Goal: Task Accomplishment & Management: Manage account settings

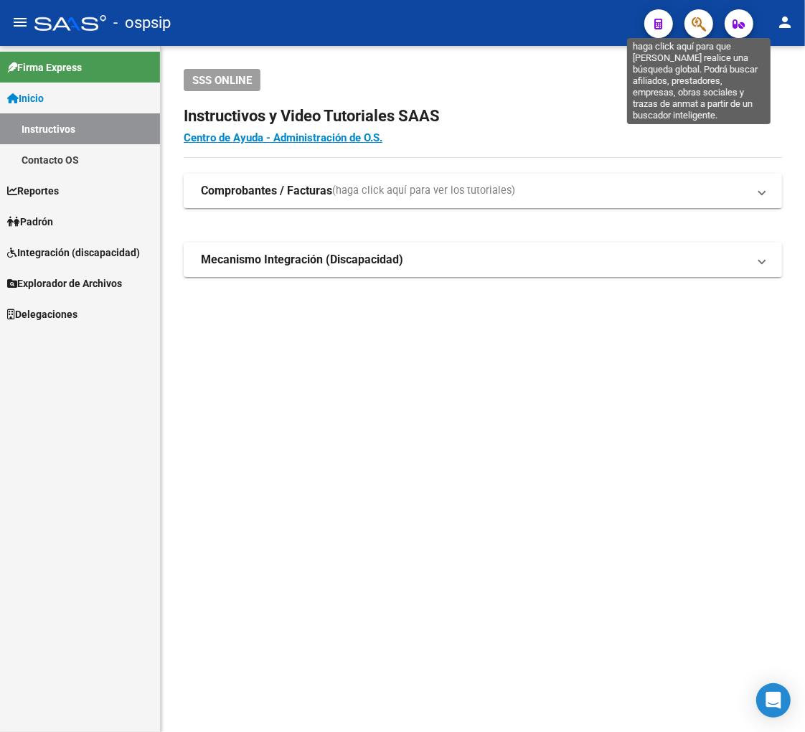
click at [699, 16] on icon "button" at bounding box center [699, 24] width 14 height 16
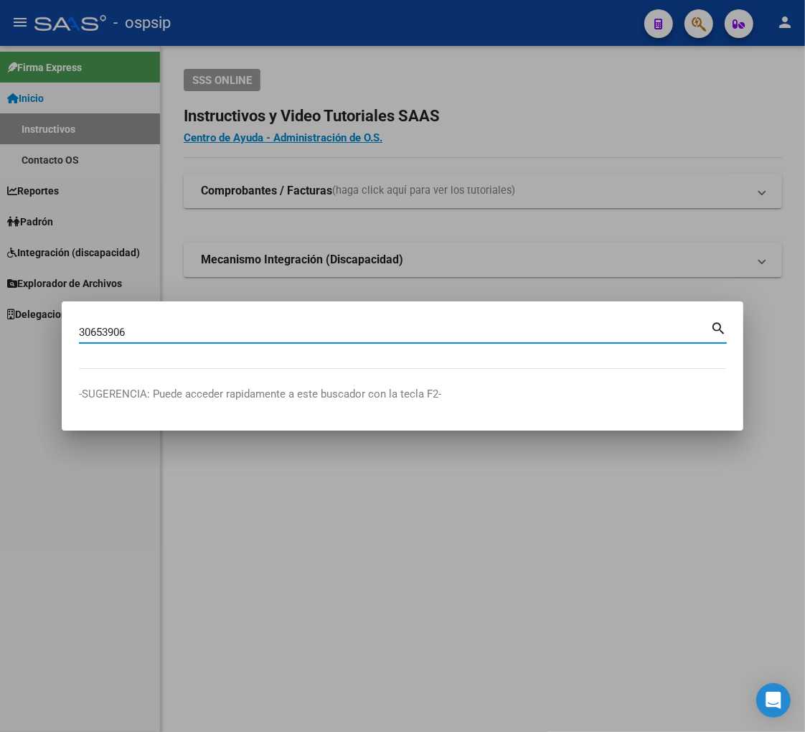
type input "30653906"
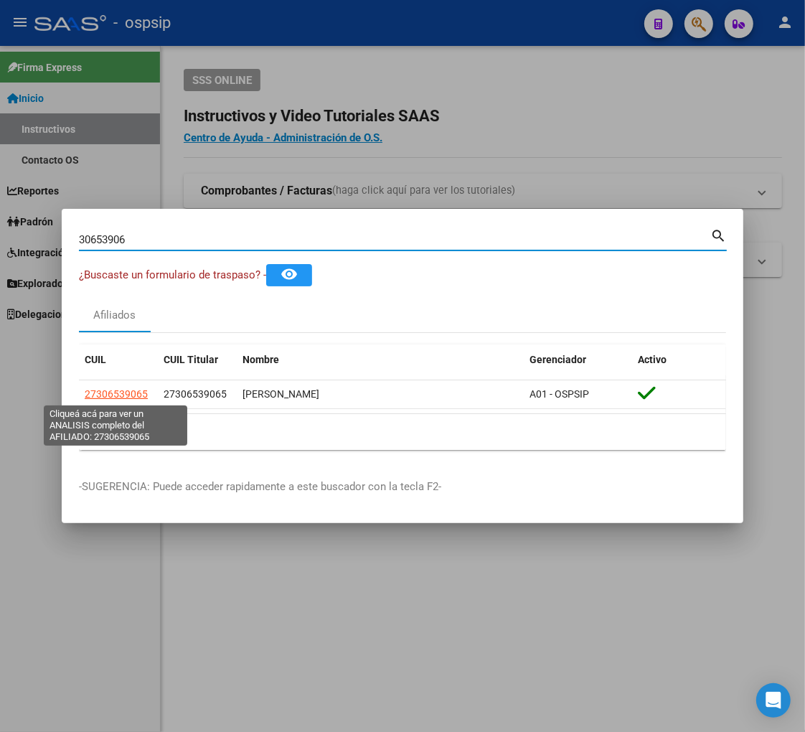
click at [118, 391] on span "27306539065" at bounding box center [116, 393] width 63 height 11
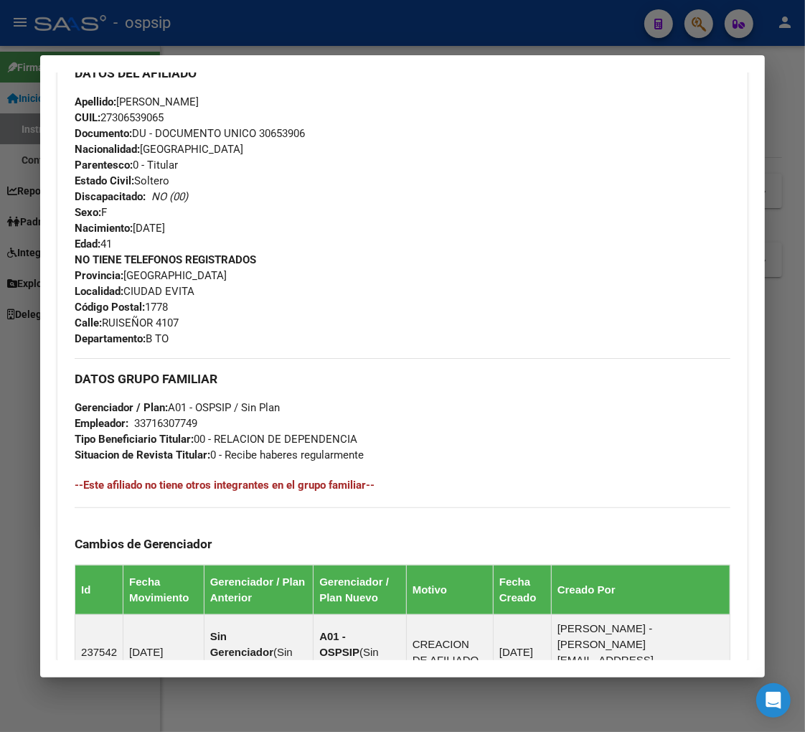
scroll to position [729, 0]
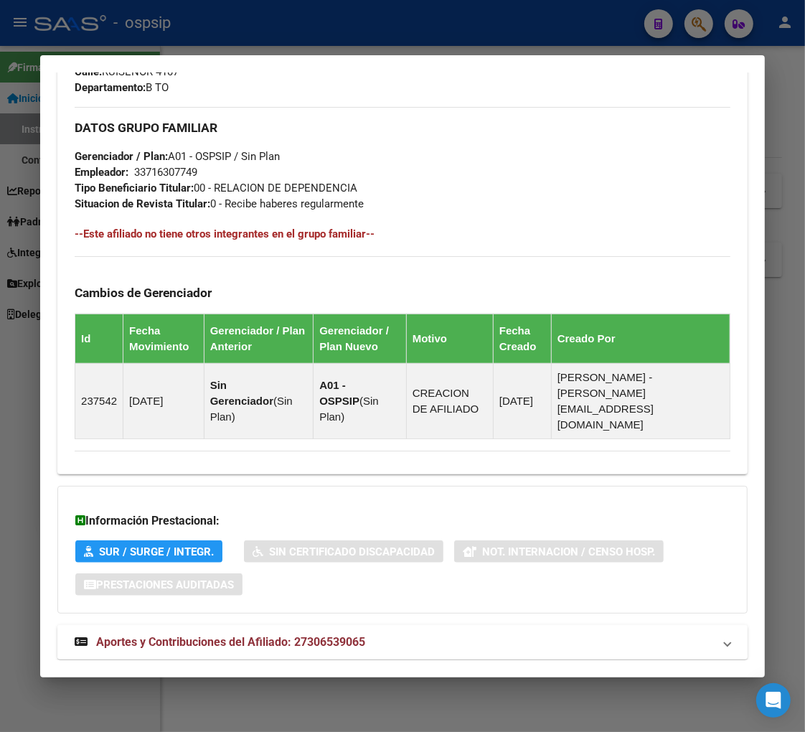
click at [203, 635] on span "Aportes y Contribuciones del Afiliado: 27306539065" at bounding box center [230, 642] width 269 height 14
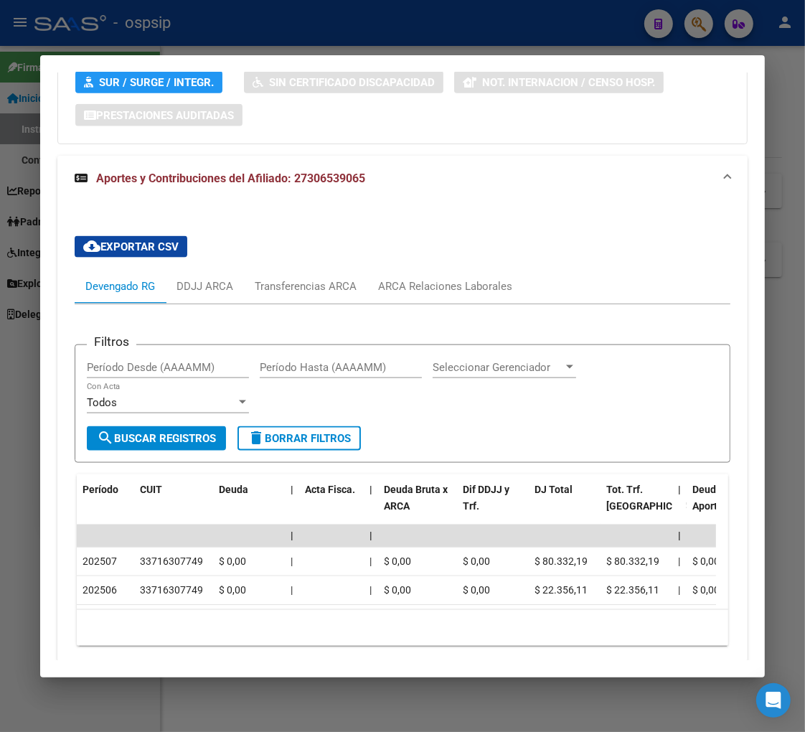
scroll to position [1212, 0]
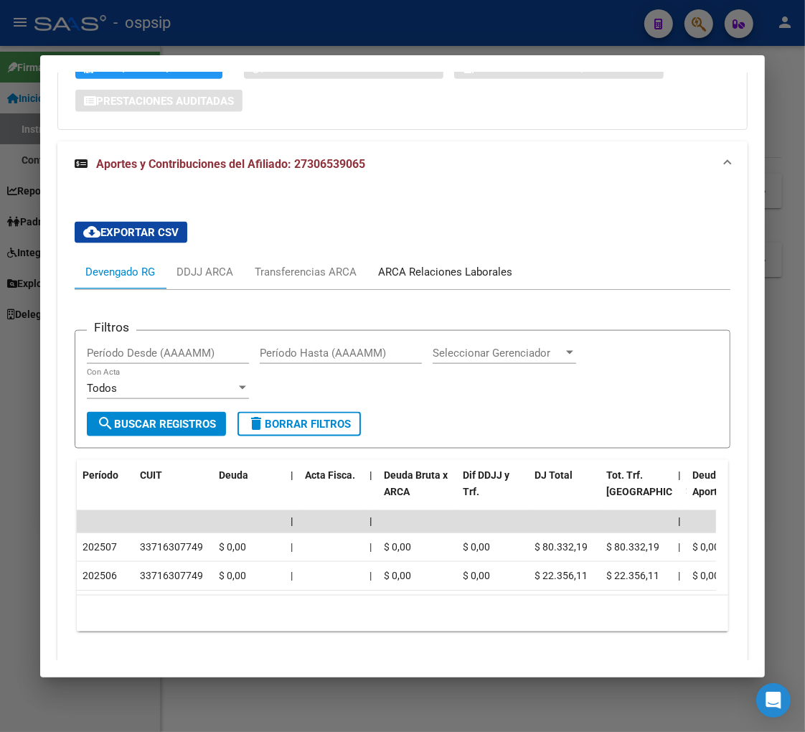
click at [417, 264] on div "ARCA Relaciones Laborales" at bounding box center [445, 272] width 134 height 16
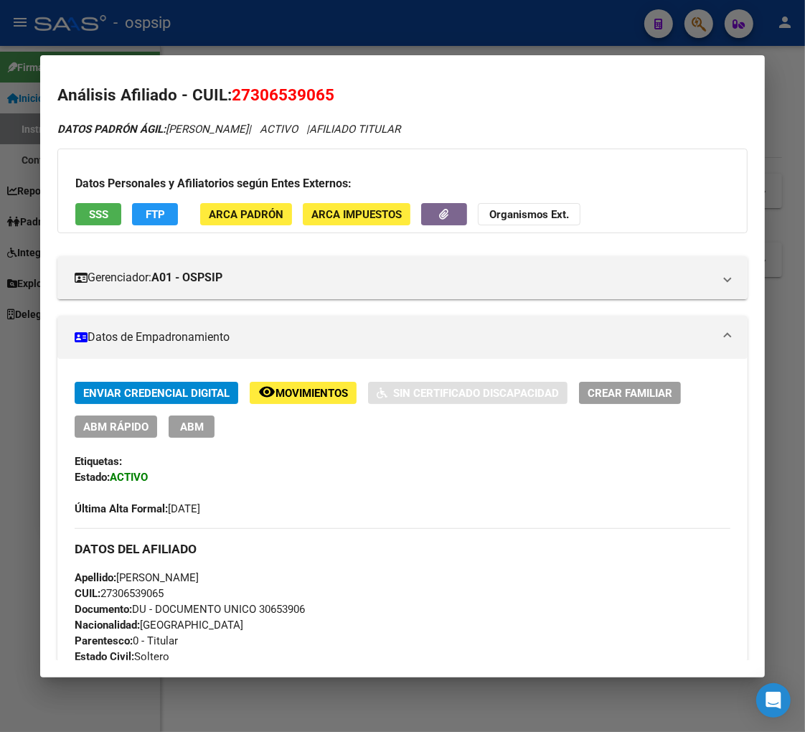
scroll to position [0, 0]
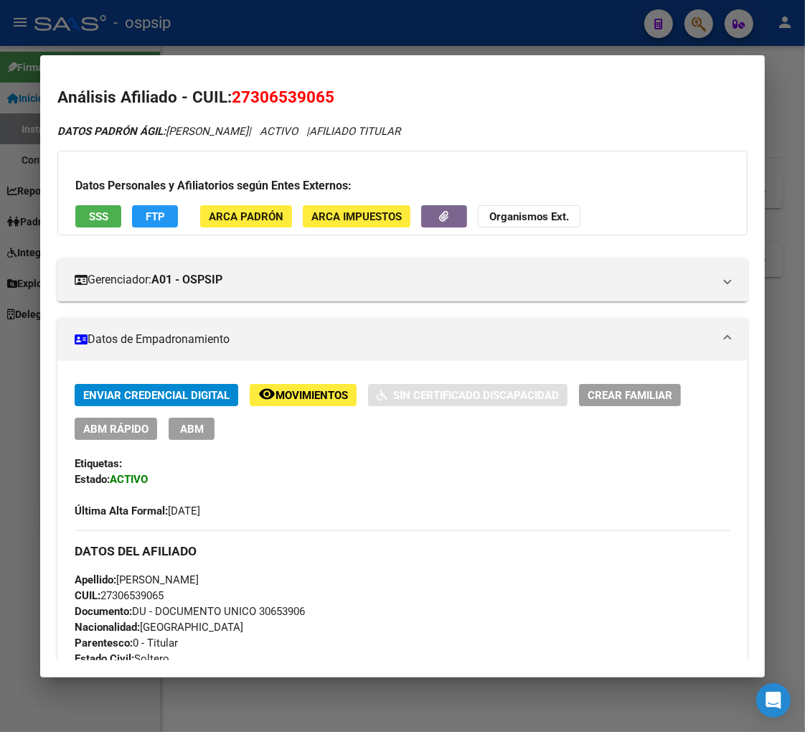
click at [181, 431] on span "ABM" at bounding box center [192, 429] width 24 height 13
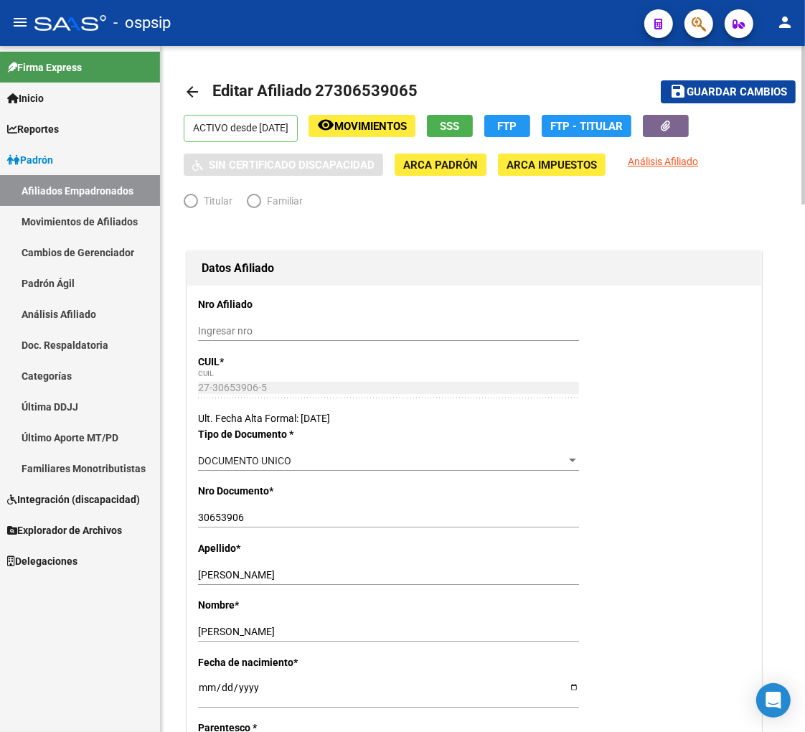
radio input "true"
type input "33-71630774-9"
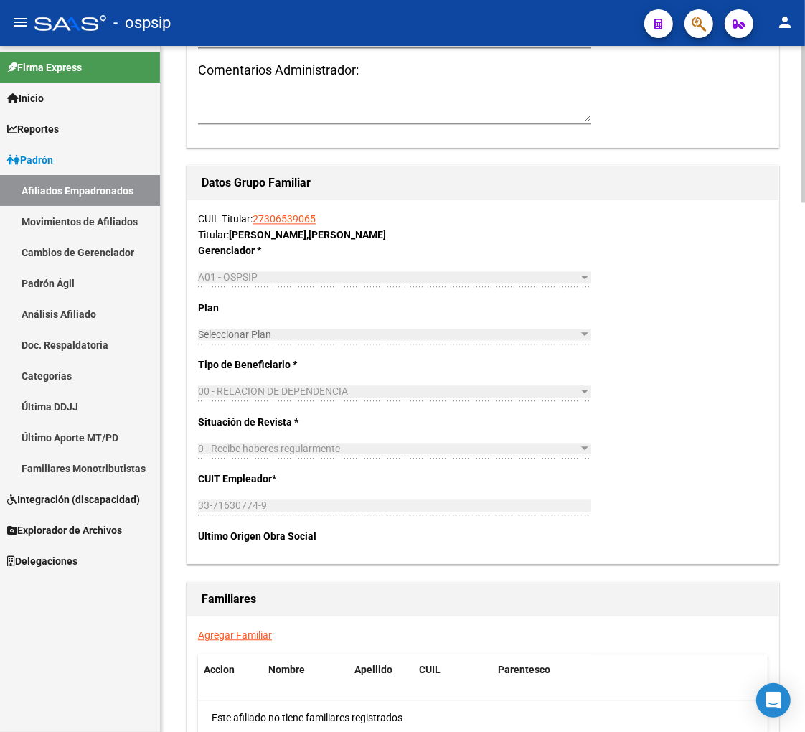
scroll to position [2152, 0]
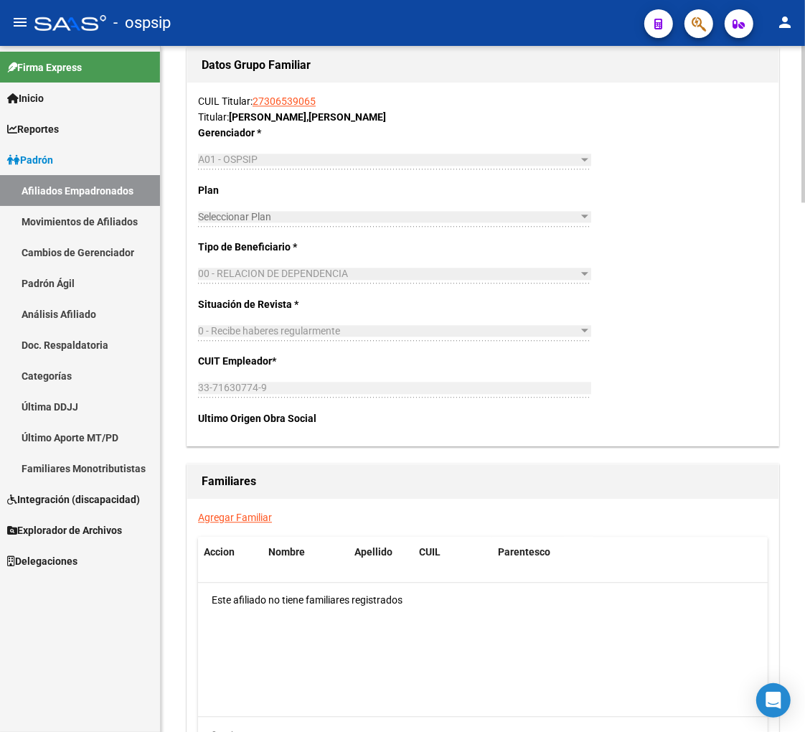
click at [231, 517] on link "Agregar Familiar" at bounding box center [235, 516] width 74 height 11
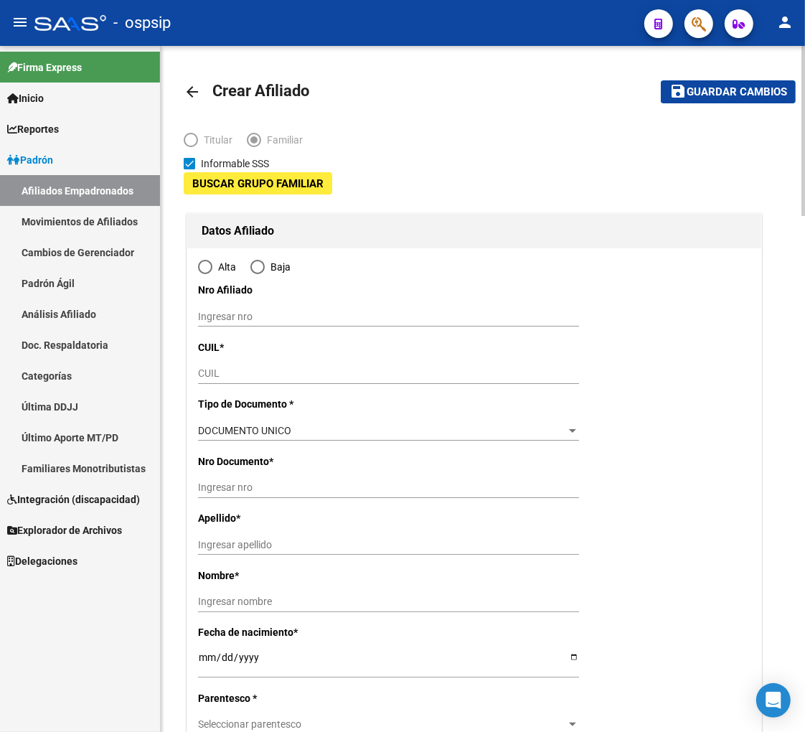
type input "33-71630774-9"
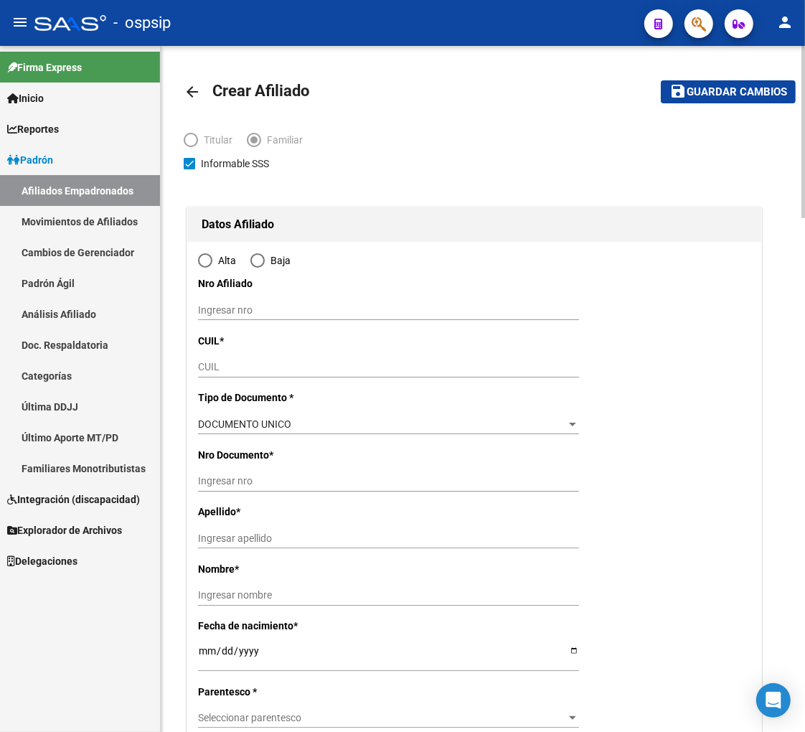
type input "CIUDAD EVITA"
type input "1778"
type input "RUISEÑOR"
type input "4107"
type input "B TO"
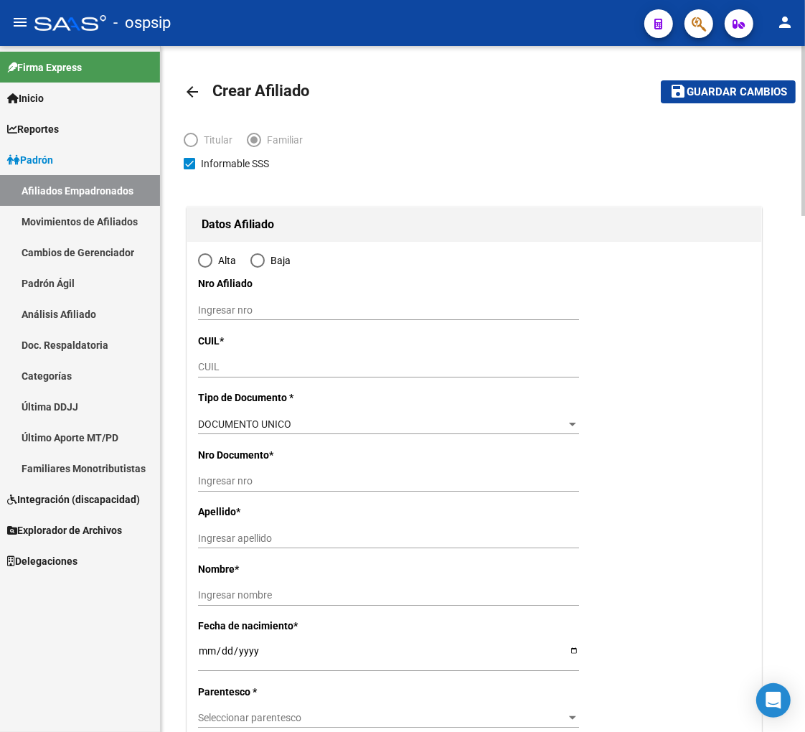
radio input "true"
click at [252, 376] on div "CUIL" at bounding box center [388, 367] width 381 height 20
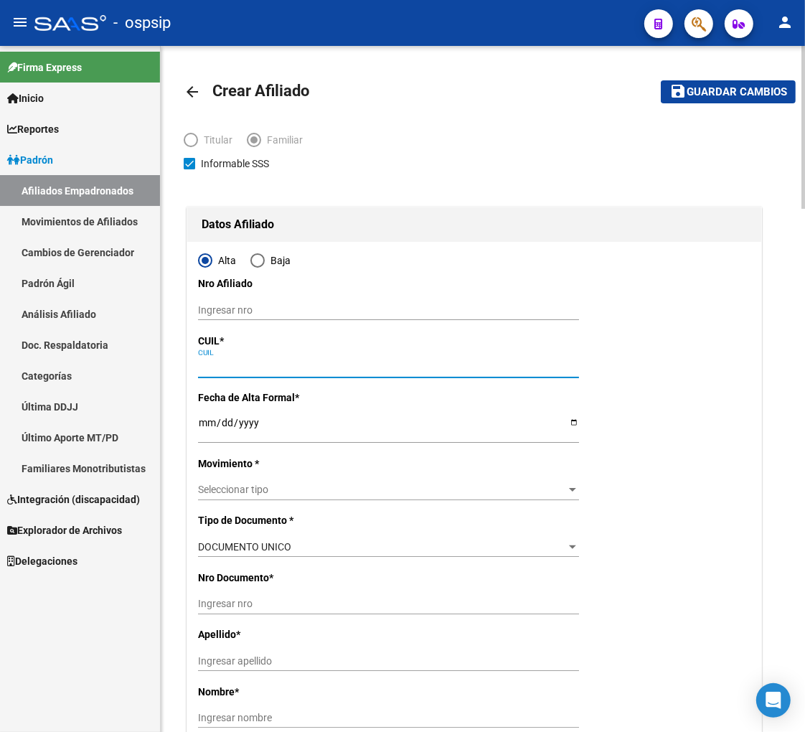
type input "33-71630774-9"
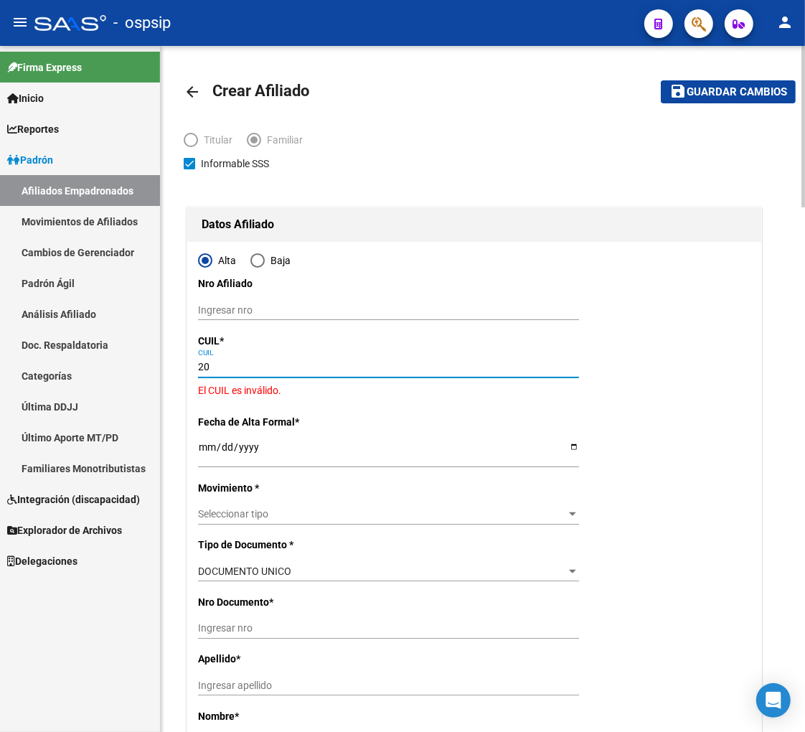
type input "2"
type input "20-54384537-0"
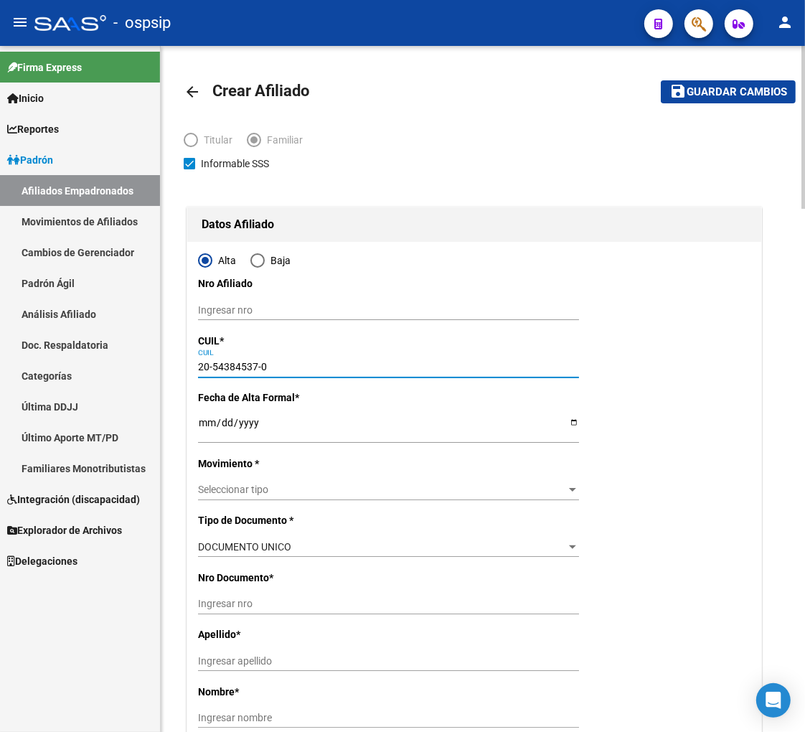
type input "54384537"
type input "[PERSON_NAME]"
type input "[DATE]"
type input "CIUDAD EVITA"
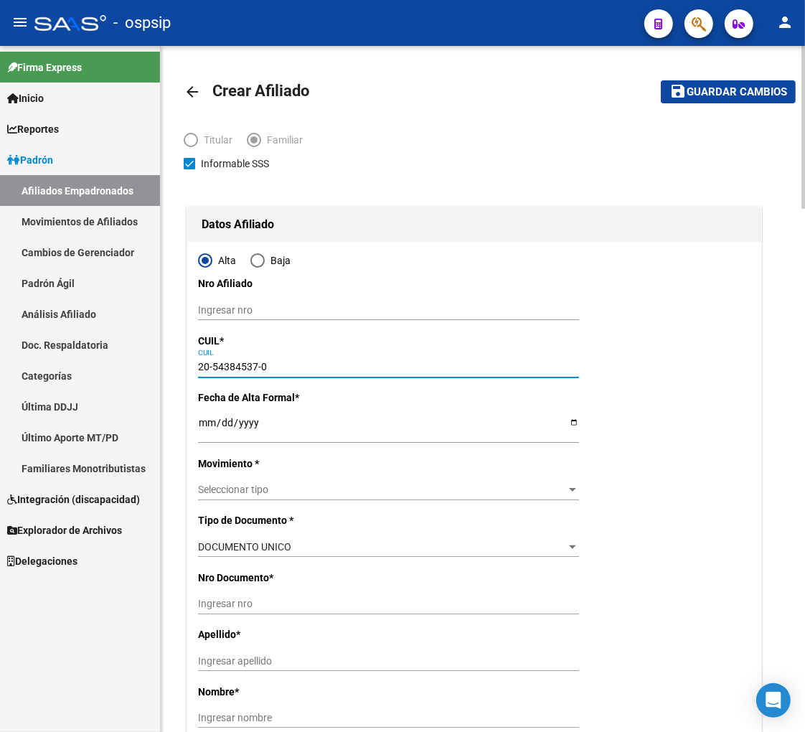
type input "EL RUISE¹OR"
type input "2"
type input "20-54384537-0"
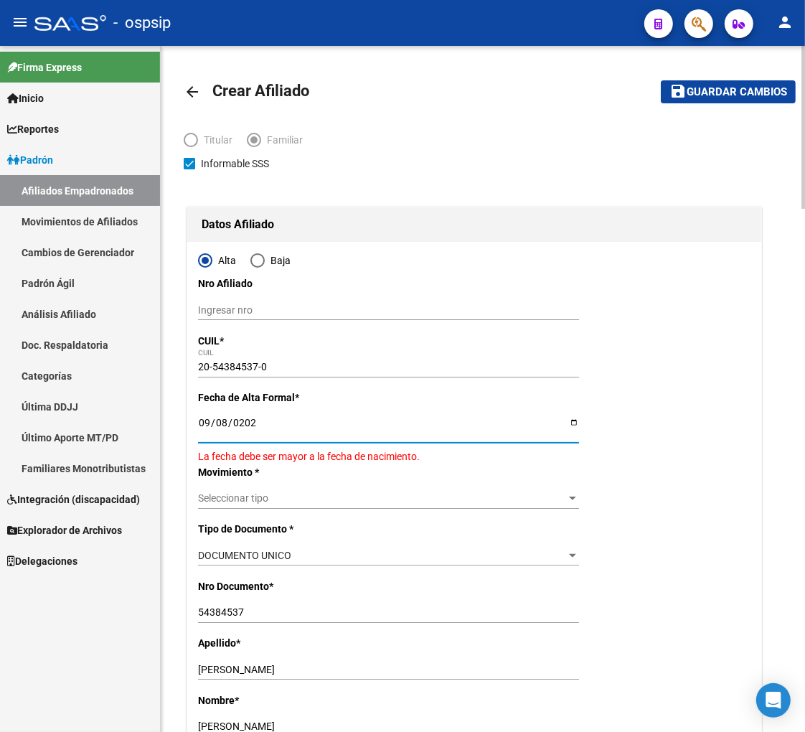
type input "[DATE]"
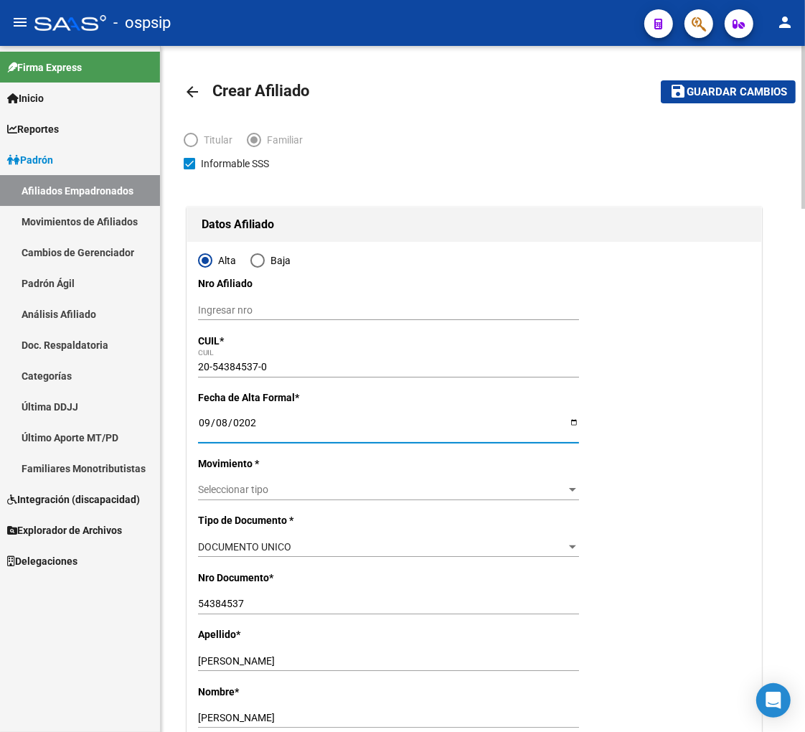
click at [314, 491] on span "Seleccionar tipo" at bounding box center [382, 490] width 368 height 12
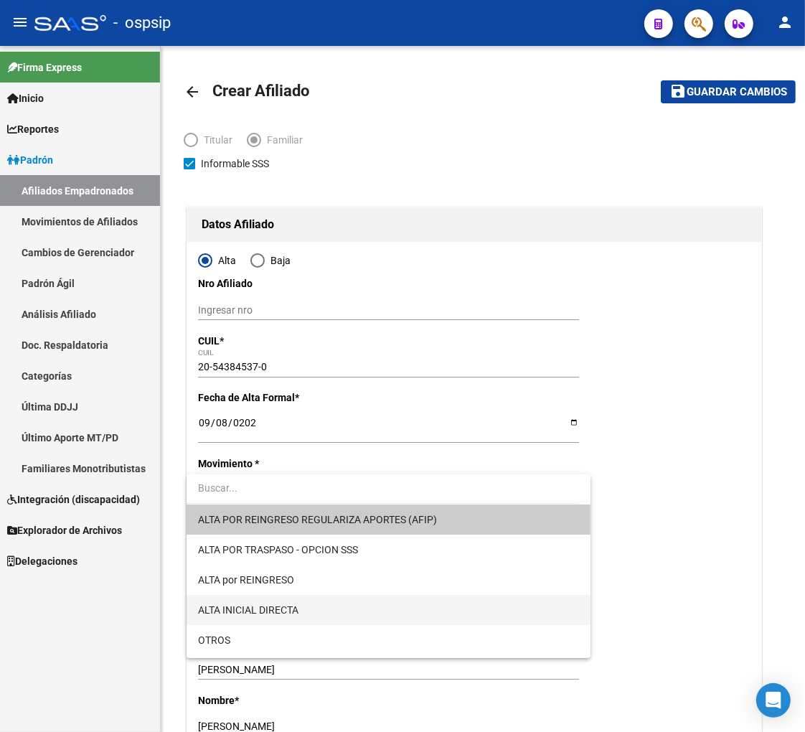
click at [301, 607] on span "ALTA INICIAL DIRECTA" at bounding box center [388, 610] width 381 height 30
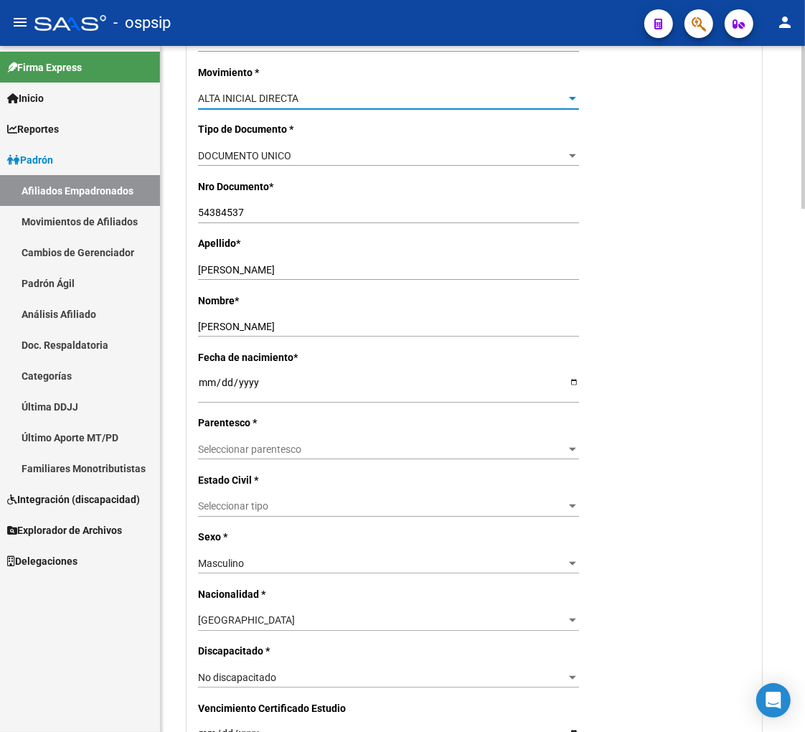
scroll to position [398, 0]
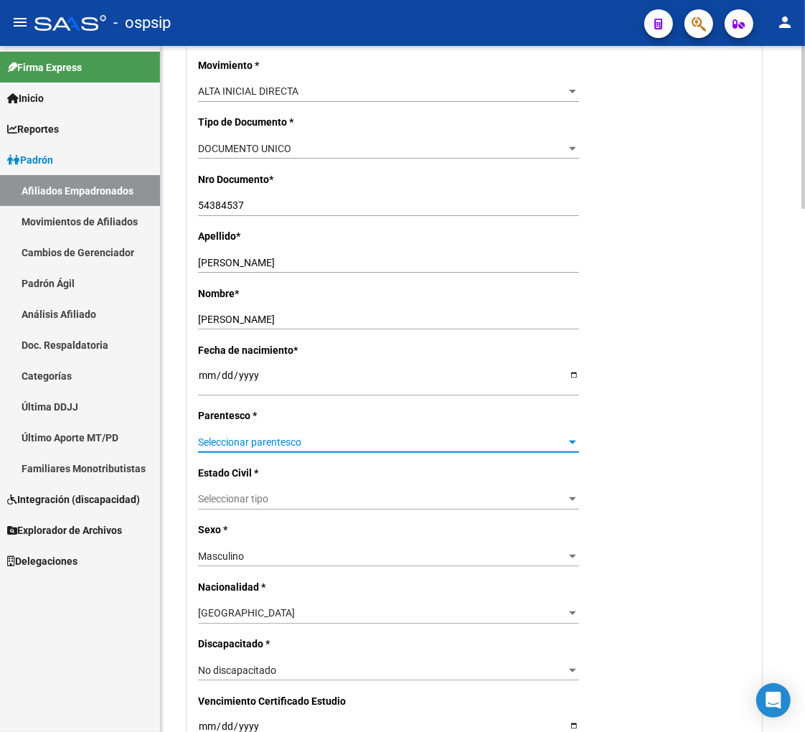
click at [247, 440] on span "Seleccionar parentesco" at bounding box center [382, 442] width 368 height 12
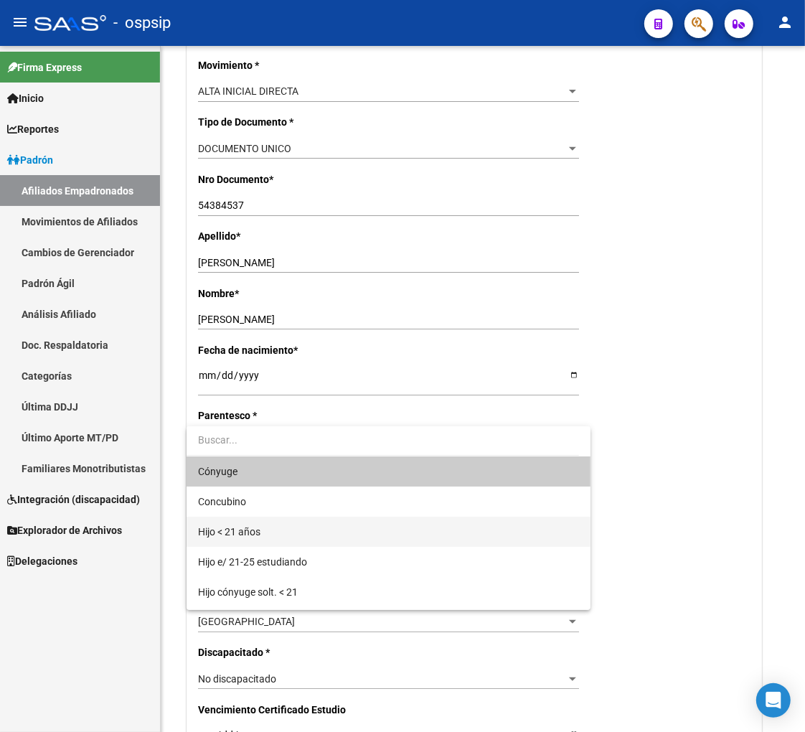
click at [296, 534] on span "Hijo < 21 años" at bounding box center [388, 532] width 381 height 30
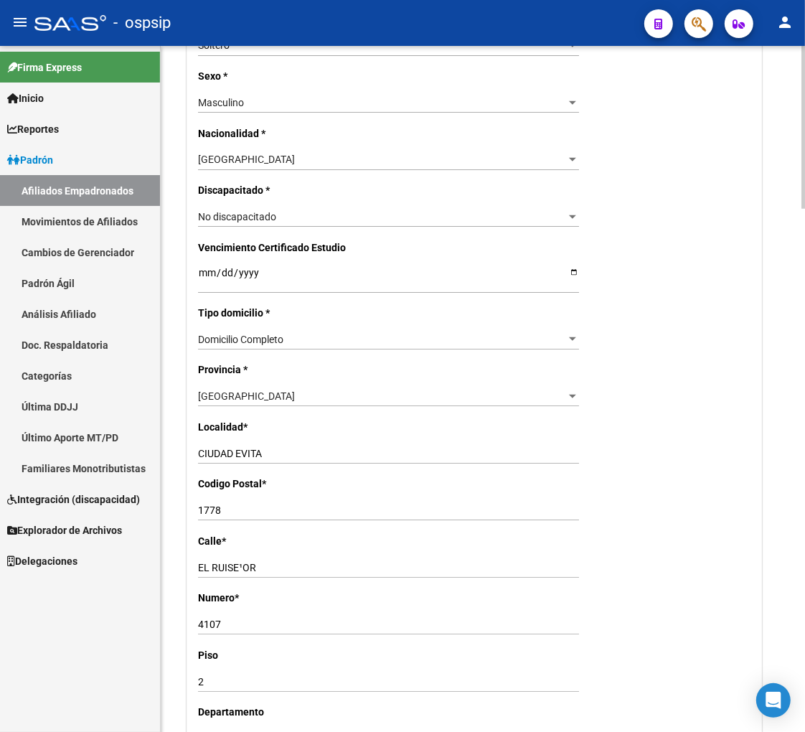
scroll to position [877, 0]
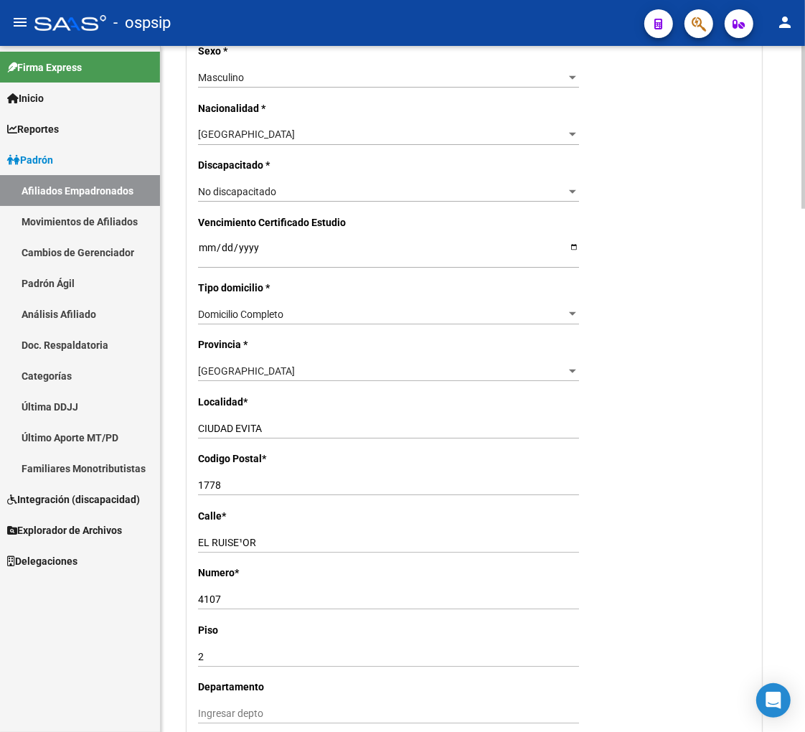
click at [277, 547] on input "EL RUISE¹OR" at bounding box center [388, 543] width 381 height 12
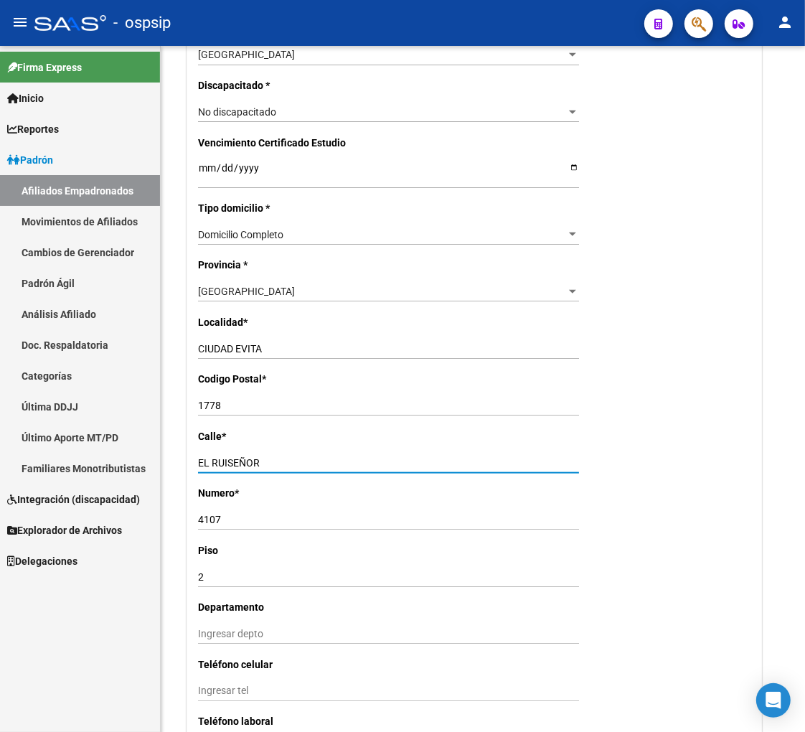
type input "EL RUISEÑOR"
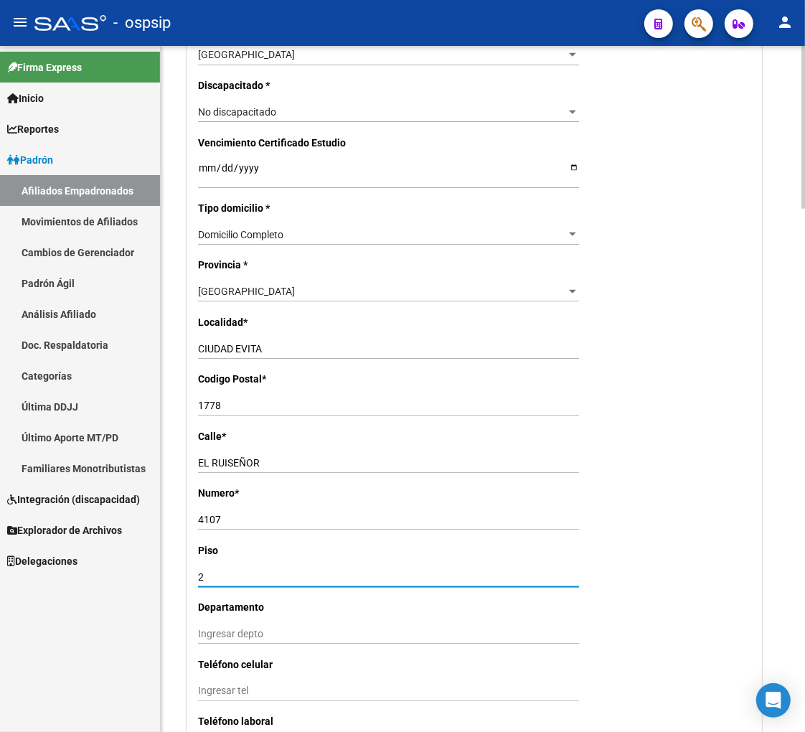
click at [214, 575] on input "2" at bounding box center [388, 577] width 381 height 12
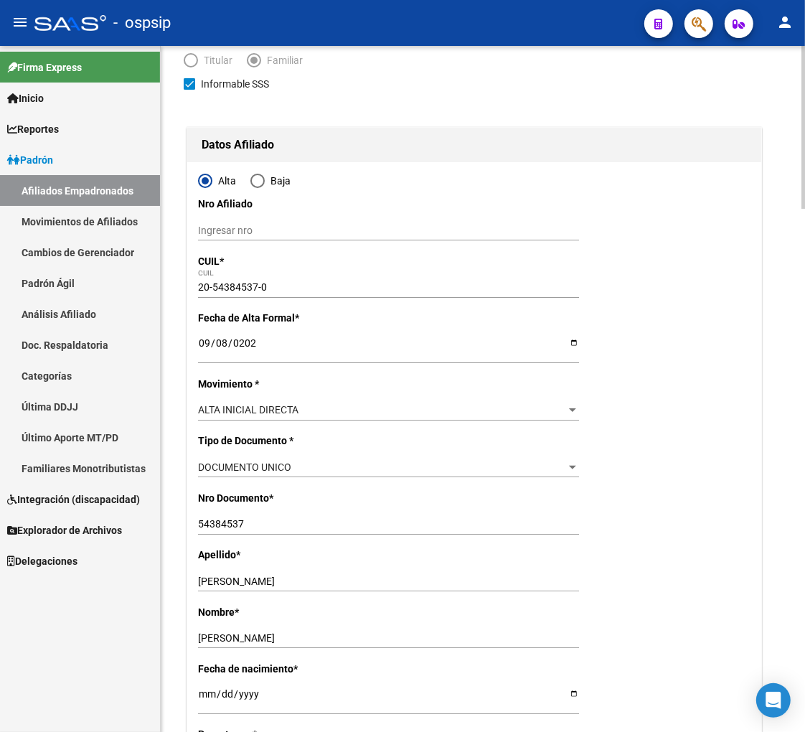
scroll to position [0, 0]
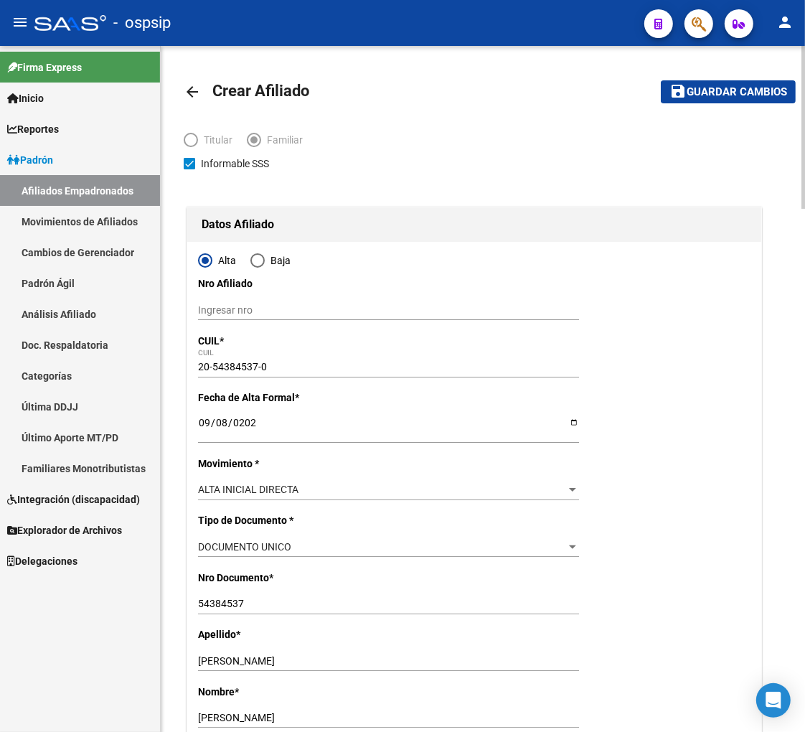
click at [704, 95] on span "Guardar cambios" at bounding box center [737, 92] width 100 height 13
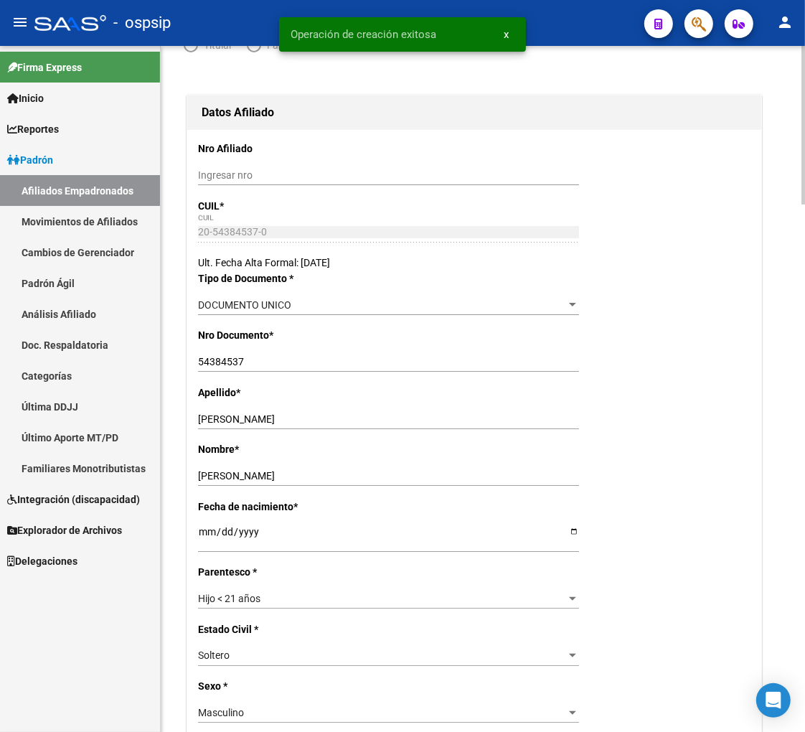
radio input "true"
type input "33-71630774-9"
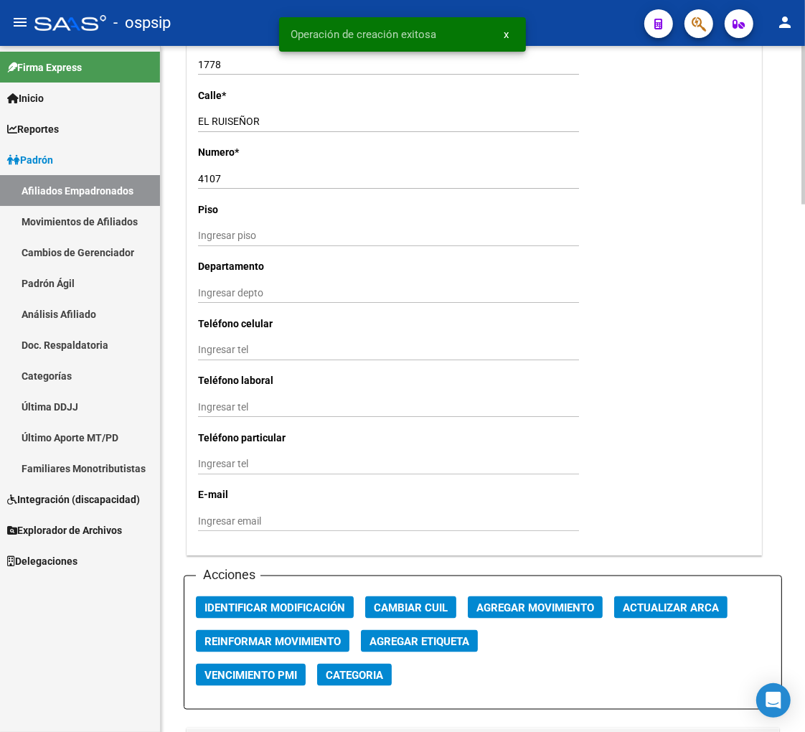
scroll to position [1354, 0]
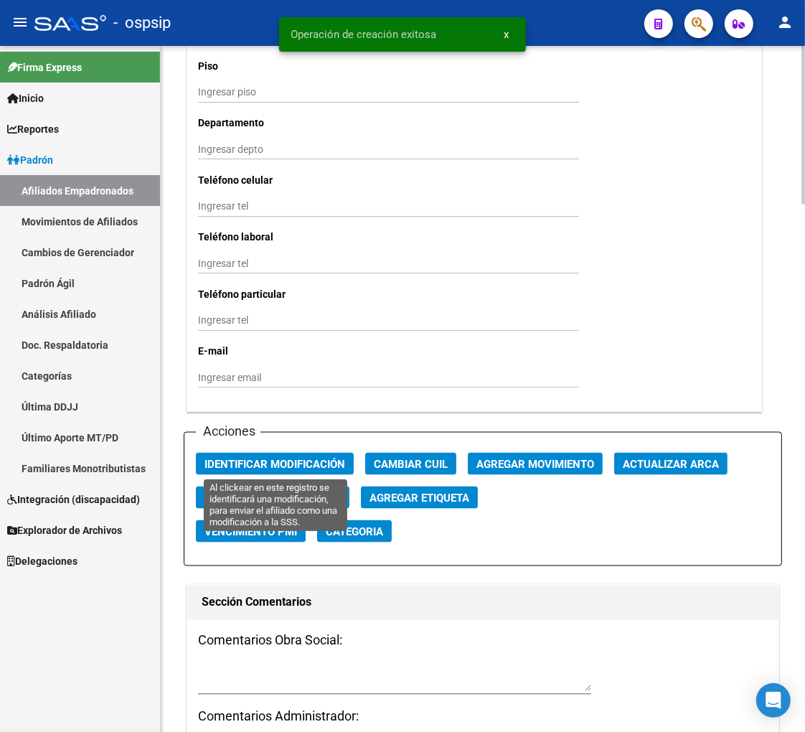
click at [309, 461] on span "Identificar Modificación" at bounding box center [274, 464] width 141 height 13
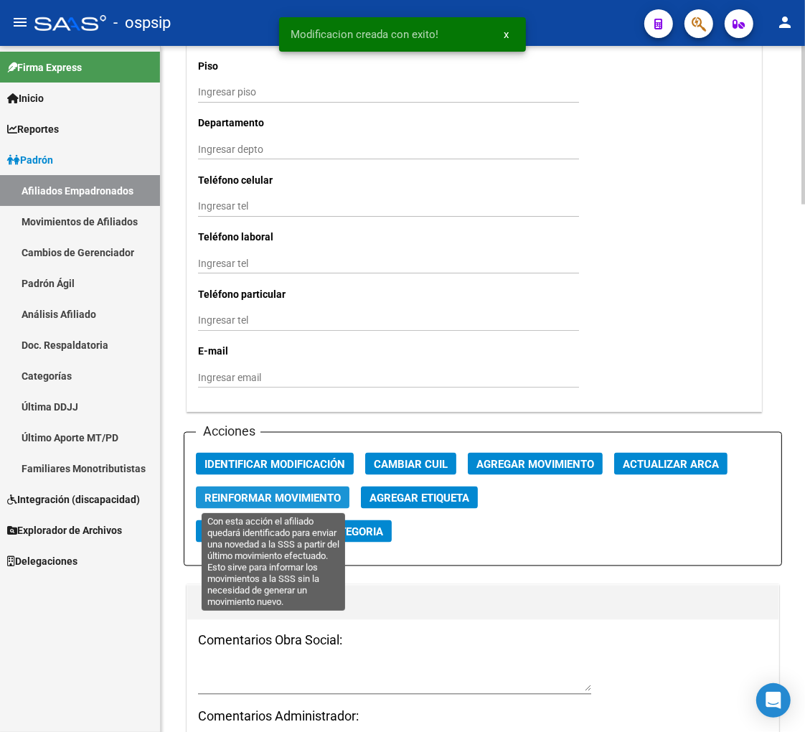
click at [304, 494] on span "Reinformar Movimiento" at bounding box center [272, 497] width 136 height 13
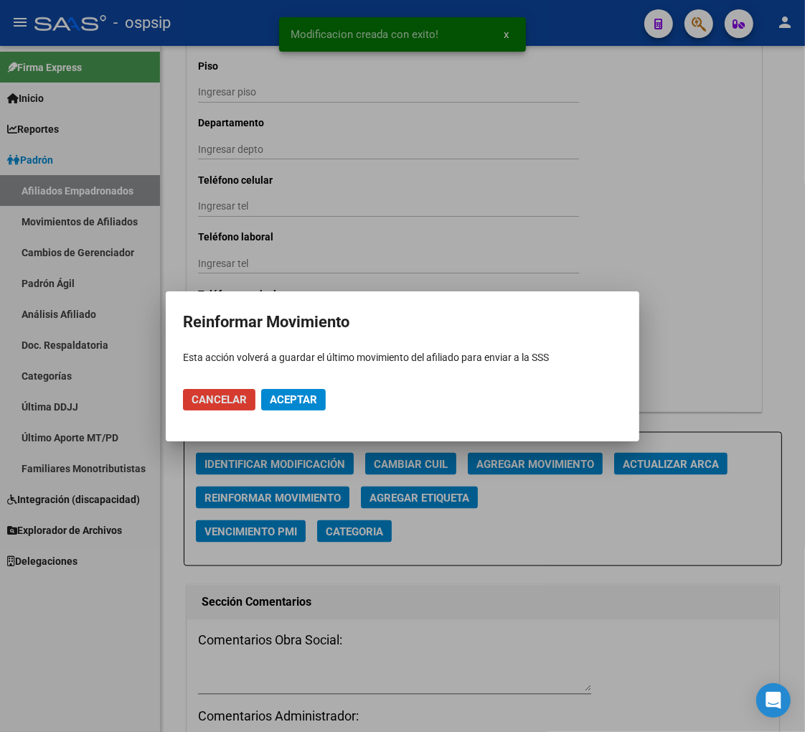
click at [286, 399] on span "Aceptar" at bounding box center [293, 399] width 47 height 13
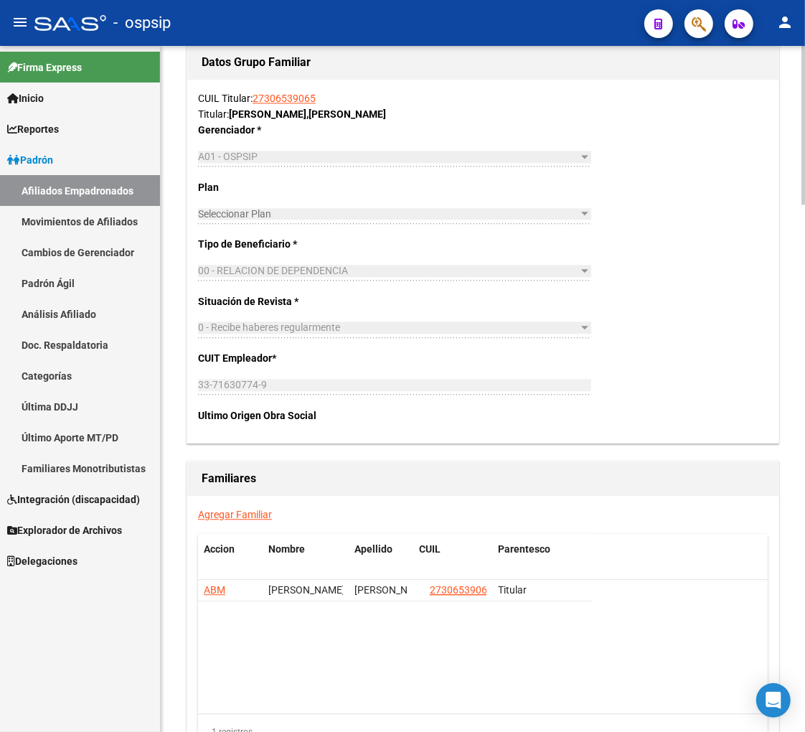
scroll to position [2281, 0]
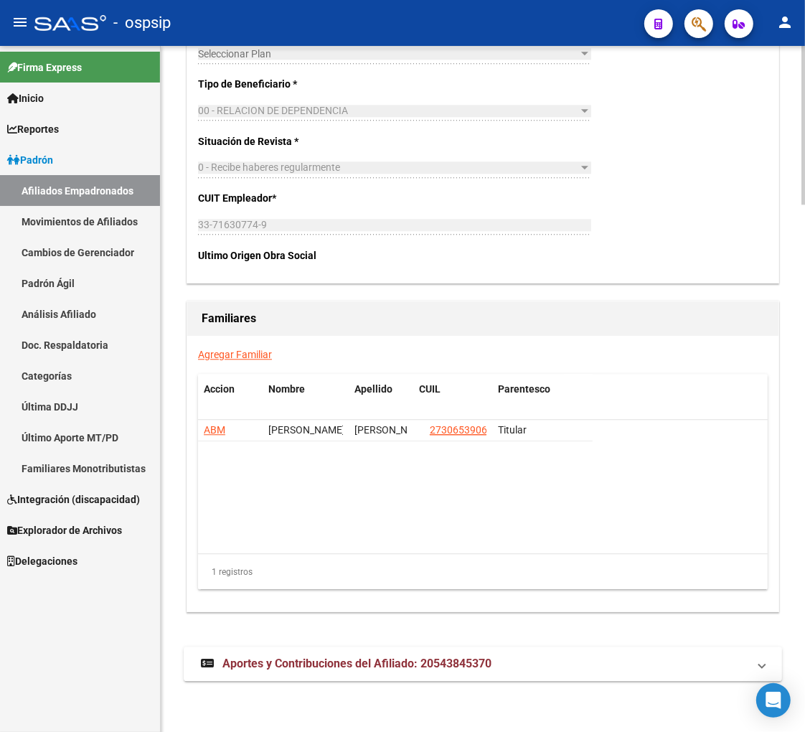
click at [228, 354] on link "Agregar Familiar" at bounding box center [235, 354] width 74 height 11
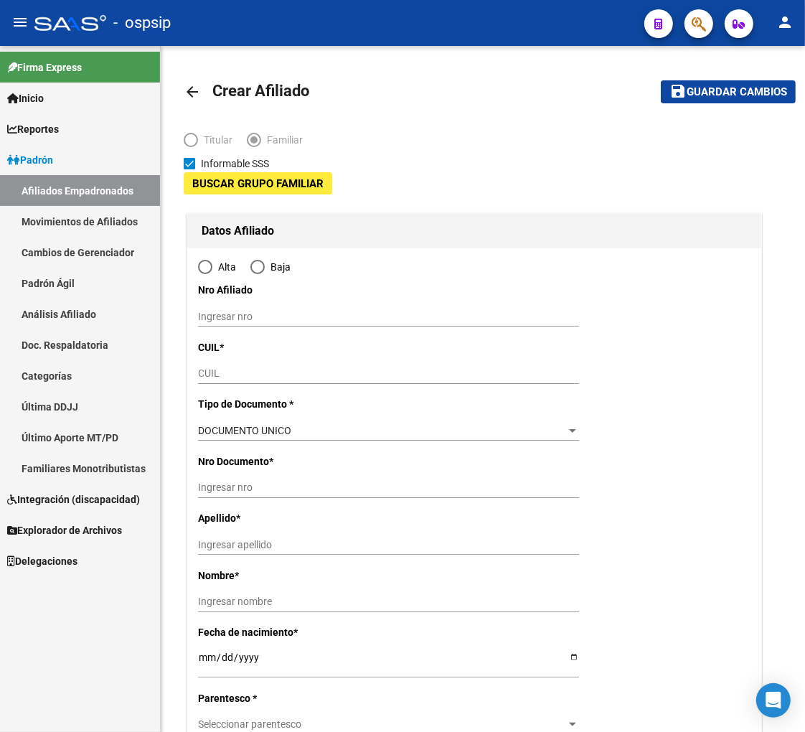
type input "33-71630774-9"
type input "CIUDAD EVITA"
type input "1778"
type input "RUISEÑOR"
type input "4107"
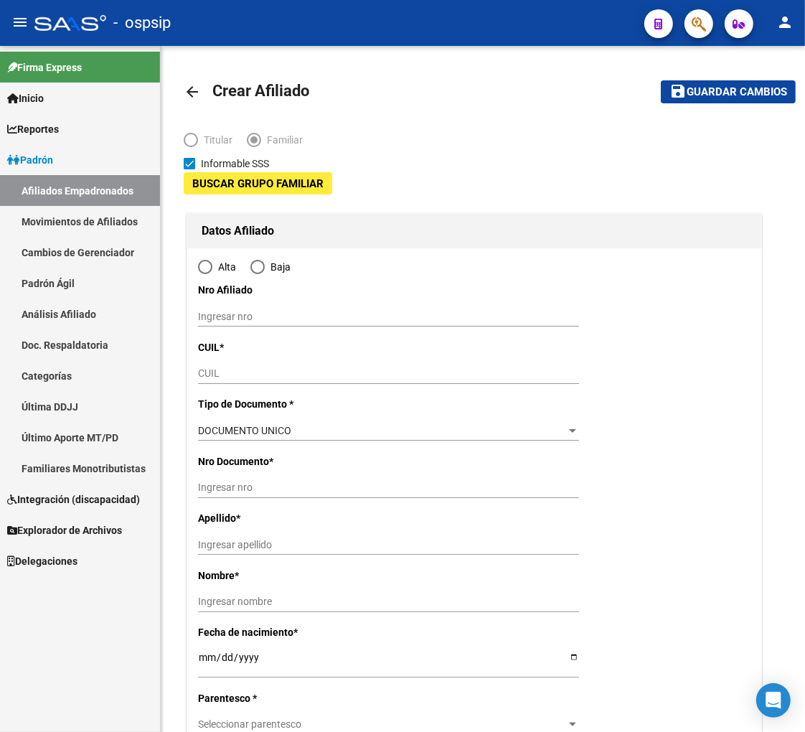
type input "B TO"
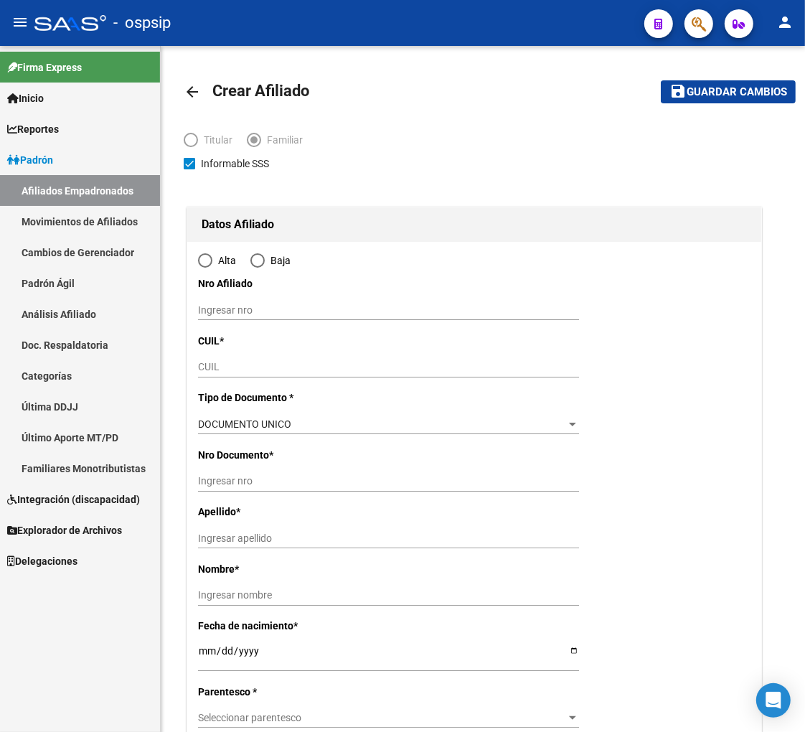
radio input "true"
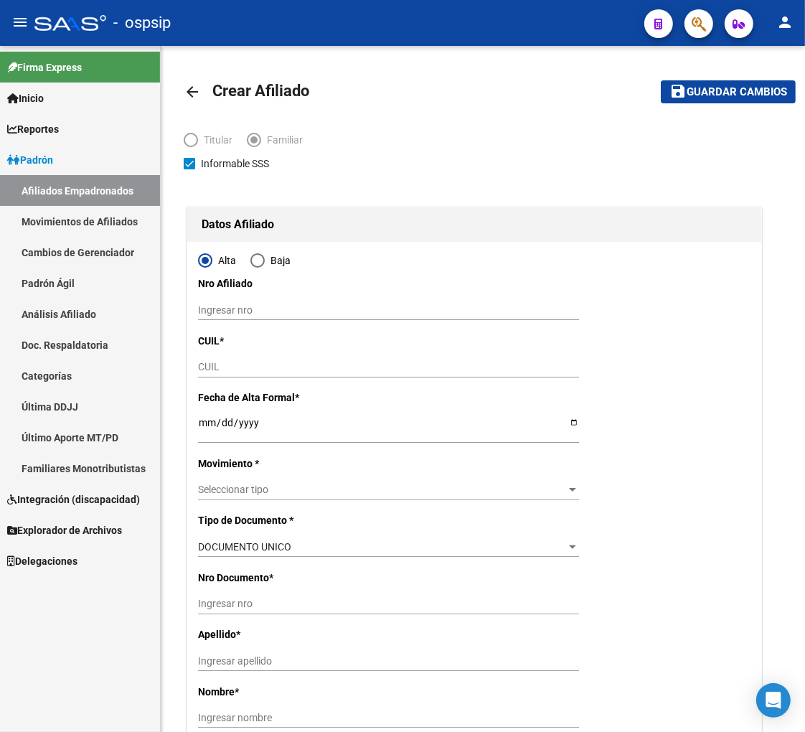
type input "33-71630774-9"
click at [237, 369] on input "CUIL" at bounding box center [388, 367] width 381 height 12
click at [247, 366] on input "CUIL" at bounding box center [388, 367] width 381 height 12
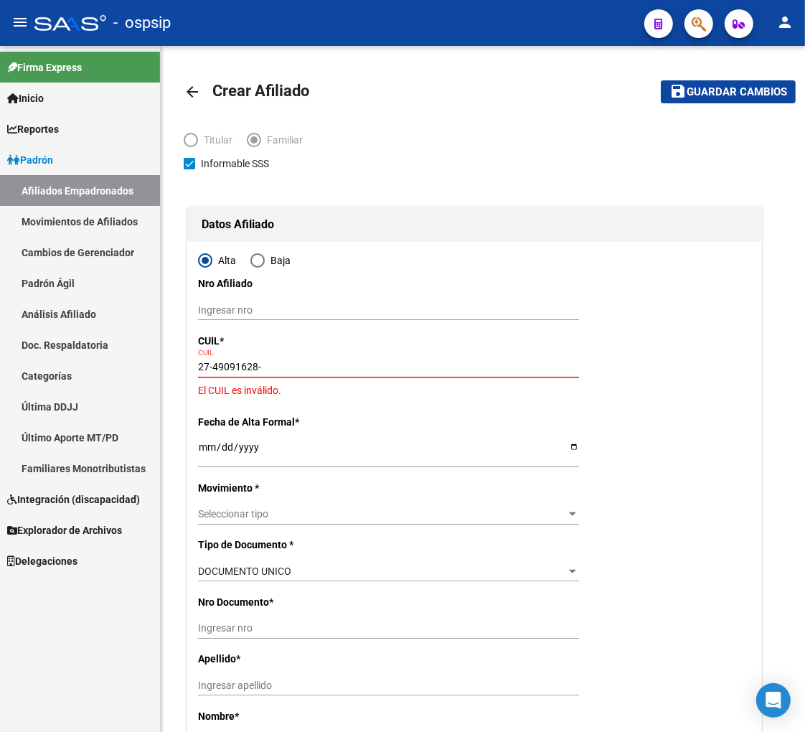
type input "27-49091628-3"
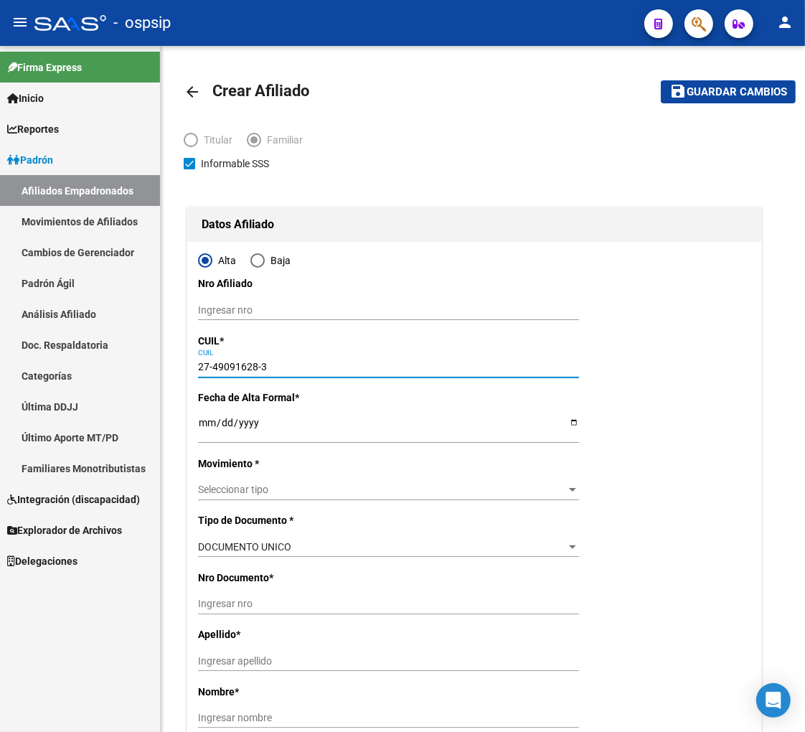
type input "49091628"
type input "[PERSON_NAME] [PERSON_NAME]"
type input "[PERSON_NAME]"
type input "[DATE]"
type input "SIN INFORMAR"
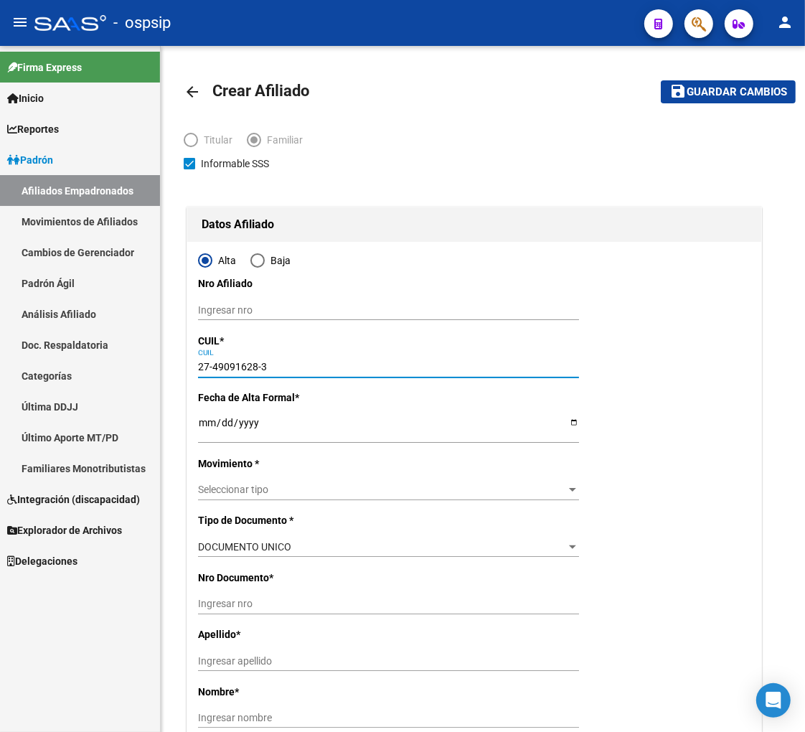
type input "1768"
type input "[DATE][PERSON_NAME]"
type input "718"
type input "27-49091628-3"
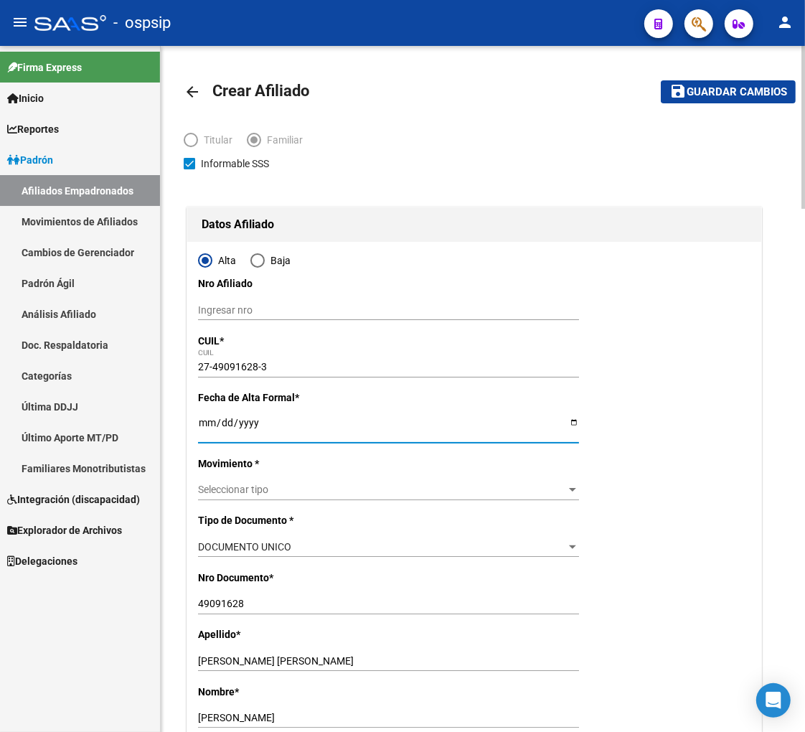
click at [206, 433] on input "Ingresar fecha" at bounding box center [388, 428] width 381 height 22
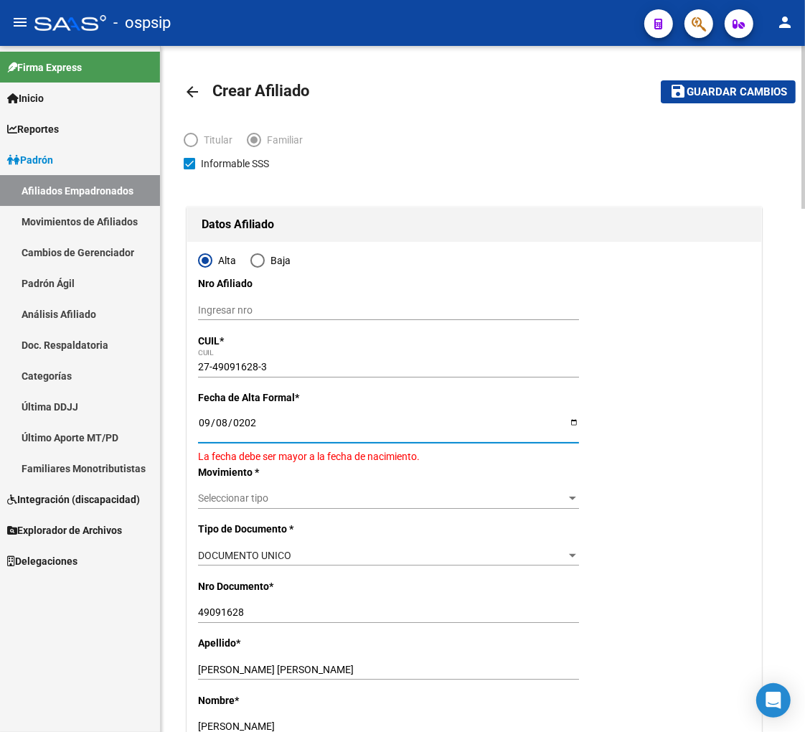
type input "[DATE]"
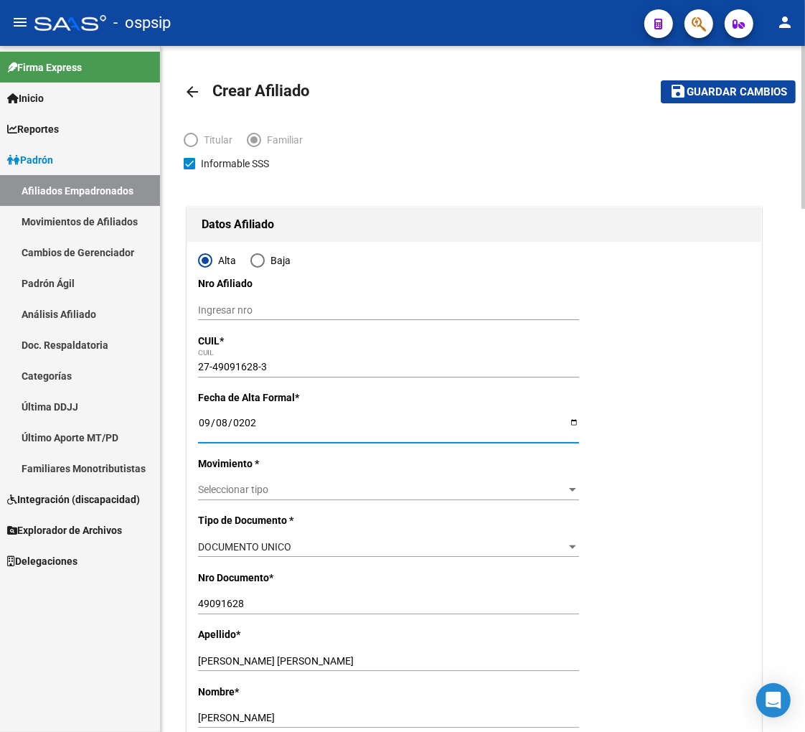
click at [313, 496] on div "Seleccionar tipo Seleccionar tipo" at bounding box center [388, 490] width 381 height 20
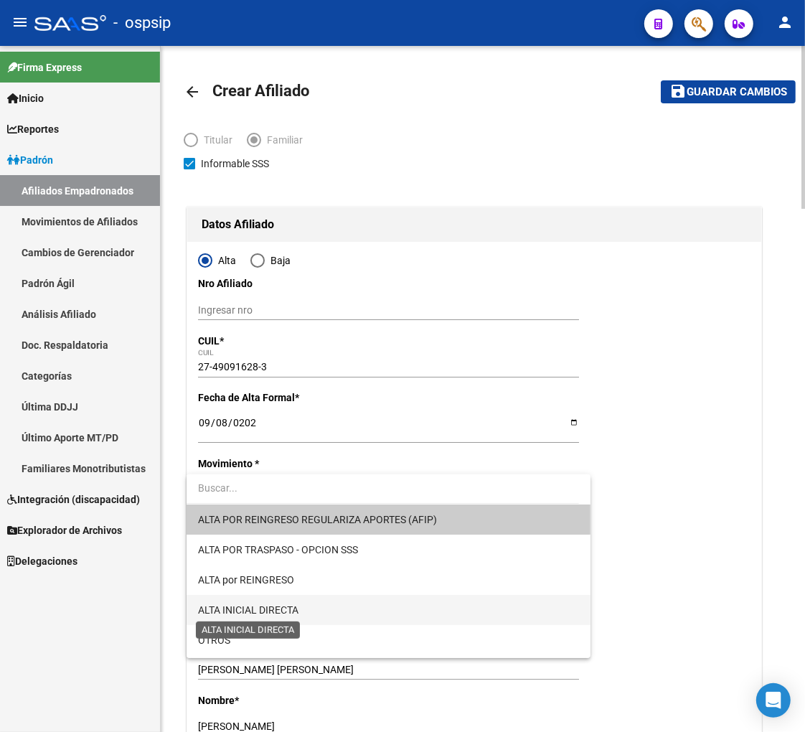
drag, startPoint x: 298, startPoint y: 605, endPoint x: 289, endPoint y: 570, distance: 36.4
click at [298, 606] on span "ALTA INICIAL DIRECTA" at bounding box center [248, 609] width 100 height 11
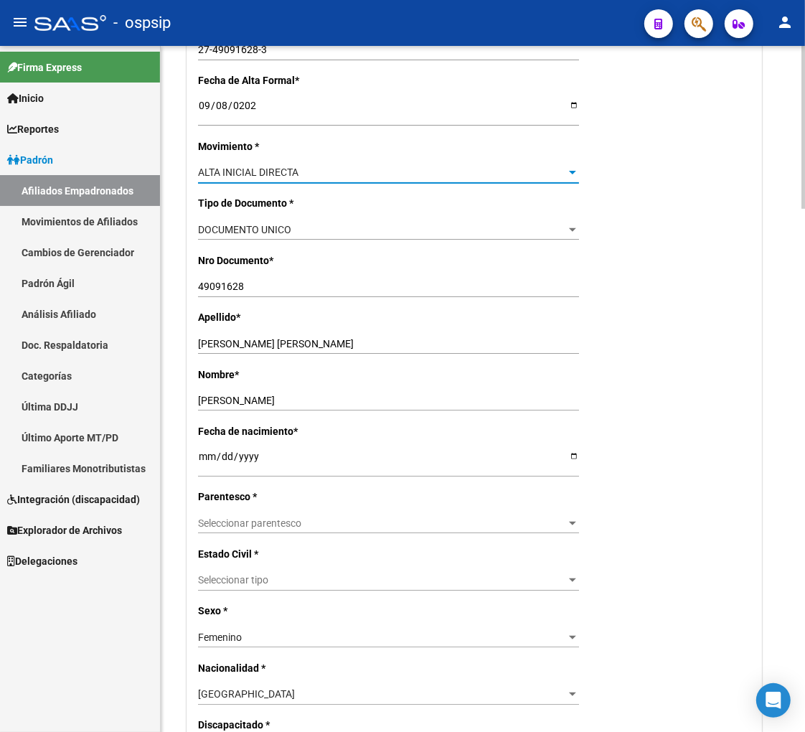
scroll to position [319, 0]
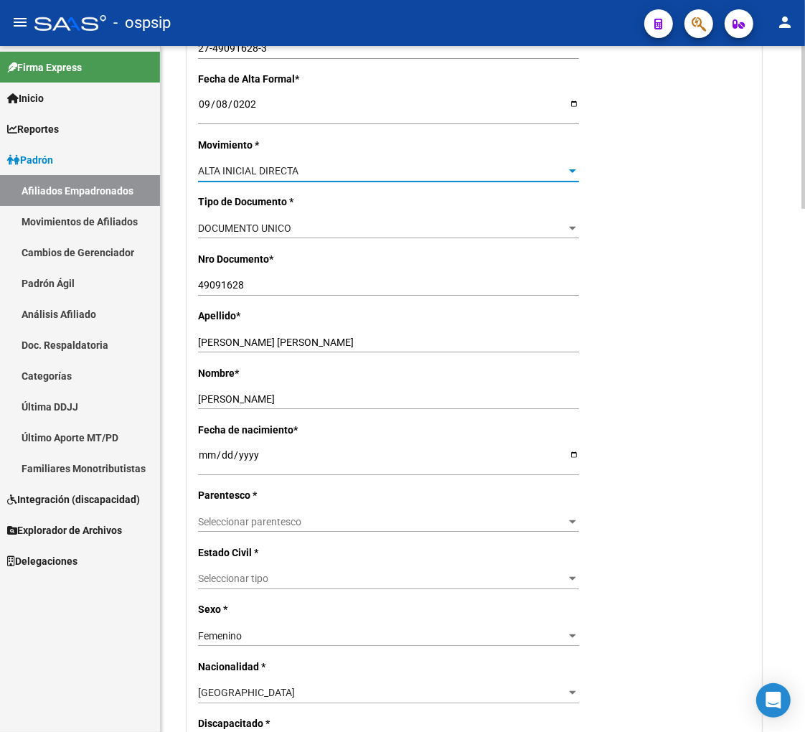
click at [305, 521] on span "Seleccionar parentesco" at bounding box center [382, 522] width 368 height 12
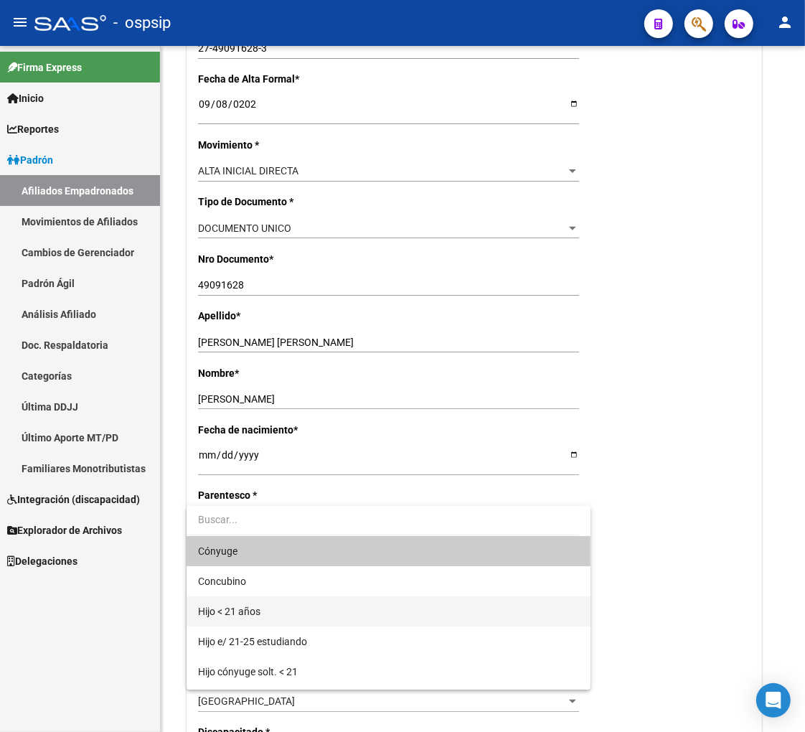
click at [289, 613] on span "Hijo < 21 años" at bounding box center [388, 611] width 381 height 30
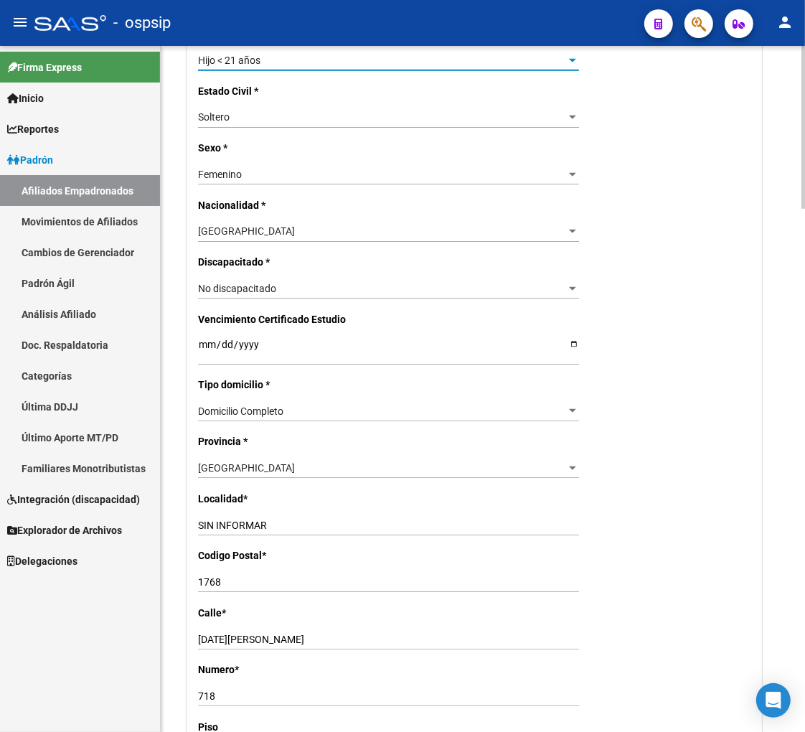
scroll to position [877, 0]
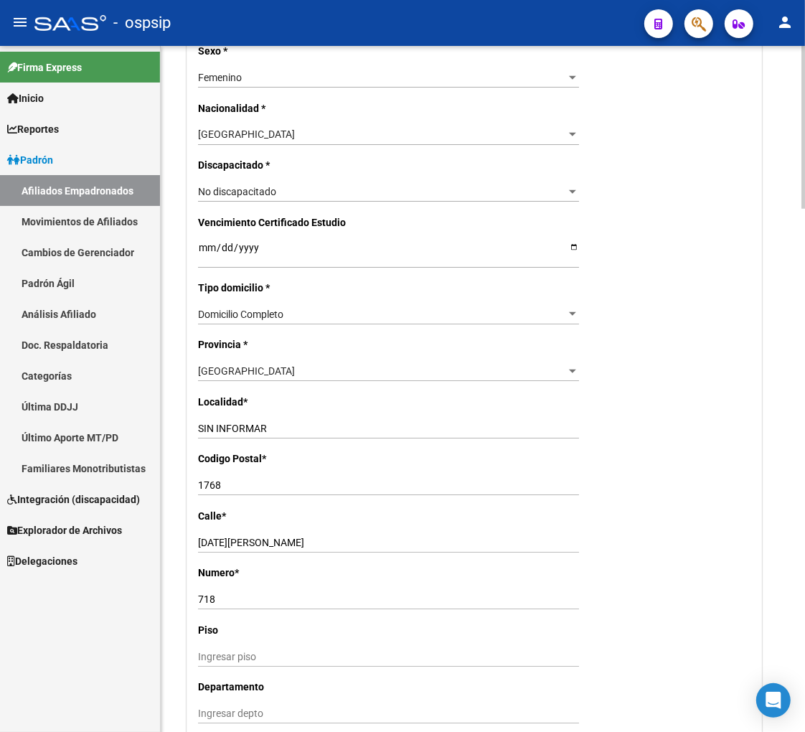
click at [283, 547] on input "[DATE][PERSON_NAME]" at bounding box center [388, 543] width 381 height 12
click at [270, 431] on input "SIN INFORMAR" at bounding box center [388, 429] width 381 height 12
type input "S"
type input "[GEOGRAPHIC_DATA]"
drag, startPoint x: 297, startPoint y: 527, endPoint x: 295, endPoint y: 535, distance: 8.2
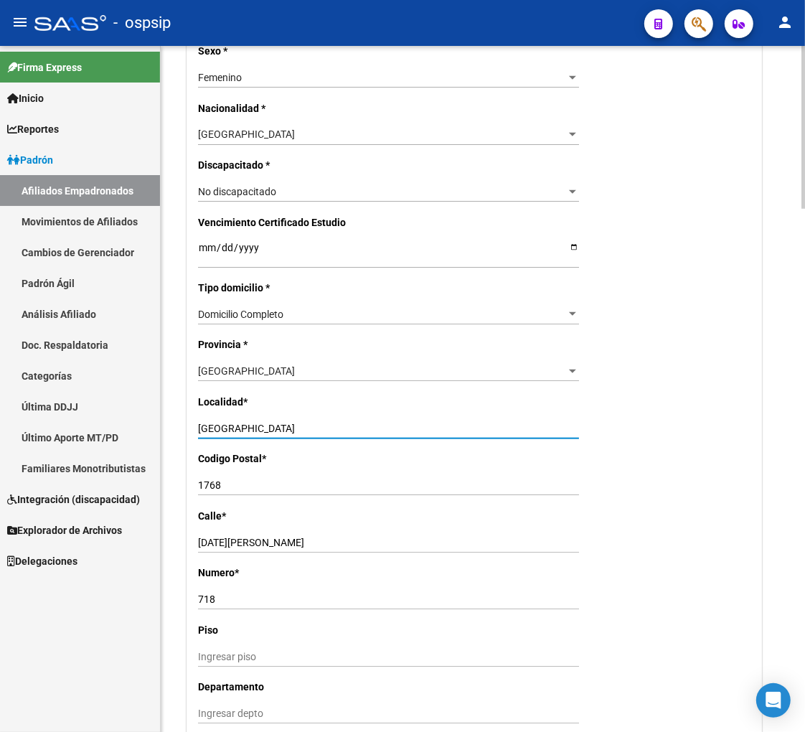
click at [295, 535] on div "Alta Baja Nro Afiliado Ingresar nro CUIL * 27-49091628-3 CUIL ARCA Padrón Fecha…" at bounding box center [474, 170] width 574 height 1610
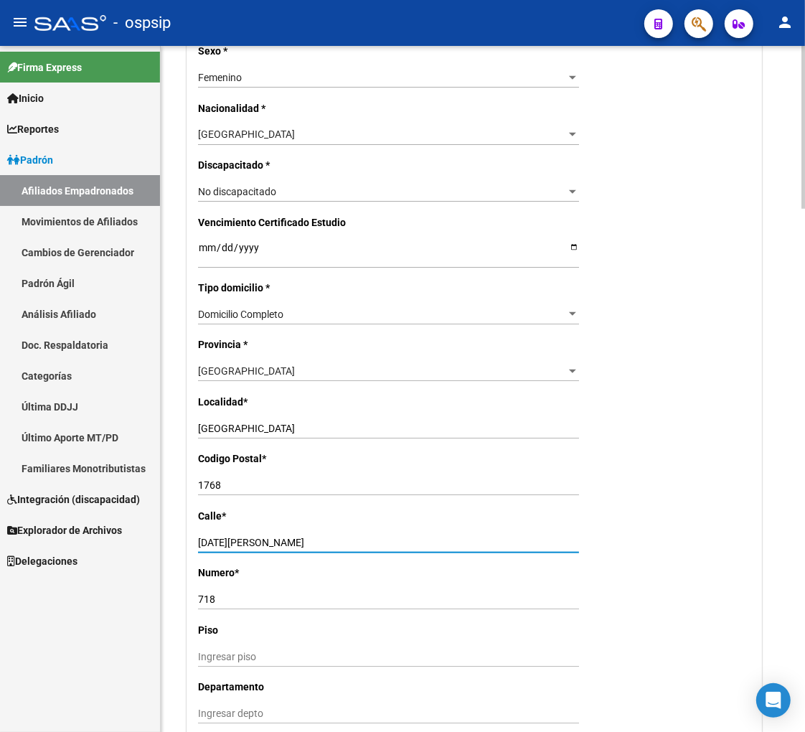
click at [295, 537] on input "[DATE][PERSON_NAME]" at bounding box center [388, 543] width 381 height 12
type input "D"
type input "RUISEÑOR"
click at [226, 596] on input "718" at bounding box center [388, 599] width 381 height 12
type input "7"
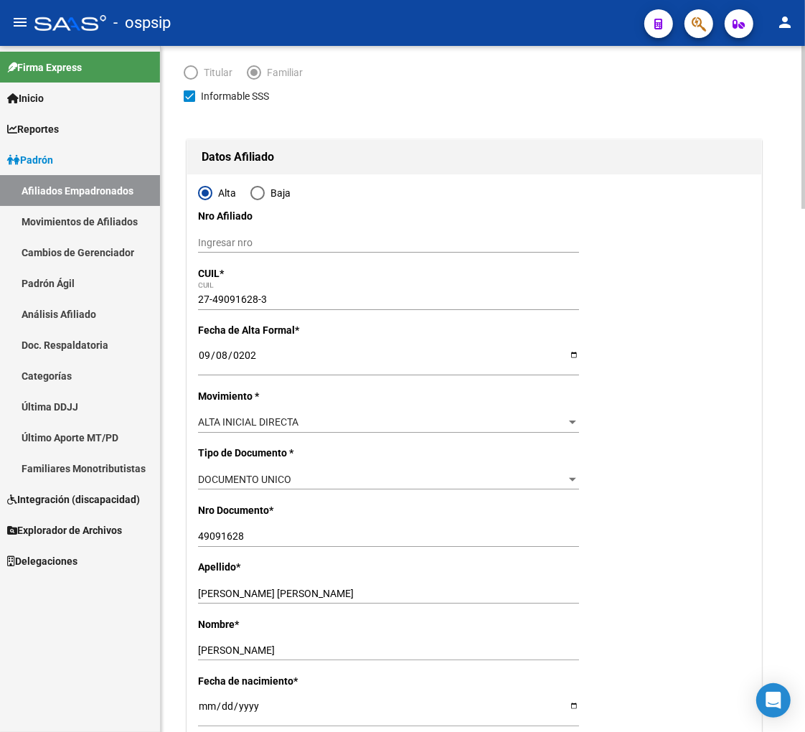
scroll to position [0, 0]
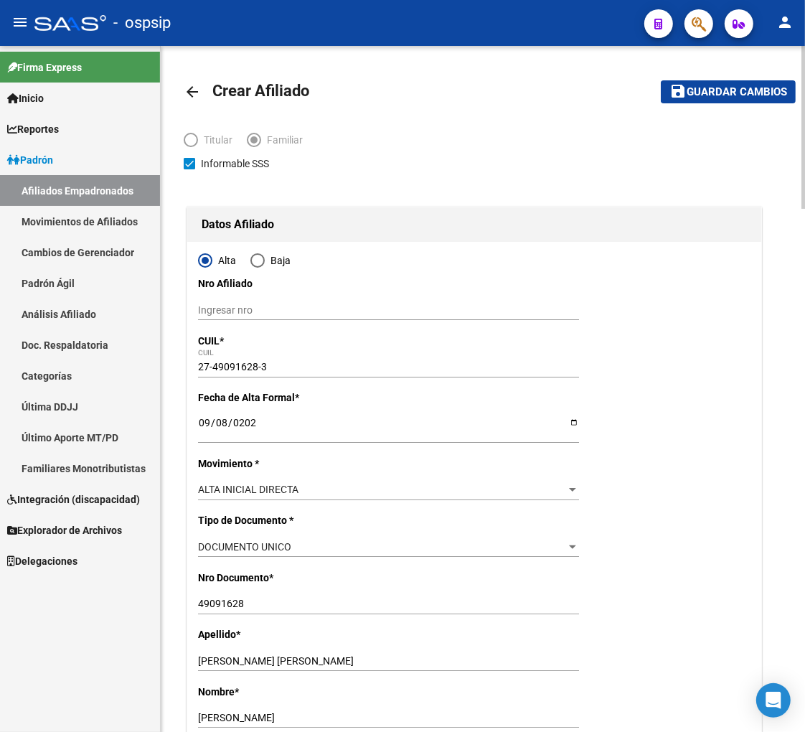
type input "4107"
click at [704, 91] on span "Guardar cambios" at bounding box center [737, 92] width 100 height 13
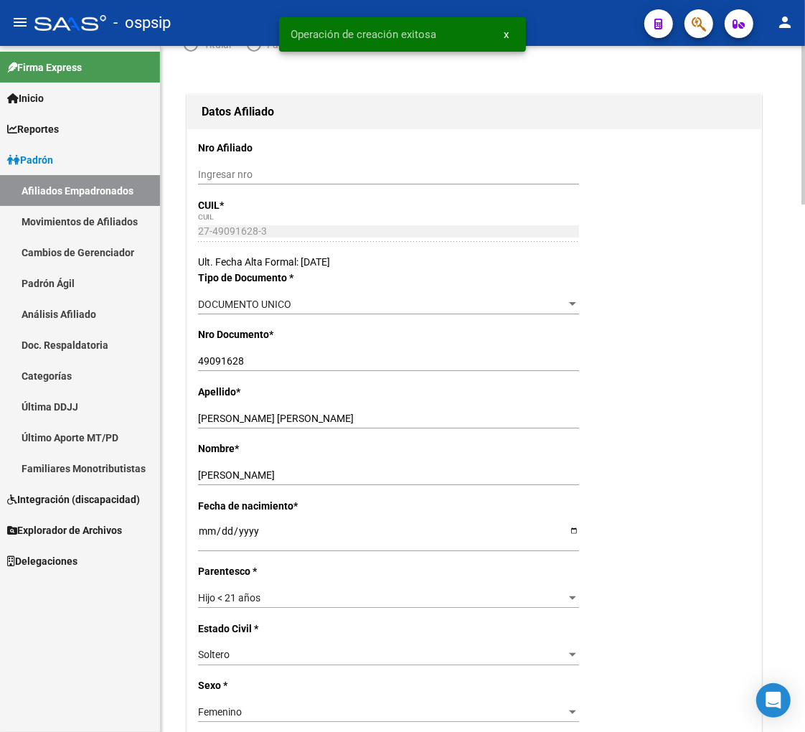
radio input "true"
type input "33-71630774-9"
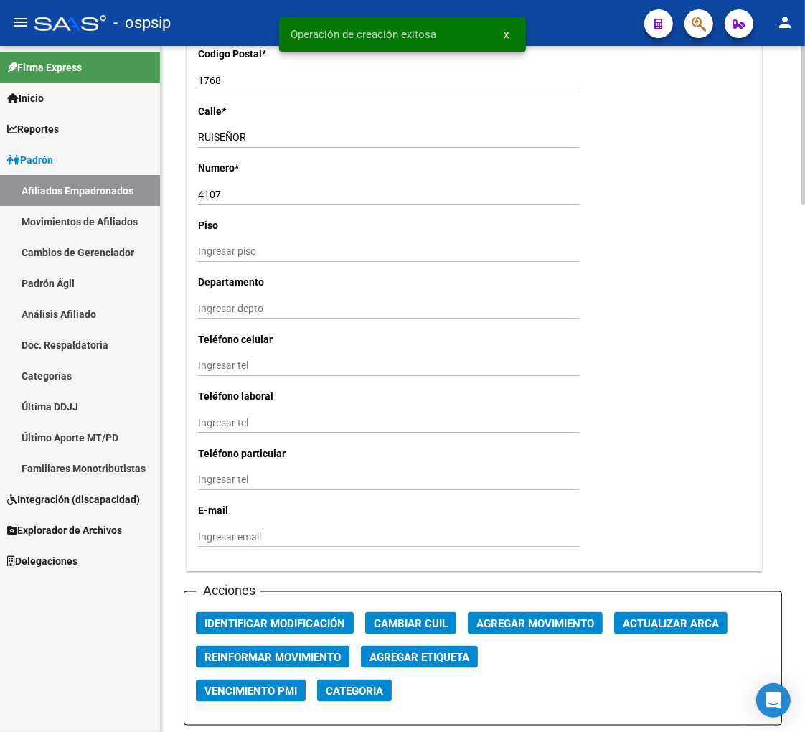
scroll to position [1435, 0]
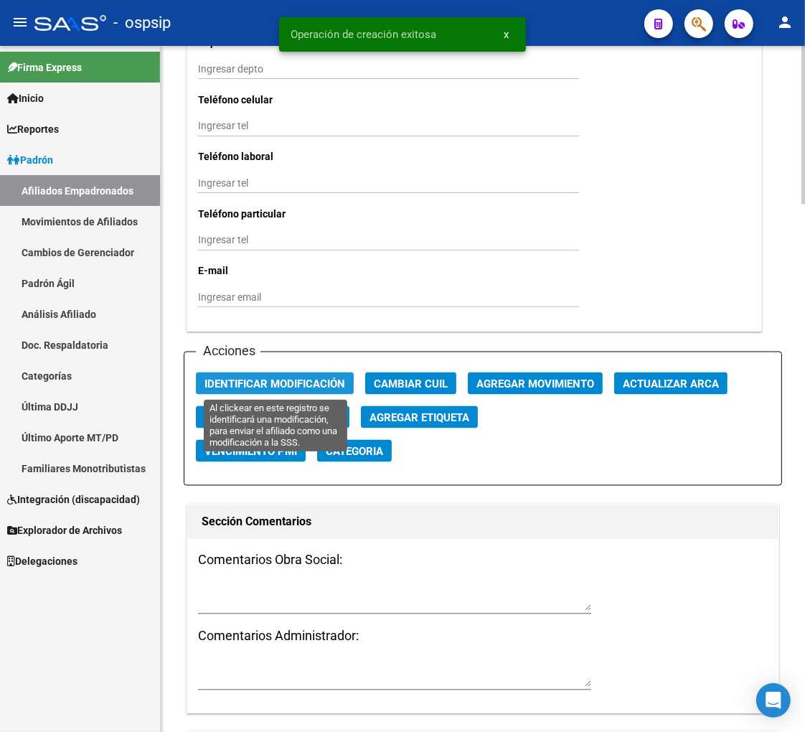
click at [259, 384] on span "Identificar Modificación" at bounding box center [274, 383] width 141 height 13
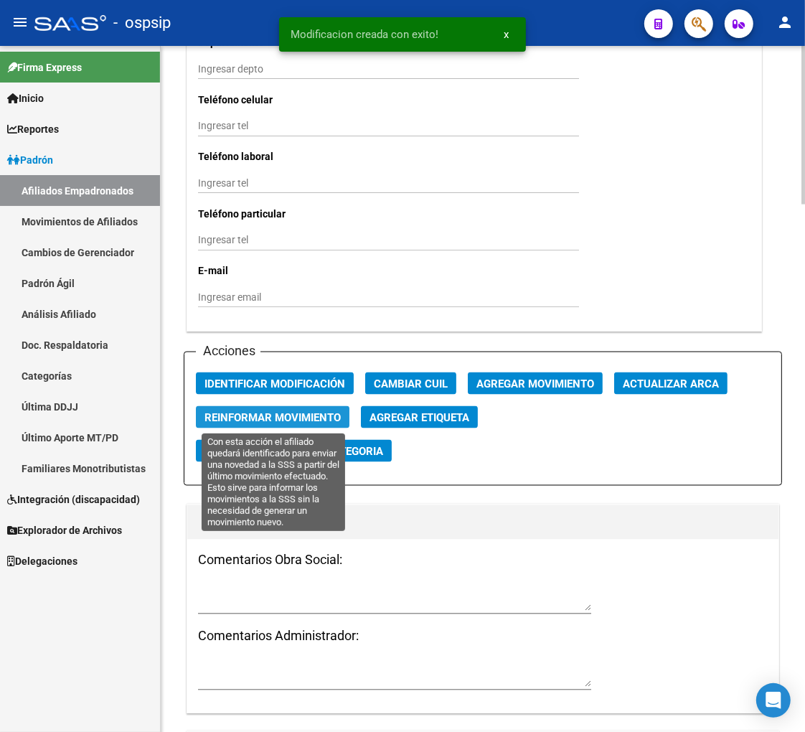
click at [254, 414] on span "Reinformar Movimiento" at bounding box center [272, 417] width 136 height 13
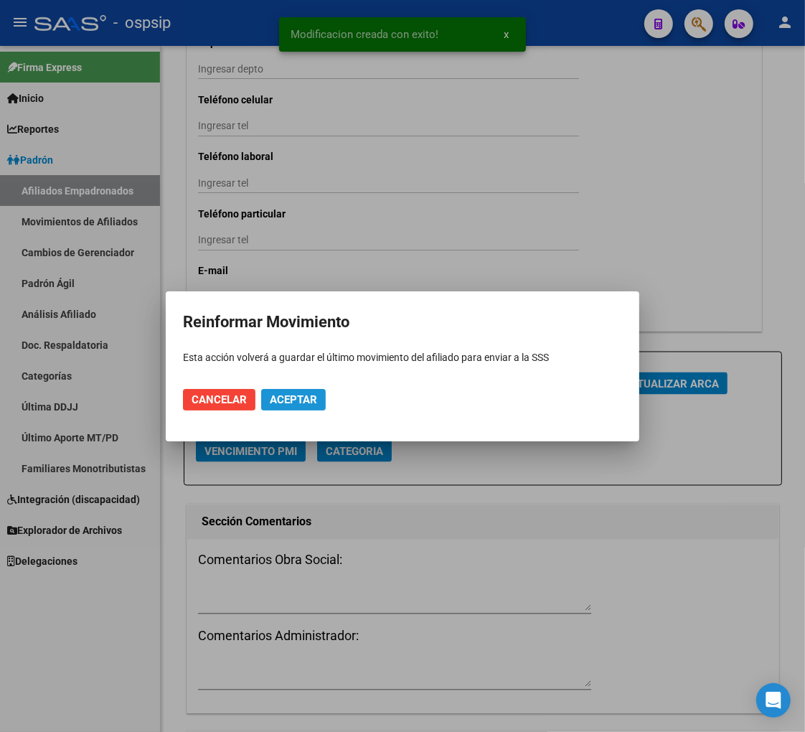
click at [289, 396] on span "Aceptar" at bounding box center [293, 399] width 47 height 13
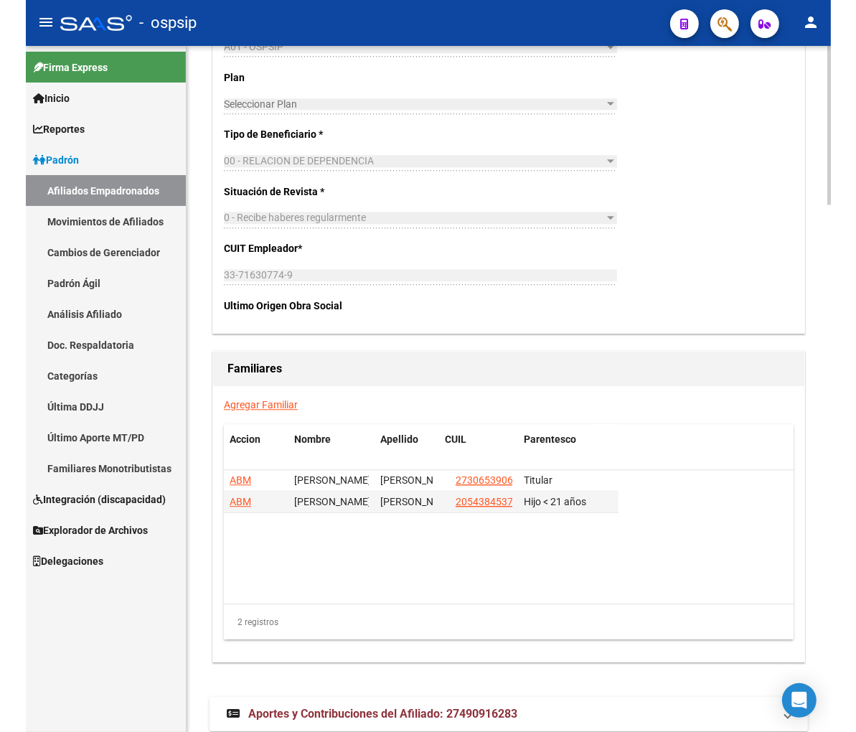
scroll to position [2232, 0]
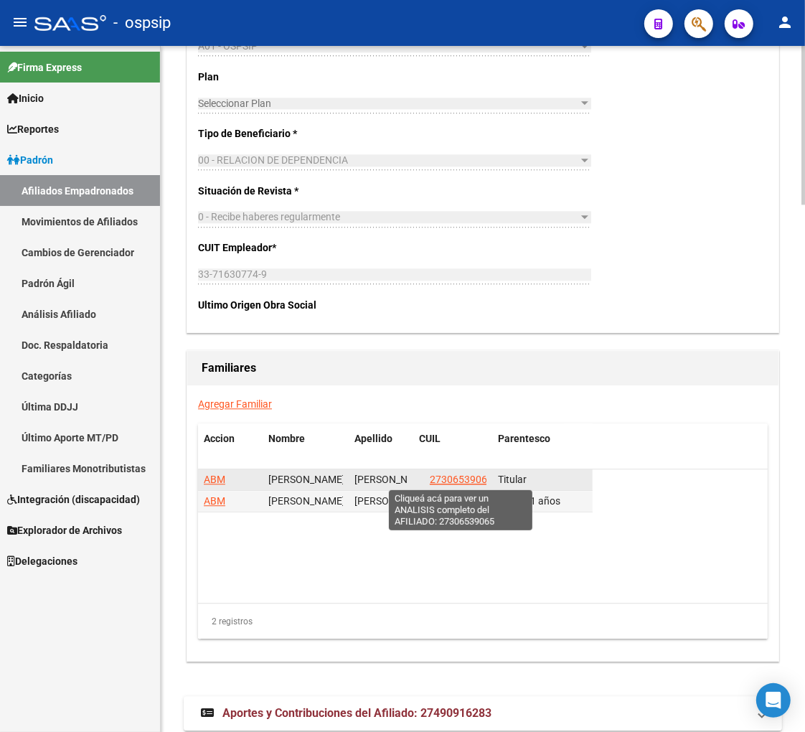
click at [469, 482] on span "27306539065" at bounding box center [461, 478] width 63 height 11
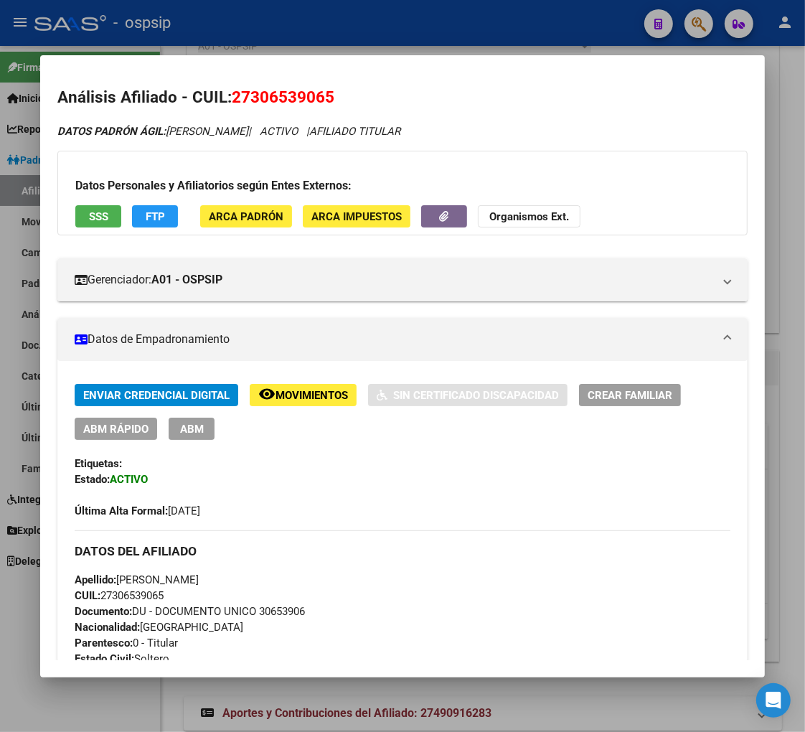
drag, startPoint x: 250, startPoint y: 98, endPoint x: 324, endPoint y: 86, distance: 74.9
click at [324, 86] on h2 "Análisis Afiliado - CUIL: 27306539065" at bounding box center [402, 97] width 690 height 24
copy span "30653906"
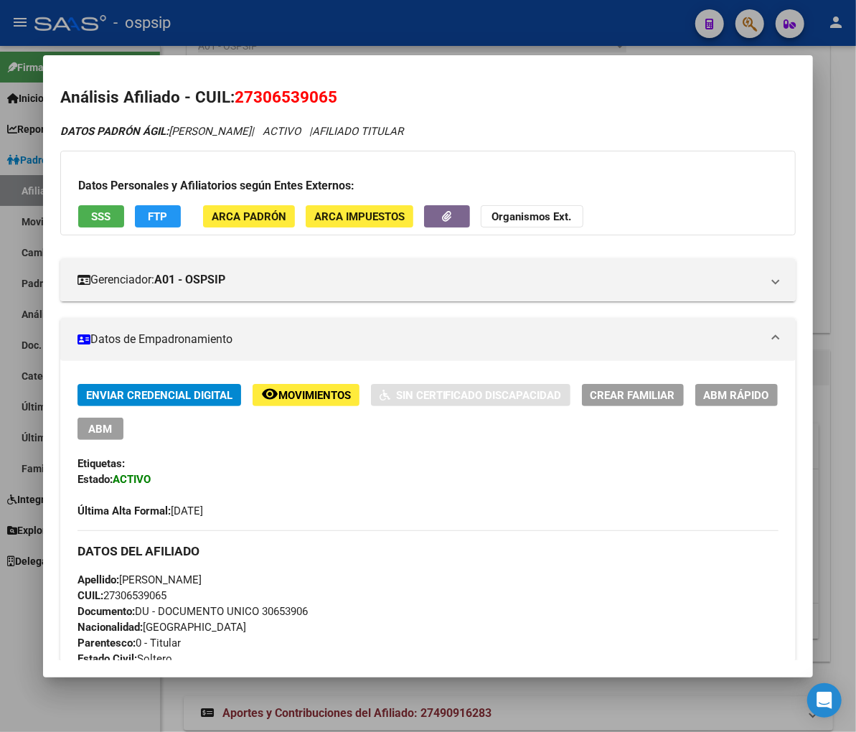
click at [744, 24] on div at bounding box center [428, 366] width 856 height 732
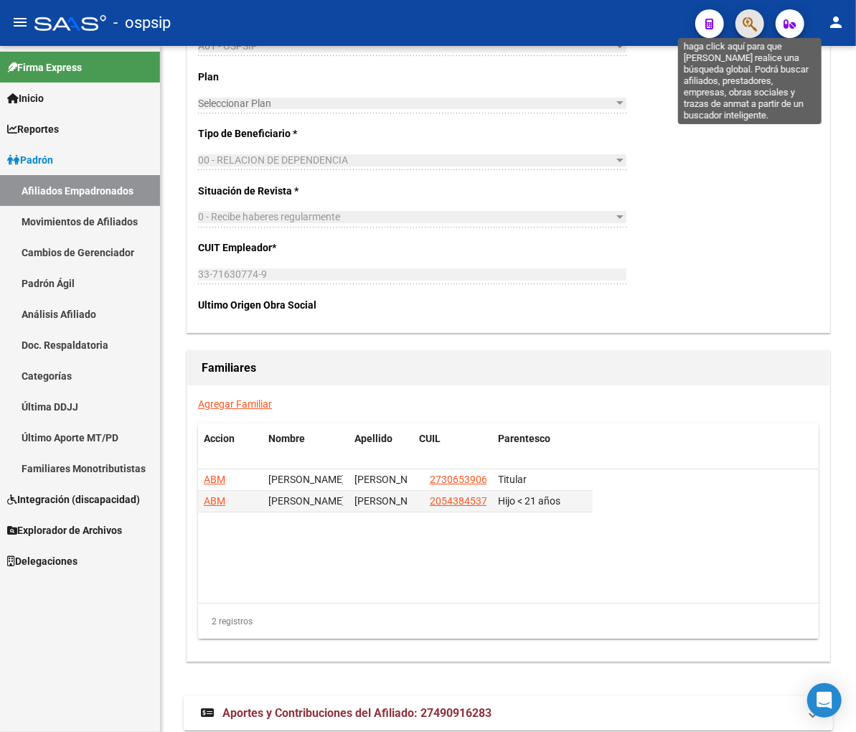
click at [756, 26] on icon "button" at bounding box center [749, 24] width 14 height 16
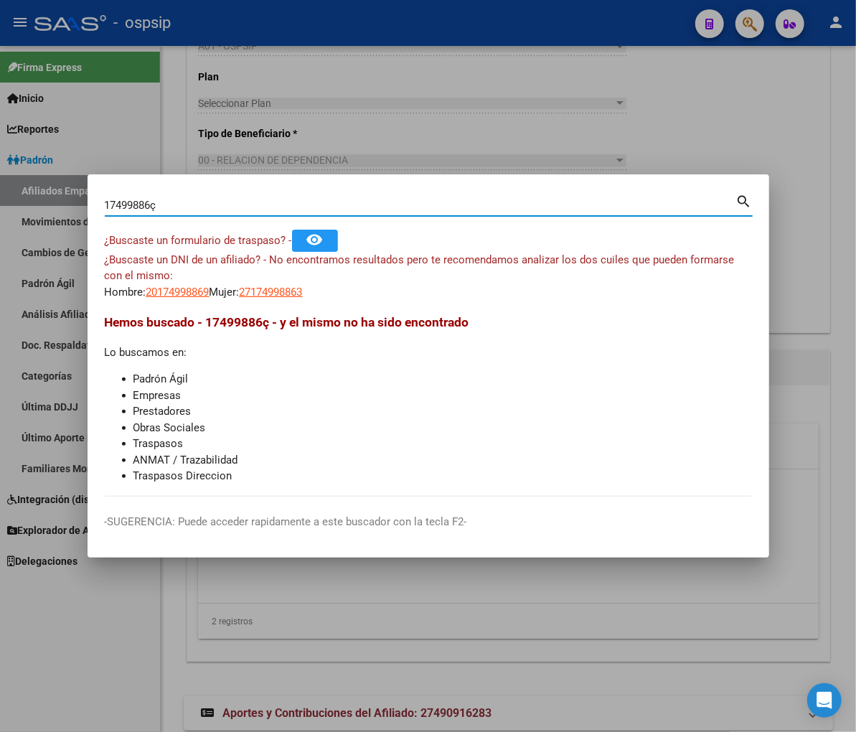
type input "17499886"
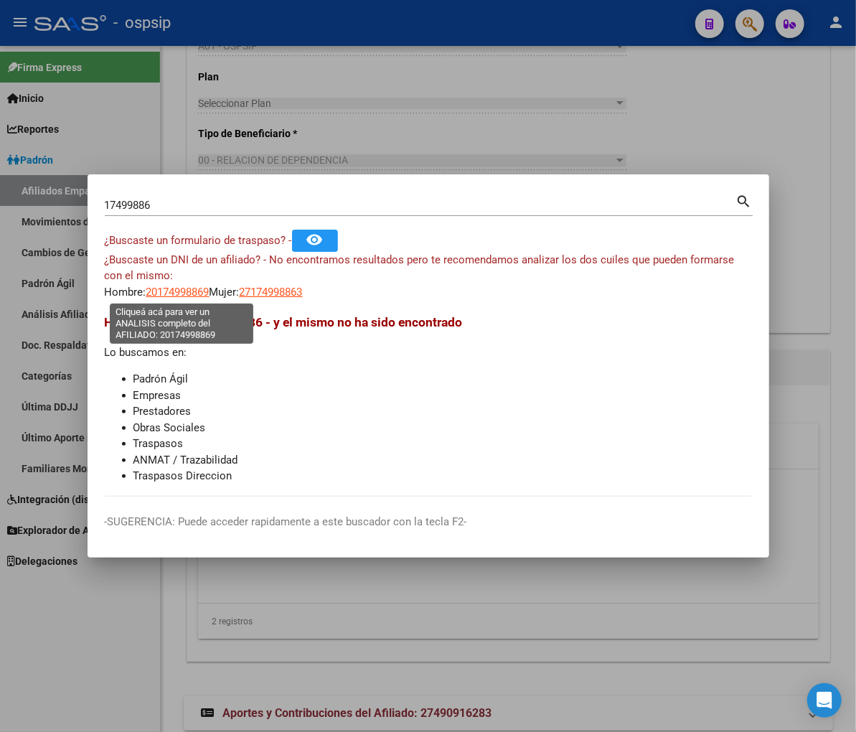
click at [161, 291] on span "20174998869" at bounding box center [177, 292] width 63 height 13
type textarea "20174998869"
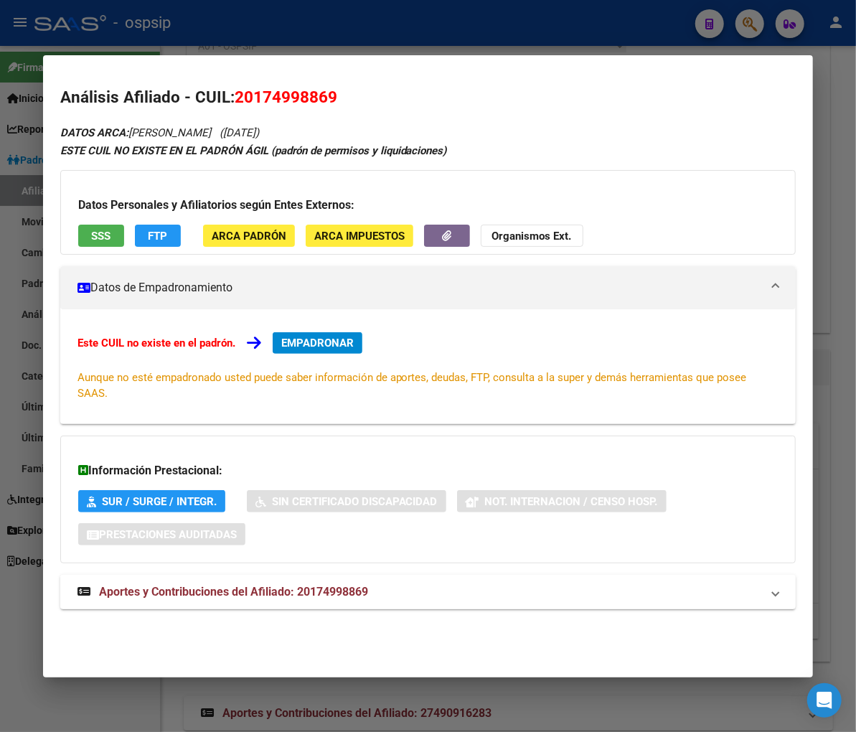
click at [275, 585] on span "Aportes y Contribuciones del Afiliado: 20174998869" at bounding box center [233, 592] width 269 height 14
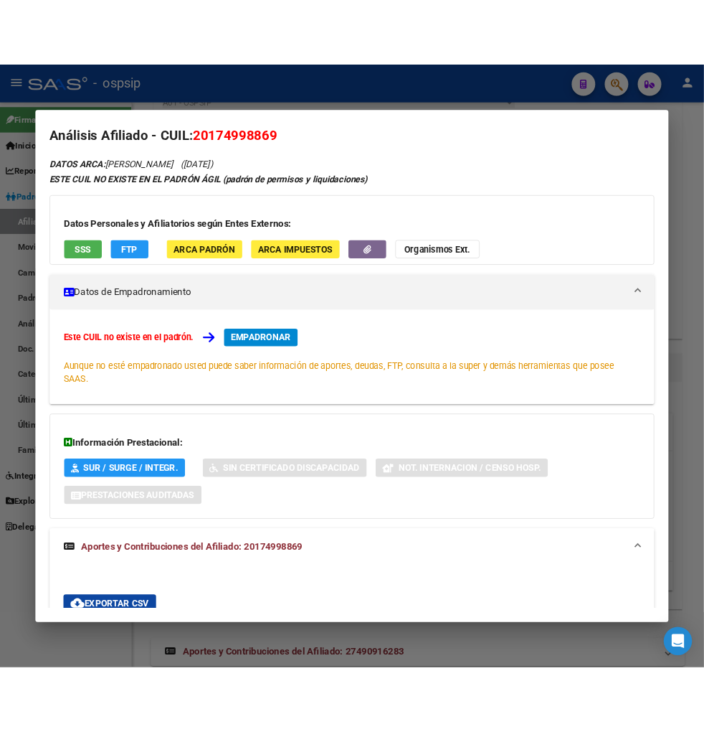
scroll to position [0, 0]
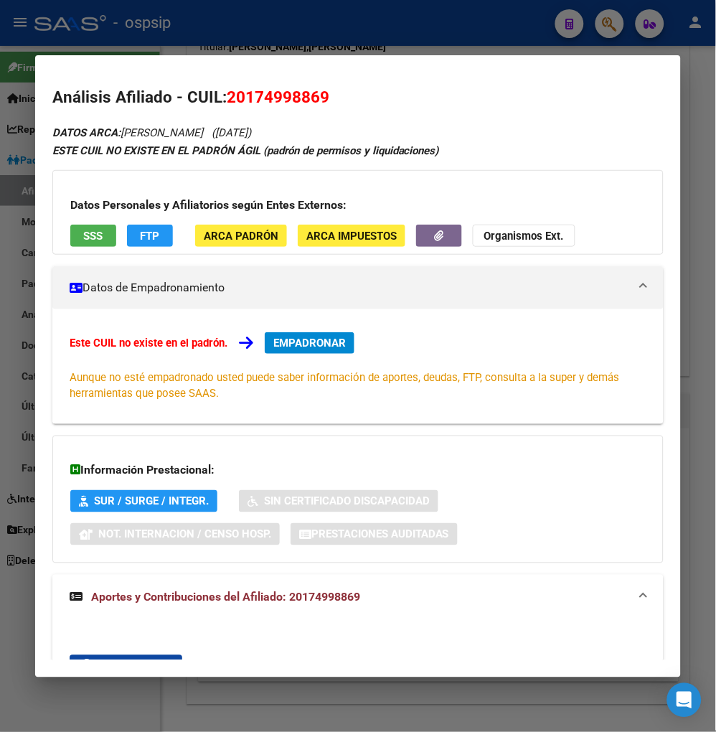
click at [601, 24] on div at bounding box center [358, 366] width 716 height 732
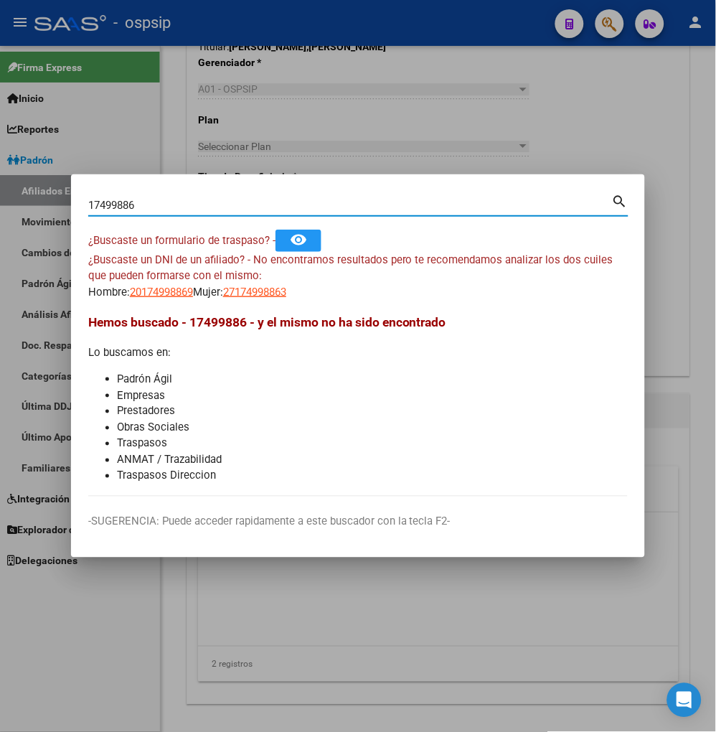
click at [166, 209] on input "17499886" at bounding box center [350, 205] width 524 height 13
type input "1"
type input "44147054"
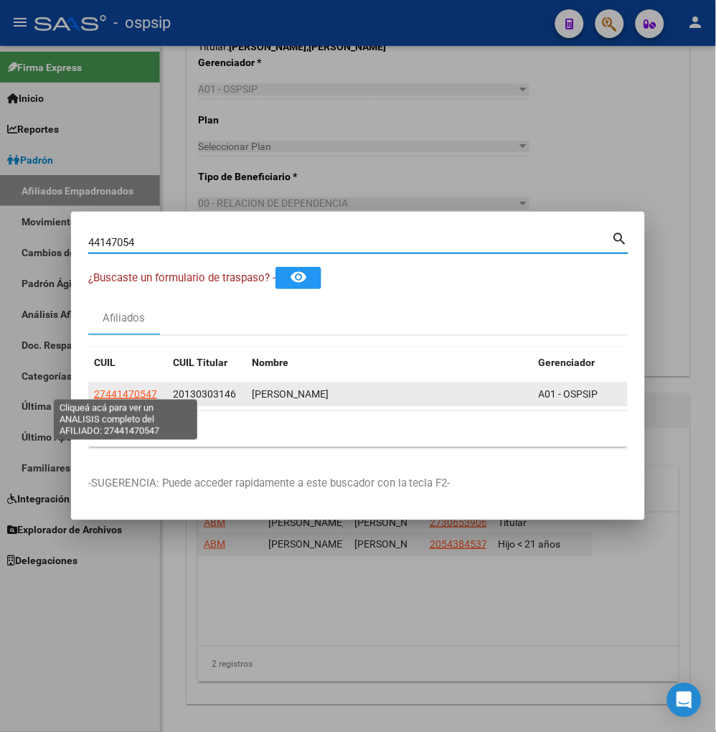
click at [134, 388] on span "27441470547" at bounding box center [125, 393] width 63 height 11
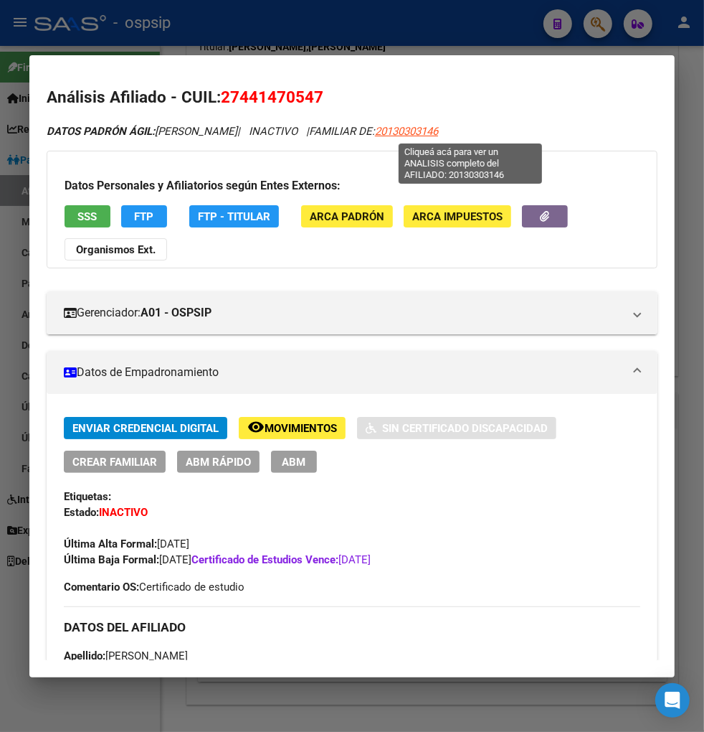
click at [438, 127] on span "20130303146" at bounding box center [406, 131] width 63 height 13
type textarea "20130303146"
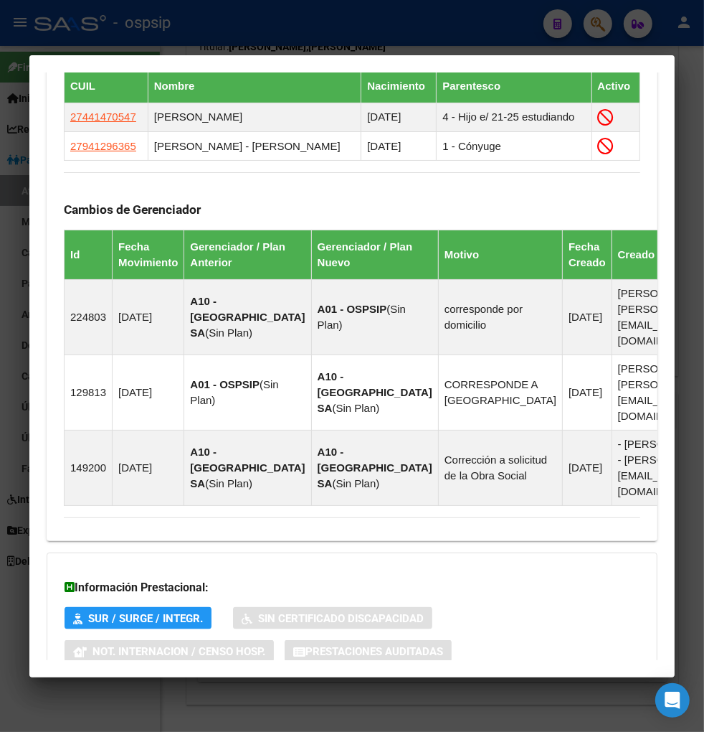
scroll to position [1030, 0]
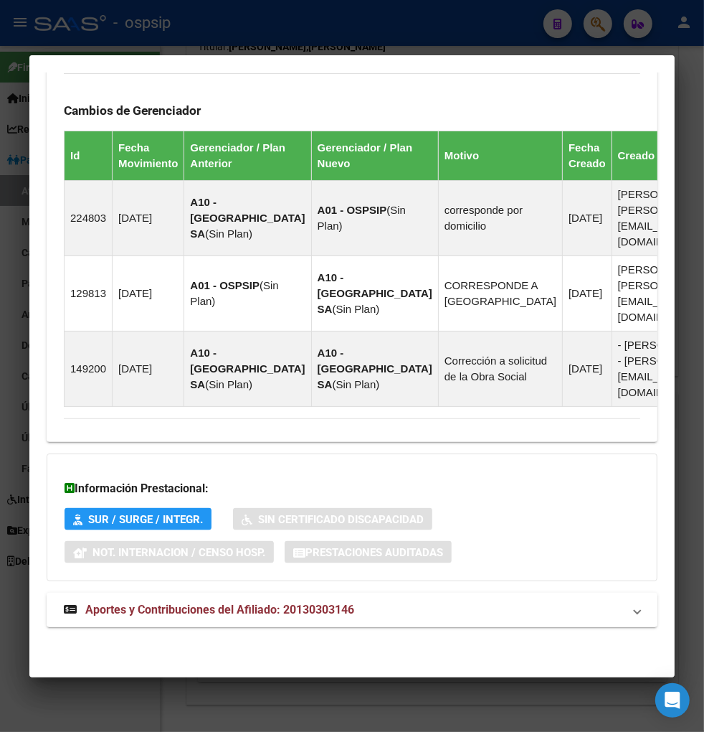
click at [211, 611] on span "Aportes y Contribuciones del Afiliado: 20130303146" at bounding box center [219, 610] width 269 height 14
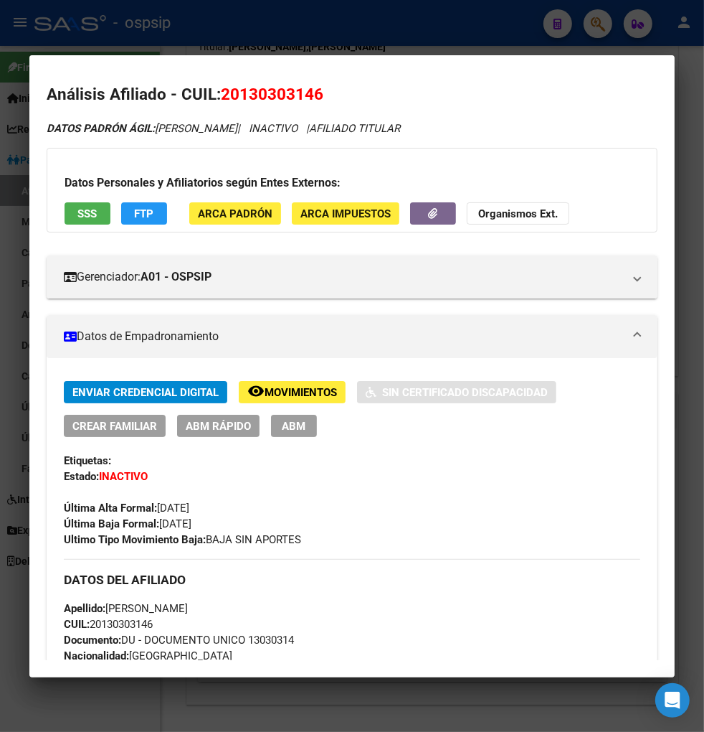
scroll to position [0, 0]
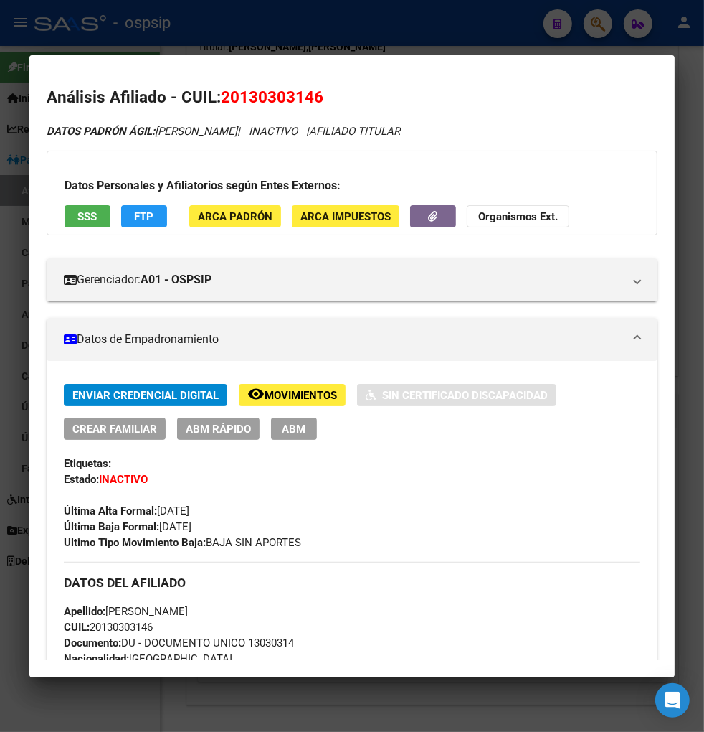
click at [588, 16] on div at bounding box center [352, 366] width 704 height 732
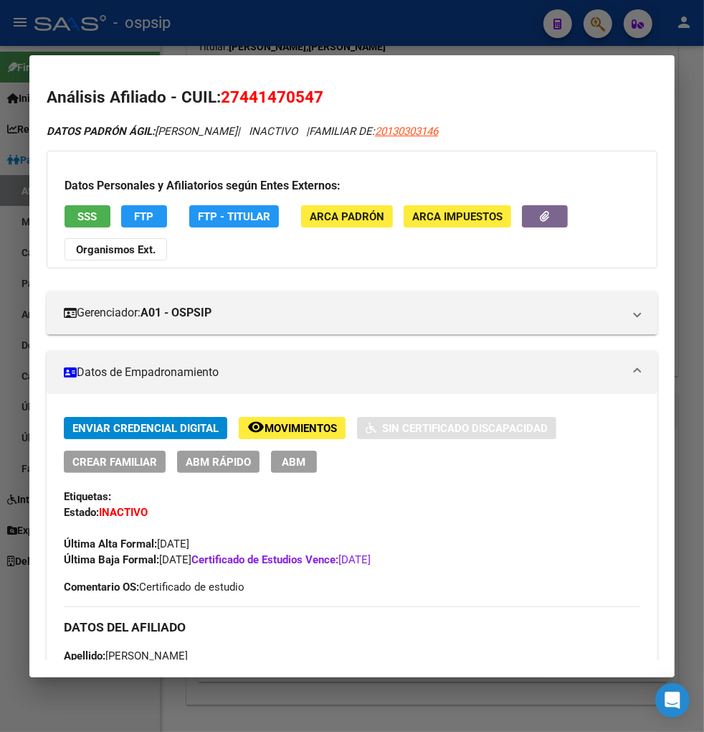
click at [595, 27] on div at bounding box center [352, 366] width 704 height 732
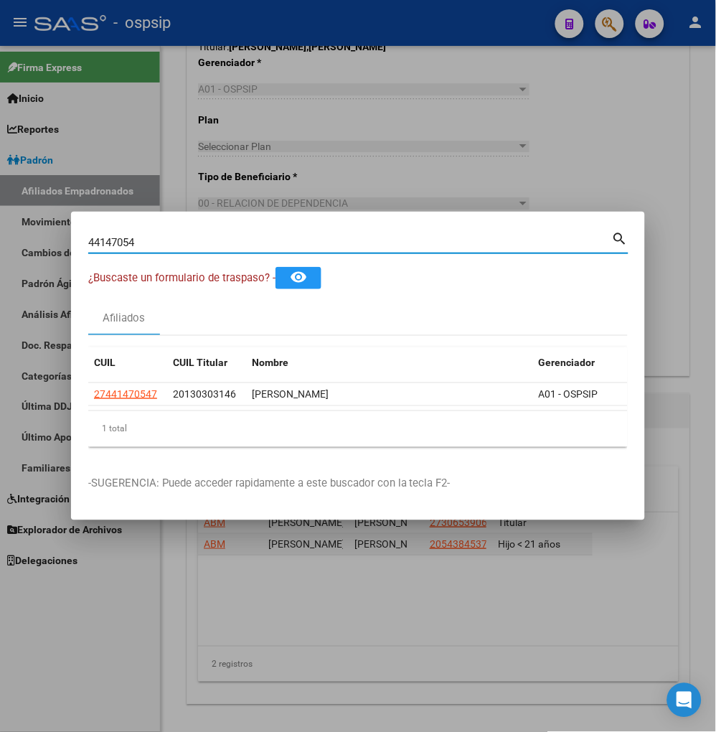
click at [169, 236] on input "44147054" at bounding box center [350, 242] width 524 height 13
type input "4"
type input "17499886"
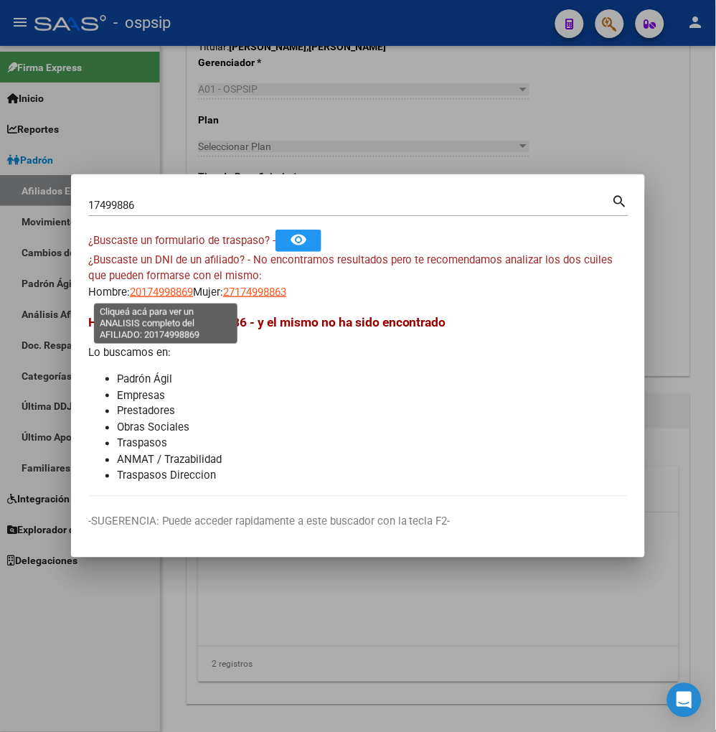
click at [170, 294] on span "20174998869" at bounding box center [161, 292] width 63 height 13
type textarea "20174998869"
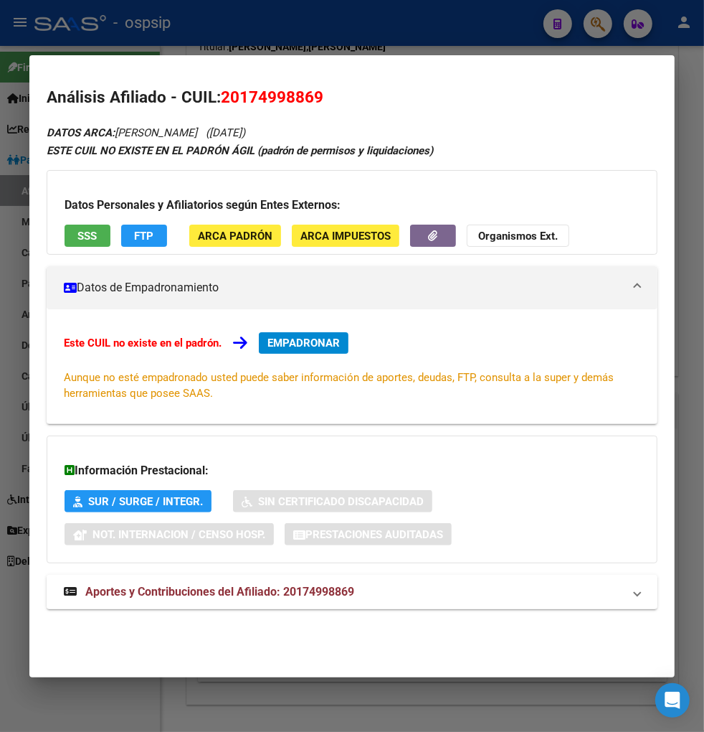
click at [197, 590] on span "Aportes y Contribuciones del Afiliado: 20174998869" at bounding box center [219, 592] width 269 height 14
click at [605, 19] on div at bounding box center [352, 366] width 704 height 732
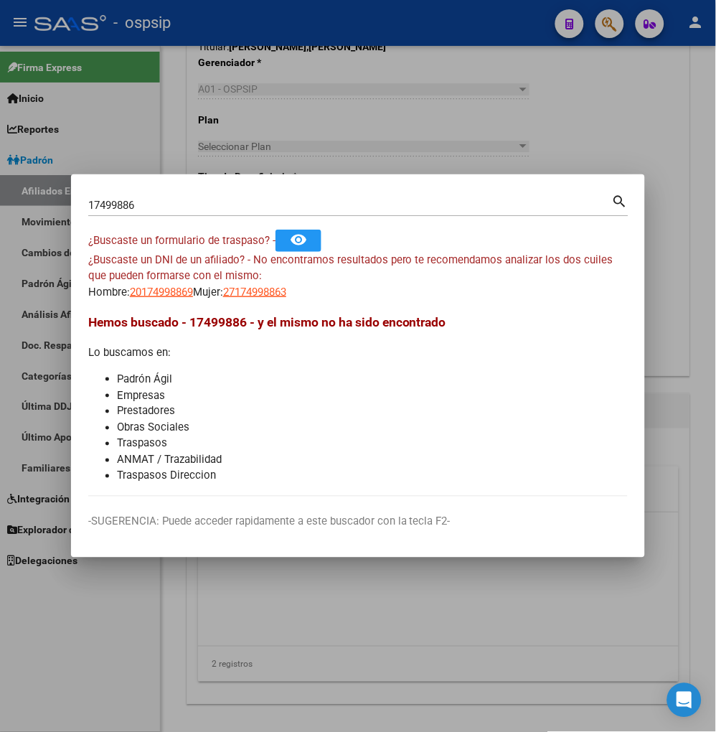
click at [149, 202] on input "17499886" at bounding box center [350, 205] width 524 height 13
type input "1"
type input "44147054"
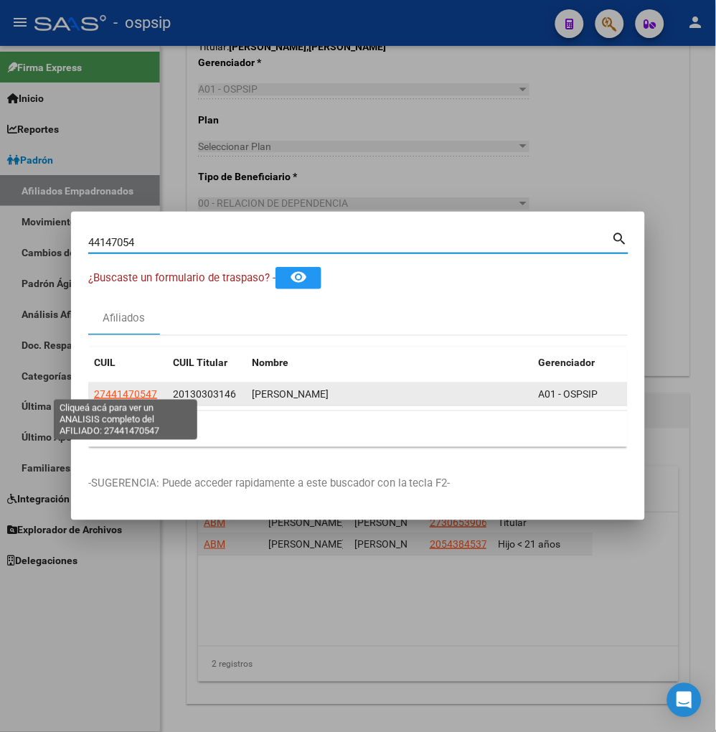
click at [125, 389] on span "27441470547" at bounding box center [125, 393] width 63 height 11
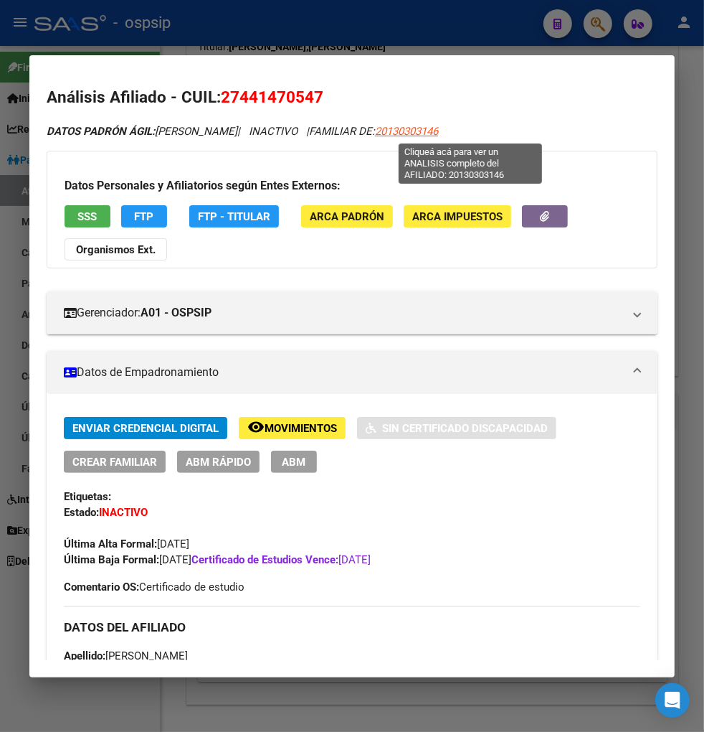
click at [438, 131] on span "20130303146" at bounding box center [406, 131] width 63 height 13
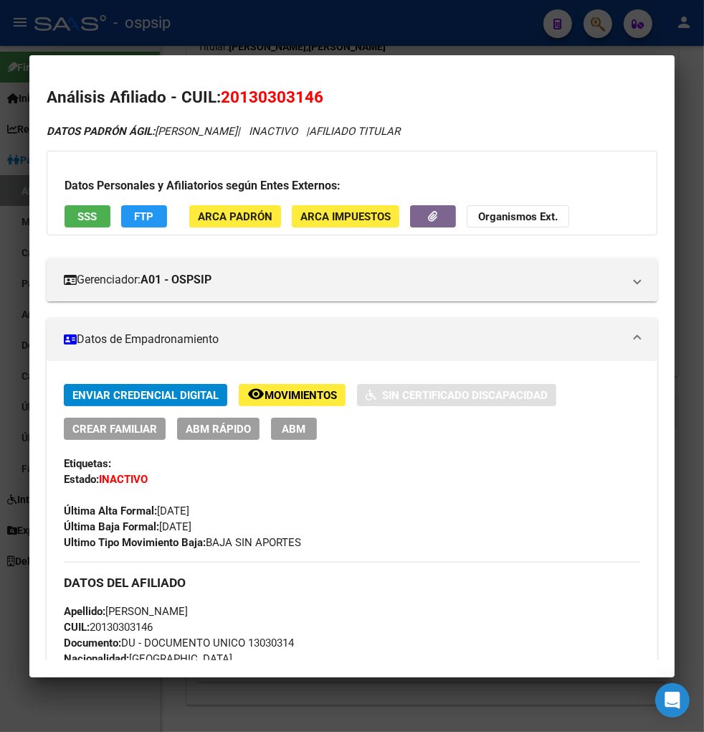
click at [611, 25] on div at bounding box center [352, 366] width 704 height 732
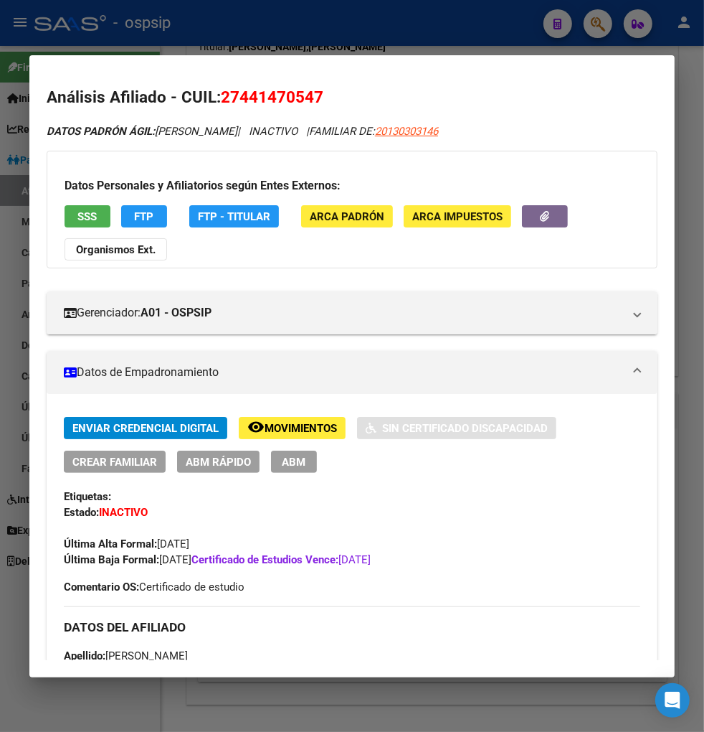
click at [610, 25] on div at bounding box center [352, 366] width 704 height 732
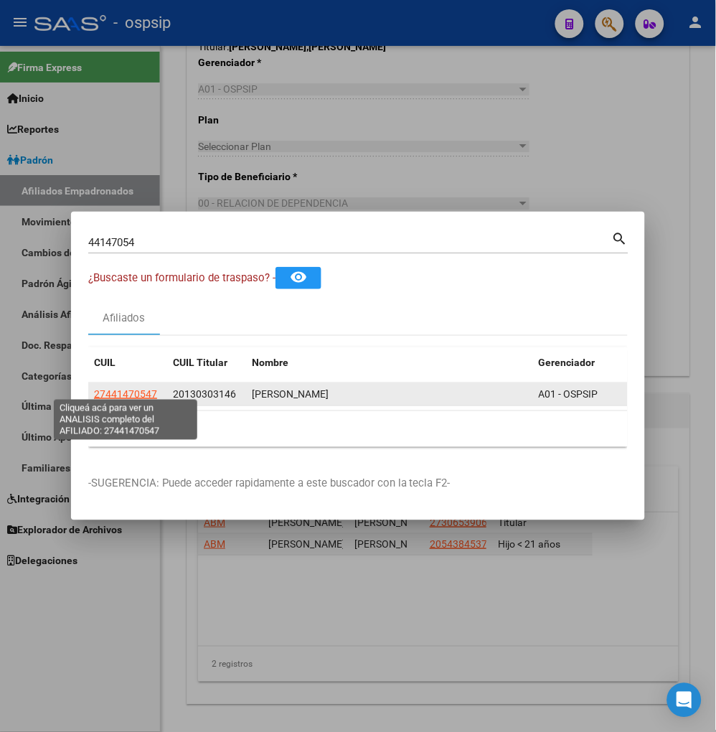
click at [121, 392] on span "27441470547" at bounding box center [125, 393] width 63 height 11
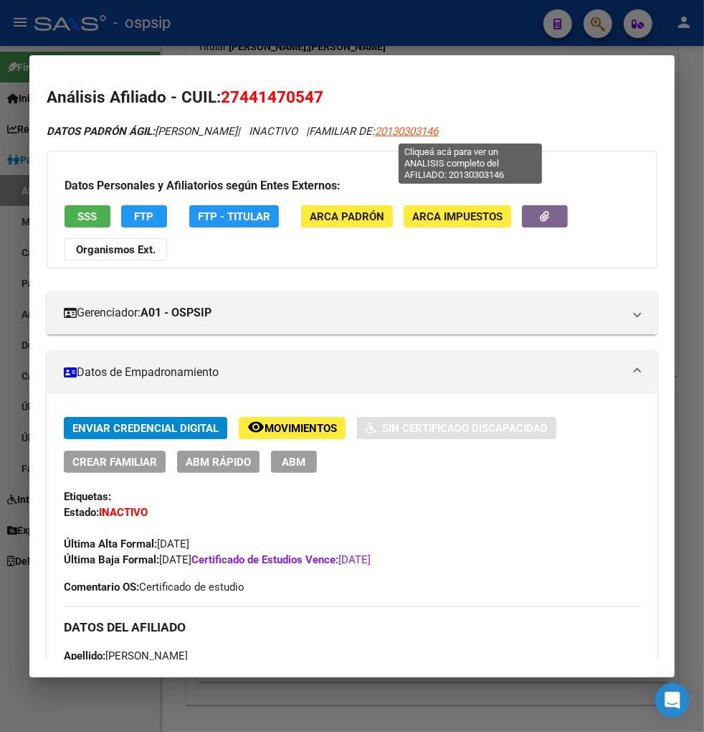
click at [438, 129] on span "20130303146" at bounding box center [406, 131] width 63 height 13
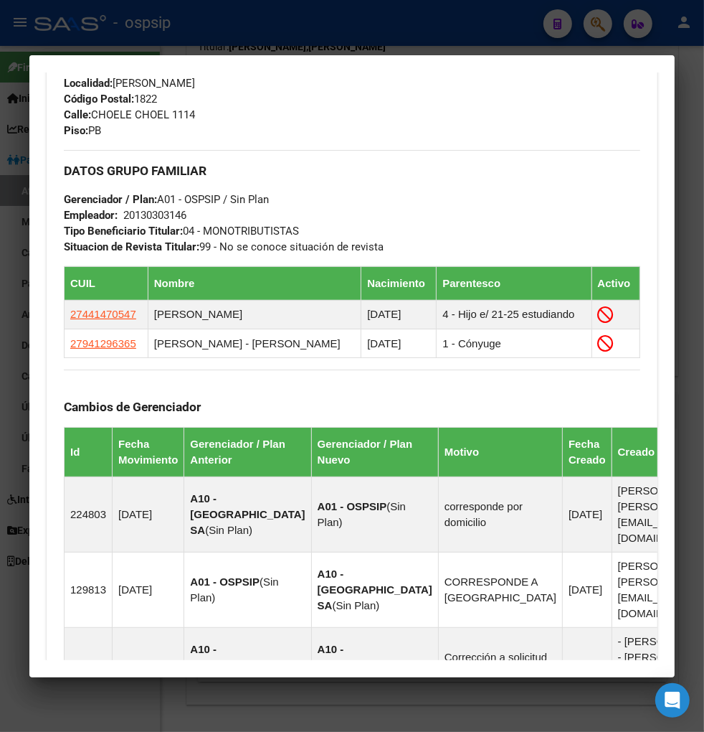
scroll to position [1030, 0]
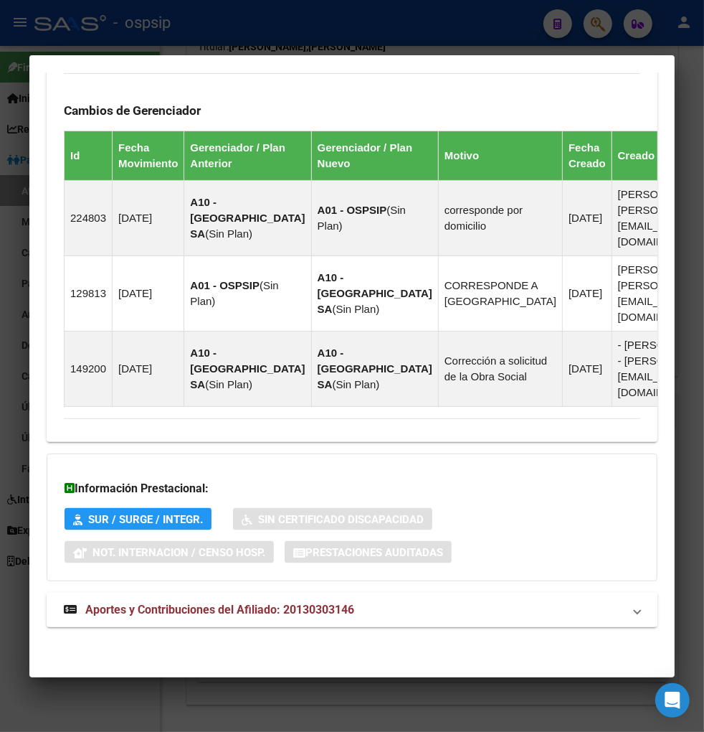
click at [166, 610] on span "Aportes y Contribuciones del Afiliado: 20130303146" at bounding box center [219, 610] width 269 height 14
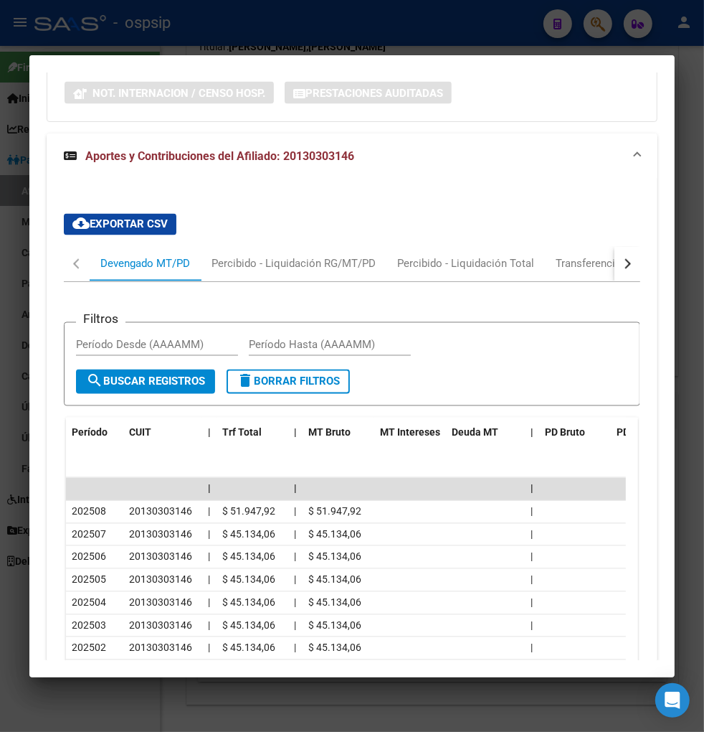
scroll to position [1475, 0]
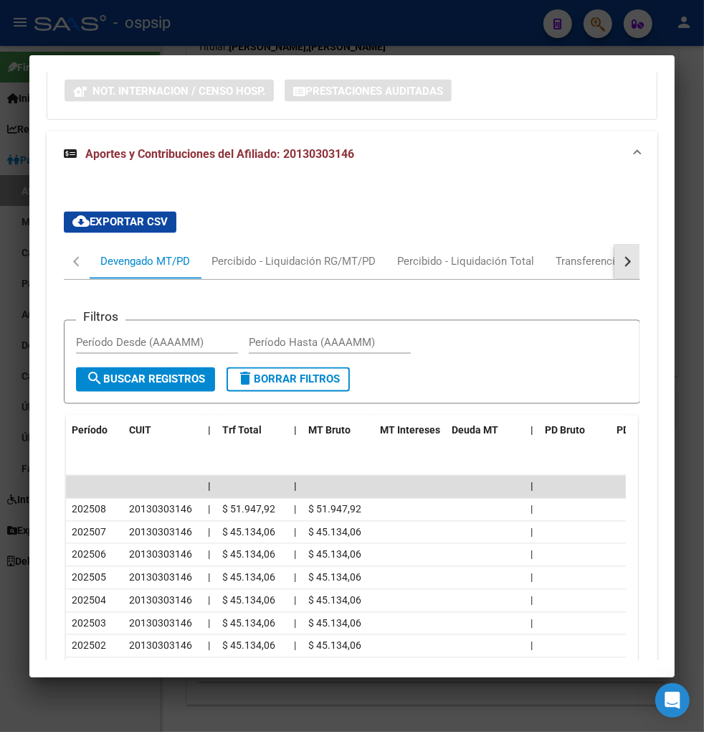
click at [615, 277] on button "button" at bounding box center [628, 262] width 26 height 34
click at [583, 270] on div "Transferencias ARCA" at bounding box center [543, 262] width 102 height 16
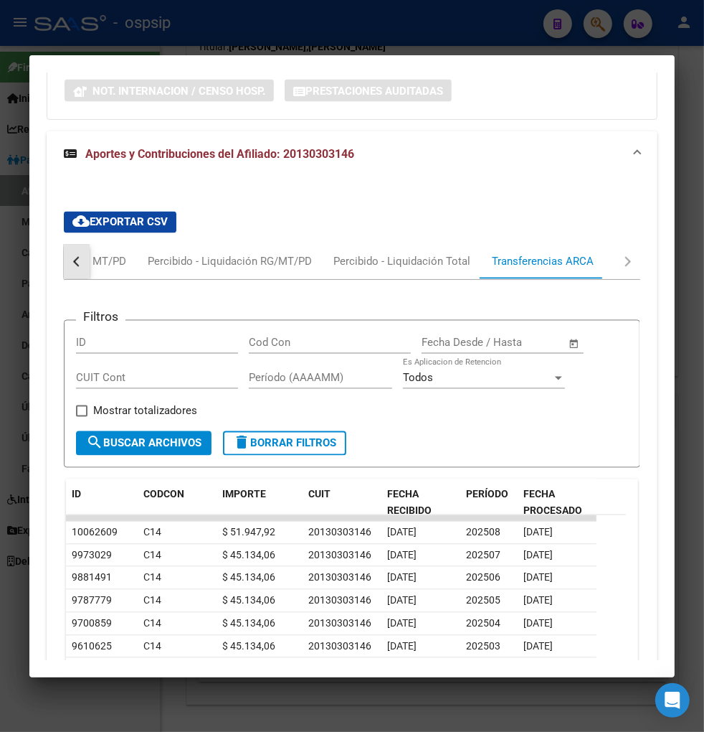
click at [80, 267] on div "button" at bounding box center [78, 262] width 10 height 10
click at [105, 270] on div "Devengado MT/PD" at bounding box center [145, 262] width 90 height 16
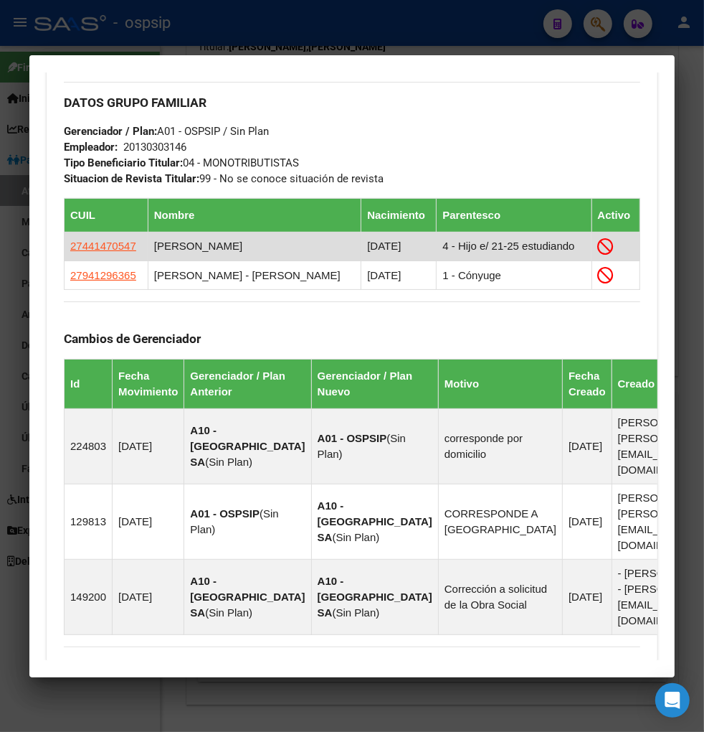
scroll to position [758, 0]
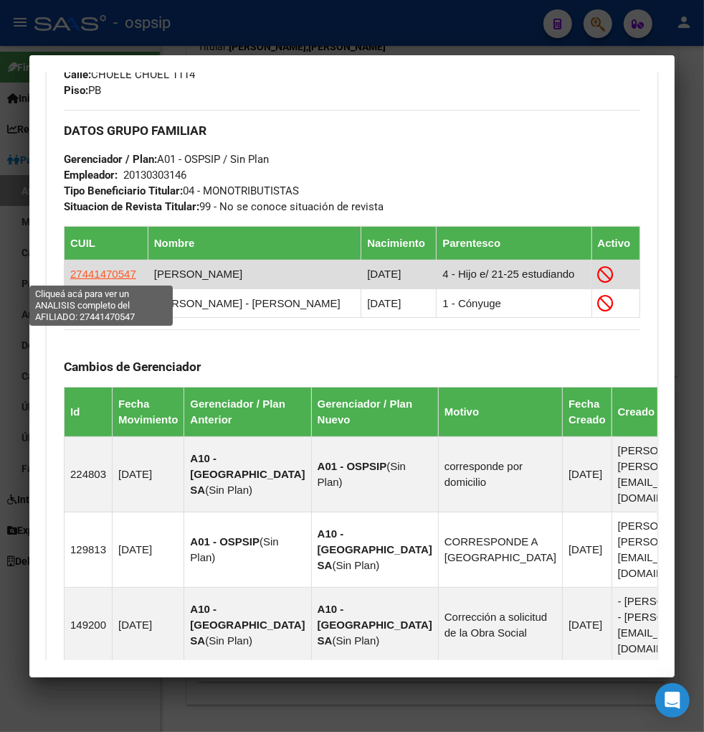
click at [92, 273] on span "27441470547" at bounding box center [103, 274] width 66 height 12
type textarea "27441470547"
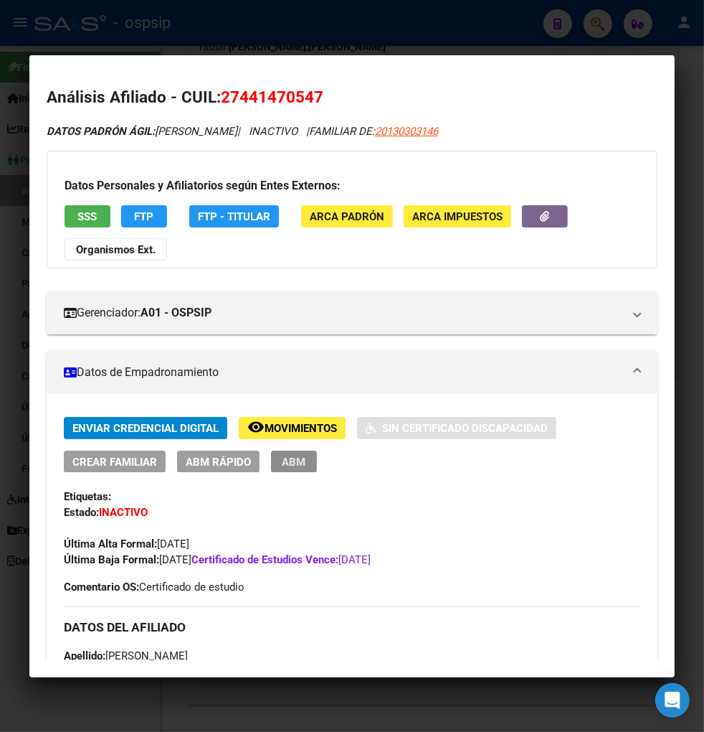
click at [296, 461] on span "ABM" at bounding box center [295, 462] width 24 height 13
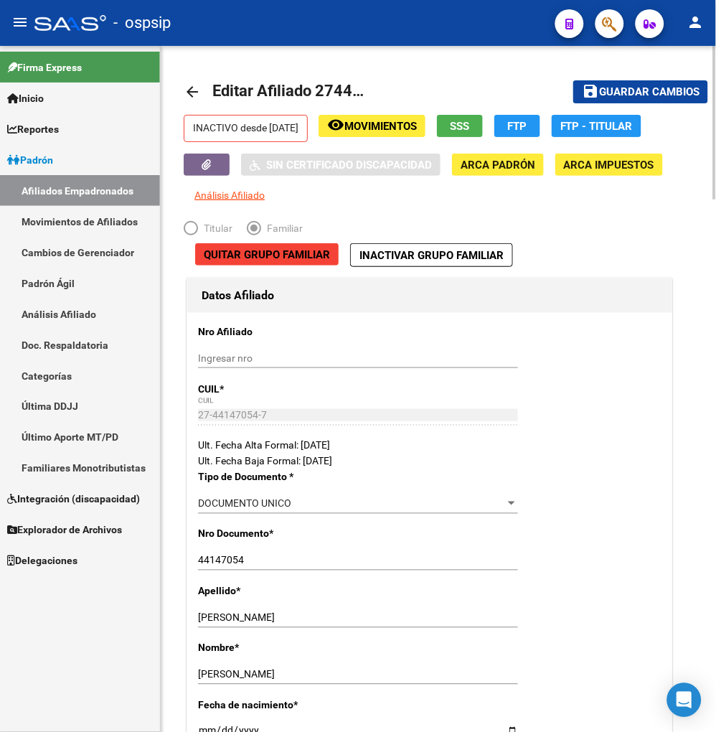
click at [390, 123] on span "Movimientos" at bounding box center [380, 126] width 72 height 13
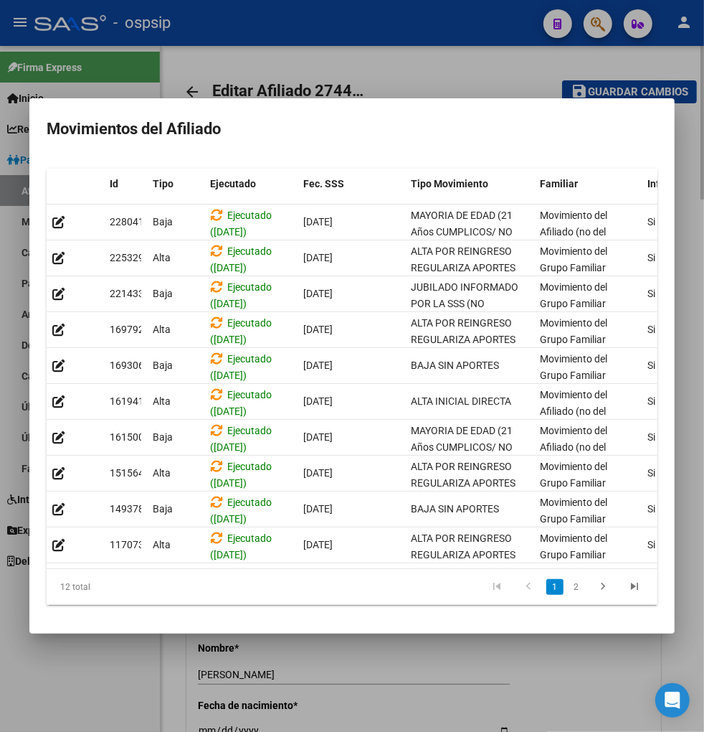
drag, startPoint x: 478, startPoint y: 668, endPoint x: 476, endPoint y: 656, distance: 12.3
click at [478, 666] on div at bounding box center [352, 366] width 704 height 732
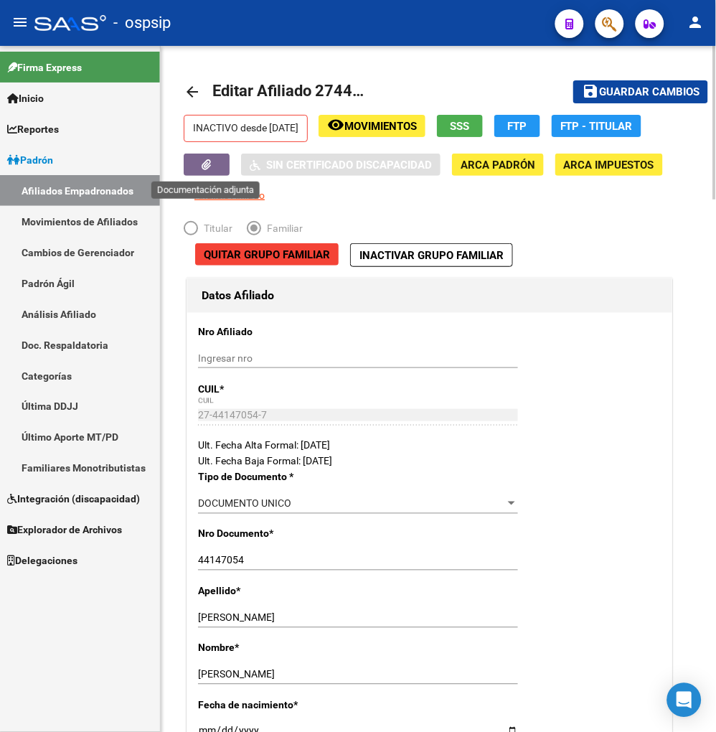
click at [195, 163] on button "button" at bounding box center [207, 165] width 46 height 22
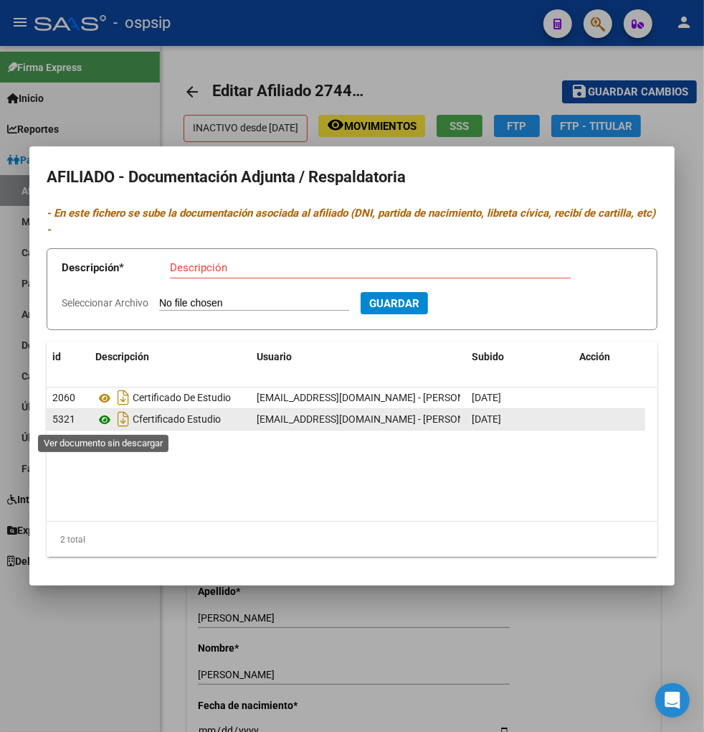
click at [98, 420] on icon at bounding box center [104, 419] width 19 height 17
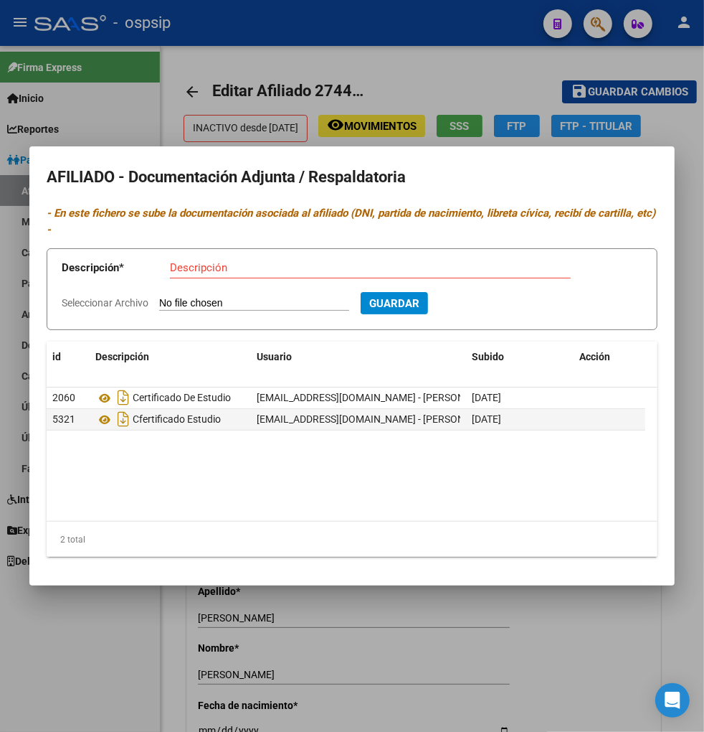
click at [513, 612] on div at bounding box center [352, 366] width 704 height 732
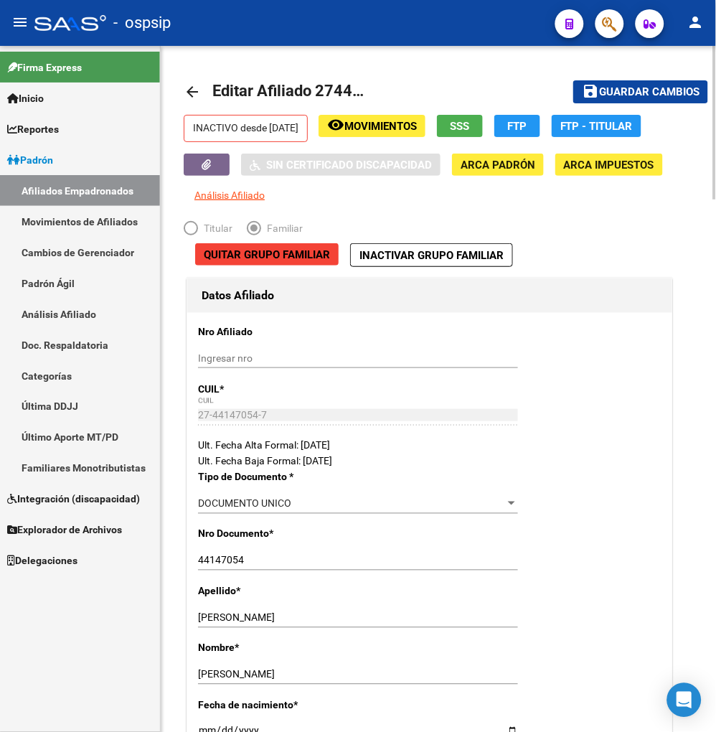
click at [396, 126] on span "Movimientos" at bounding box center [380, 126] width 72 height 13
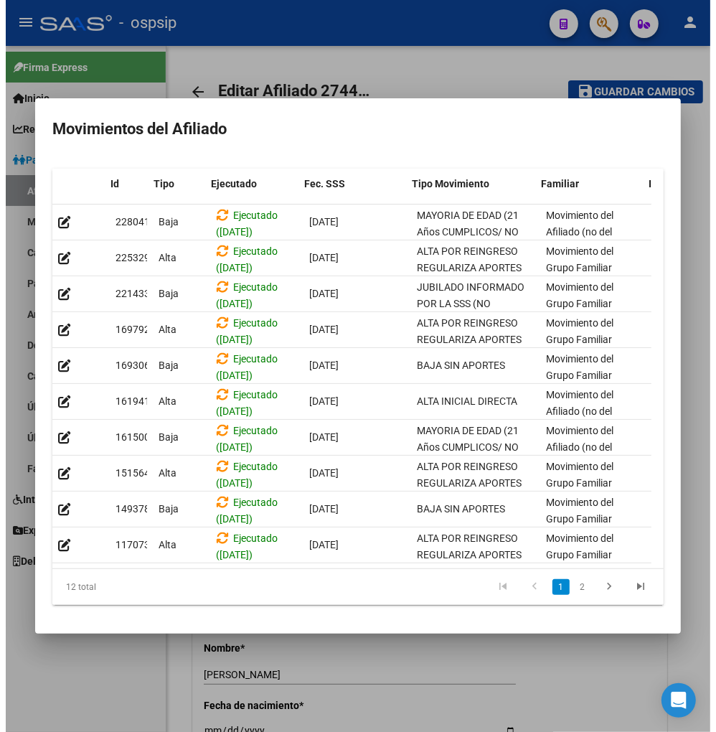
scroll to position [0, 319]
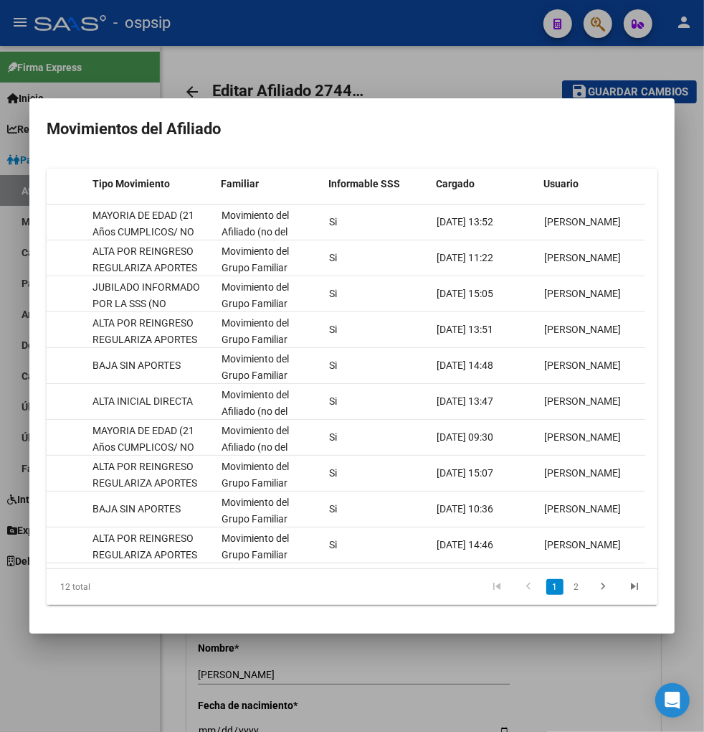
click at [469, 670] on div at bounding box center [352, 366] width 704 height 732
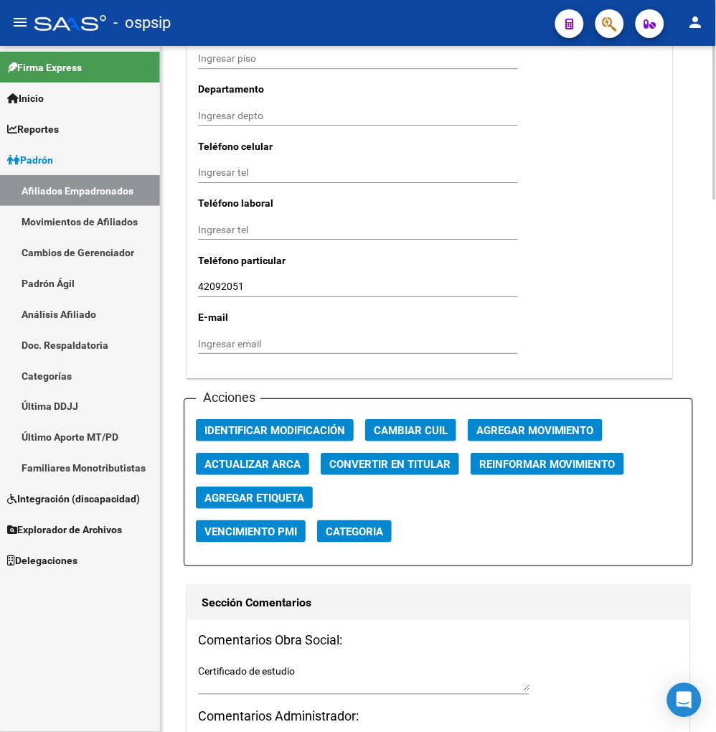
scroll to position [1594, 0]
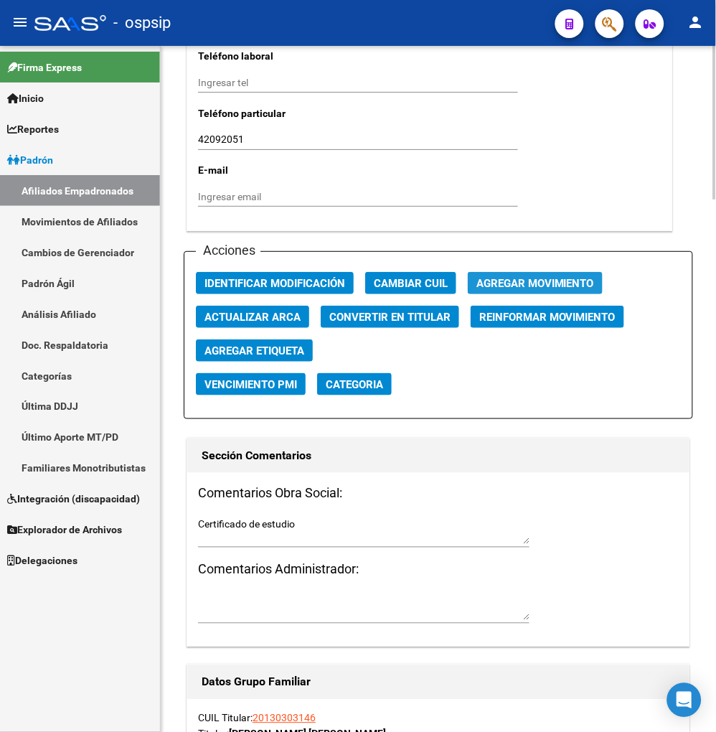
click at [521, 280] on span "Agregar Movimiento" at bounding box center [535, 283] width 118 height 13
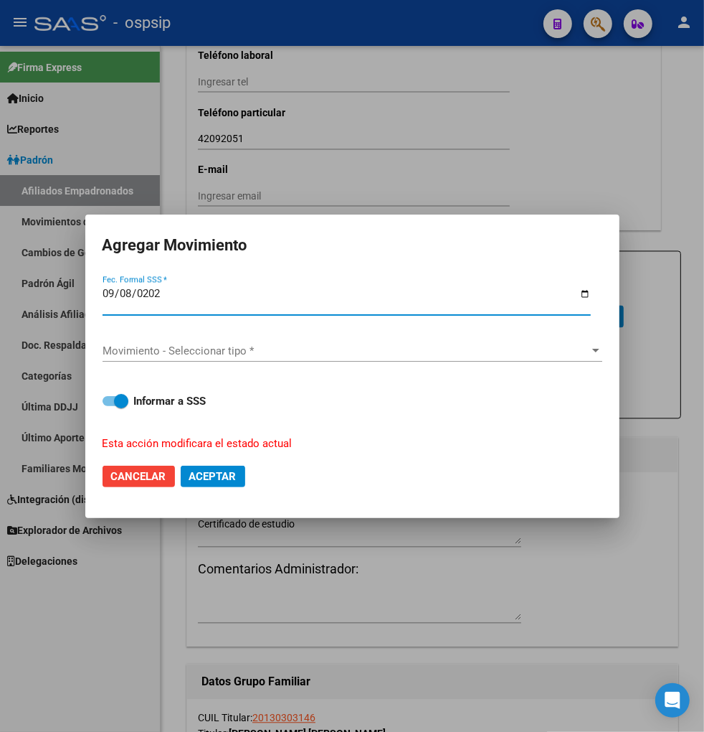
type input "[DATE]"
click at [378, 356] on span "Movimiento - Seleccionar tipo *" at bounding box center [346, 350] width 487 height 13
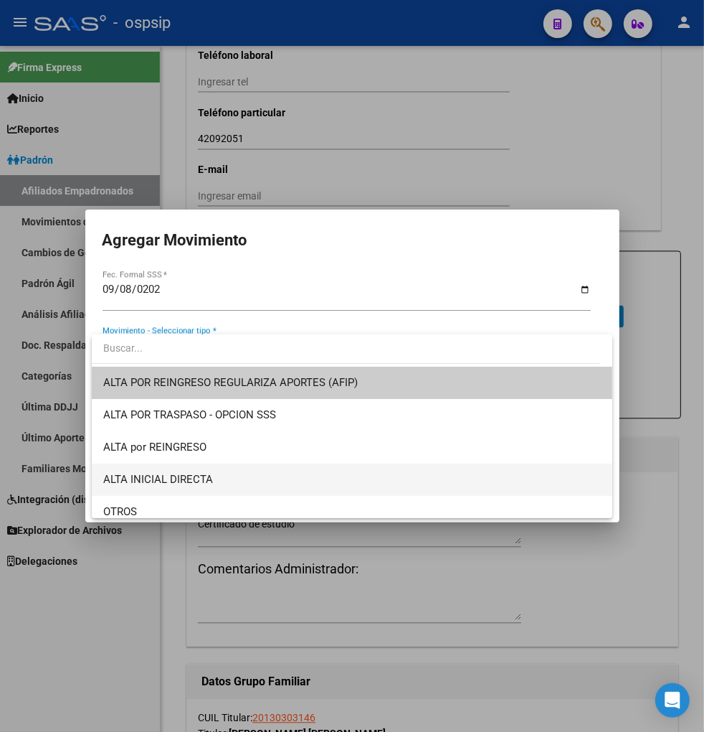
click at [215, 481] on span "ALTA INICIAL DIRECTA" at bounding box center [352, 479] width 498 height 32
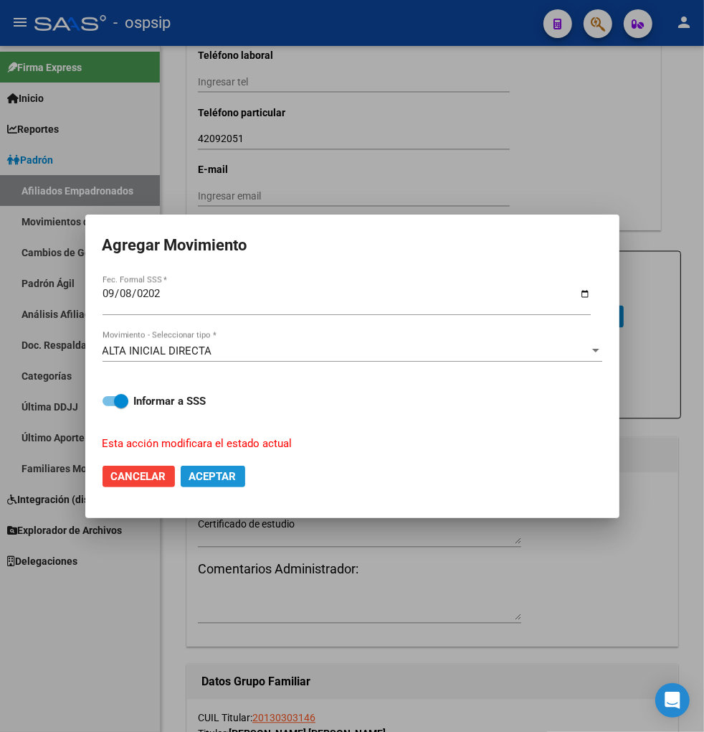
click at [213, 475] on span "Aceptar" at bounding box center [212, 476] width 47 height 13
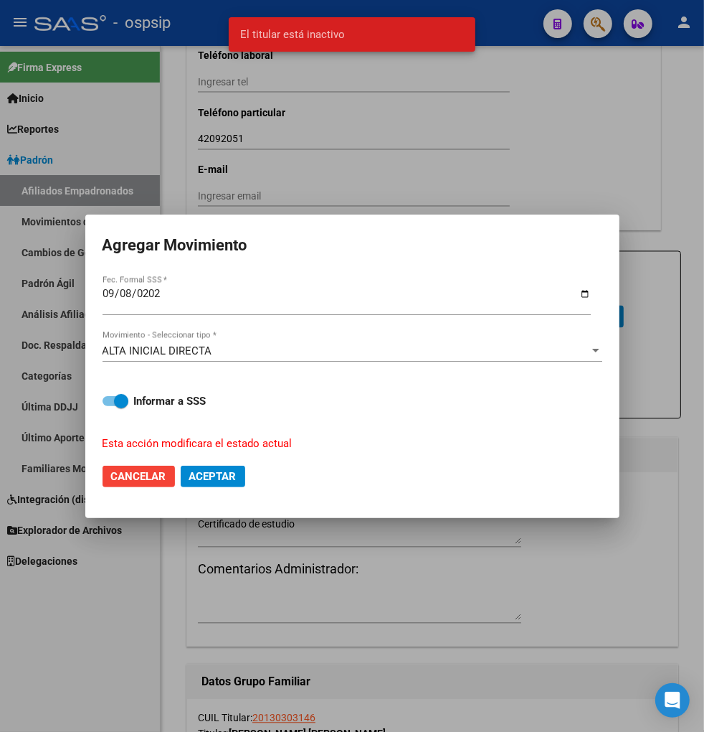
click at [142, 471] on span "Cancelar" at bounding box center [138, 476] width 55 height 13
checkbox input "false"
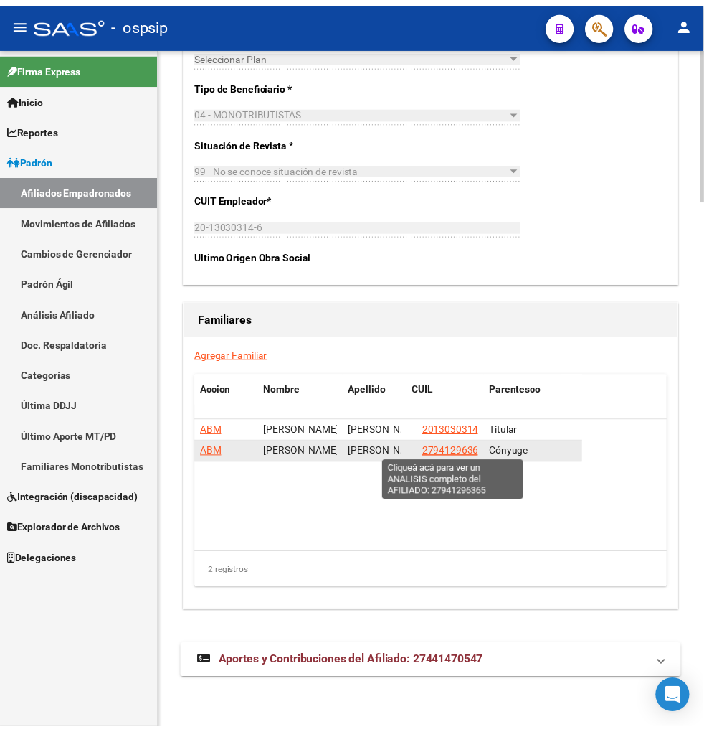
scroll to position [2374, 0]
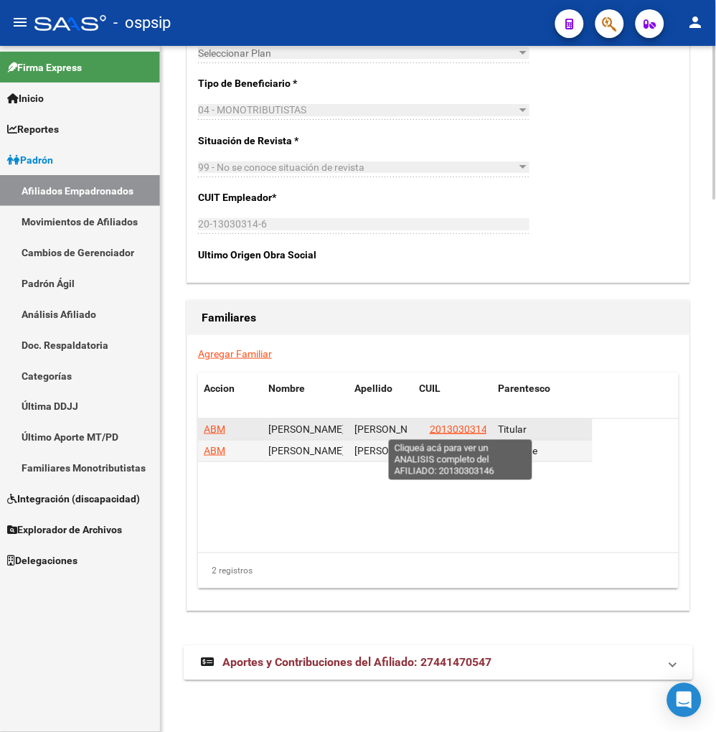
click at [456, 431] on span "20130303146" at bounding box center [461, 428] width 63 height 11
type textarea "20130303146"
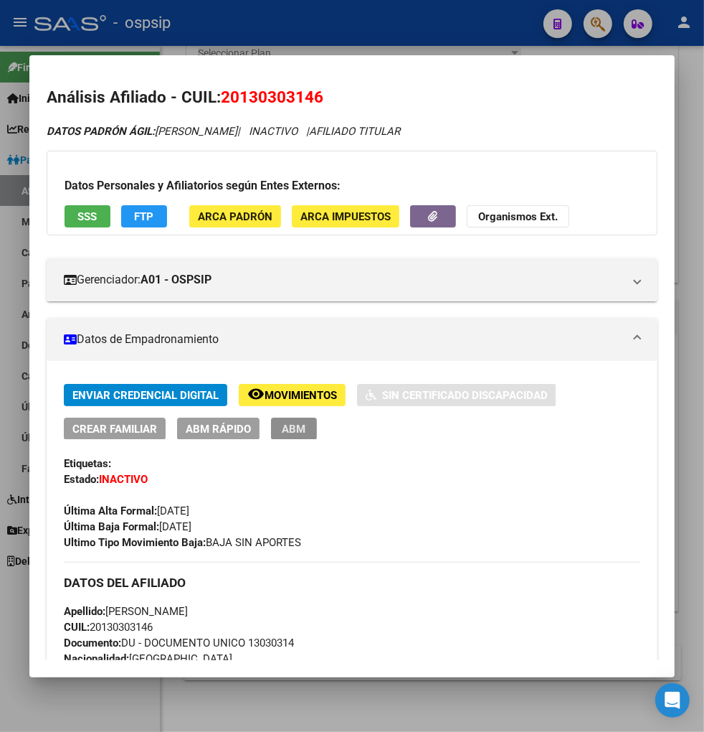
click at [285, 430] on span "ABM" at bounding box center [295, 429] width 24 height 13
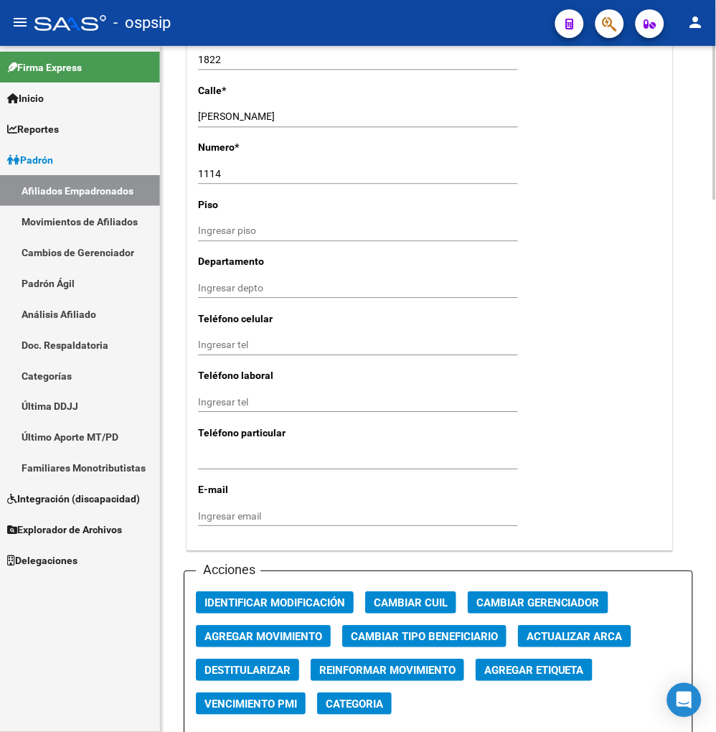
scroll to position [1594, 0]
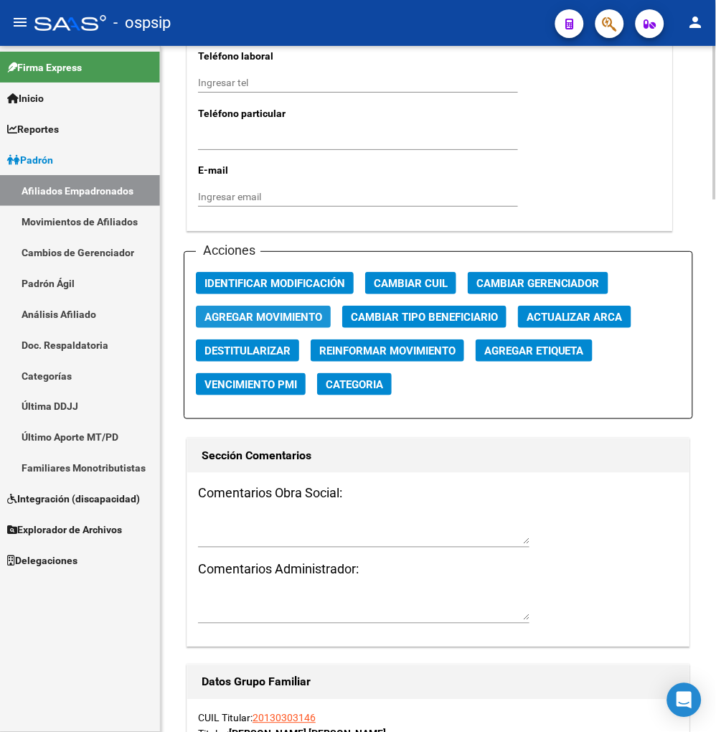
click at [245, 323] on button "Agregar Movimiento" at bounding box center [263, 317] width 135 height 22
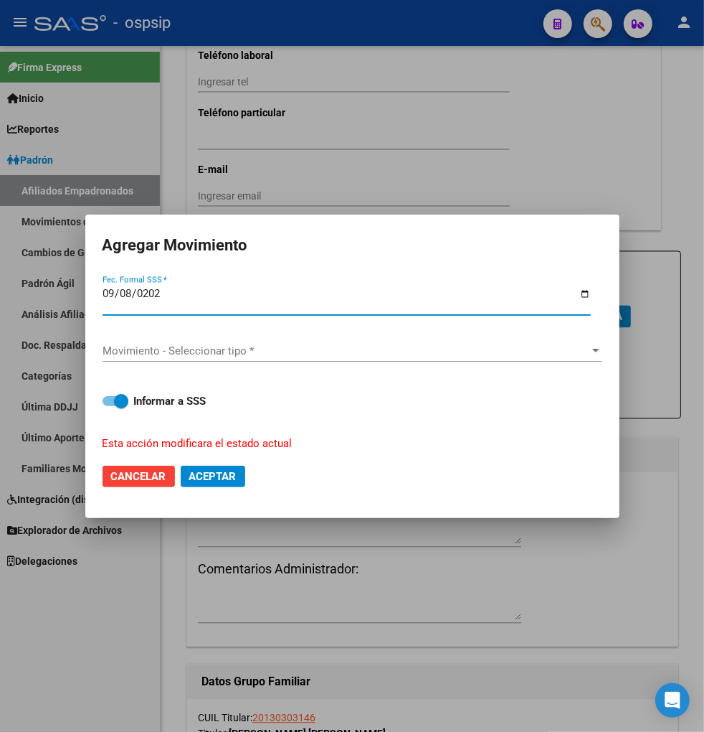
type input "[DATE]"
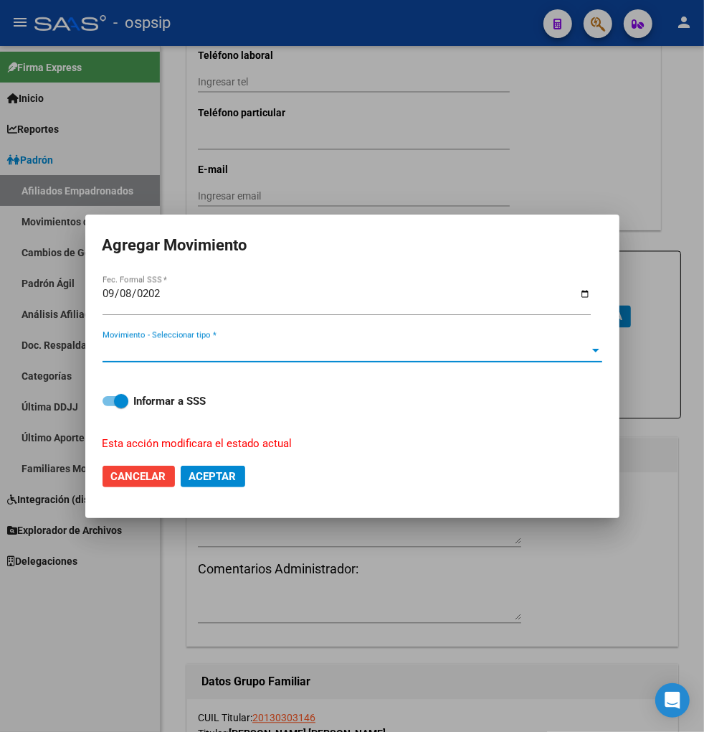
click at [330, 354] on span "Movimiento - Seleccionar tipo *" at bounding box center [346, 350] width 487 height 13
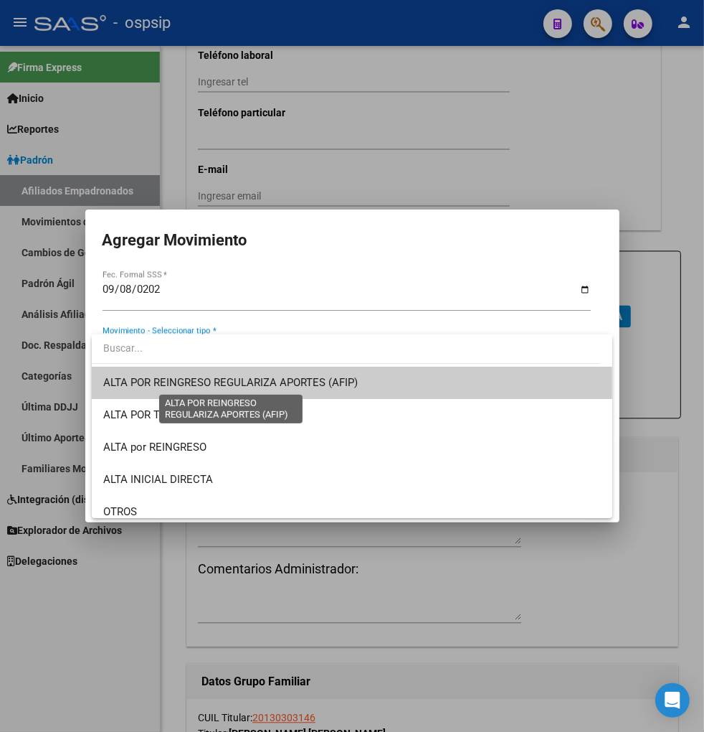
click at [280, 383] on span "ALTA POR REINGRESO REGULARIZA APORTES (AFIP)" at bounding box center [230, 382] width 255 height 13
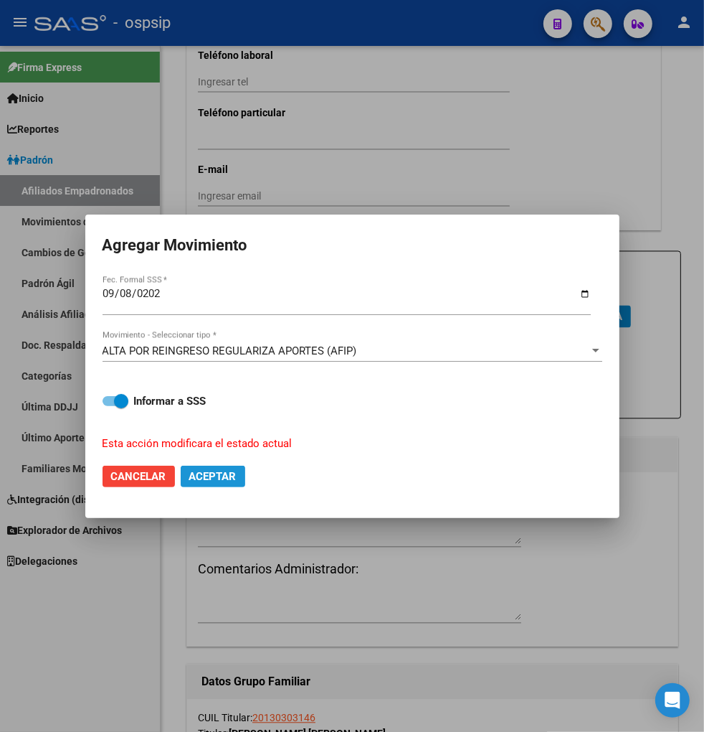
click at [209, 472] on span "Aceptar" at bounding box center [212, 476] width 47 height 13
checkbox input "false"
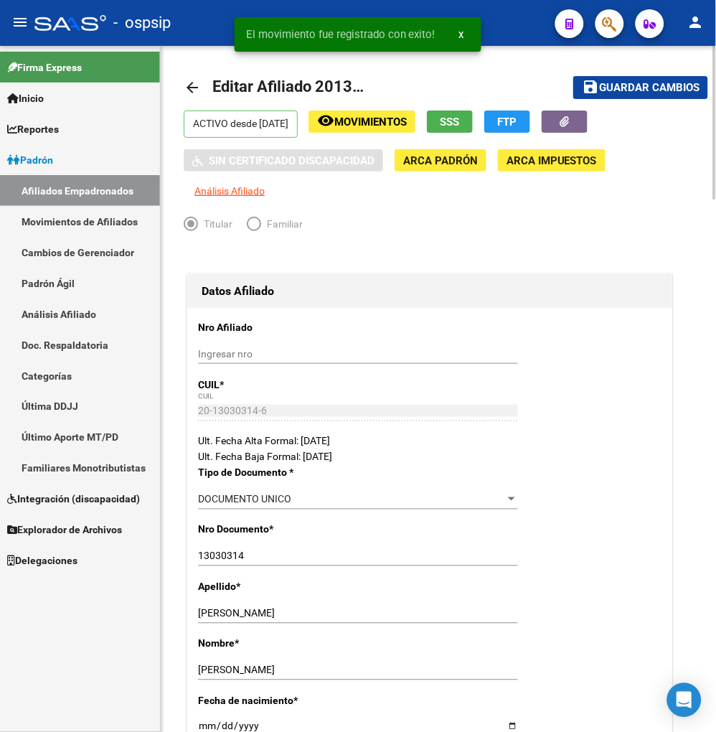
scroll to position [0, 0]
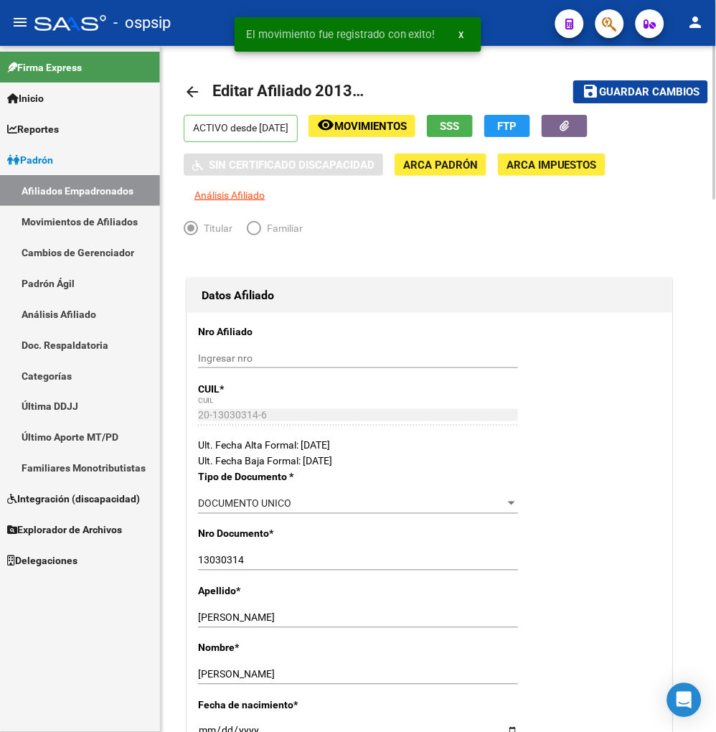
click at [671, 86] on span "Guardar cambios" at bounding box center [649, 92] width 100 height 13
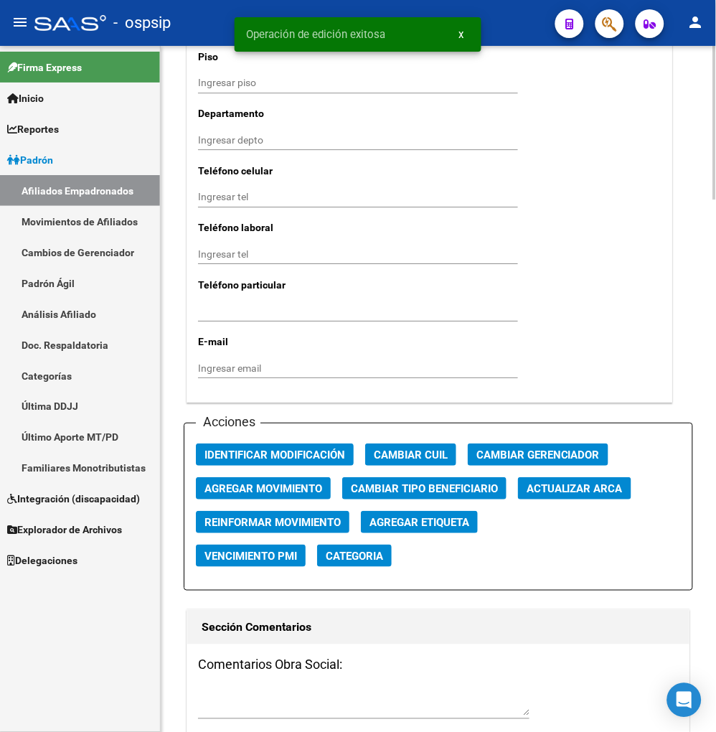
scroll to position [1514, 0]
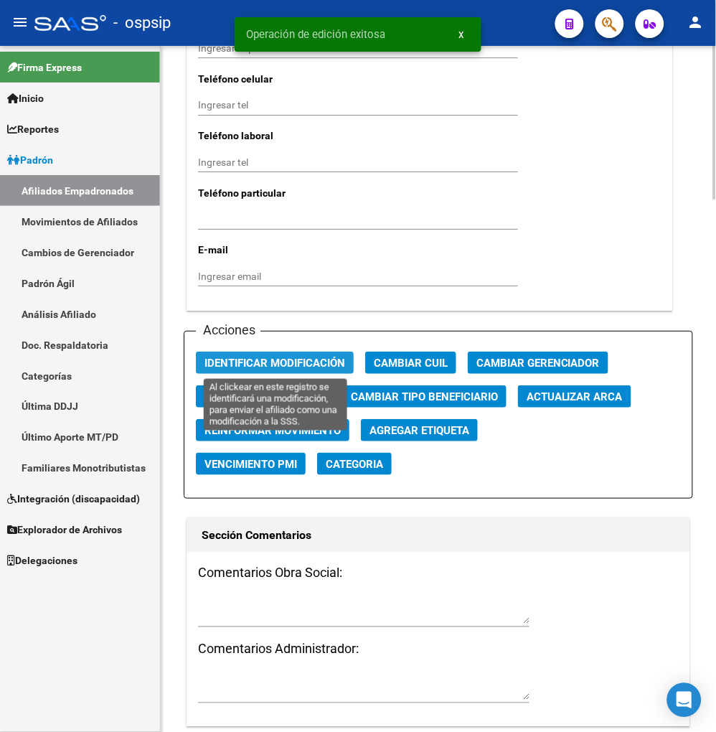
click at [285, 361] on span "Identificar Modificación" at bounding box center [274, 363] width 141 height 13
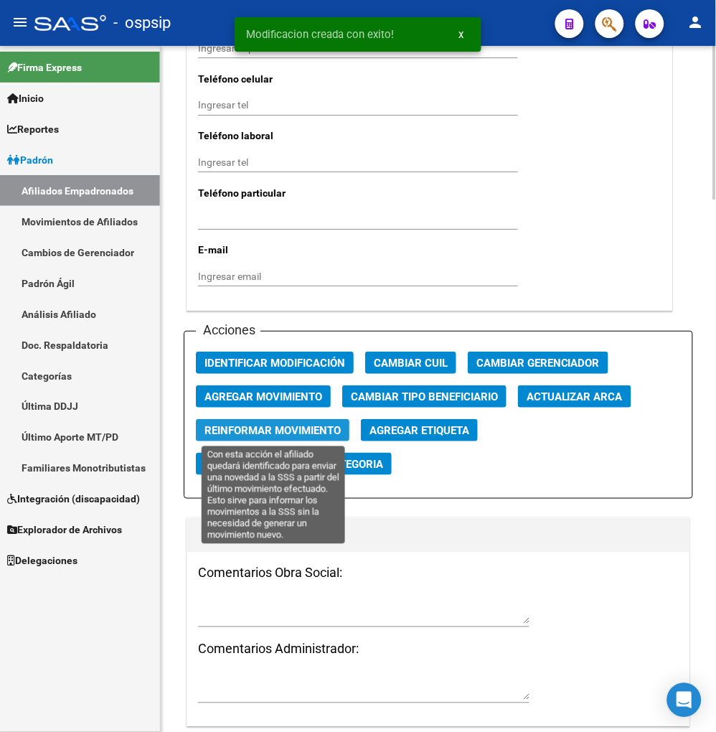
click at [264, 432] on span "Reinformar Movimiento" at bounding box center [272, 430] width 136 height 13
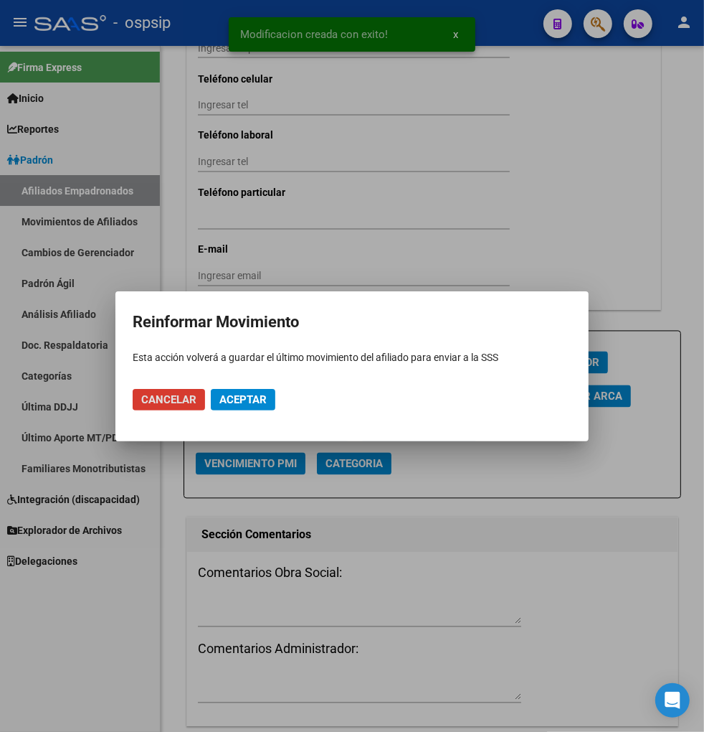
click at [254, 399] on span "Aceptar" at bounding box center [243, 399] width 47 height 13
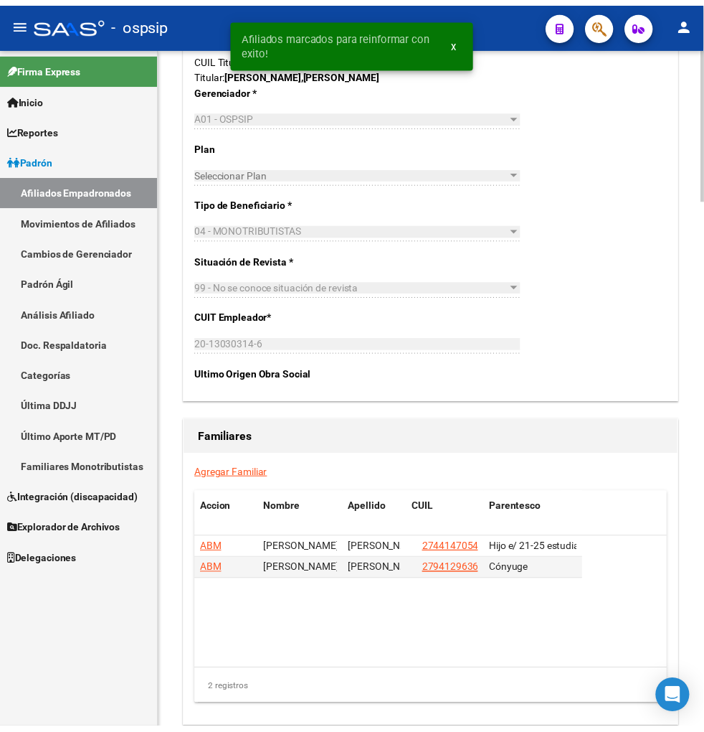
scroll to position [2374, 0]
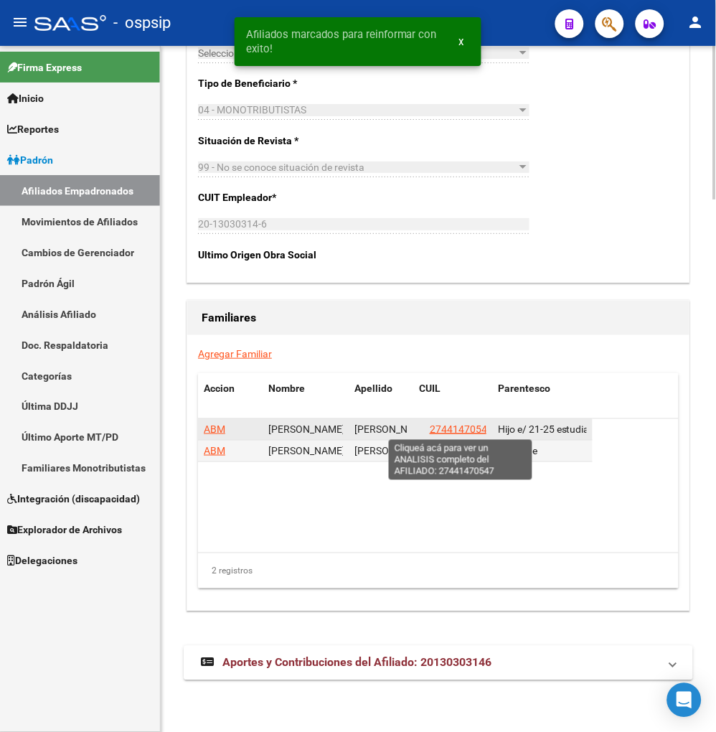
click at [468, 426] on span "27441470547" at bounding box center [461, 428] width 63 height 11
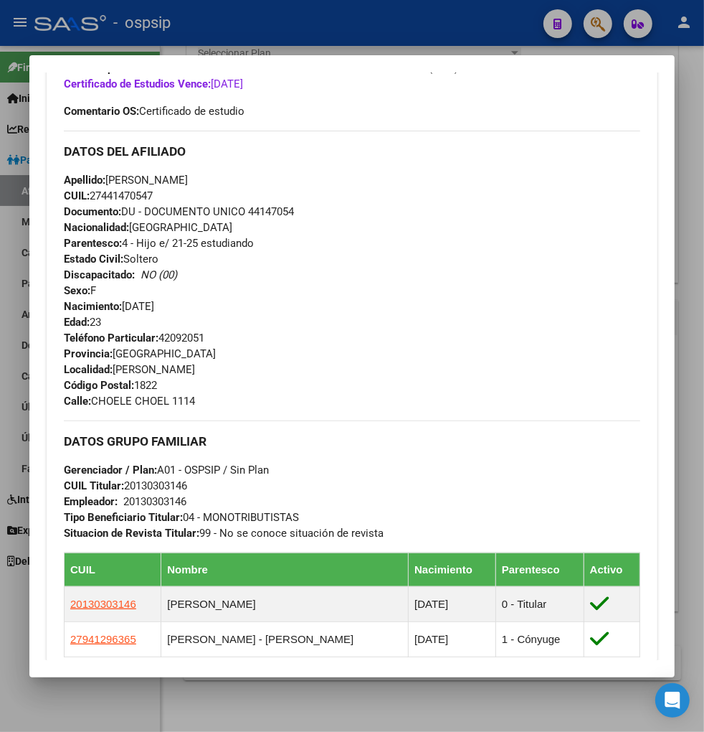
scroll to position [717, 0]
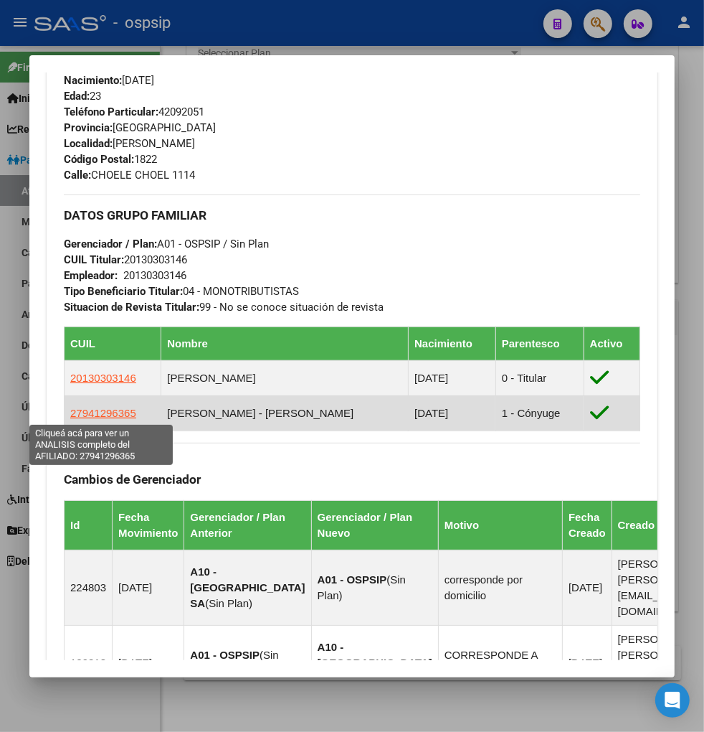
click at [90, 414] on span "27941296365" at bounding box center [103, 413] width 66 height 12
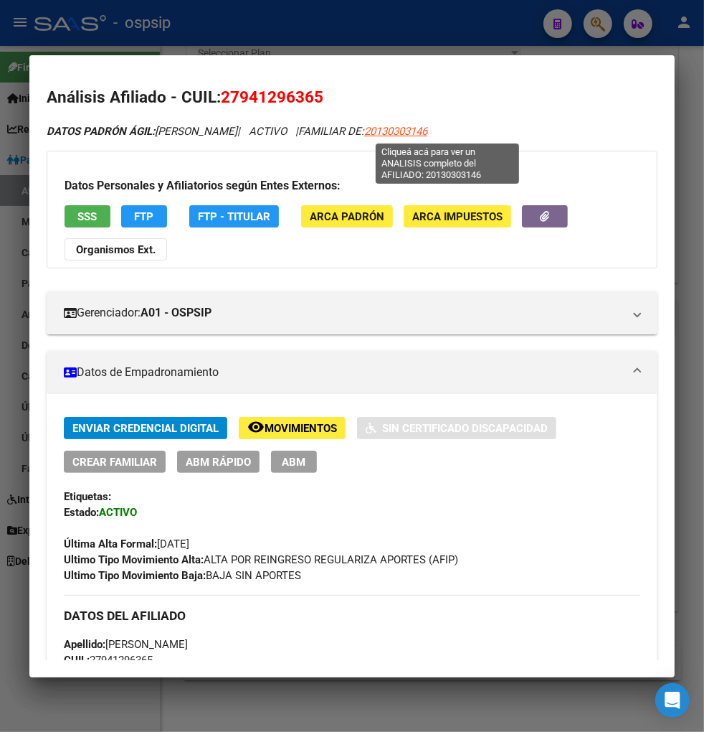
click at [428, 131] on span "20130303146" at bounding box center [395, 131] width 63 height 13
type textarea "20130303146"
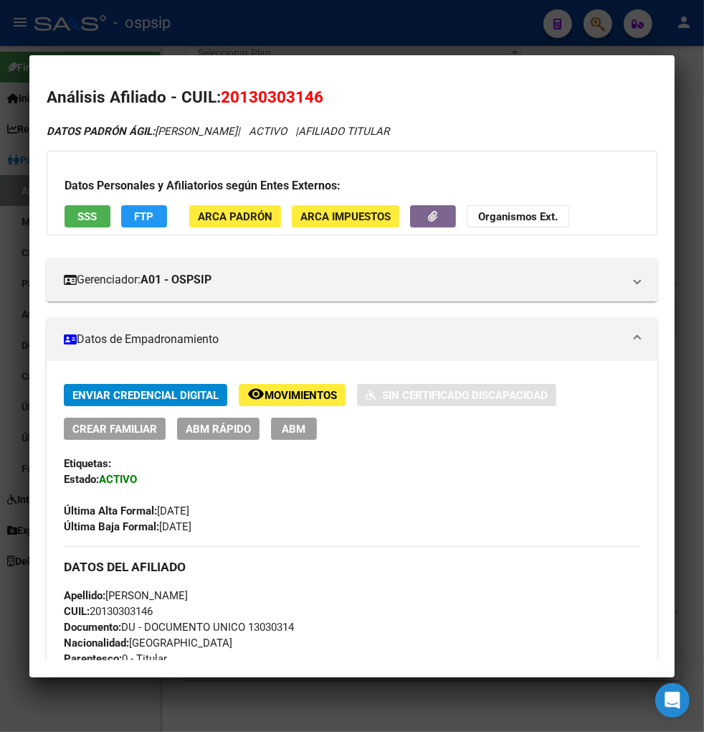
drag, startPoint x: 240, startPoint y: 98, endPoint x: 308, endPoint y: 95, distance: 68.2
click at [311, 91] on span "20130303146" at bounding box center [272, 97] width 103 height 19
copy span "13030314"
click at [598, 22] on div at bounding box center [352, 366] width 704 height 732
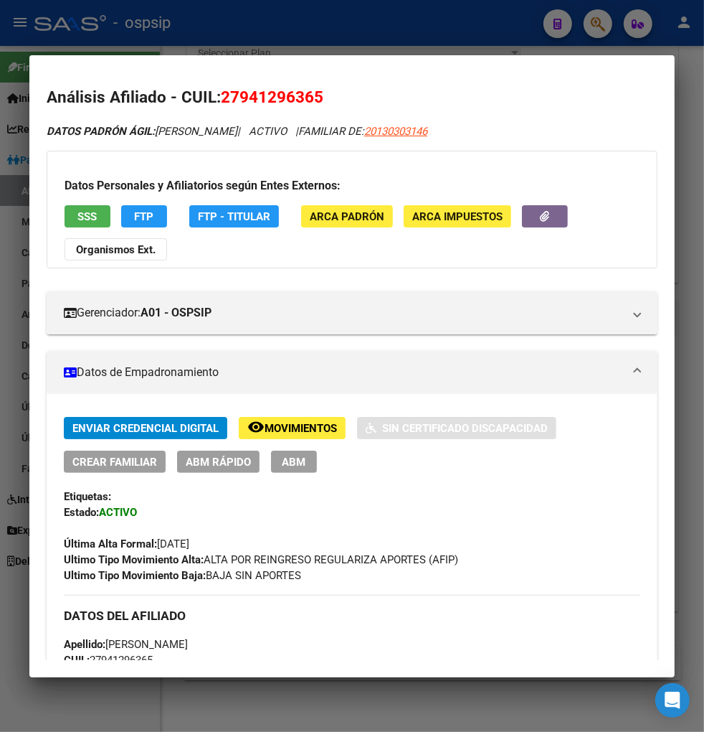
click at [600, 23] on div at bounding box center [352, 366] width 704 height 732
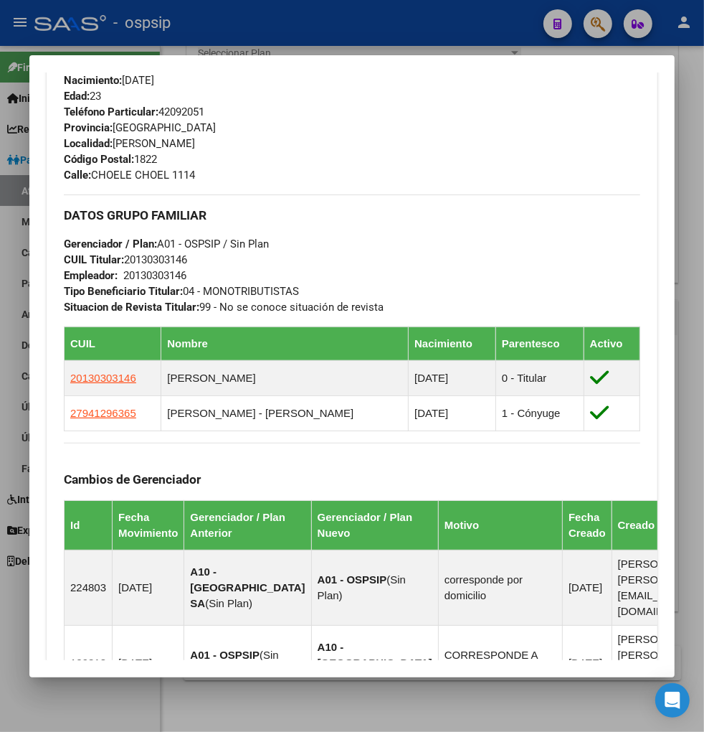
click at [598, 23] on div at bounding box center [352, 366] width 704 height 732
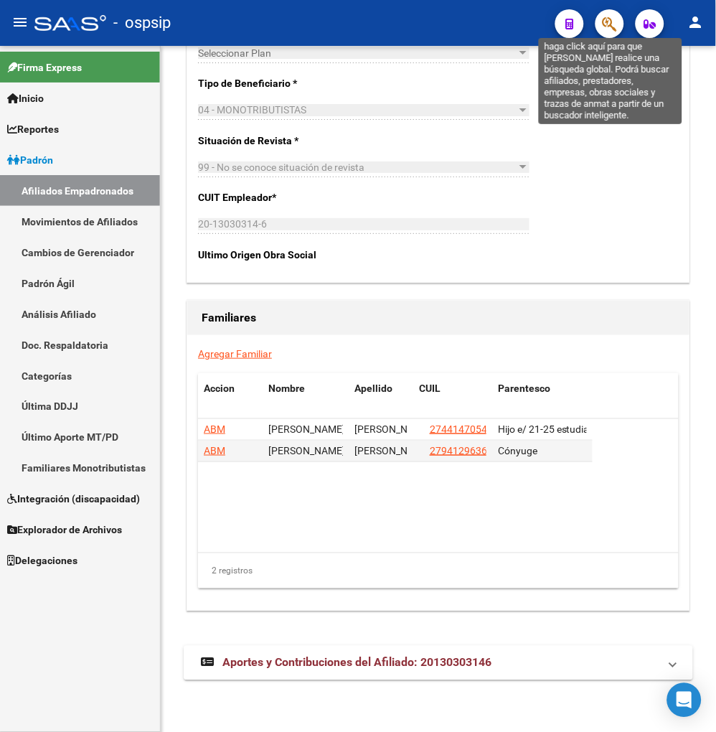
click at [613, 16] on icon "button" at bounding box center [610, 24] width 14 height 16
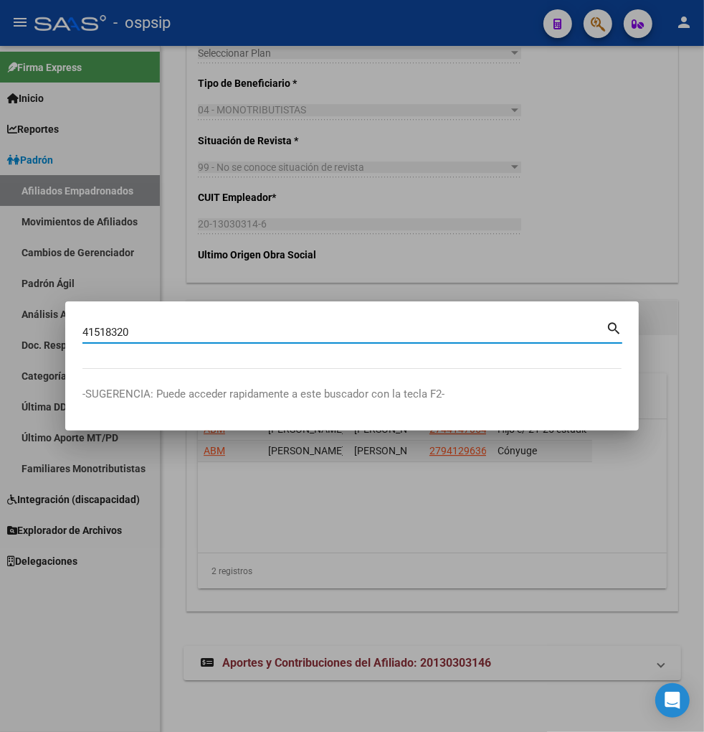
type input "41518320"
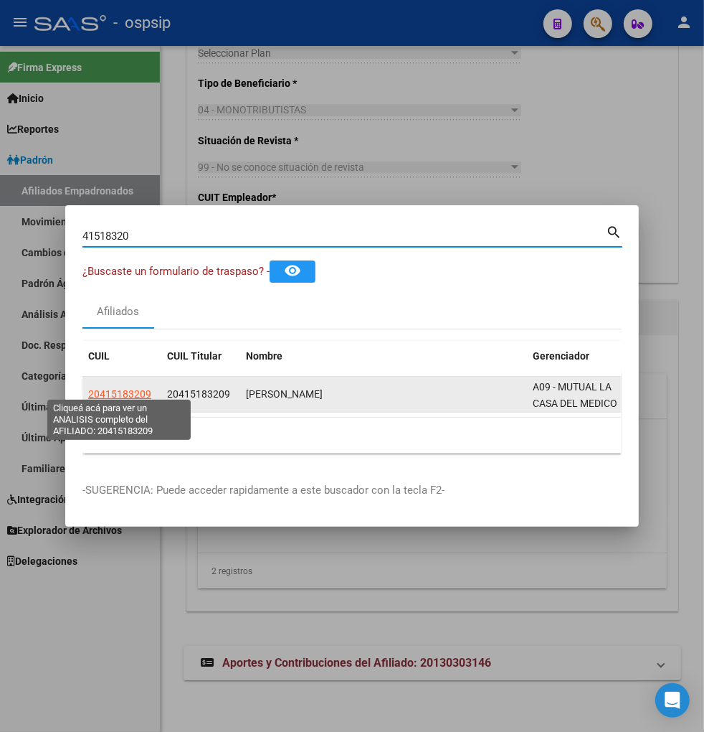
click at [126, 390] on span "20415183209" at bounding box center [119, 393] width 63 height 11
type textarea "20415183209"
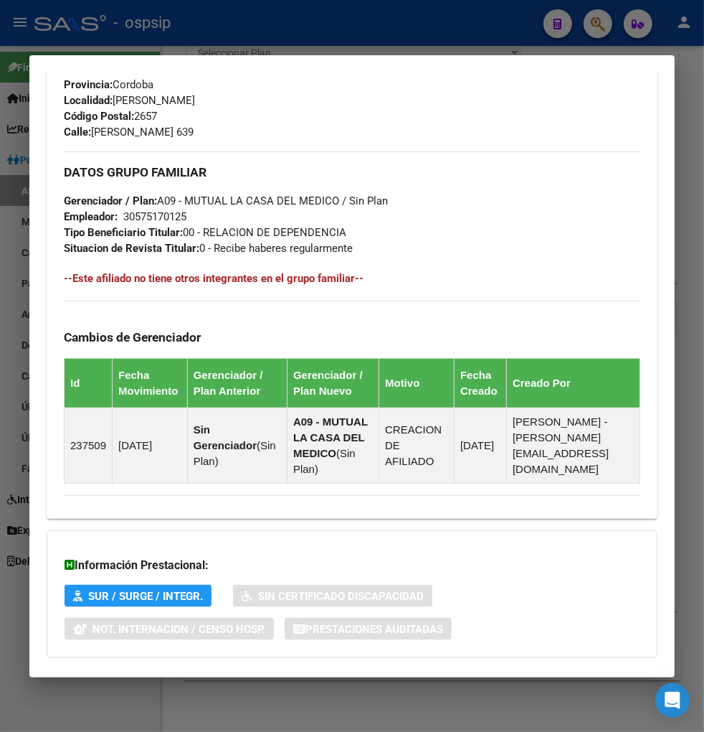
scroll to position [792, 0]
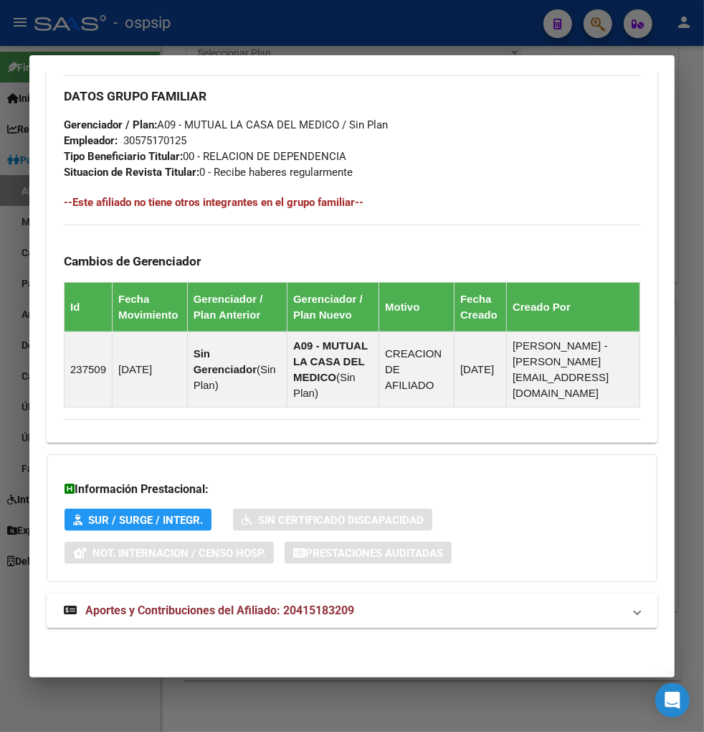
click at [171, 610] on span "Aportes y Contribuciones del Afiliado: 20415183209" at bounding box center [219, 610] width 269 height 14
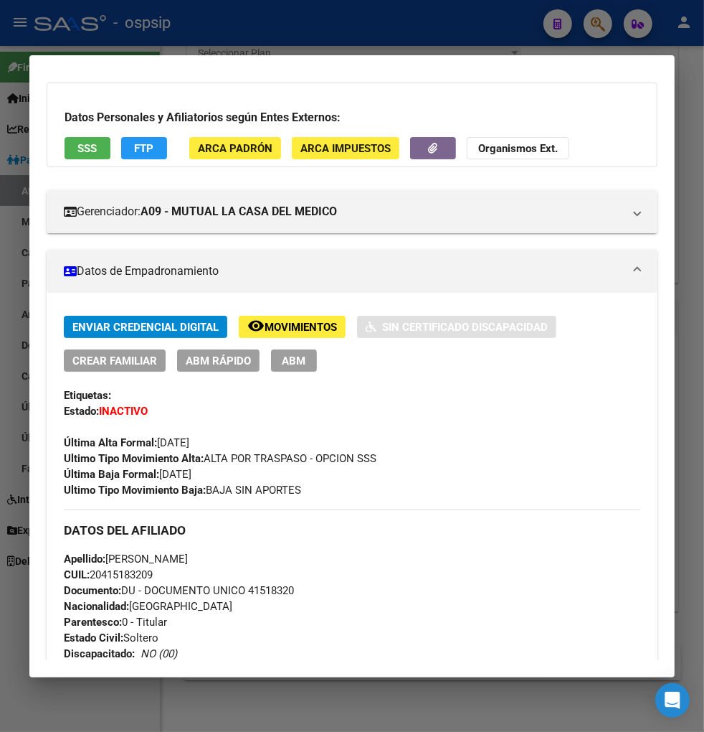
scroll to position [67, 0]
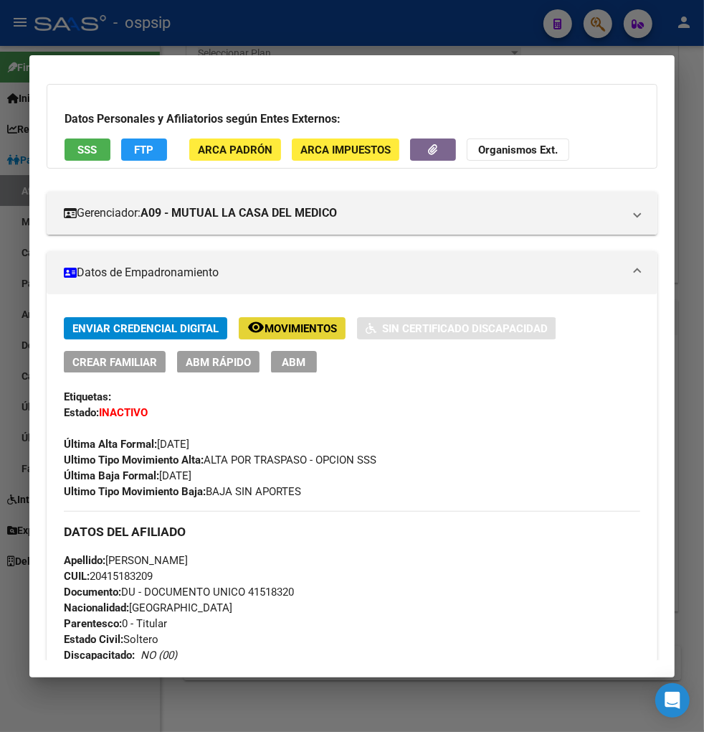
click at [278, 319] on button "remove_red_eye Movimientos" at bounding box center [292, 328] width 107 height 22
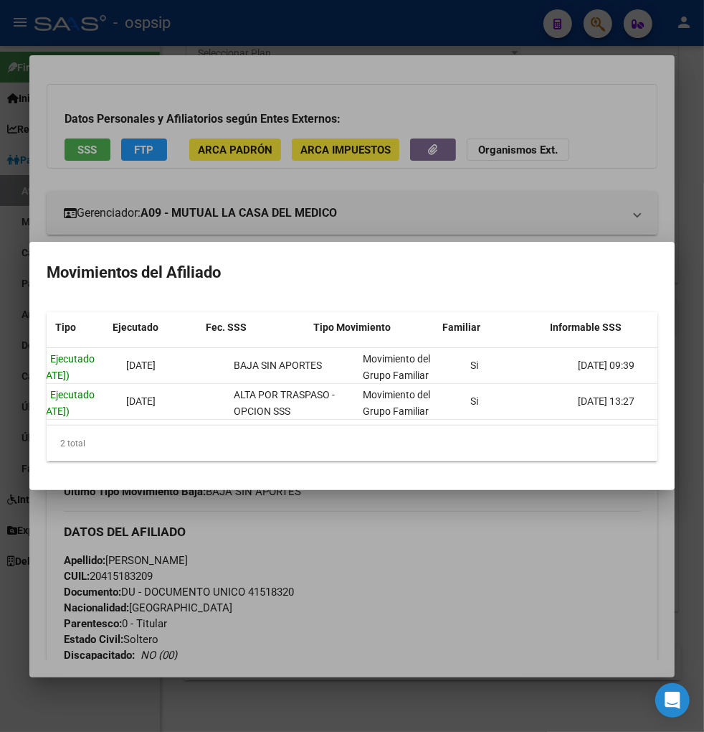
scroll to position [0, 0]
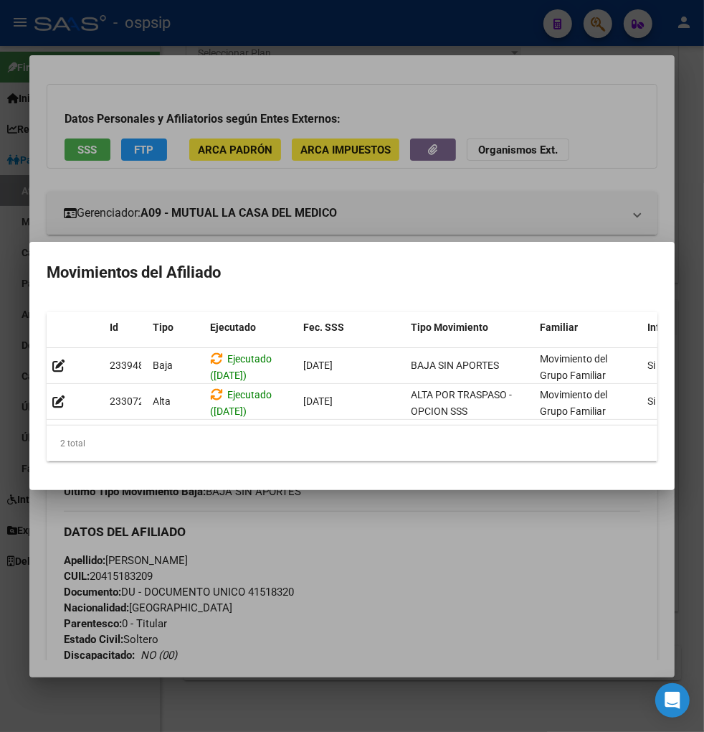
click at [374, 562] on div at bounding box center [352, 366] width 704 height 732
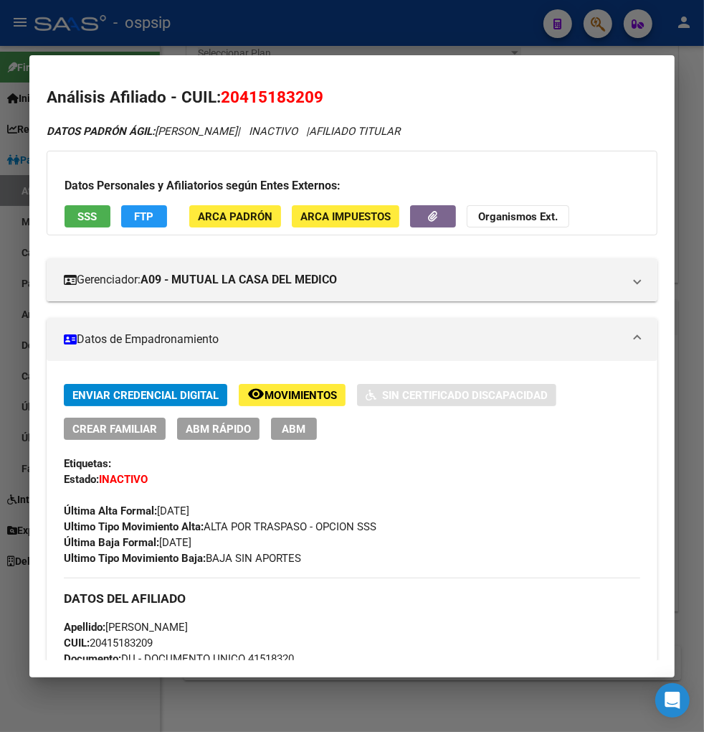
click at [135, 217] on span "FTP" at bounding box center [144, 216] width 19 height 13
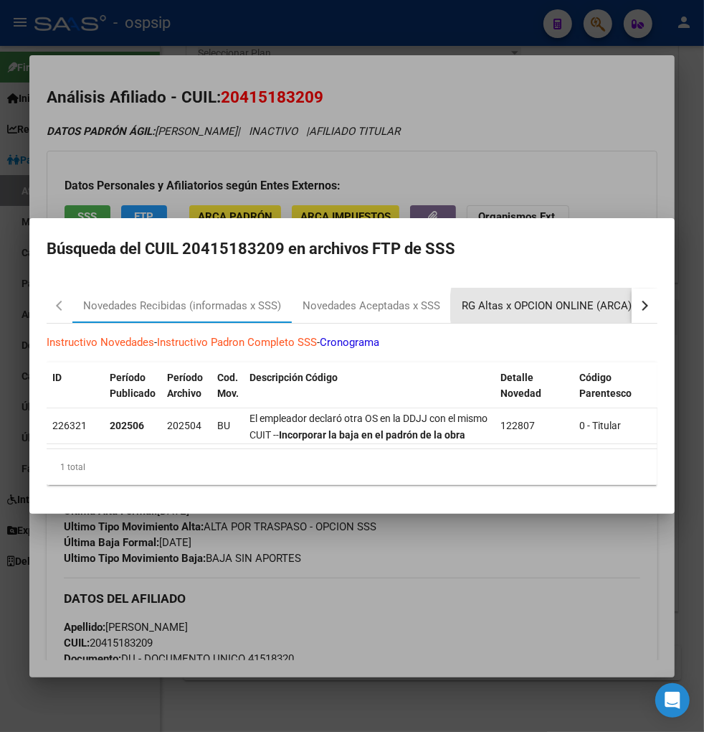
click at [569, 301] on div "RG Altas x OPCION ONLINE (ARCA)" at bounding box center [547, 306] width 170 height 16
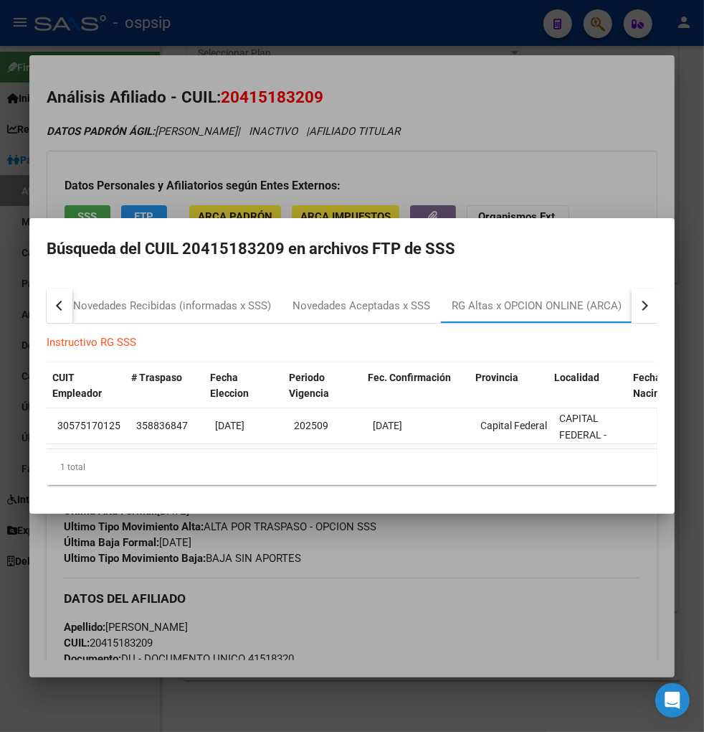
scroll to position [0, 430]
click at [424, 578] on div at bounding box center [352, 366] width 704 height 732
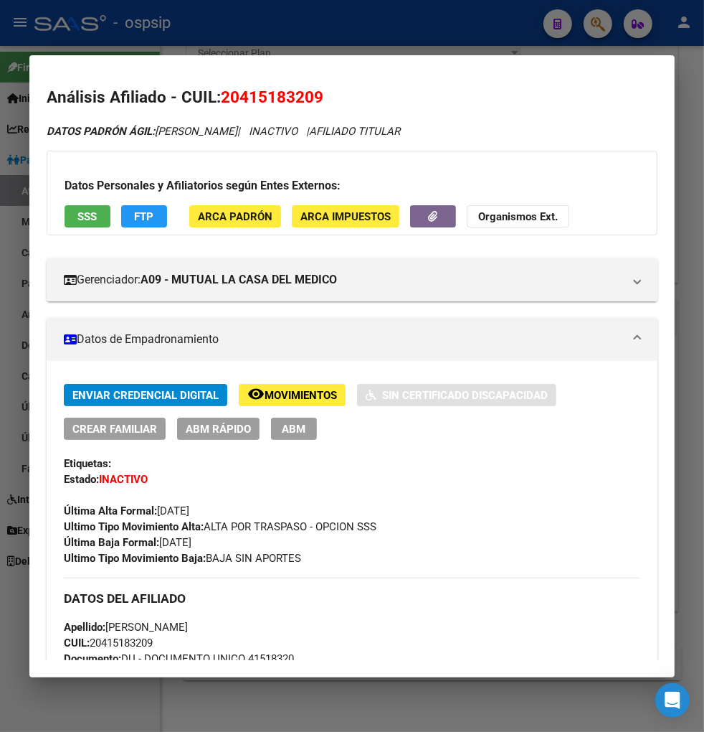
click at [291, 428] on span "ABM" at bounding box center [295, 429] width 24 height 13
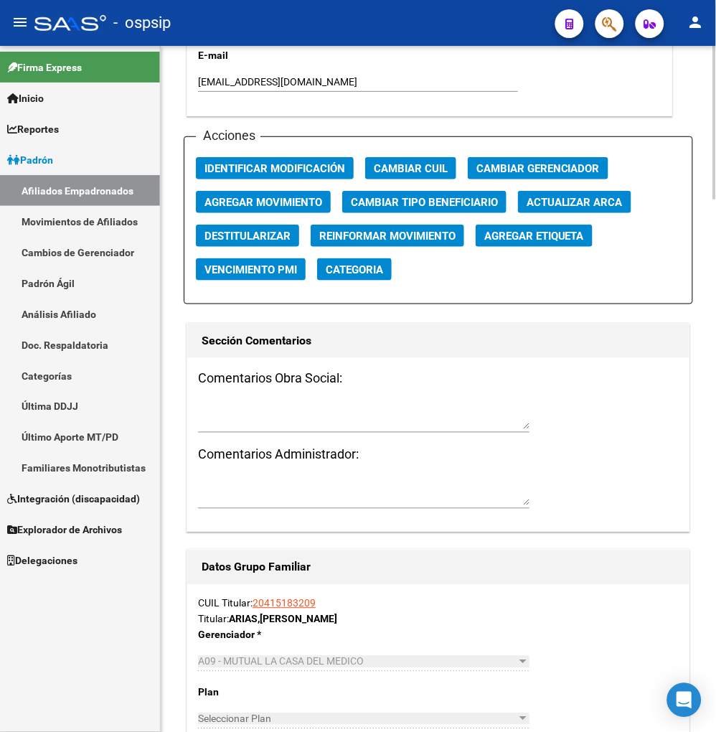
scroll to position [1674, 0]
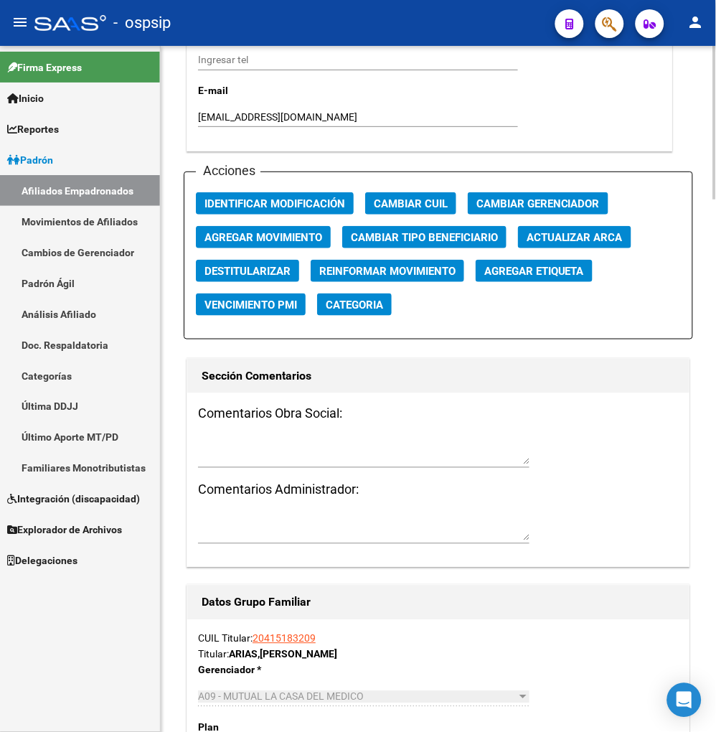
click at [270, 237] on span "Agregar Movimiento" at bounding box center [263, 237] width 118 height 13
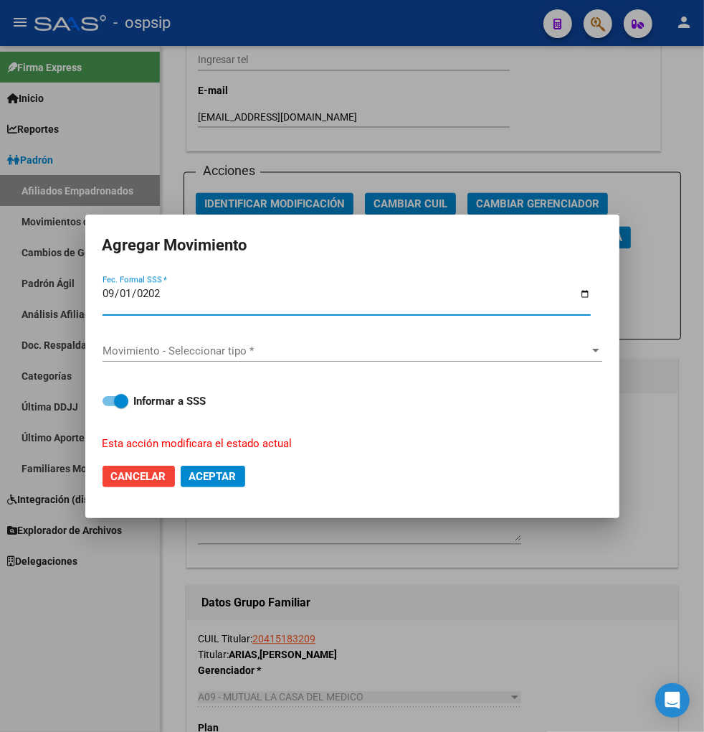
type input "[DATE]"
click at [226, 355] on span "Movimiento - Seleccionar tipo *" at bounding box center [346, 350] width 487 height 13
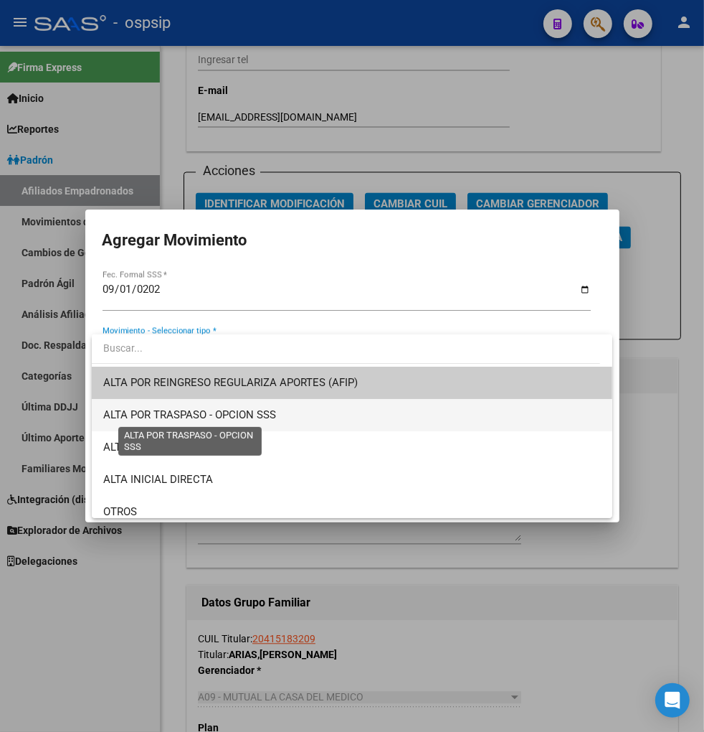
click at [260, 412] on span "ALTA POR TRASPASO - OPCION SSS" at bounding box center [189, 414] width 173 height 13
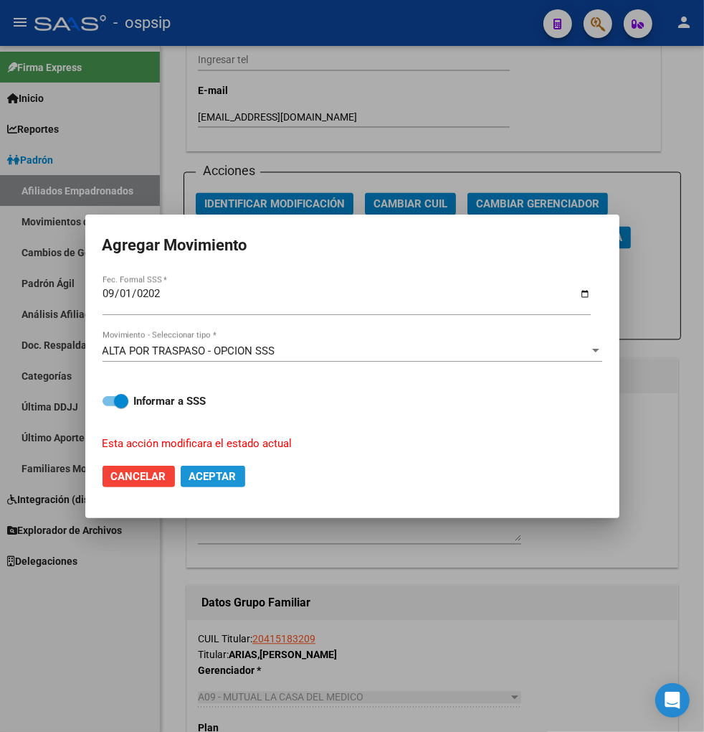
click at [235, 473] on span "Aceptar" at bounding box center [212, 476] width 47 height 13
drag, startPoint x: 489, startPoint y: 571, endPoint x: 412, endPoint y: 433, distance: 158.3
click at [485, 567] on div at bounding box center [352, 366] width 704 height 732
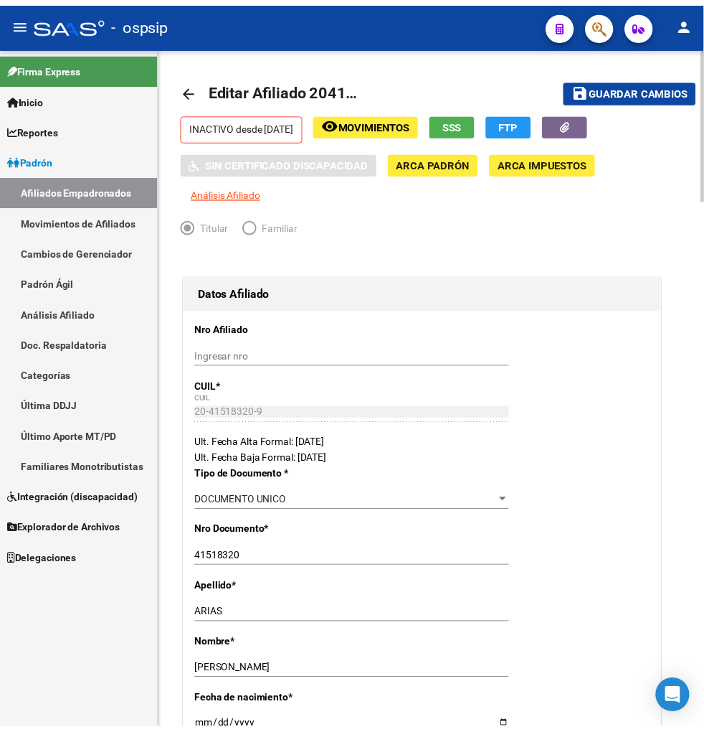
scroll to position [0, 0]
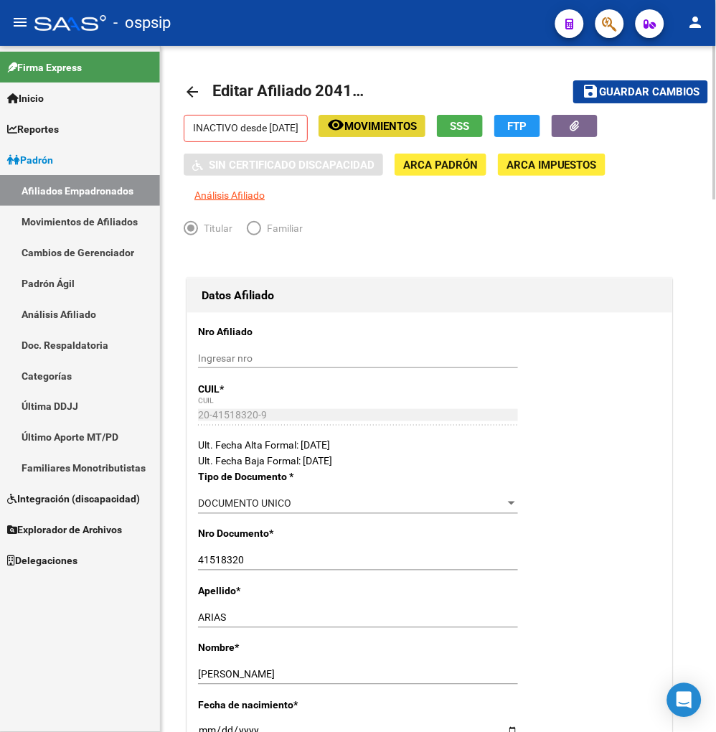
click at [377, 126] on span "Movimientos" at bounding box center [380, 126] width 72 height 13
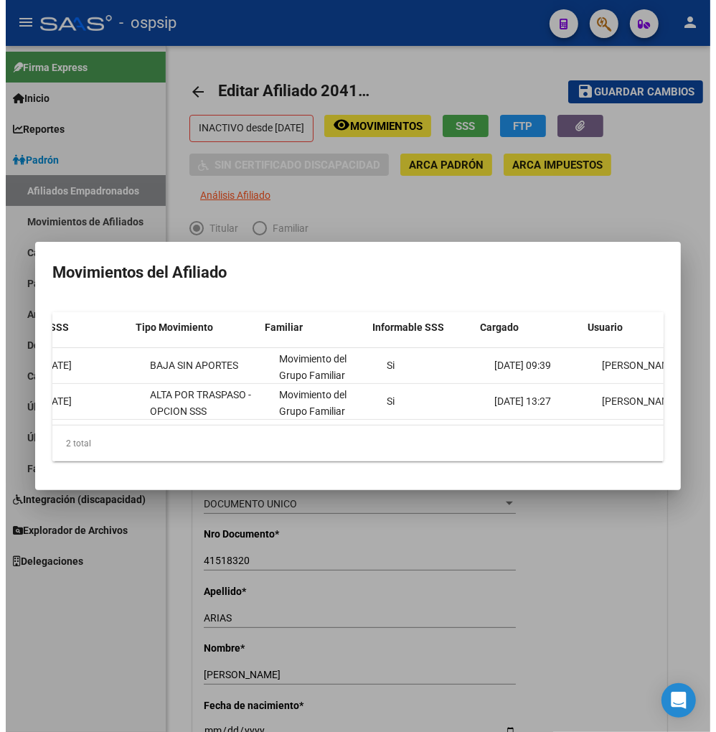
scroll to position [0, 306]
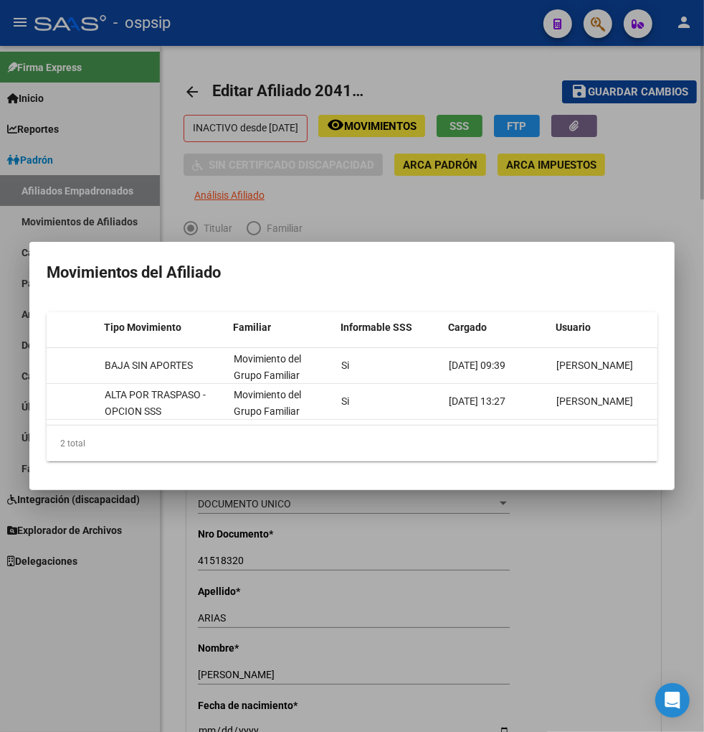
drag, startPoint x: 569, startPoint y: 569, endPoint x: 556, endPoint y: 557, distance: 17.8
click at [564, 562] on div at bounding box center [352, 366] width 704 height 732
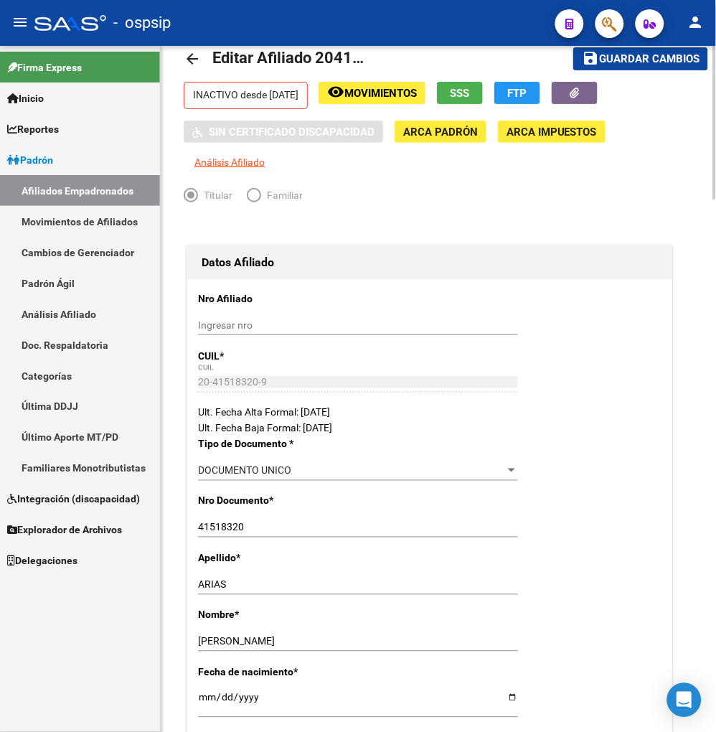
scroll to position [0, 0]
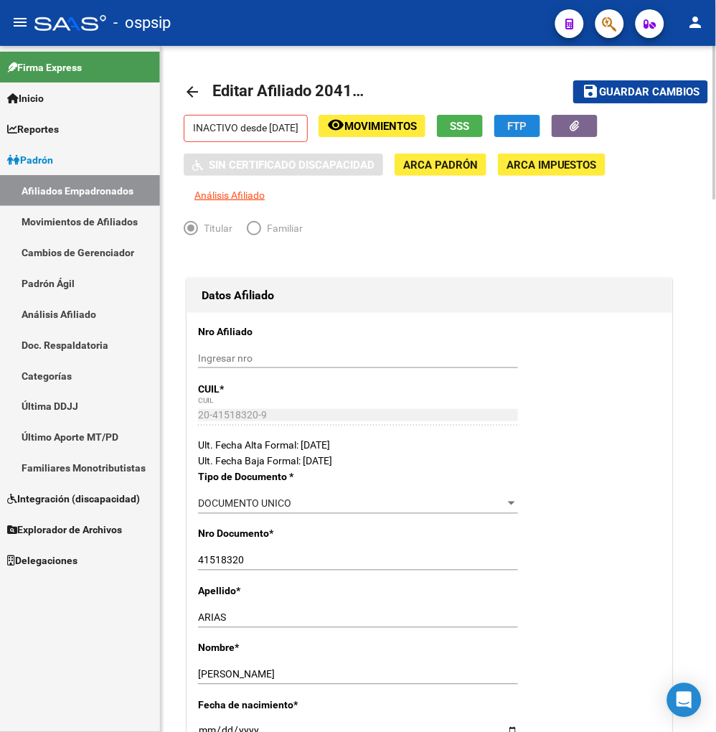
click at [524, 129] on button "FTP" at bounding box center [517, 126] width 46 height 22
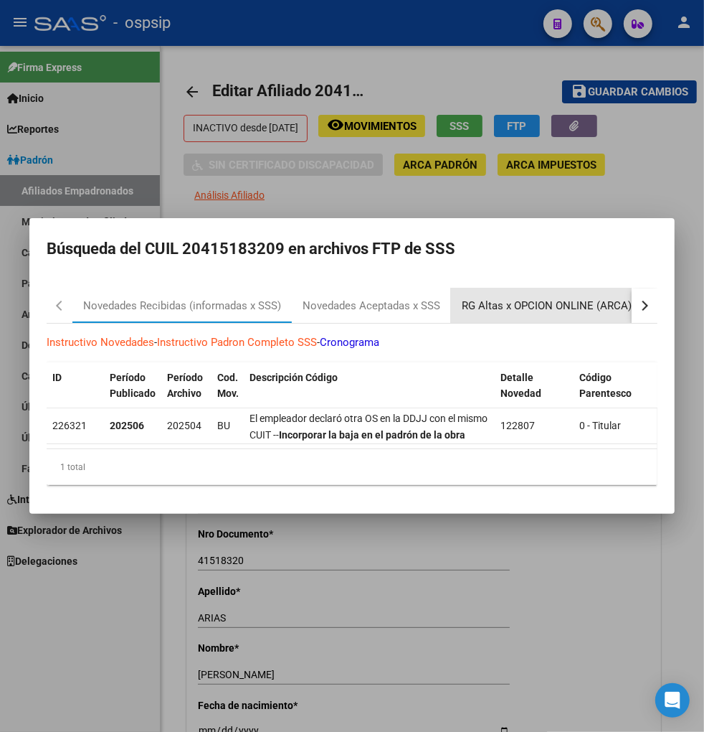
click at [543, 298] on div "RG Altas x OPCION ONLINE (ARCA)" at bounding box center [547, 306] width 170 height 16
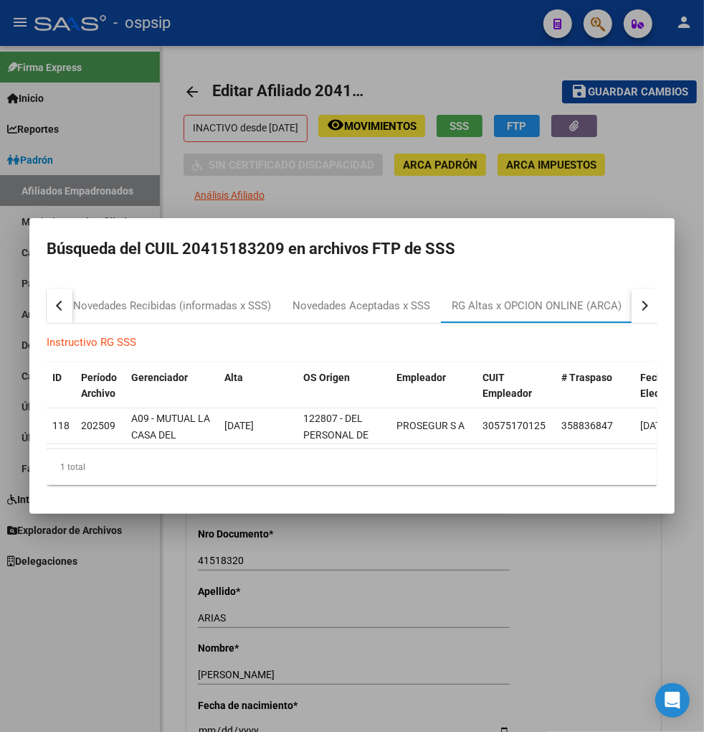
click at [390, 608] on div at bounding box center [352, 366] width 704 height 732
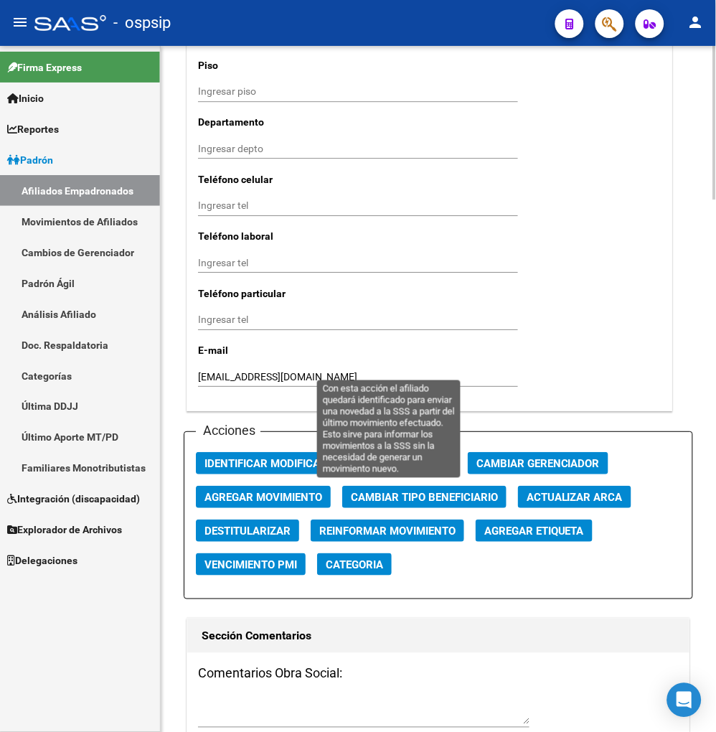
scroll to position [1594, 0]
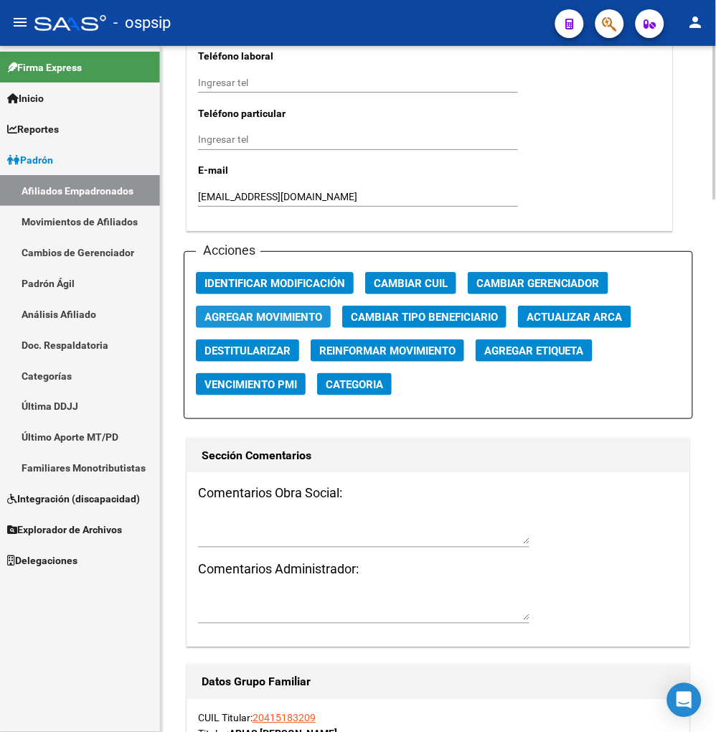
click at [235, 316] on span "Agregar Movimiento" at bounding box center [263, 317] width 118 height 13
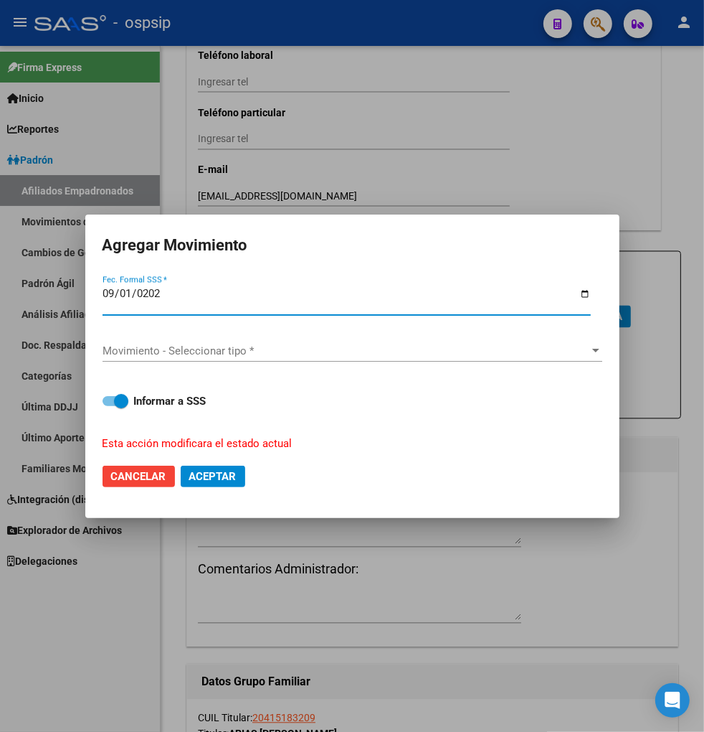
type input "[DATE]"
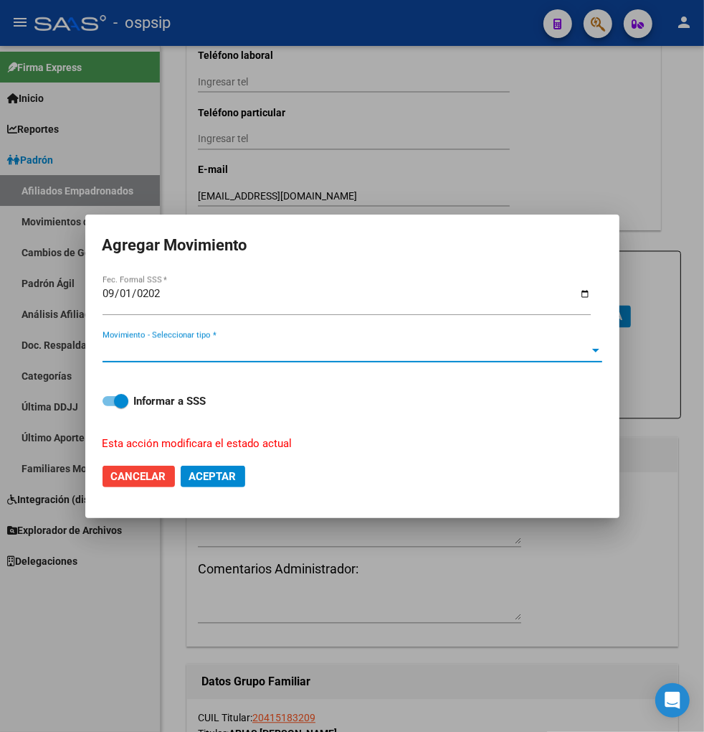
click at [273, 352] on span "Movimiento - Seleccionar tipo *" at bounding box center [346, 350] width 487 height 13
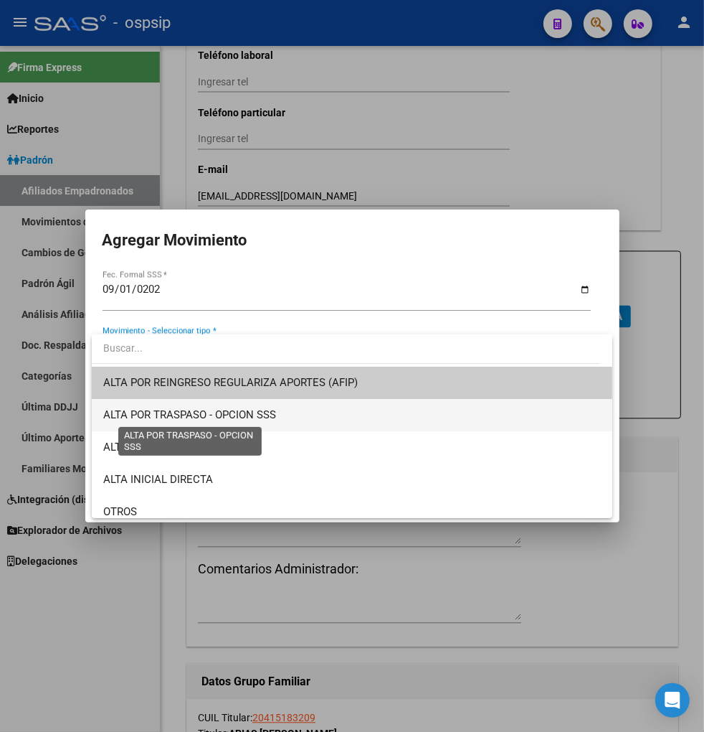
click at [238, 410] on span "ALTA POR TRASPASO - OPCION SSS" at bounding box center [189, 414] width 173 height 13
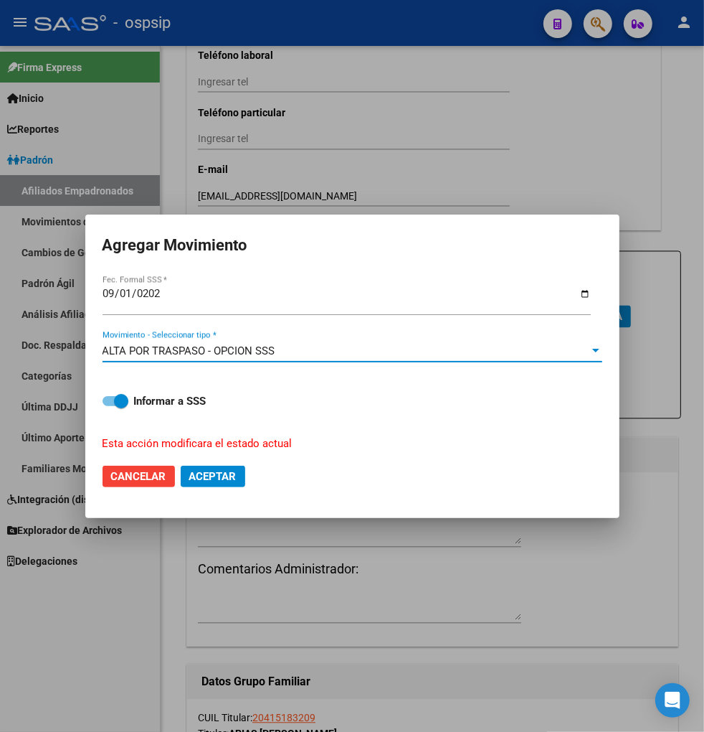
click at [208, 477] on span "Aceptar" at bounding box center [212, 476] width 47 height 13
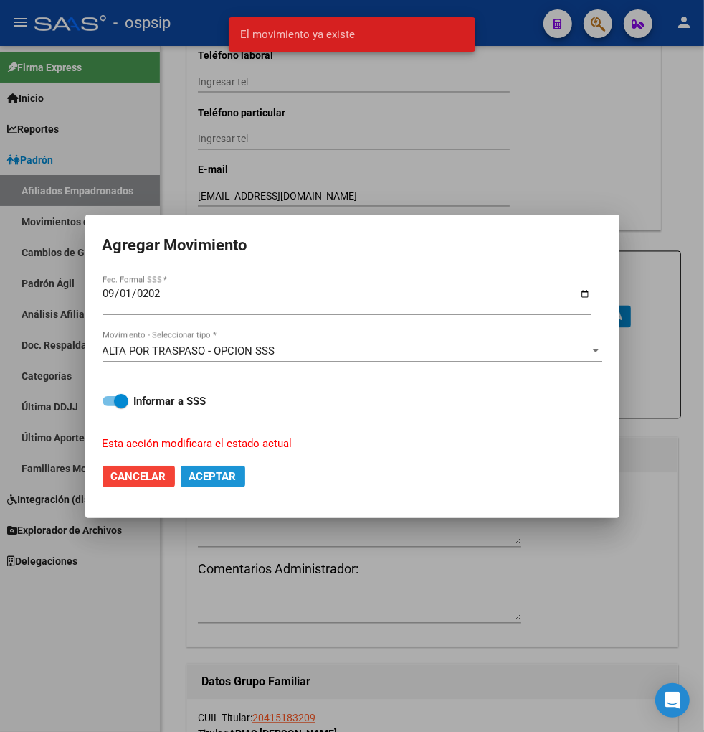
click at [208, 477] on span "Aceptar" at bounding box center [212, 476] width 47 height 13
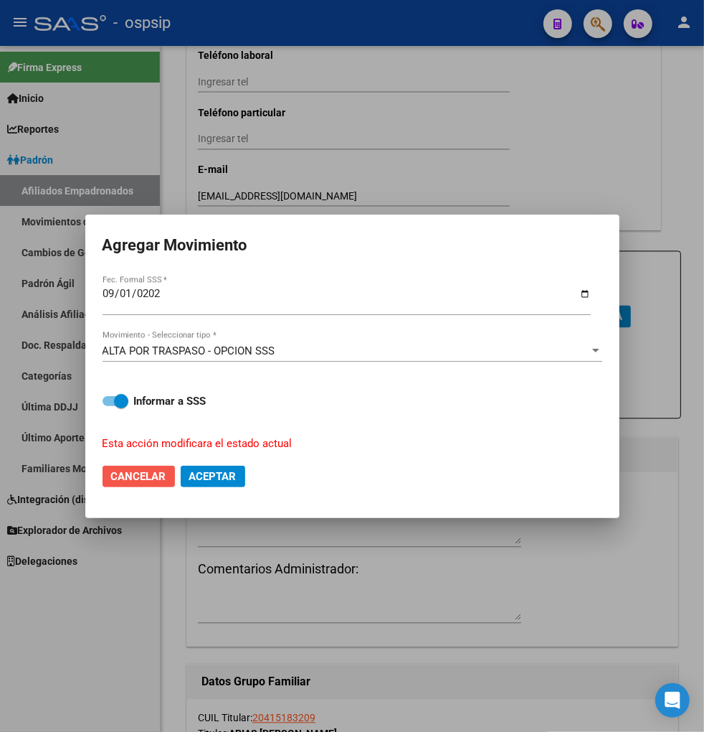
click at [149, 470] on span "Cancelar" at bounding box center [138, 476] width 55 height 13
checkbox input "false"
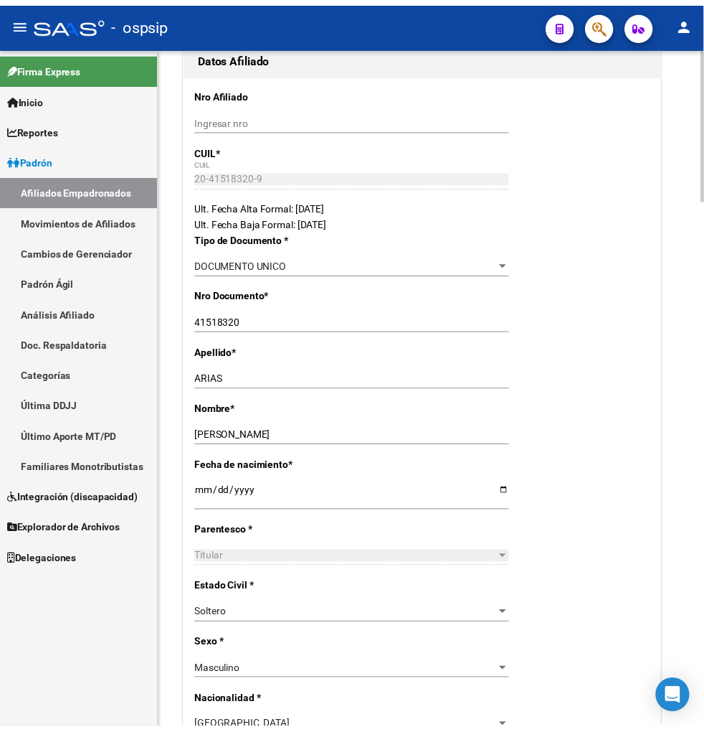
scroll to position [0, 0]
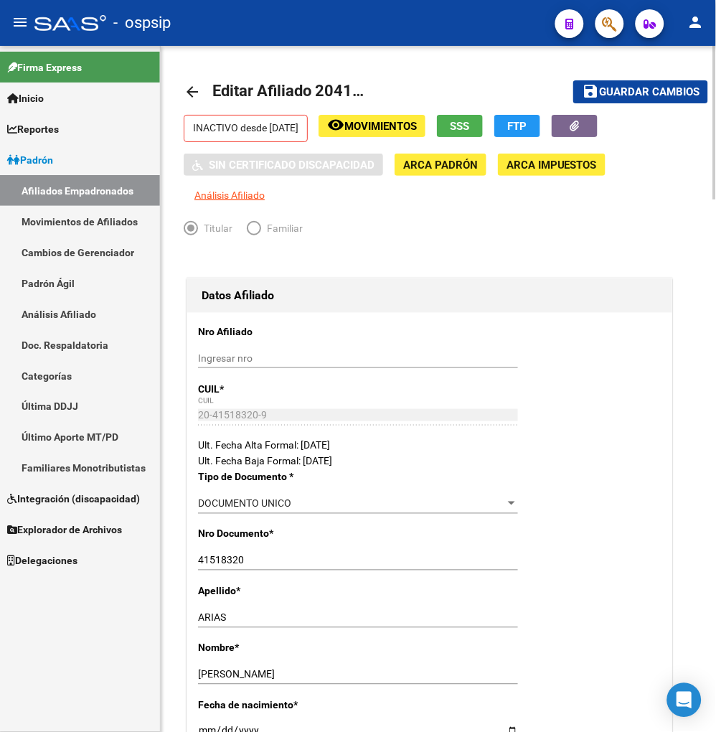
click at [388, 129] on span "Movimientos" at bounding box center [380, 126] width 72 height 13
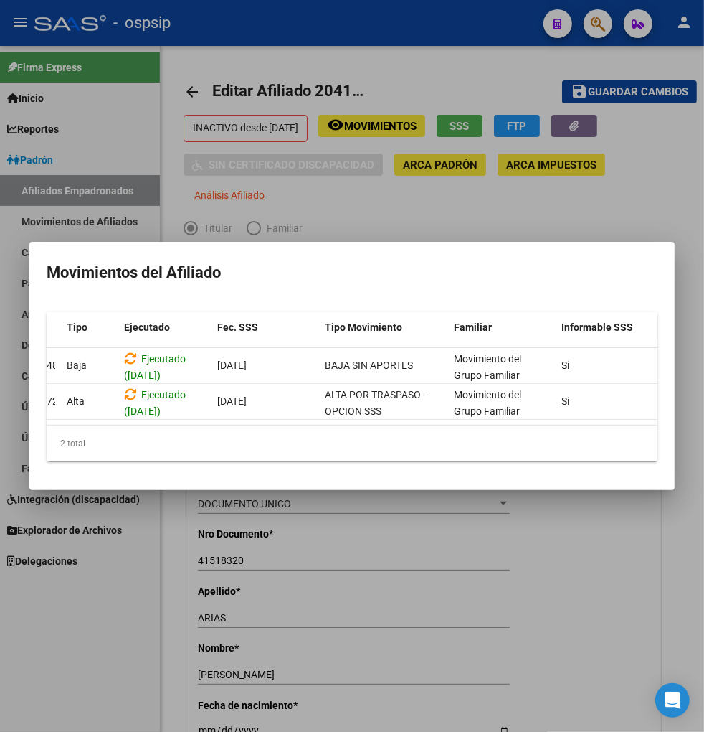
scroll to position [0, 84]
click at [469, 604] on div at bounding box center [352, 366] width 704 height 732
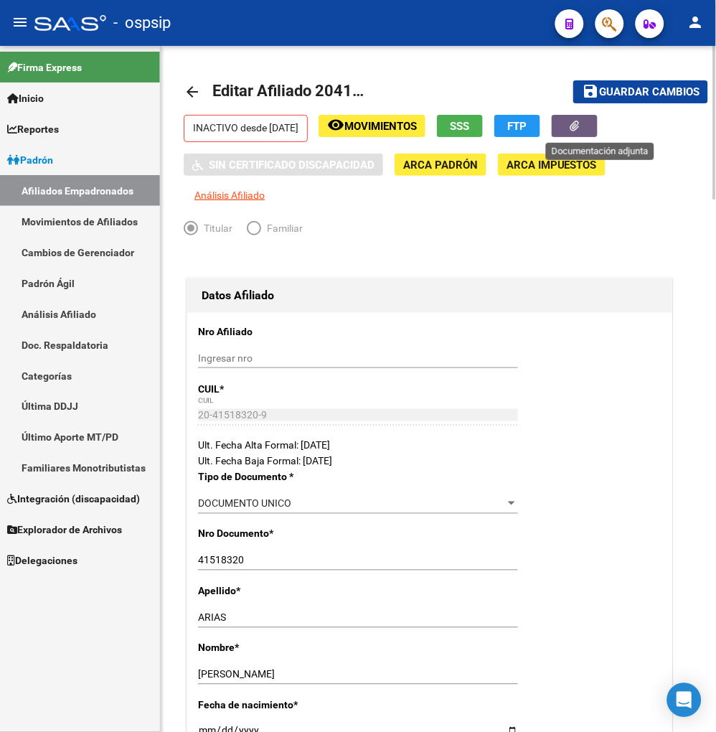
click at [587, 126] on button "button" at bounding box center [575, 126] width 46 height 22
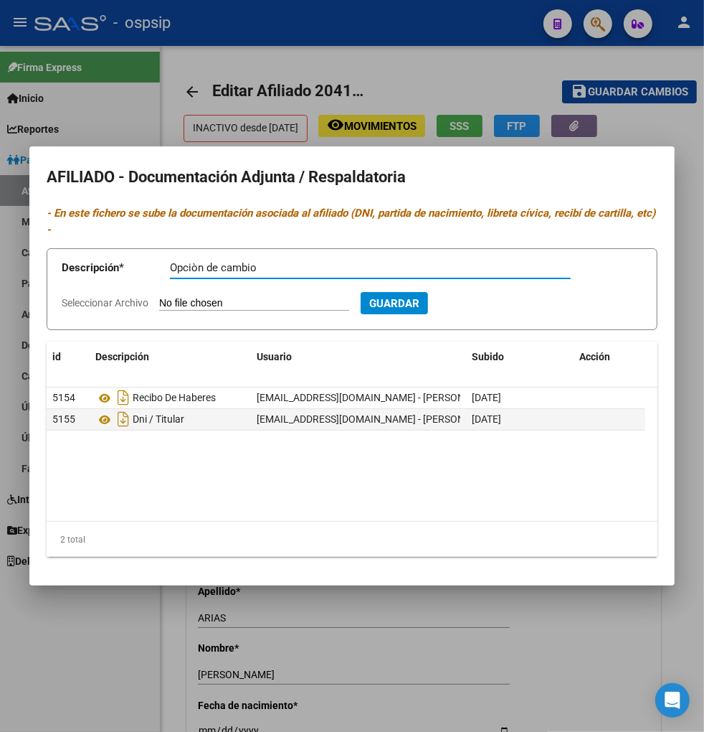
type input "Opciòn de cambio"
click at [197, 297] on input "Seleccionar Archivo" at bounding box center [254, 304] width 190 height 14
type input "C:\fakepath\Captura de pantalla [DATE] 144423.png"
click at [497, 304] on span "Guardar" at bounding box center [472, 303] width 50 height 13
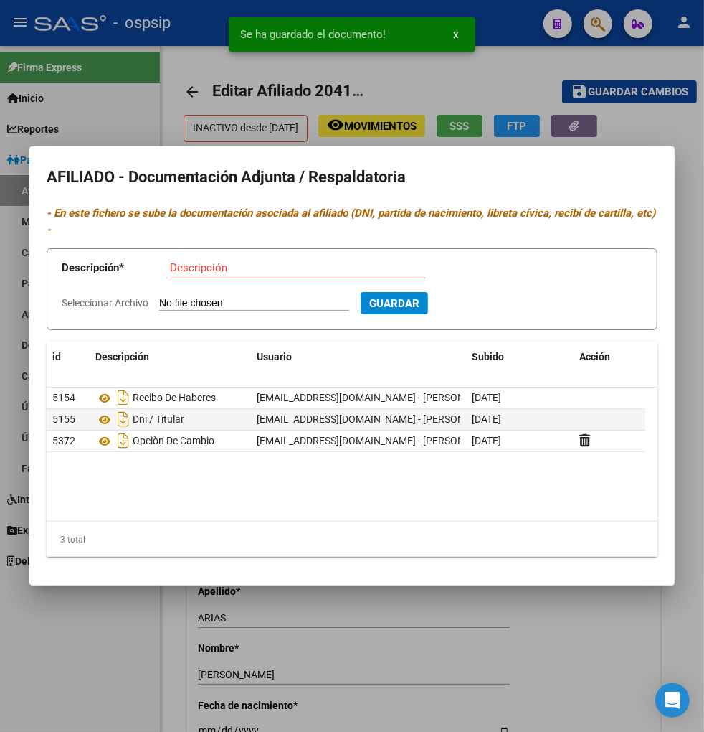
click at [141, 116] on div at bounding box center [352, 366] width 704 height 732
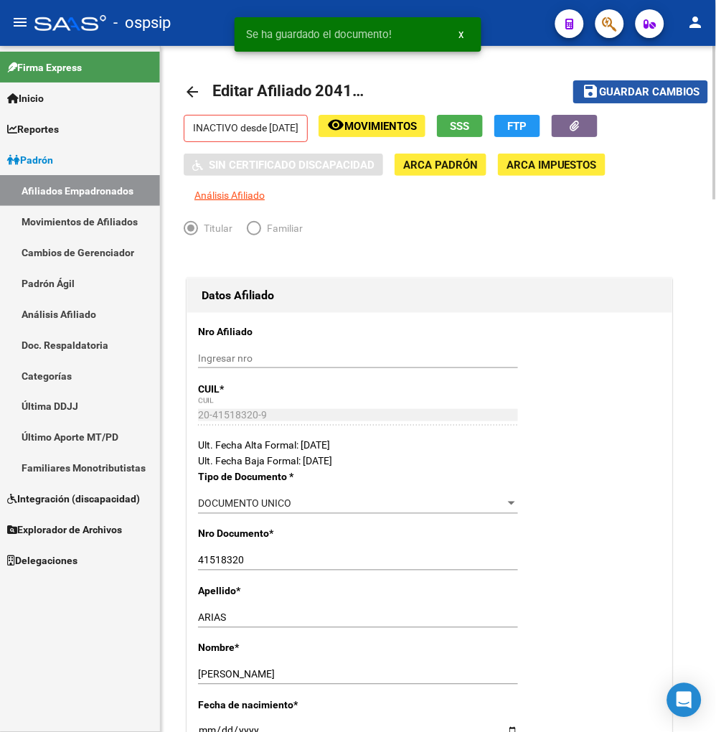
click at [633, 93] on span "Guardar cambios" at bounding box center [649, 92] width 100 height 13
click at [386, 123] on span "Movimientos" at bounding box center [380, 126] width 72 height 13
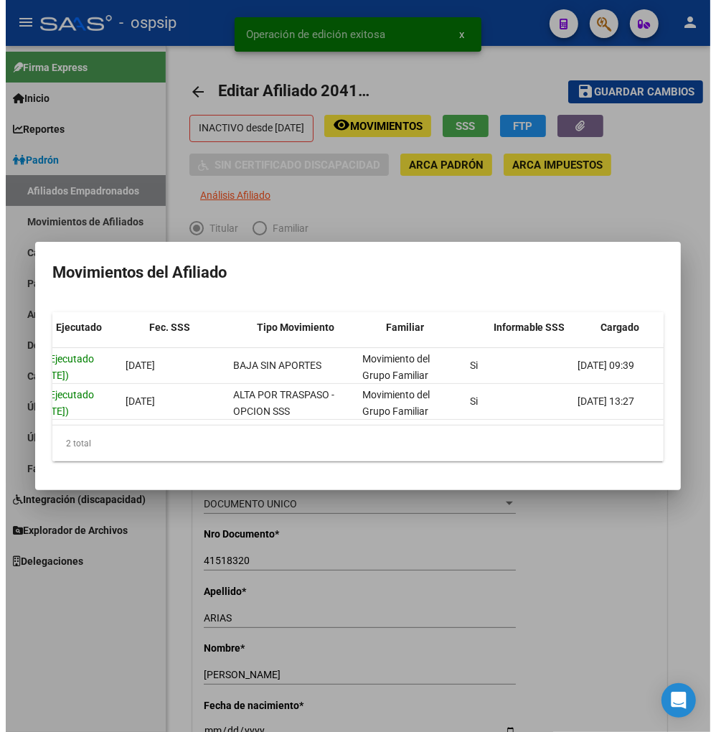
scroll to position [0, 160]
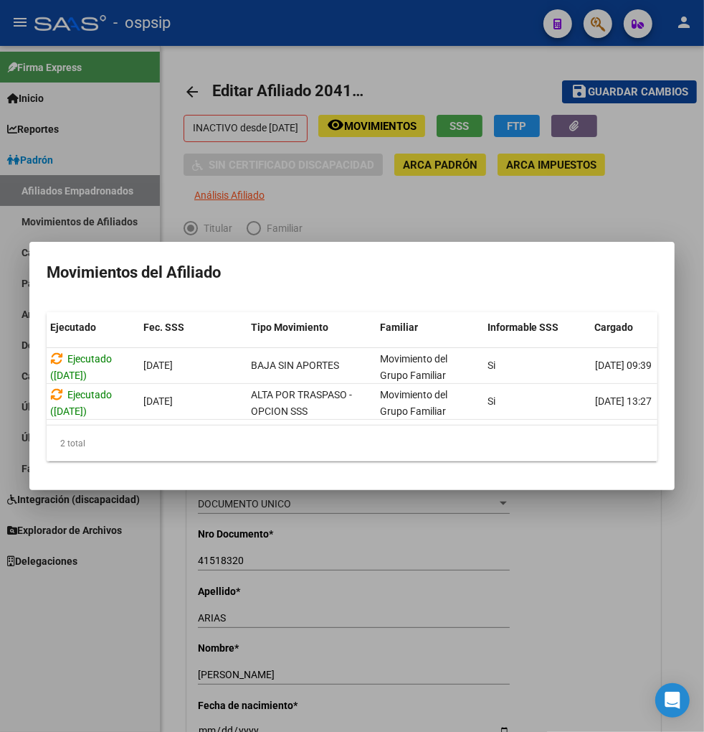
click at [400, 555] on div at bounding box center [352, 366] width 704 height 732
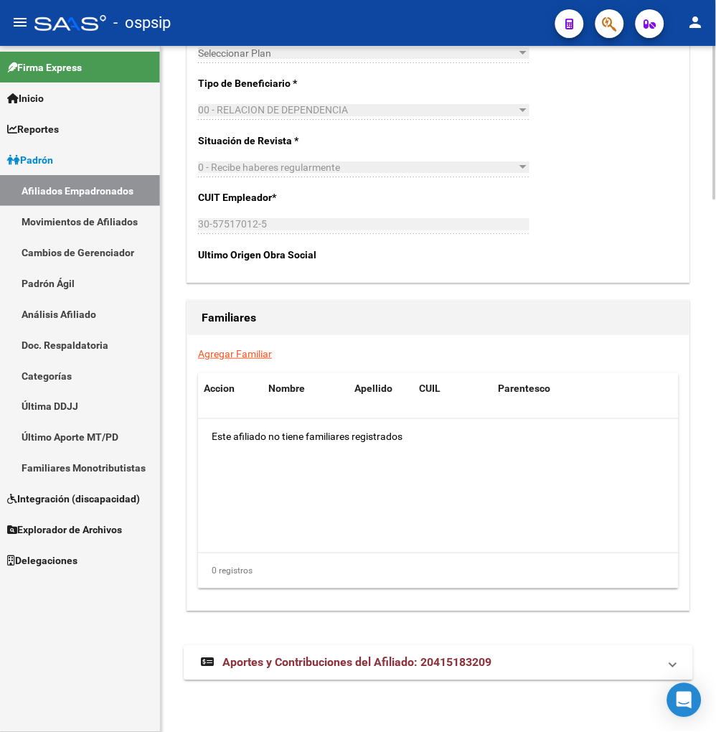
click at [292, 665] on span "Aportes y Contribuciones del Afiliado: 20415183209" at bounding box center [356, 663] width 269 height 14
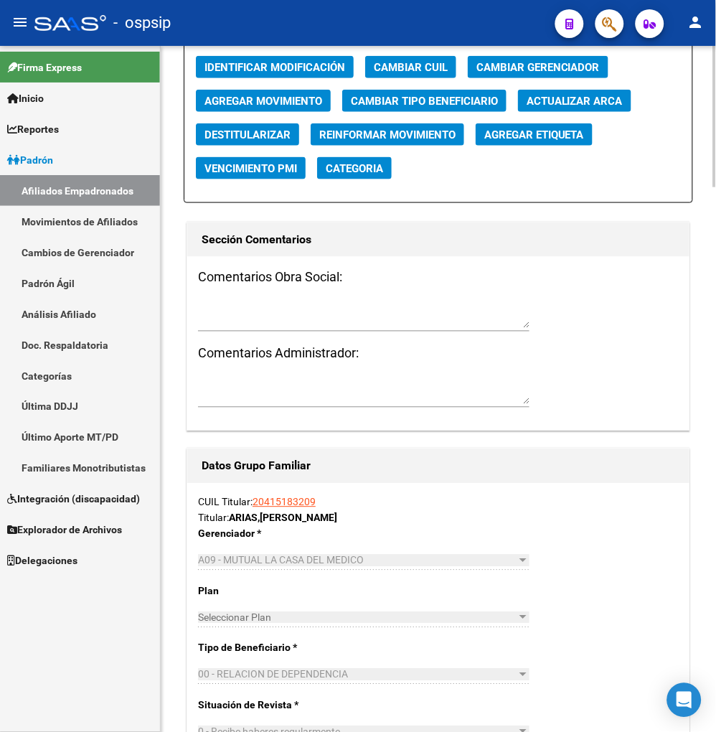
scroll to position [1609, 0]
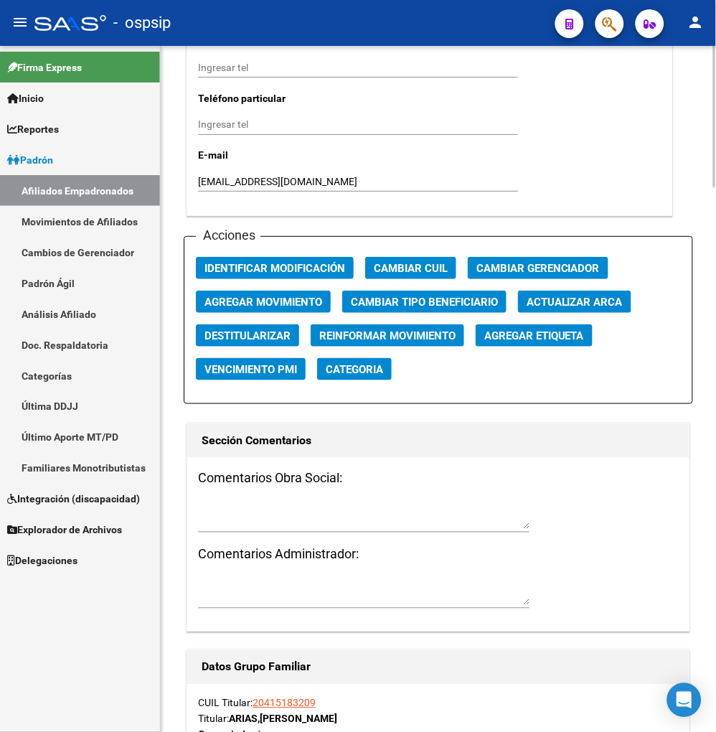
click at [210, 513] on textarea at bounding box center [363, 515] width 331 height 27
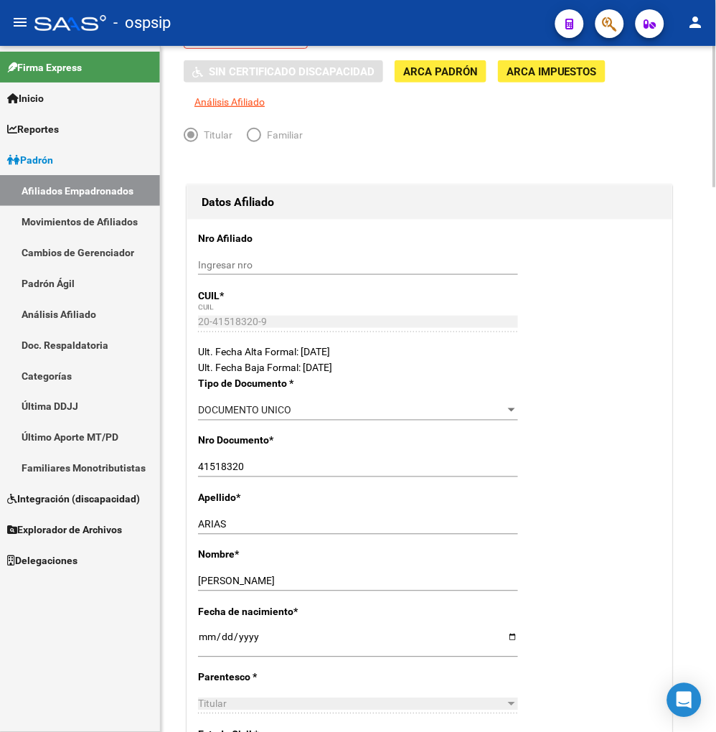
scroll to position [0, 0]
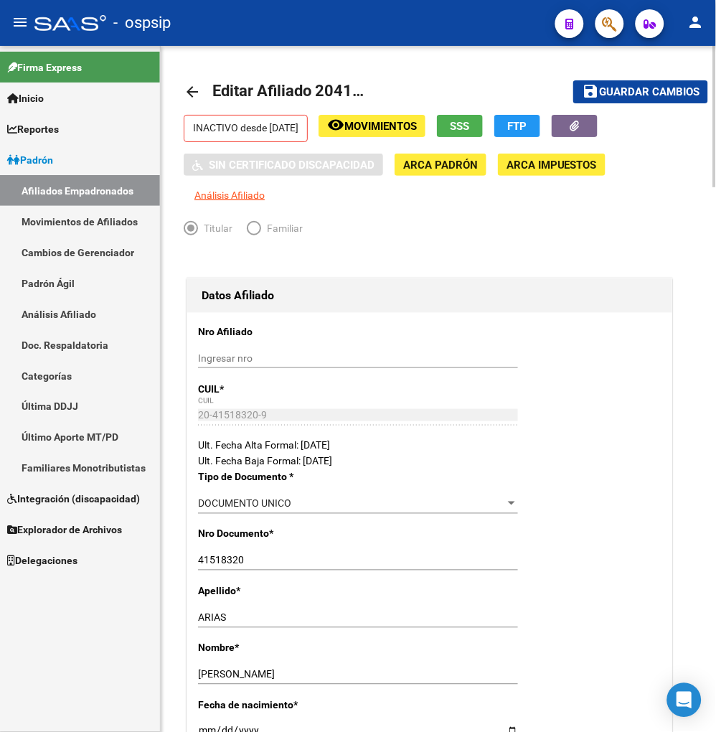
type textarea "Opciòn de cambio [DATE]"
click at [653, 89] on span "Guardar cambios" at bounding box center [649, 92] width 100 height 13
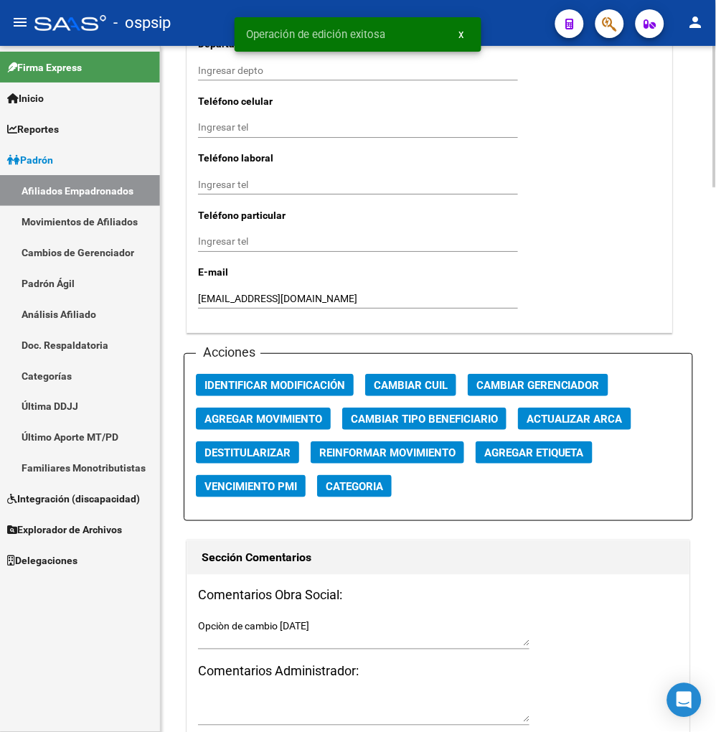
scroll to position [1514, 0]
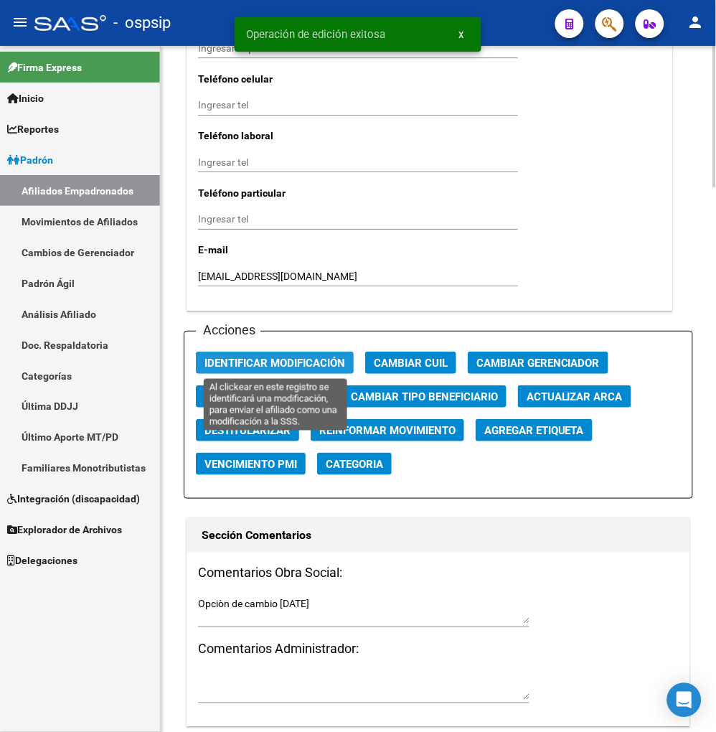
click at [257, 360] on span "Identificar Modificación" at bounding box center [274, 363] width 141 height 13
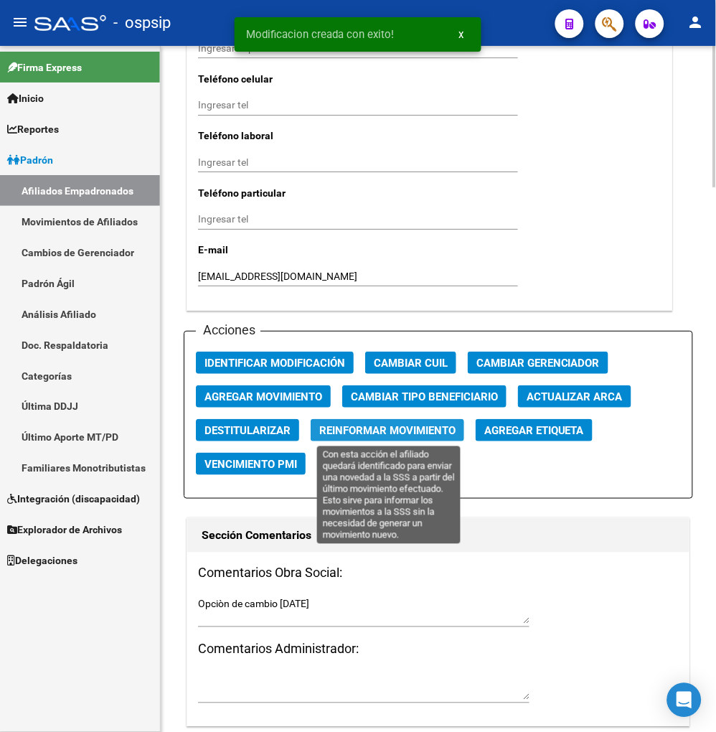
click at [385, 428] on span "Reinformar Movimiento" at bounding box center [387, 430] width 136 height 13
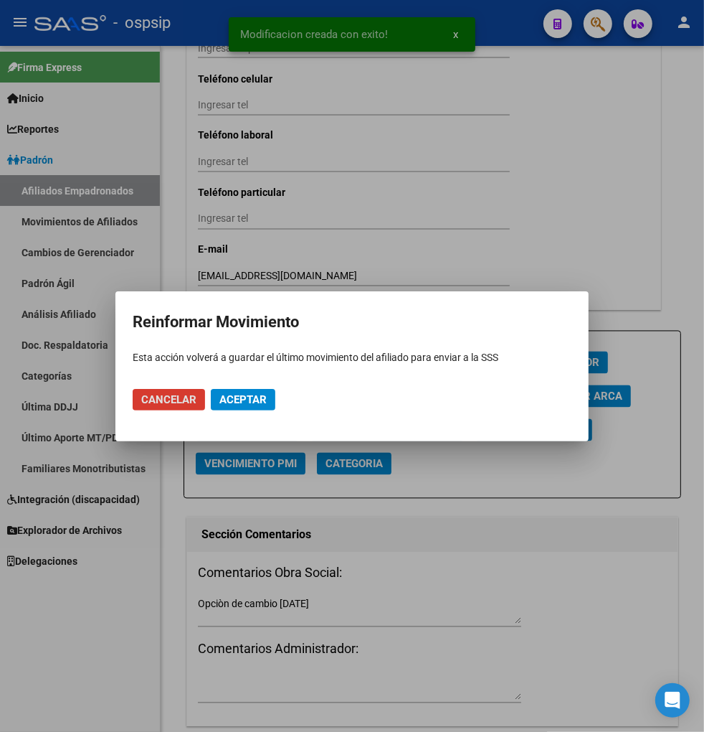
click at [252, 397] on span "Aceptar" at bounding box center [243, 399] width 47 height 13
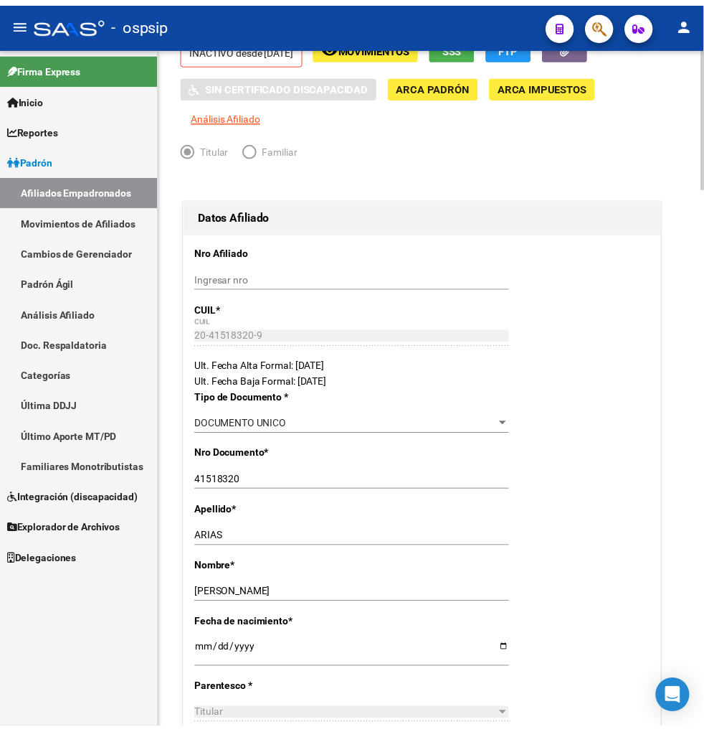
scroll to position [0, 0]
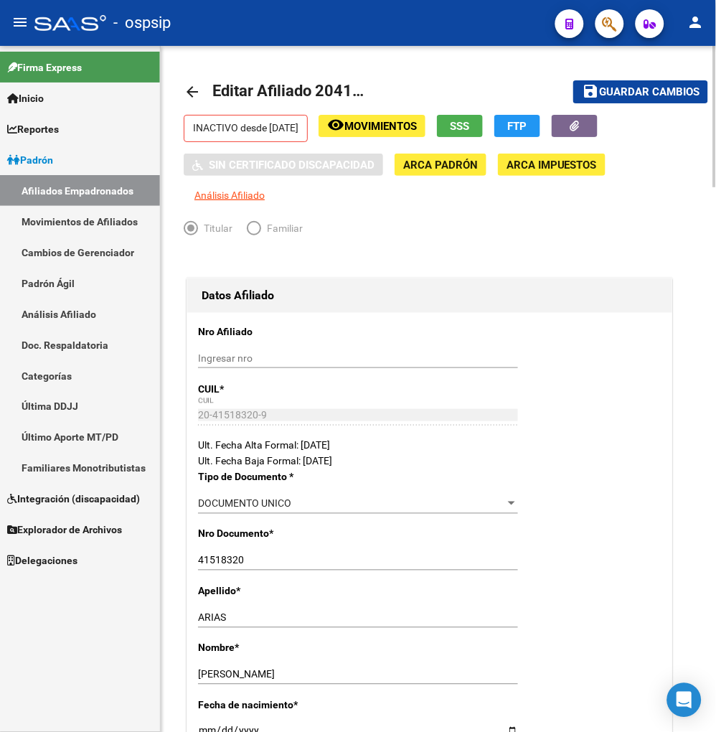
click at [407, 121] on span "Movimientos" at bounding box center [380, 126] width 72 height 13
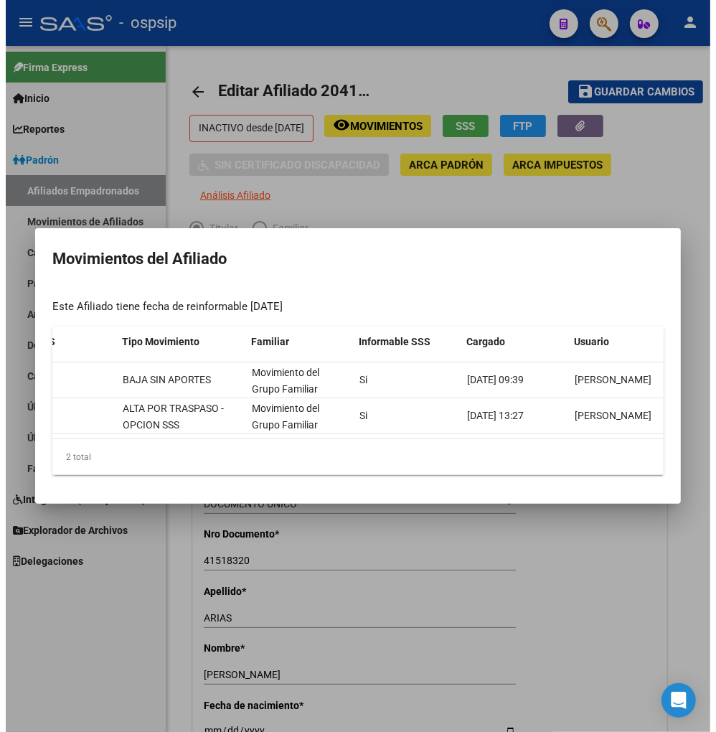
scroll to position [0, 295]
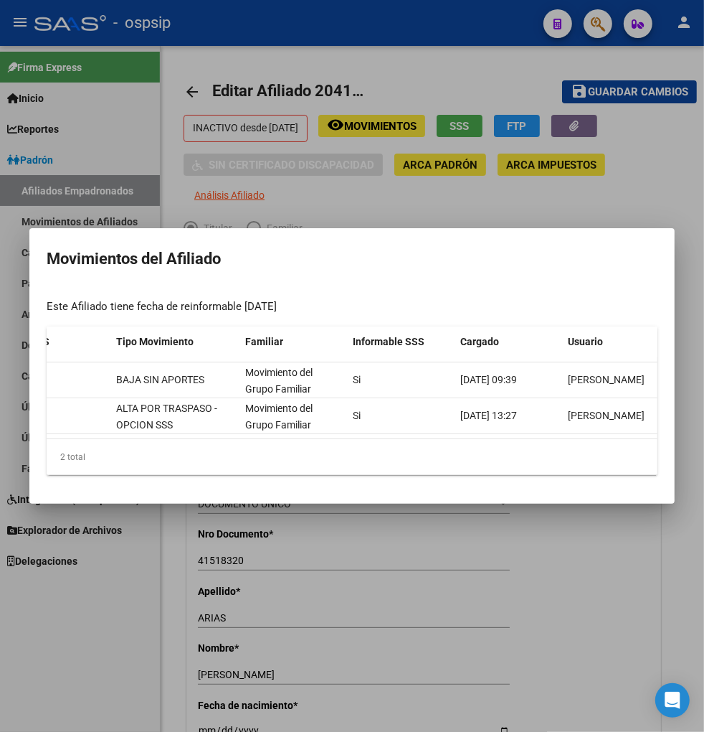
click at [511, 539] on div at bounding box center [352, 366] width 704 height 732
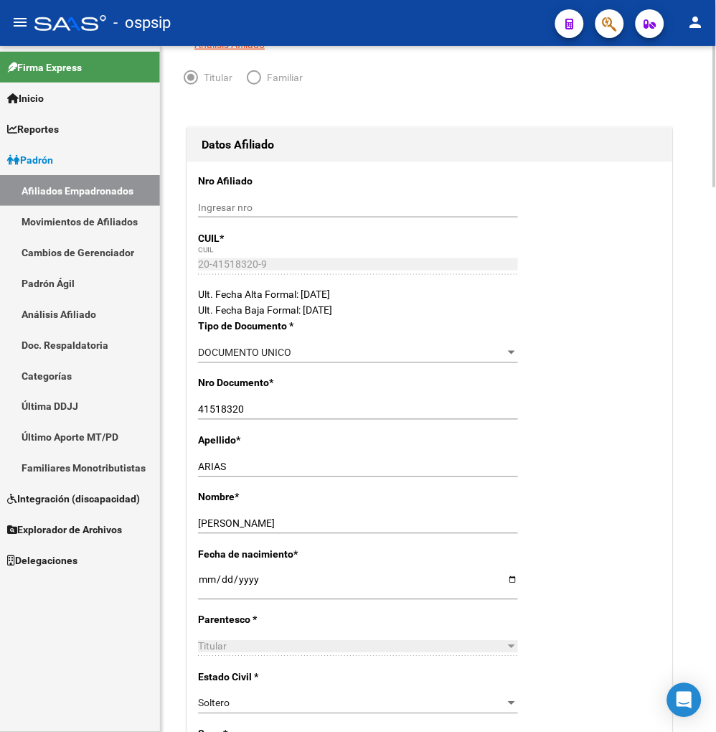
scroll to position [0, 0]
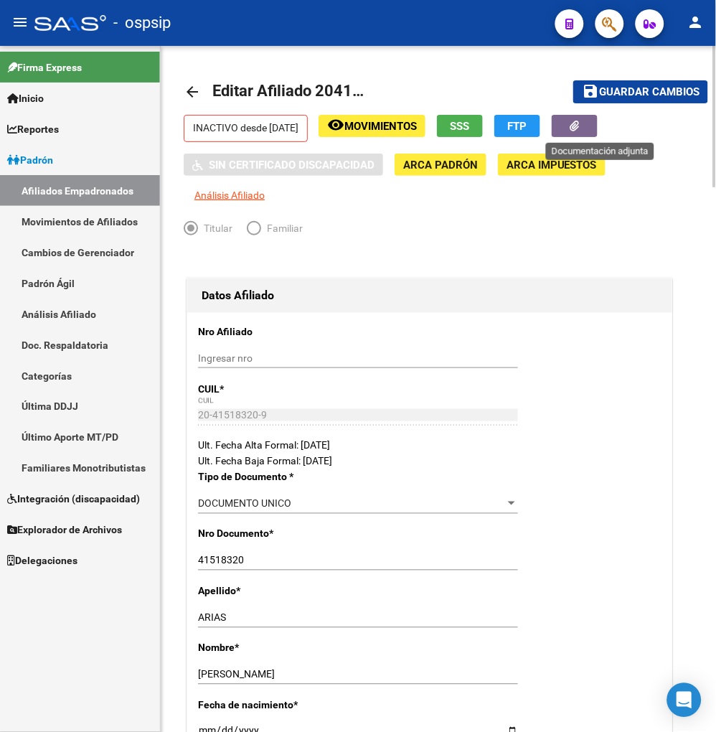
click at [587, 124] on button "button" at bounding box center [575, 126] width 46 height 22
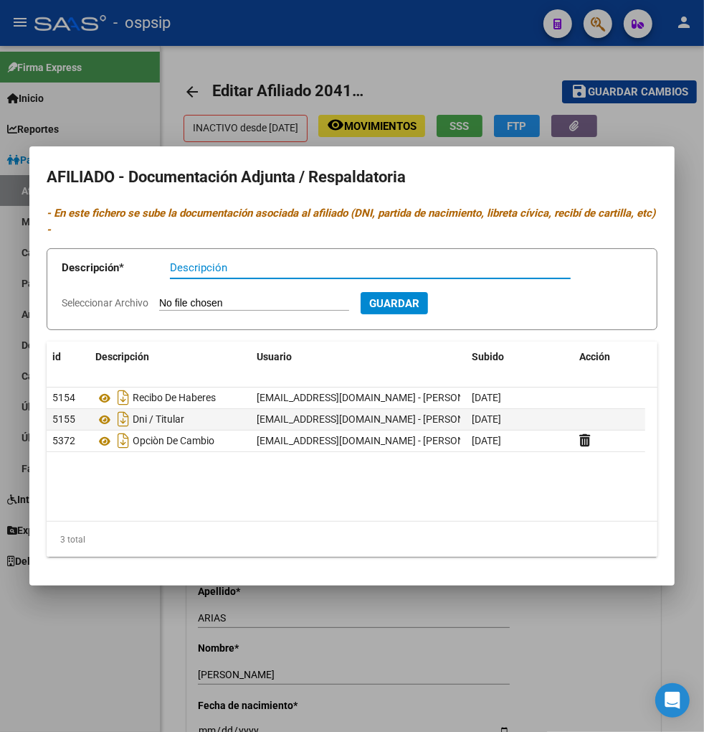
click at [521, 598] on div at bounding box center [352, 366] width 704 height 732
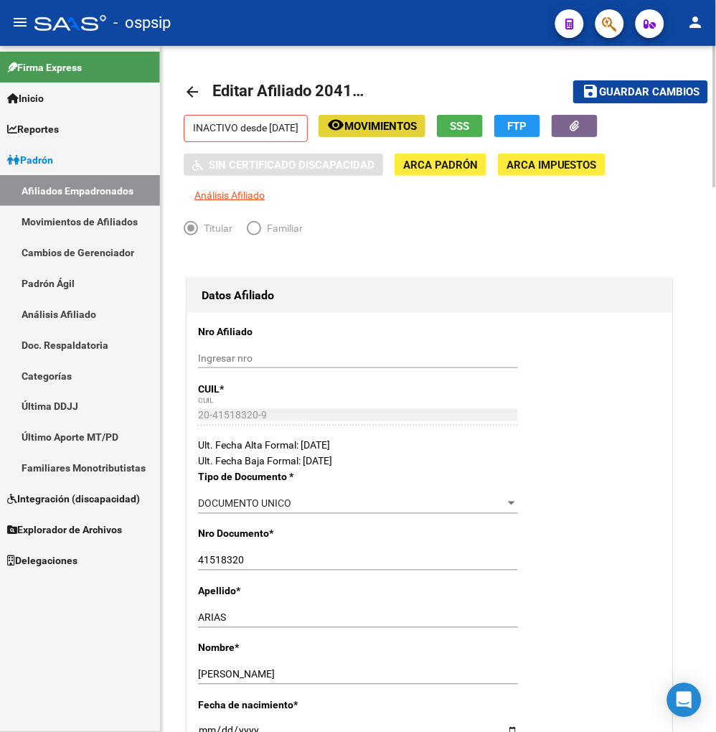
click at [395, 124] on span "Movimientos" at bounding box center [380, 126] width 72 height 13
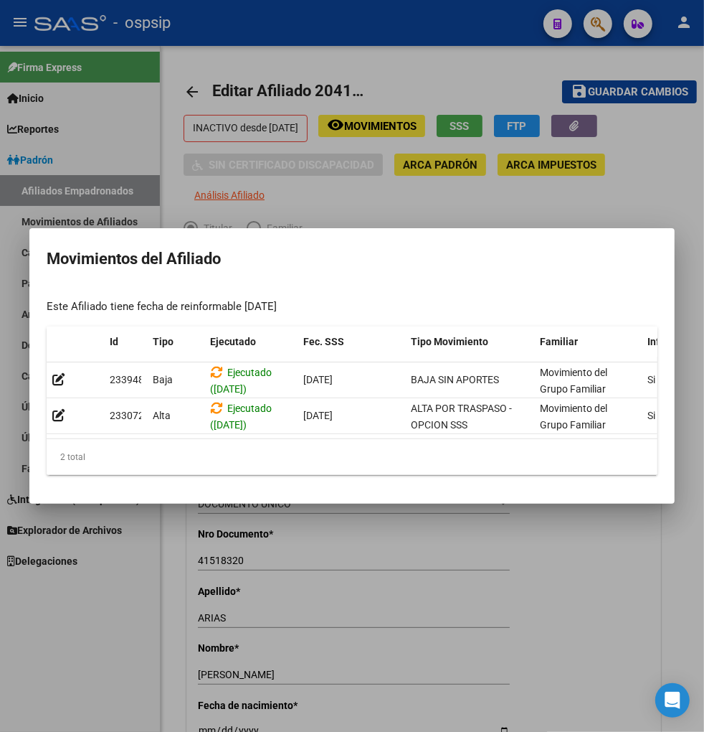
click at [456, 557] on div at bounding box center [352, 366] width 704 height 732
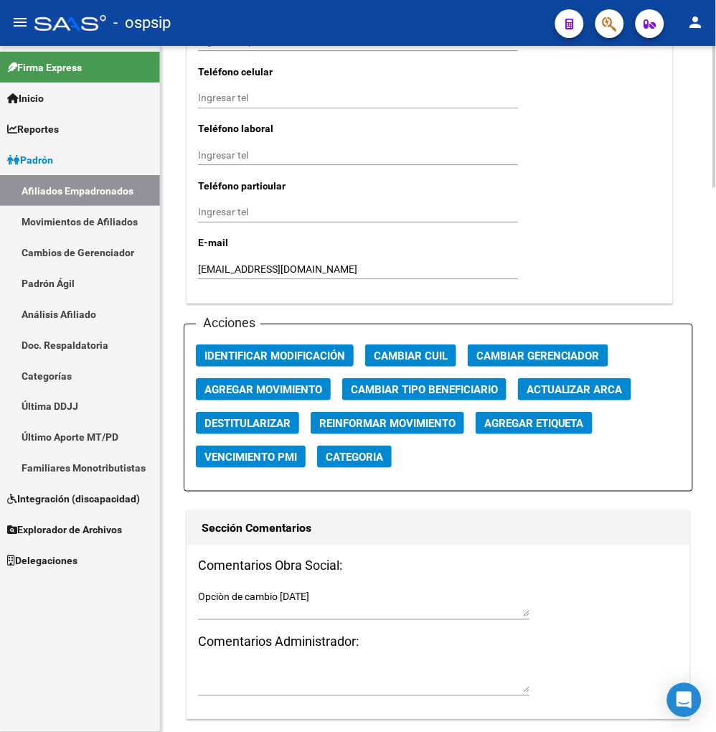
scroll to position [1514, 0]
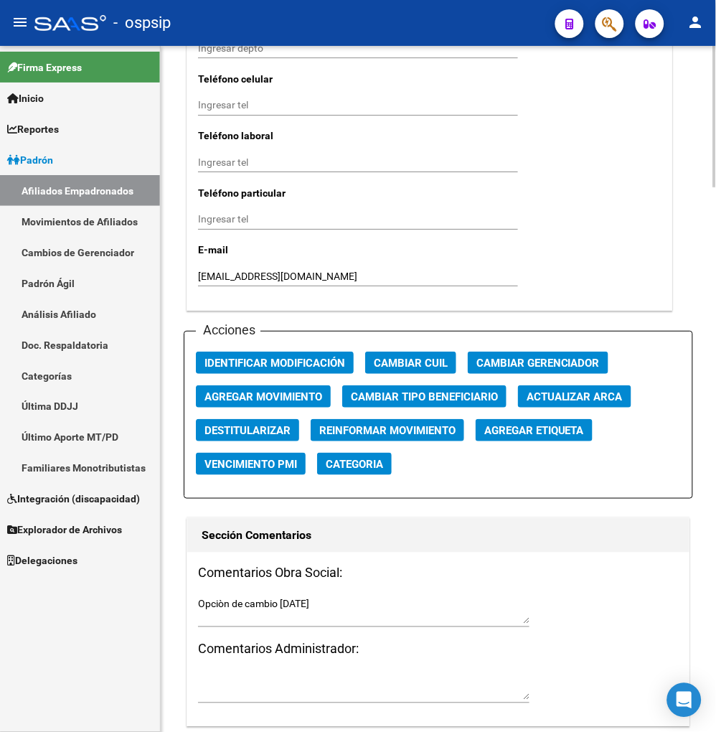
click at [262, 395] on span "Agregar Movimiento" at bounding box center [263, 396] width 118 height 13
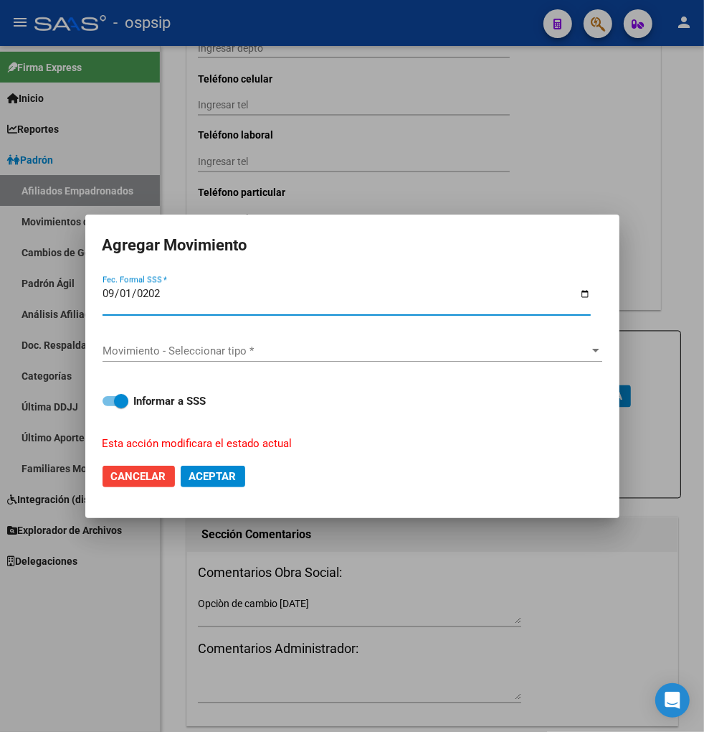
type input "[DATE]"
click at [407, 357] on div "Movimiento - Seleccionar tipo * Movimiento - Seleccionar tipo *" at bounding box center [353, 351] width 500 height 22
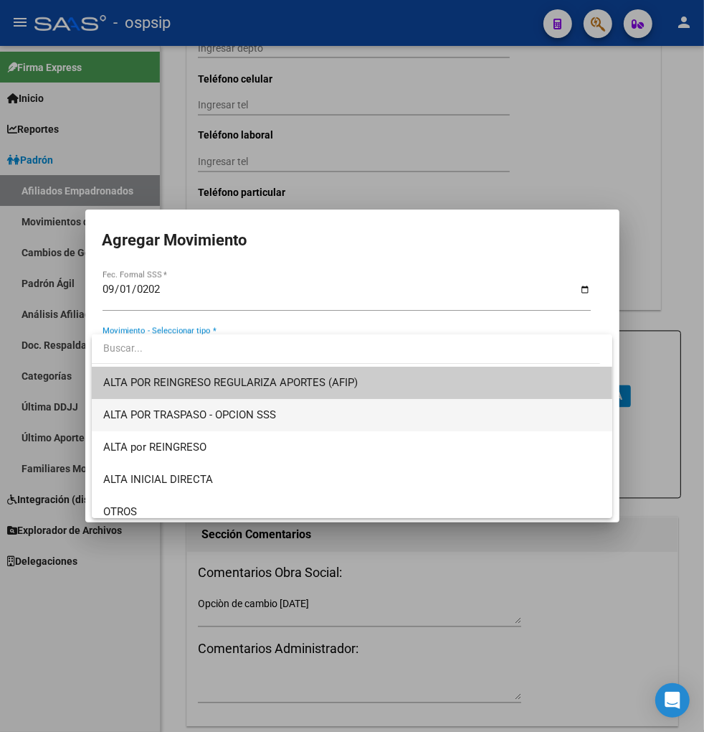
click at [305, 411] on span "ALTA POR TRASPASO - OPCION SSS" at bounding box center [352, 415] width 498 height 32
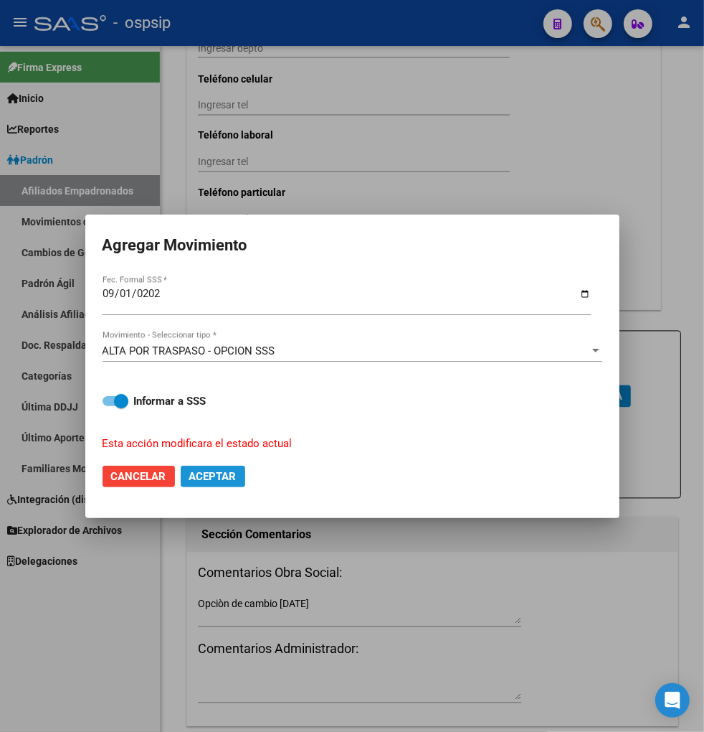
click at [203, 471] on span "Aceptar" at bounding box center [212, 476] width 47 height 13
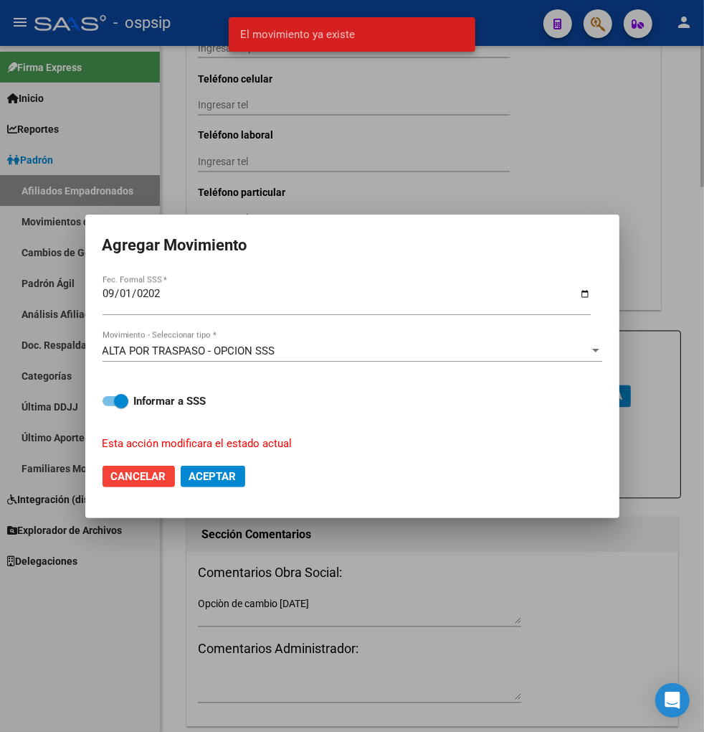
click at [338, 209] on div at bounding box center [352, 366] width 704 height 732
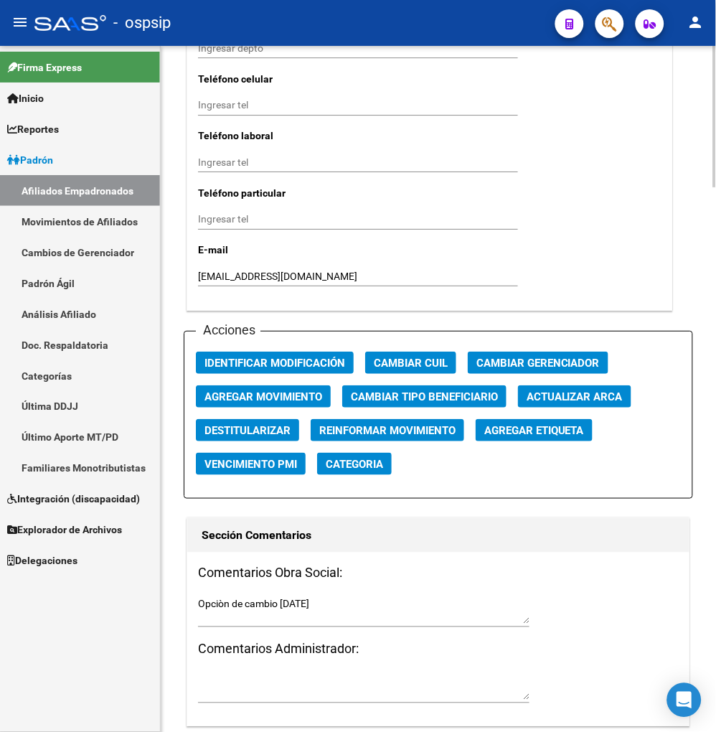
click at [281, 400] on span "Agregar Movimiento" at bounding box center [263, 396] width 118 height 13
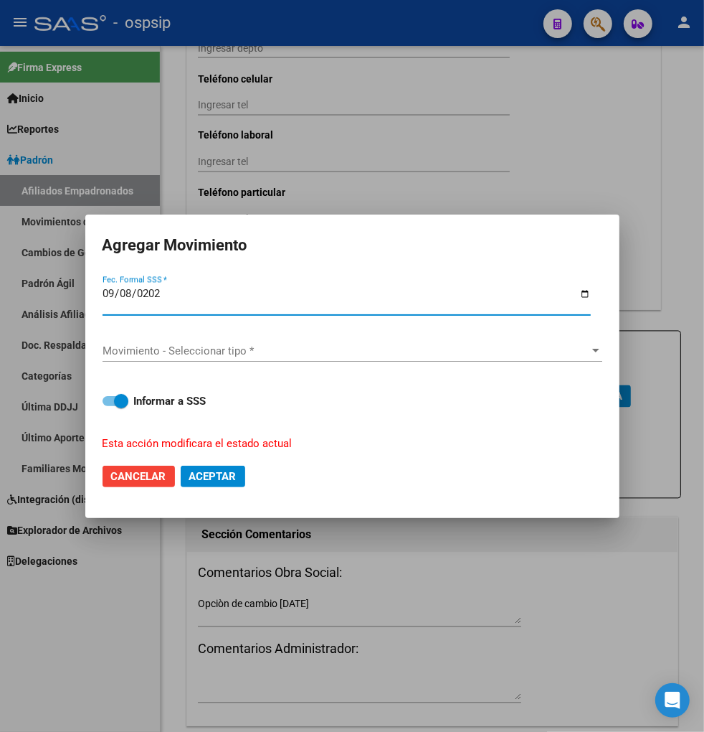
type input "[DATE]"
click at [364, 346] on span "Movimiento - Seleccionar tipo *" at bounding box center [346, 350] width 487 height 13
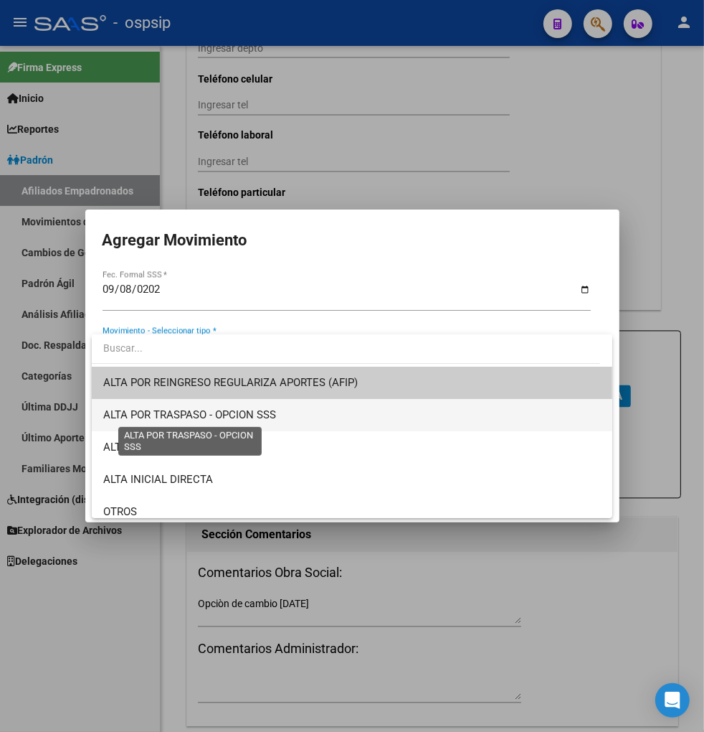
click at [269, 414] on span "ALTA POR TRASPASO - OPCION SSS" at bounding box center [189, 414] width 173 height 13
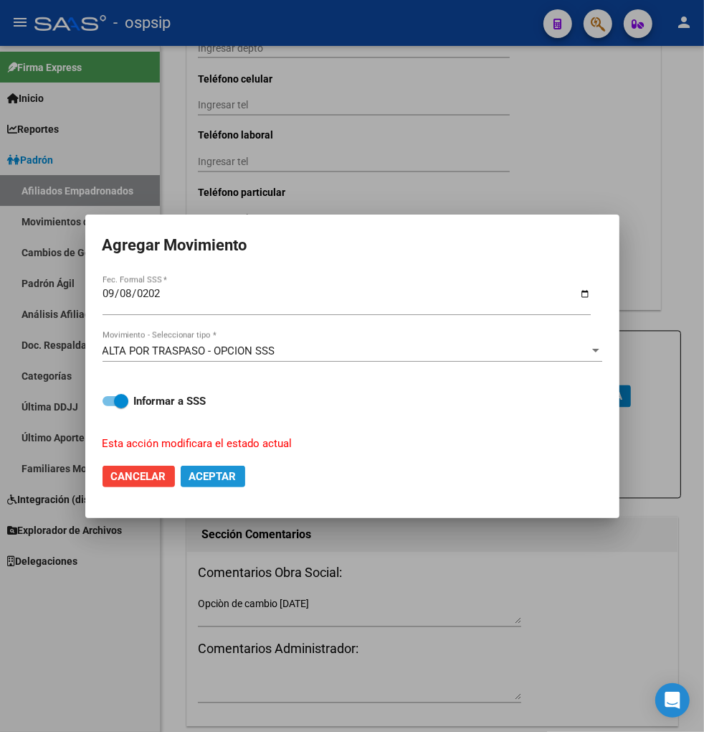
click at [213, 481] on span "Aceptar" at bounding box center [212, 476] width 47 height 13
checkbox input "false"
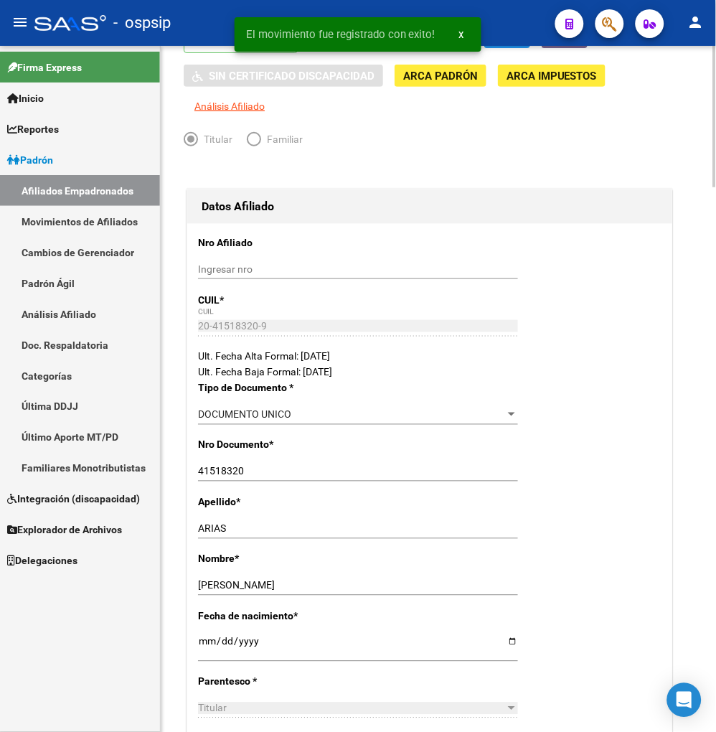
scroll to position [0, 0]
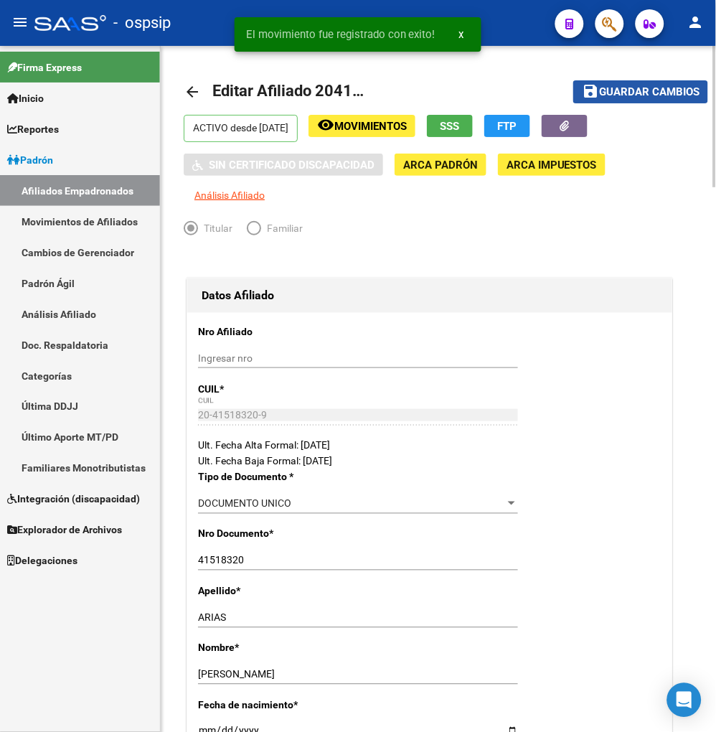
click at [624, 85] on span "save Guardar cambios" at bounding box center [641, 91] width 118 height 13
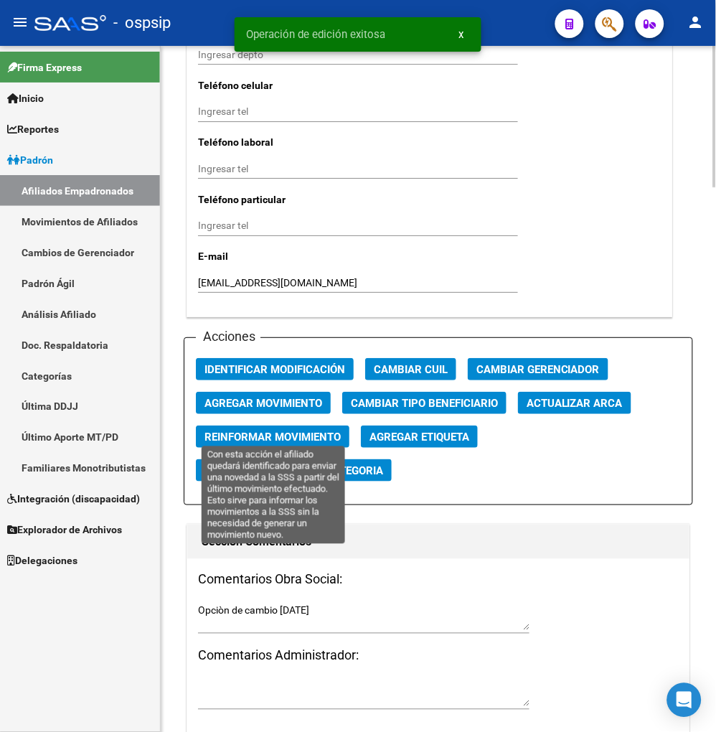
scroll to position [1514, 0]
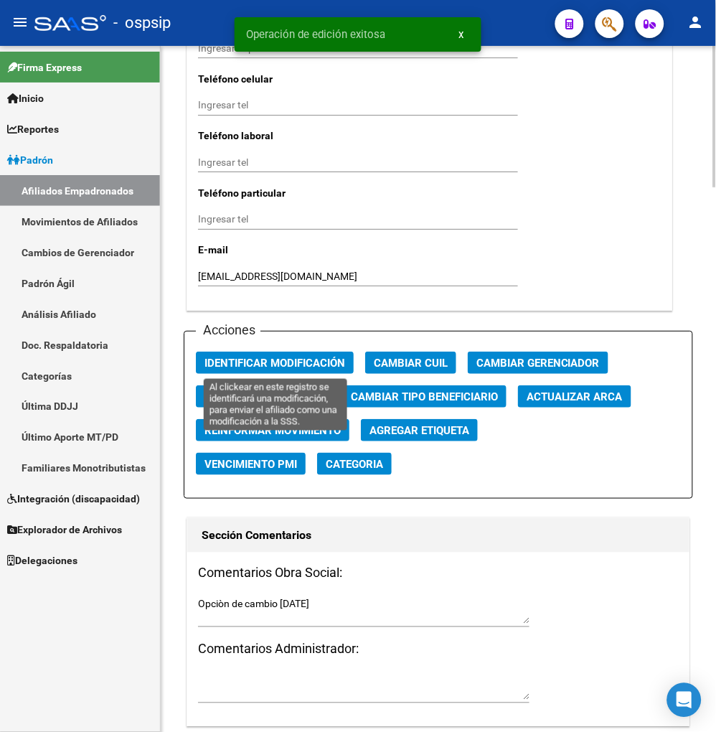
click at [257, 369] on button "Identificar Modificación" at bounding box center [275, 363] width 158 height 22
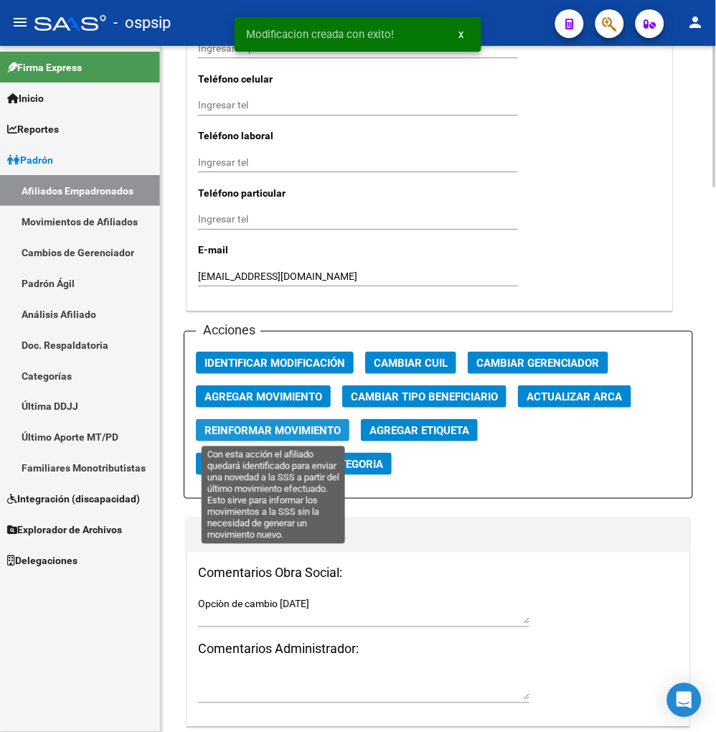
click at [276, 425] on span "Reinformar Movimiento" at bounding box center [272, 430] width 136 height 13
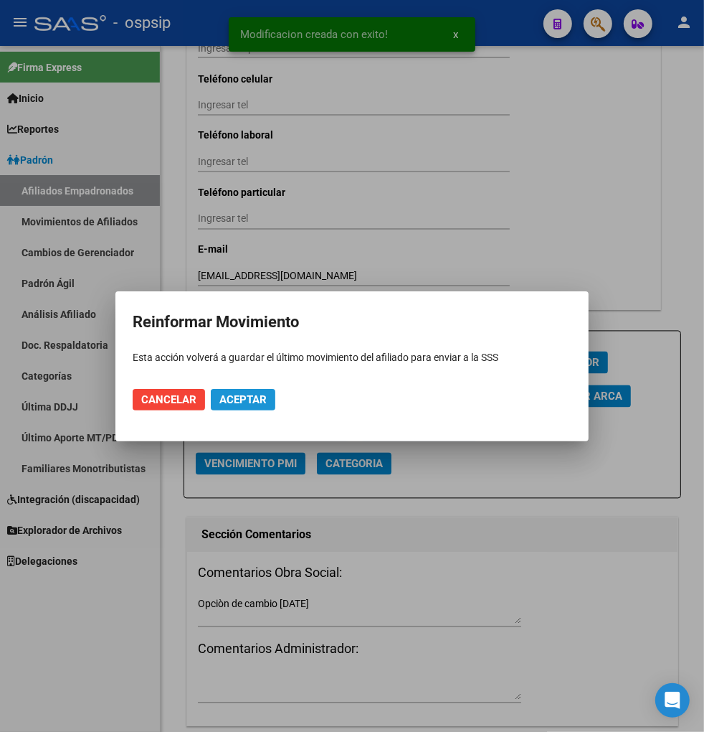
click at [261, 393] on span "Aceptar" at bounding box center [243, 399] width 47 height 13
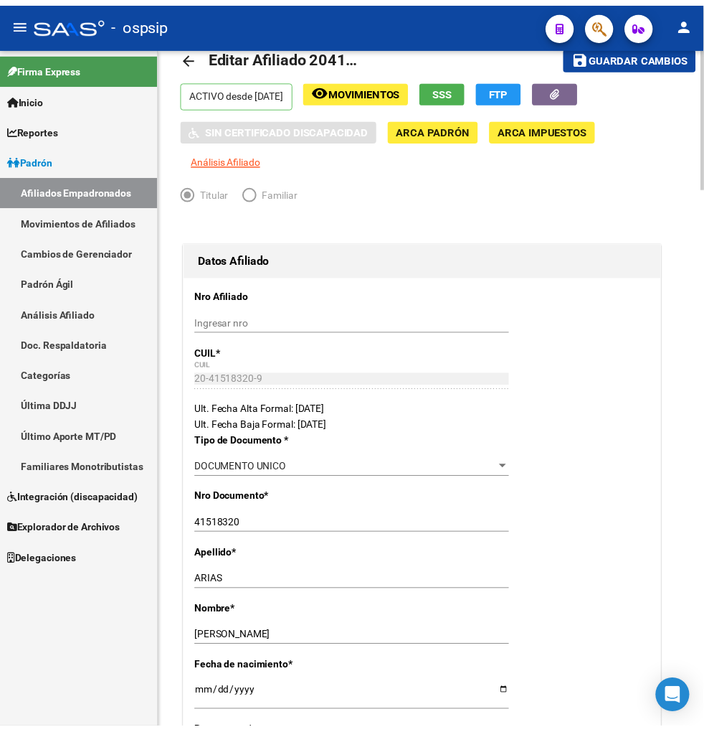
scroll to position [0, 0]
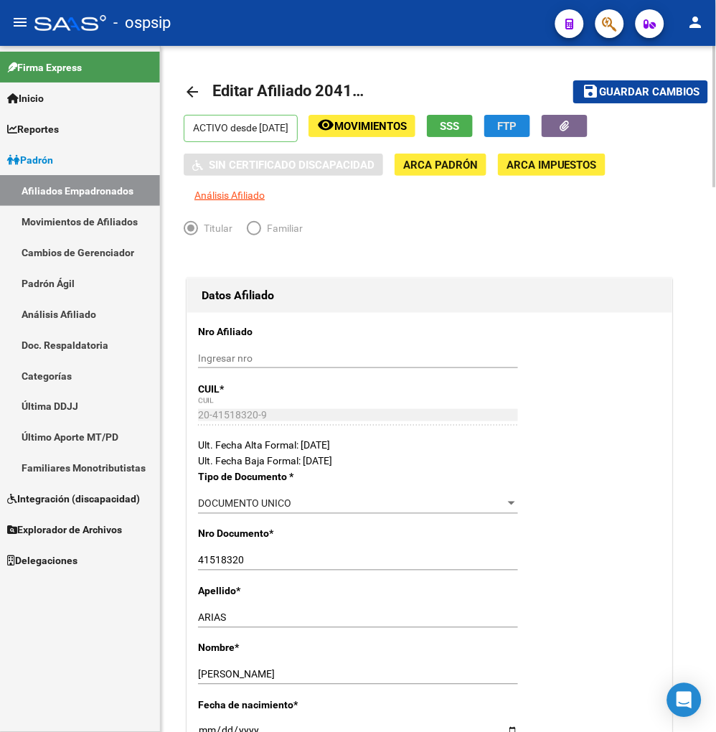
click at [530, 123] on button "FTP" at bounding box center [507, 126] width 46 height 22
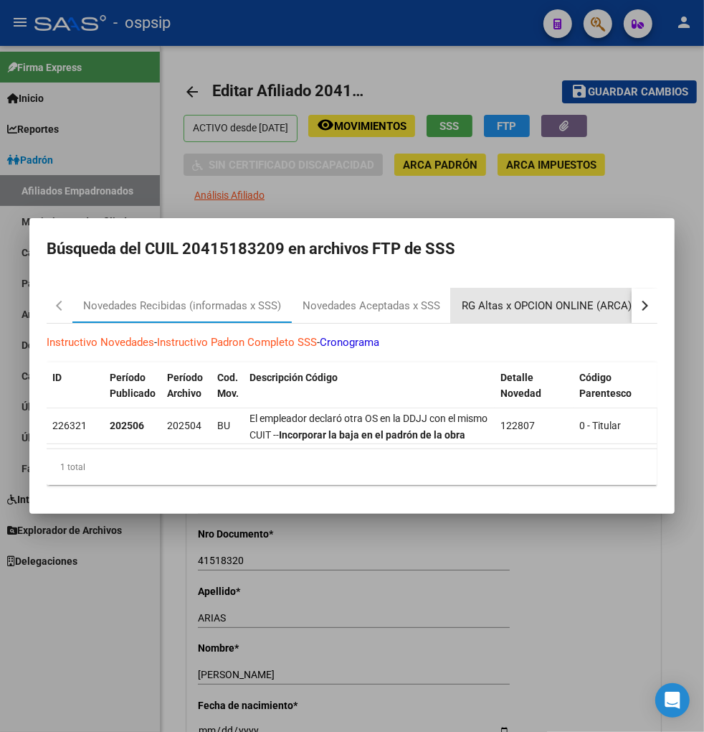
click at [522, 298] on div "RG Altas x OPCION ONLINE (ARCA)" at bounding box center [547, 306] width 170 height 16
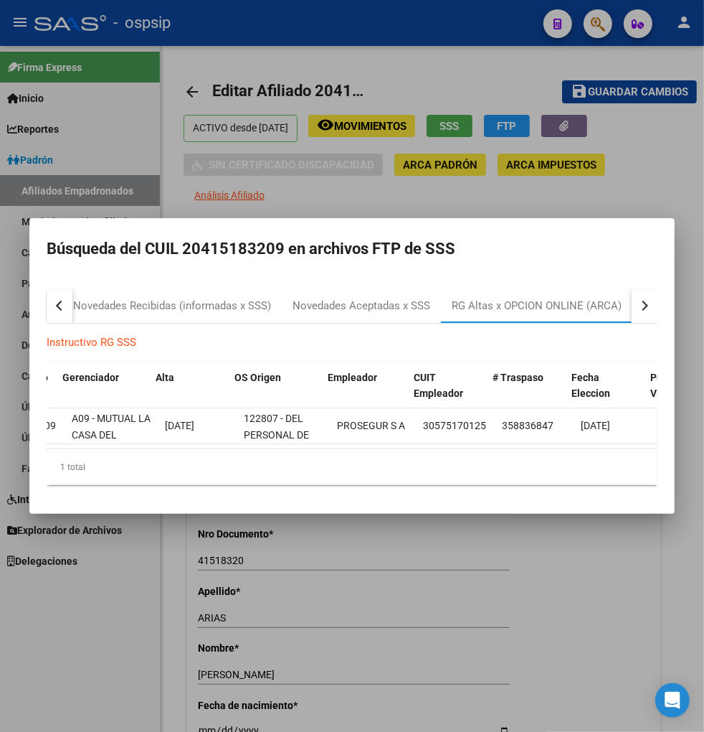
scroll to position [0, 72]
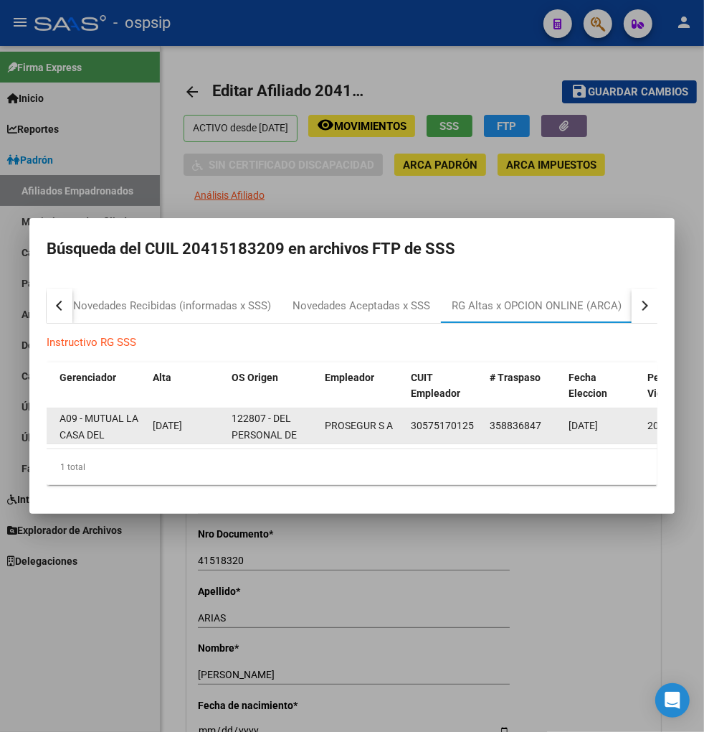
drag, startPoint x: 491, startPoint y: 420, endPoint x: 541, endPoint y: 420, distance: 50.2
click at [541, 420] on div "358836847" at bounding box center [523, 426] width 67 height 16
copy span "358836847"
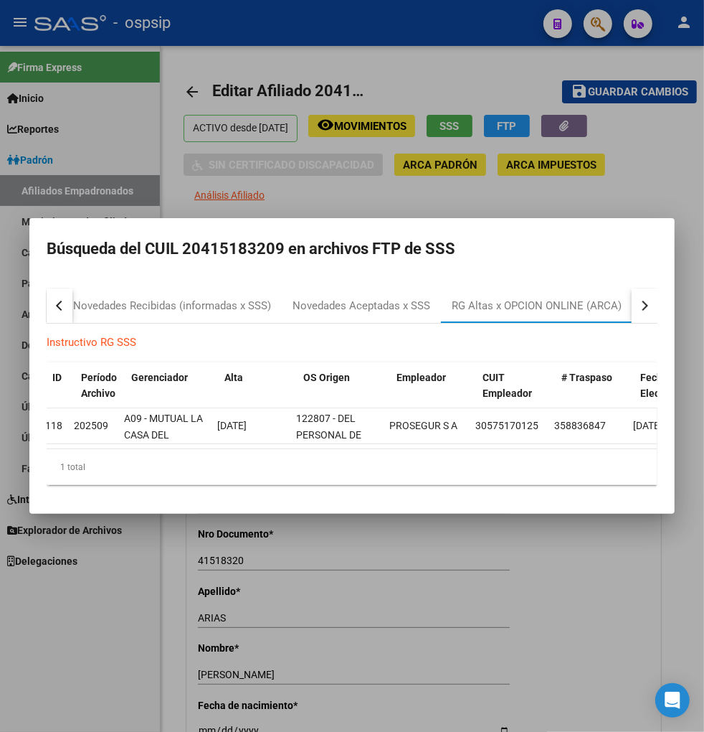
scroll to position [0, 0]
click at [601, 33] on div at bounding box center [352, 366] width 704 height 732
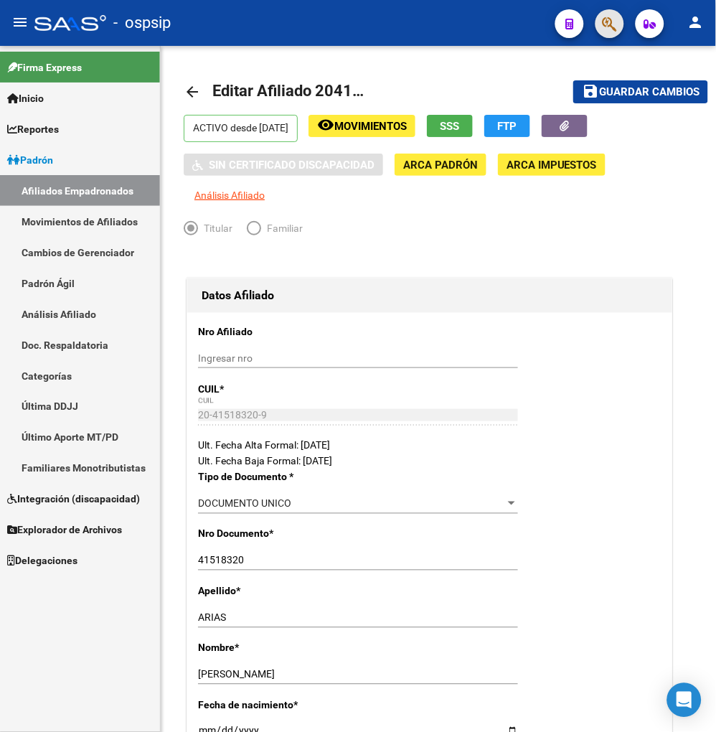
click at [601, 33] on button "button" at bounding box center [609, 23] width 29 height 29
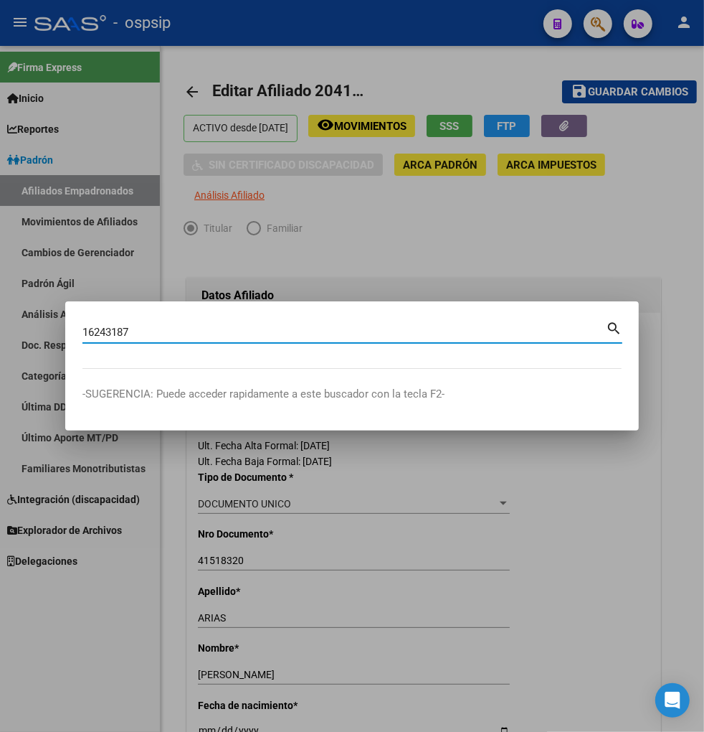
type input "16243187"
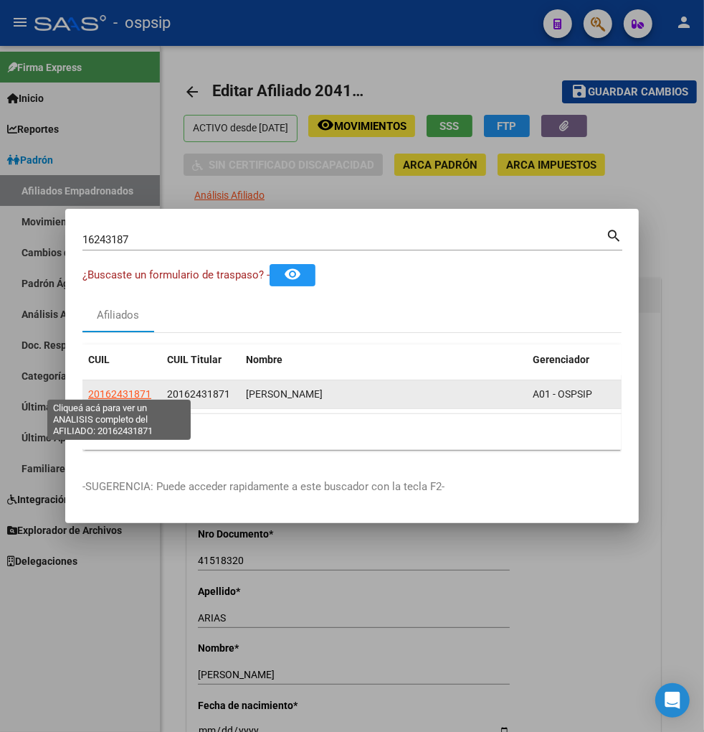
click at [123, 388] on span "20162431871" at bounding box center [119, 393] width 63 height 11
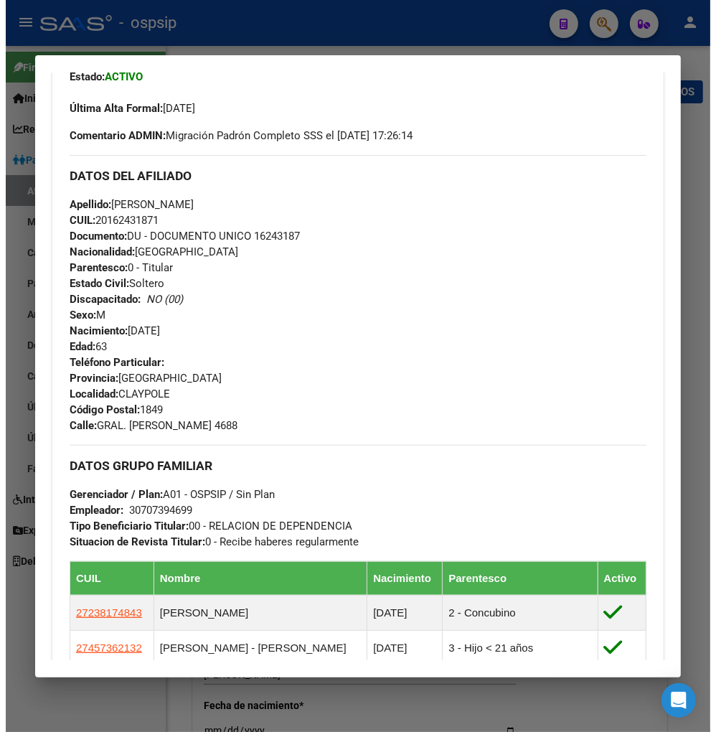
scroll to position [557, 0]
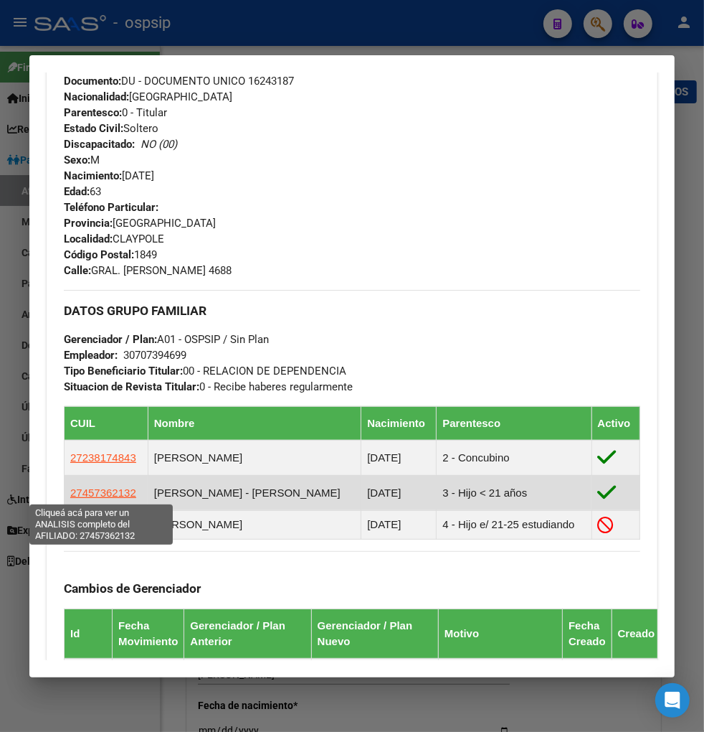
click at [101, 489] on span "27457362132" at bounding box center [103, 492] width 66 height 12
type textarea "27457362132"
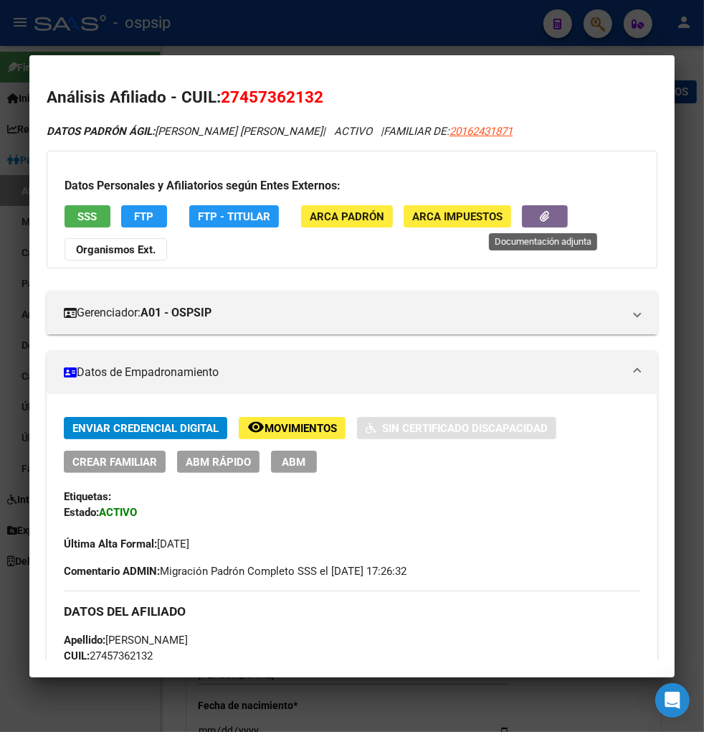
click at [527, 213] on button "button" at bounding box center [545, 216] width 46 height 22
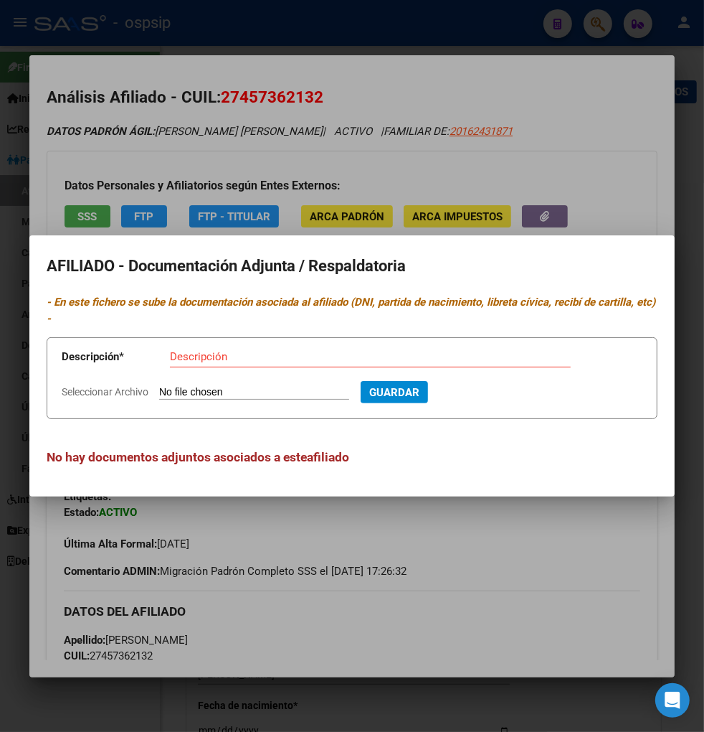
click at [468, 156] on div at bounding box center [352, 366] width 704 height 732
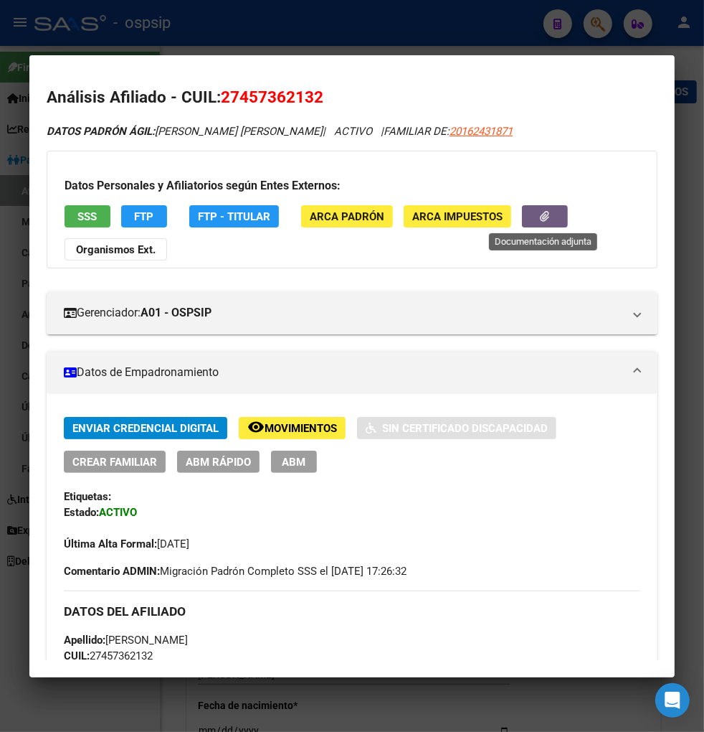
click at [526, 210] on button "button" at bounding box center [545, 216] width 46 height 22
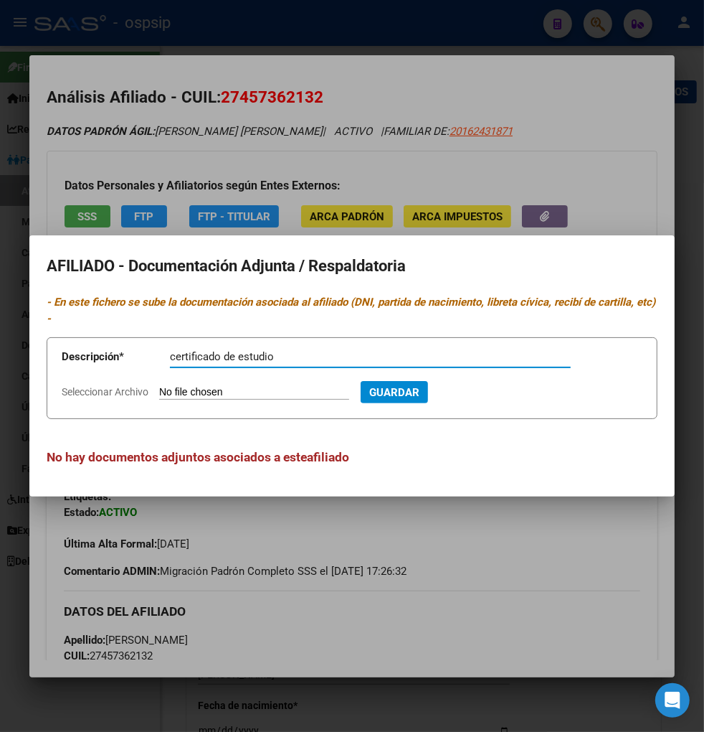
type input "certificado de estudio"
click at [220, 385] on app-file-uploader "Seleccionar Archivo" at bounding box center [211, 391] width 299 height 13
click at [192, 393] on input "Seleccionar Archivo" at bounding box center [254, 393] width 190 height 14
type input "C:\fakepath\Screenshot_20250908-095906_Documents Reader.jpg"
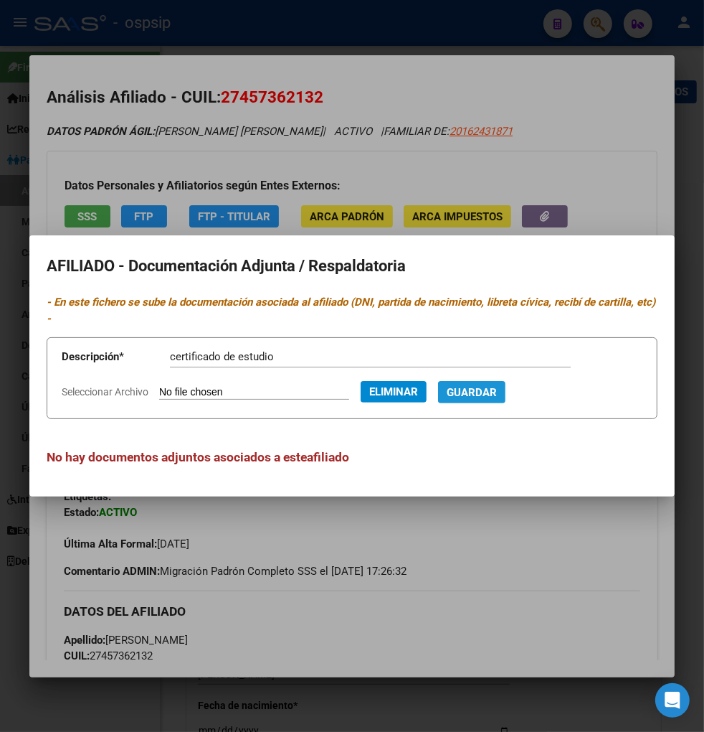
click at [482, 395] on span "Guardar" at bounding box center [472, 392] width 50 height 13
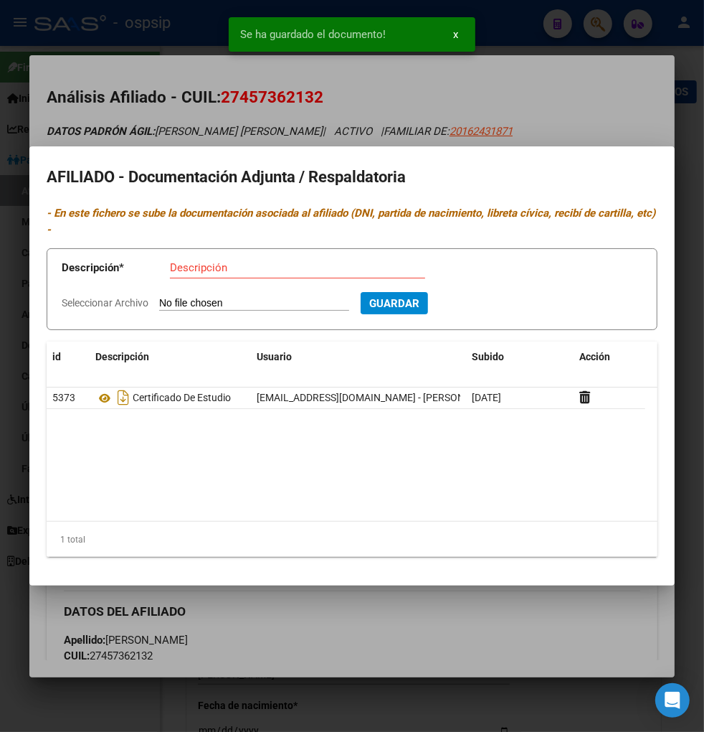
click at [511, 600] on div at bounding box center [352, 366] width 704 height 732
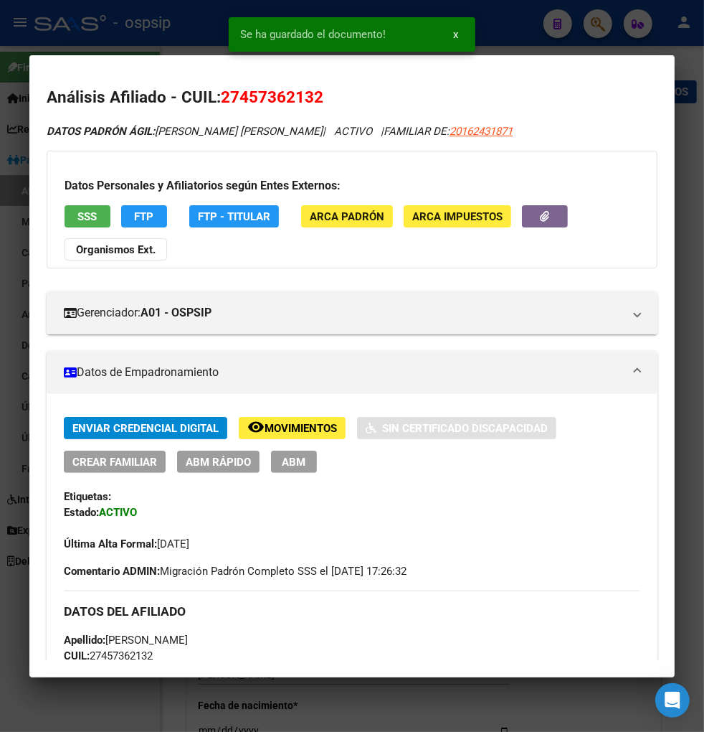
drag, startPoint x: 278, startPoint y: 462, endPoint x: 280, endPoint y: 455, distance: 7.3
click at [278, 461] on button "ABM" at bounding box center [294, 462] width 46 height 22
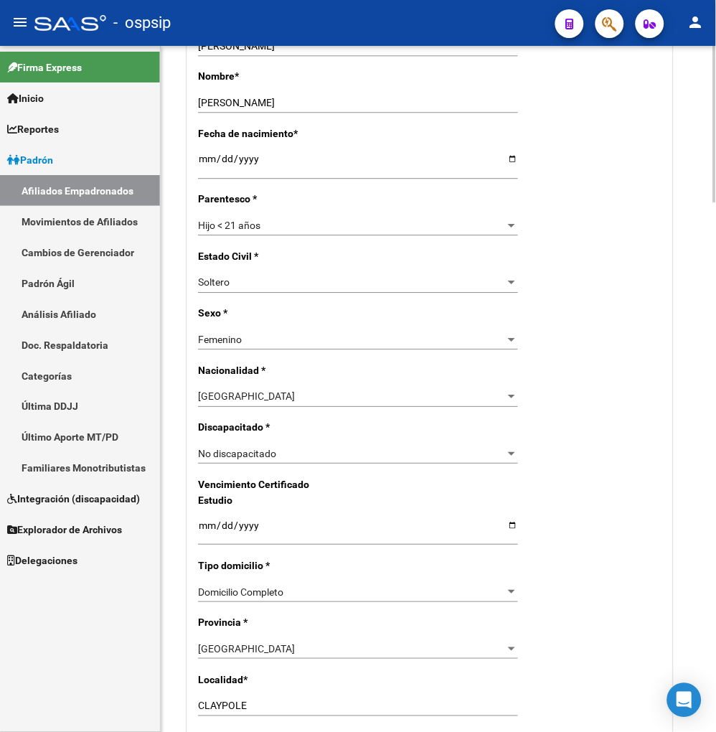
scroll to position [557, 0]
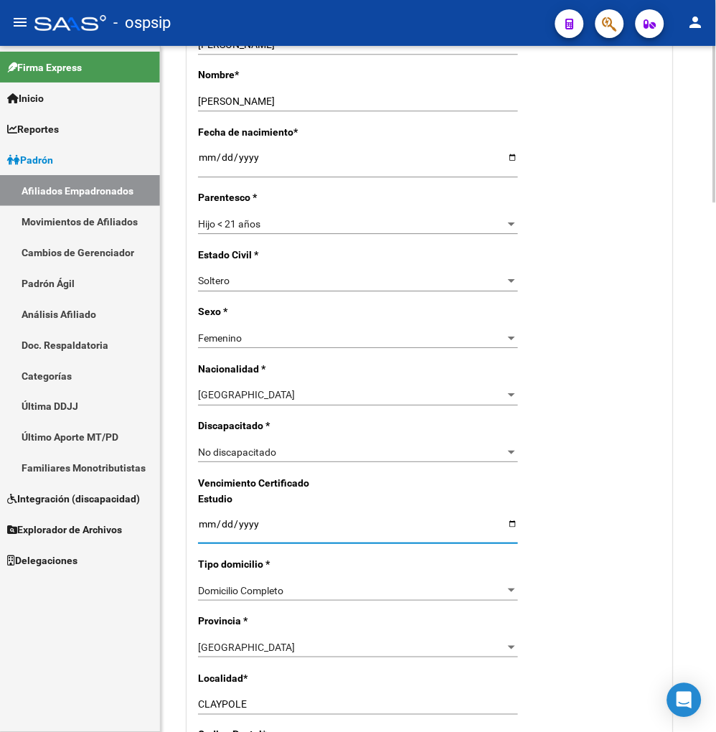
click at [203, 535] on input "Ingresar fecha" at bounding box center [358, 529] width 320 height 22
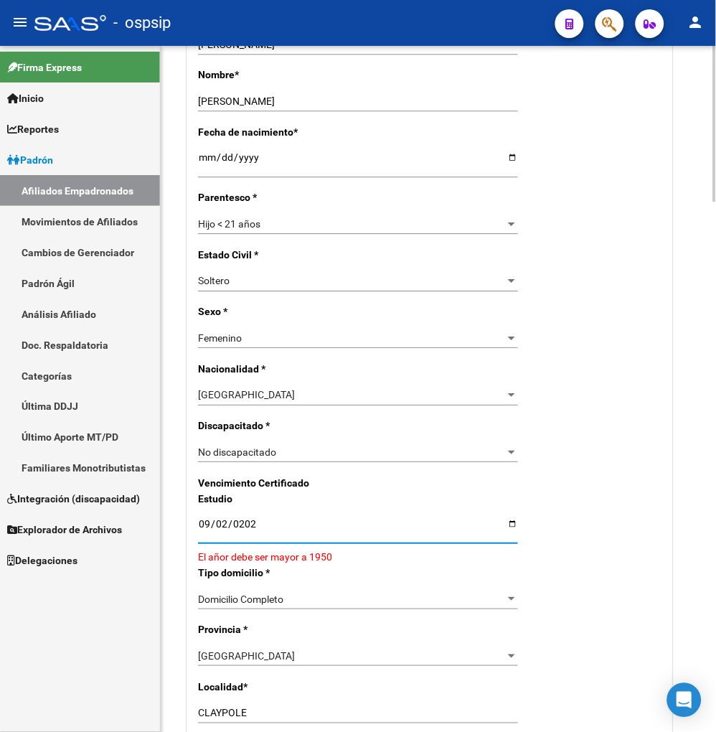
type input "[DATE]"
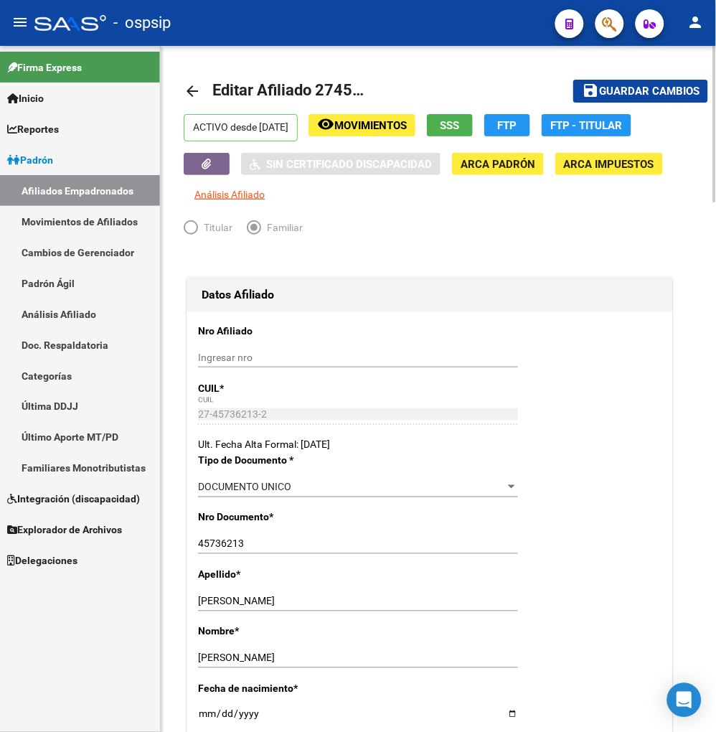
scroll to position [0, 0]
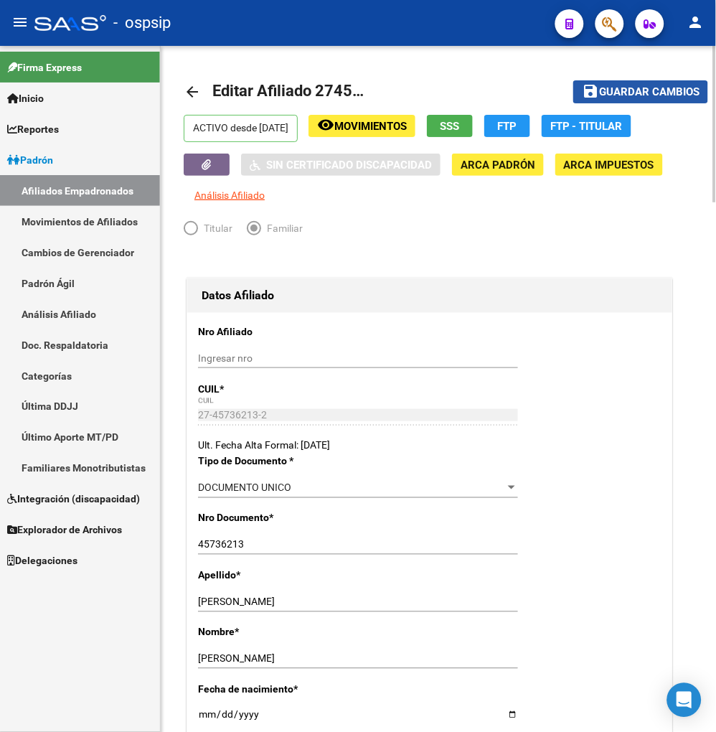
click at [621, 95] on span "Guardar cambios" at bounding box center [649, 92] width 100 height 13
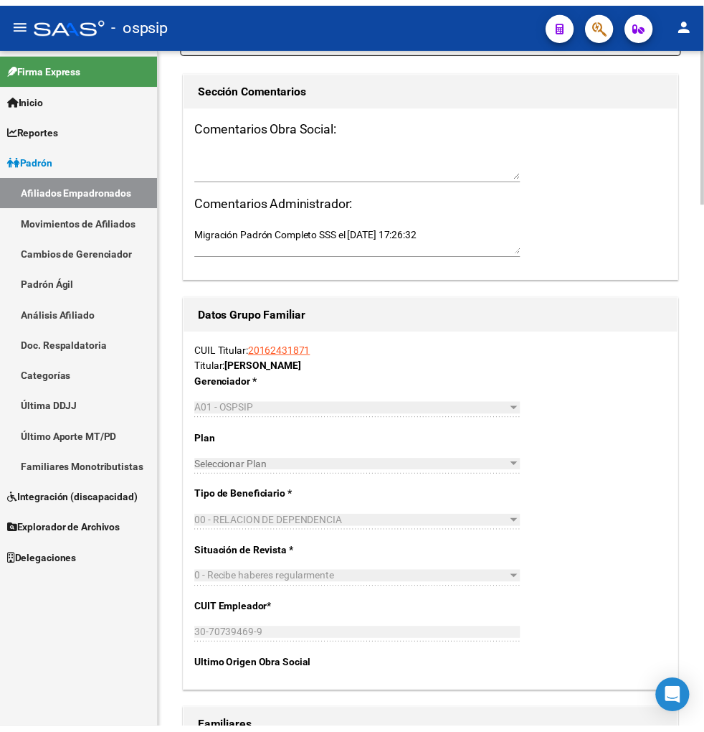
scroll to position [2232, 0]
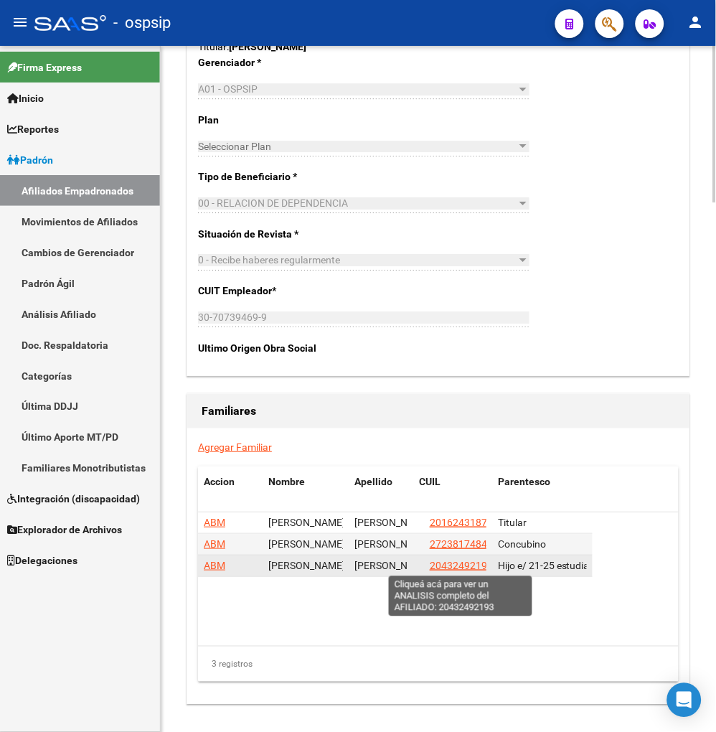
click at [466, 565] on span "20432492193" at bounding box center [461, 565] width 63 height 11
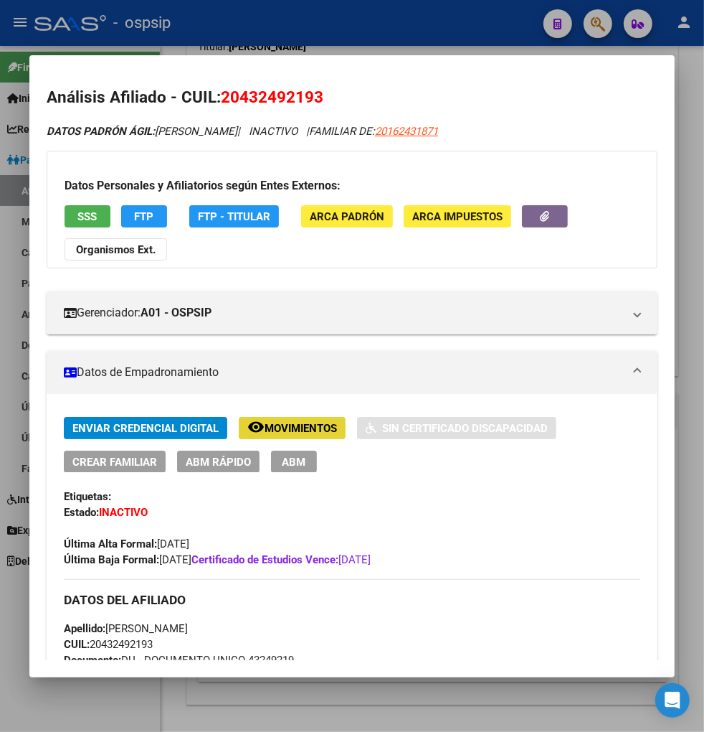
click at [275, 423] on span "Movimientos" at bounding box center [301, 428] width 72 height 13
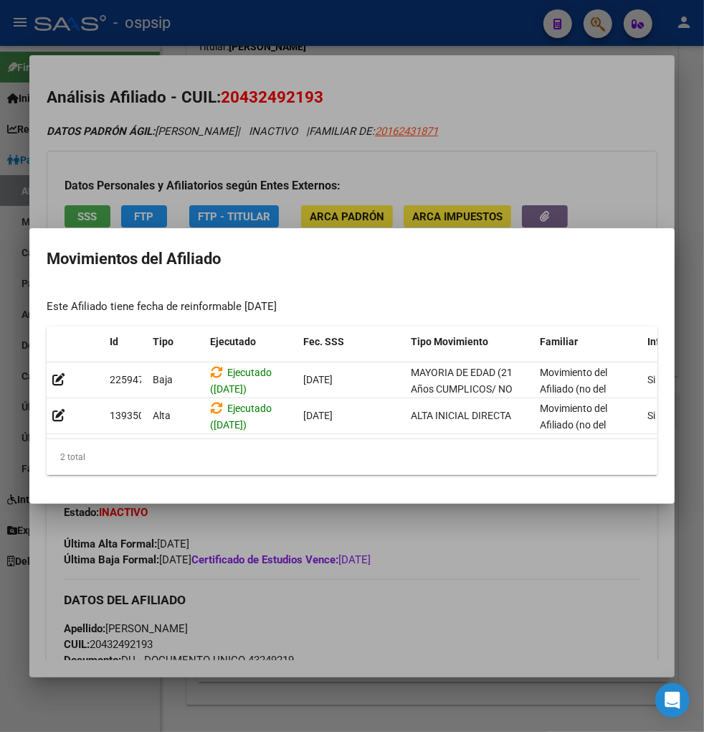
click at [504, 562] on div at bounding box center [352, 366] width 704 height 732
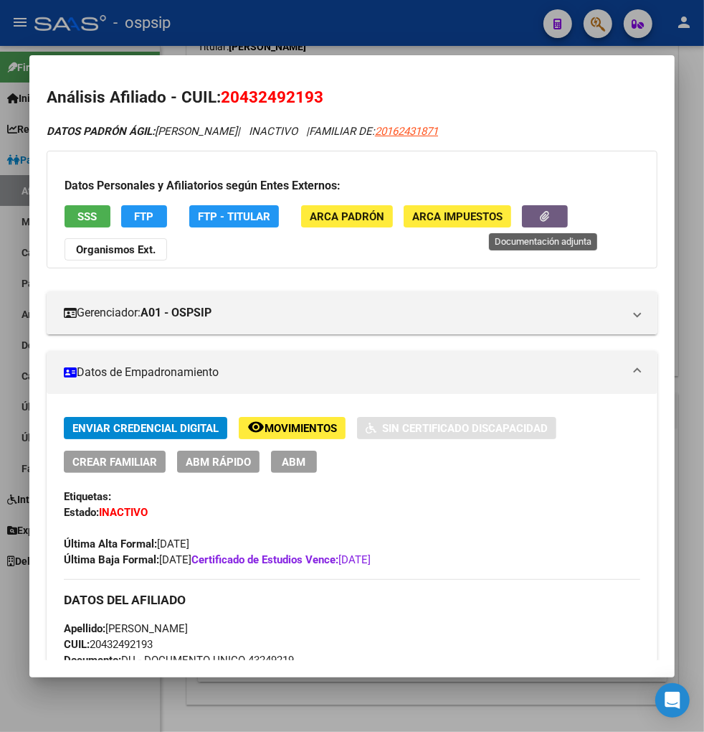
click at [524, 220] on button "button" at bounding box center [545, 216] width 46 height 22
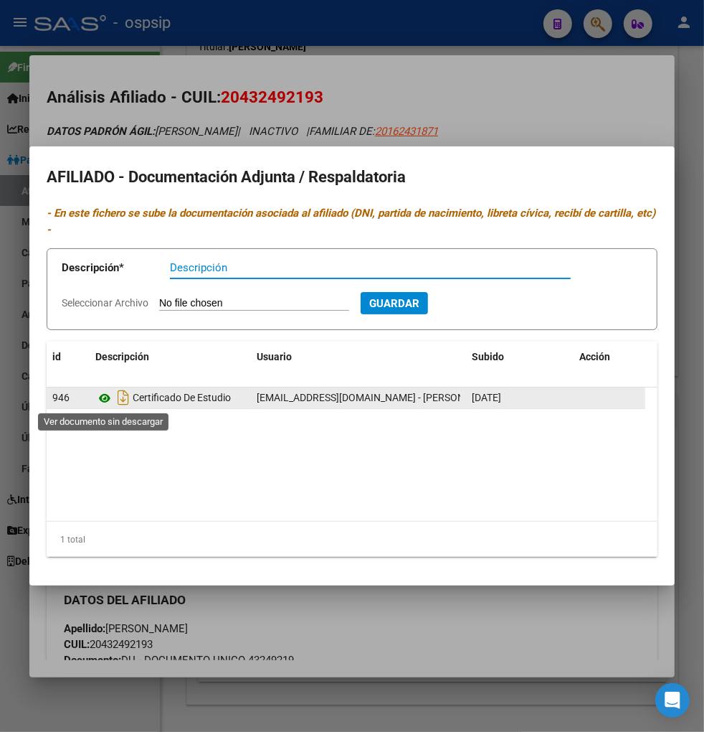
click at [101, 398] on icon at bounding box center [104, 398] width 19 height 17
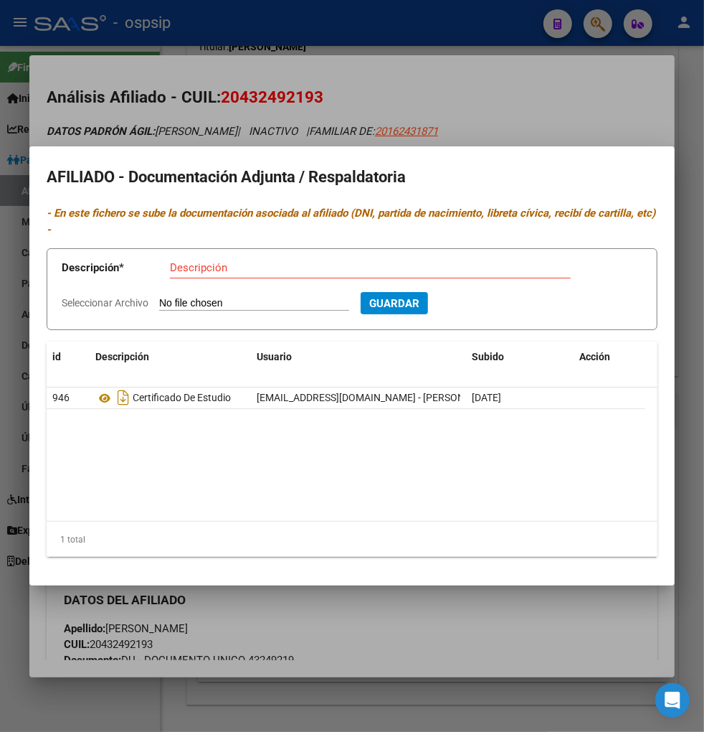
click at [410, 85] on div at bounding box center [352, 366] width 704 height 732
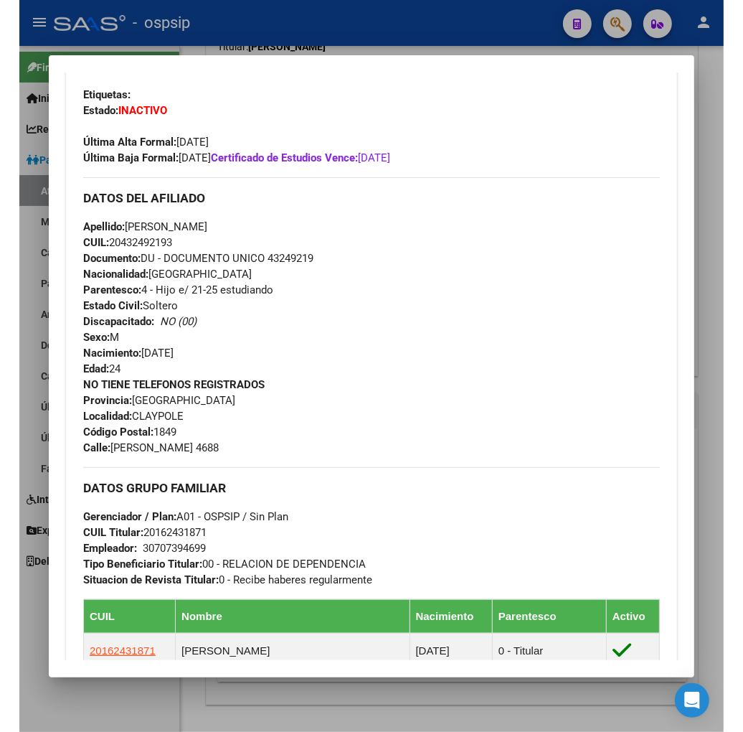
scroll to position [637, 0]
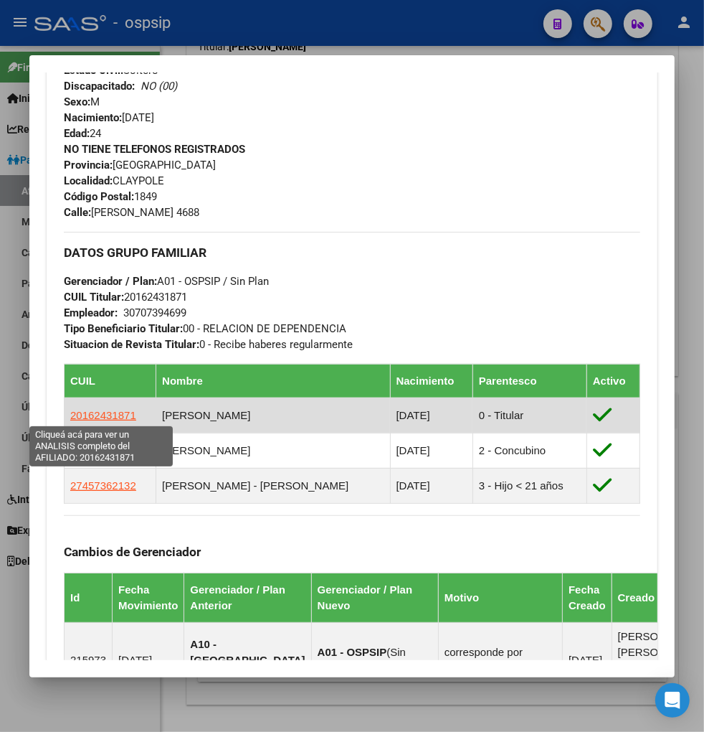
click at [85, 413] on span "20162431871" at bounding box center [103, 415] width 66 height 12
type textarea "20162431871"
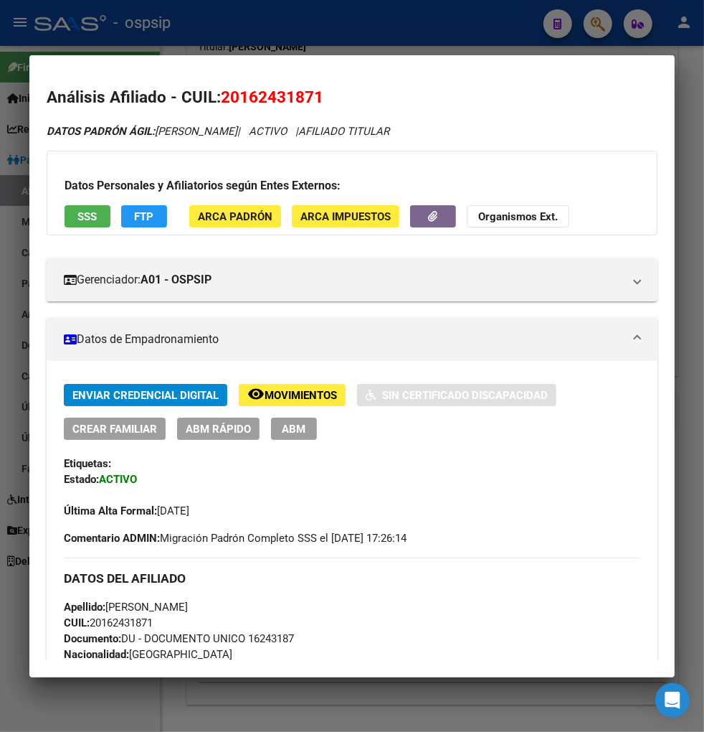
drag, startPoint x: 241, startPoint y: 97, endPoint x: 316, endPoint y: 102, distance: 74.8
click at [316, 102] on span "20162431871" at bounding box center [272, 97] width 103 height 19
copy span "16243187"
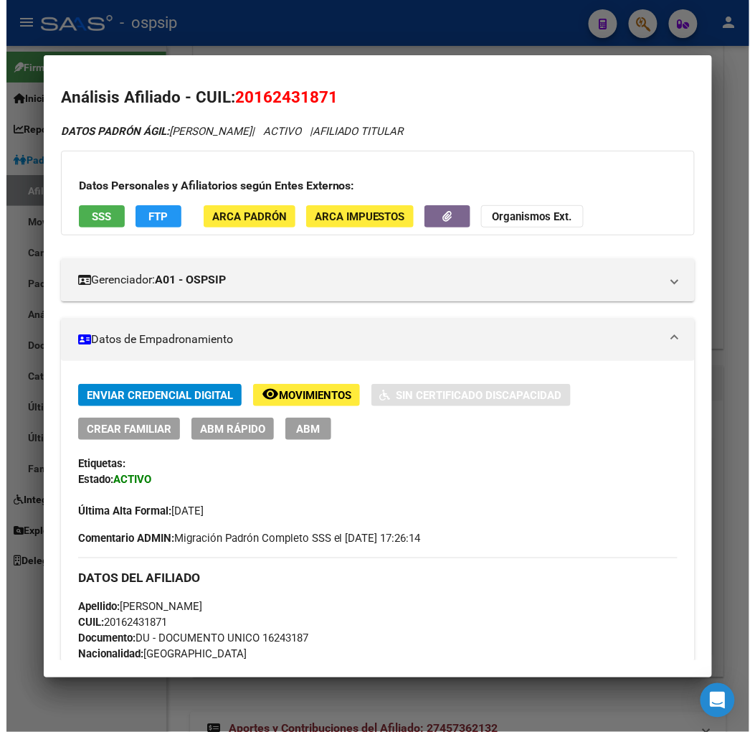
scroll to position [605, 0]
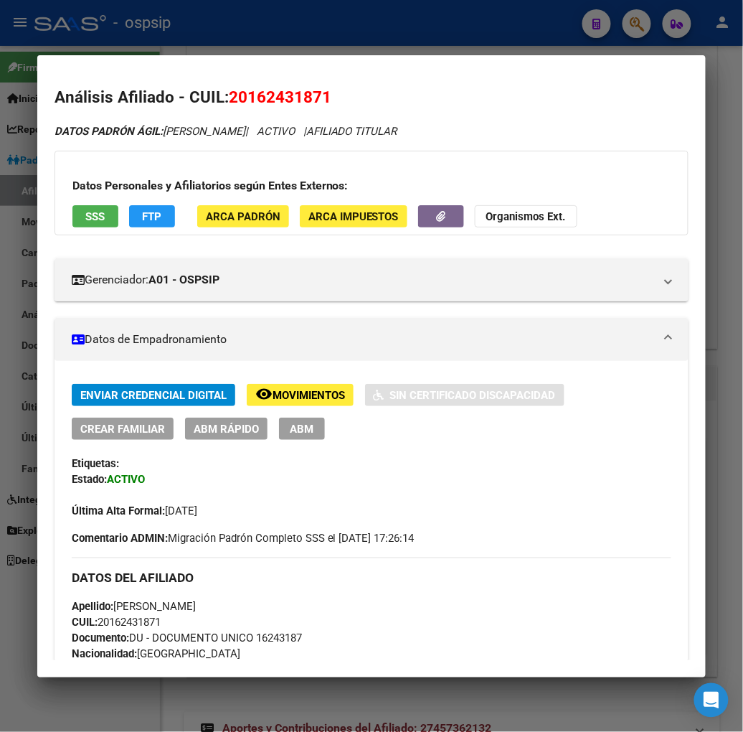
click at [641, 33] on div at bounding box center [371, 366] width 743 height 732
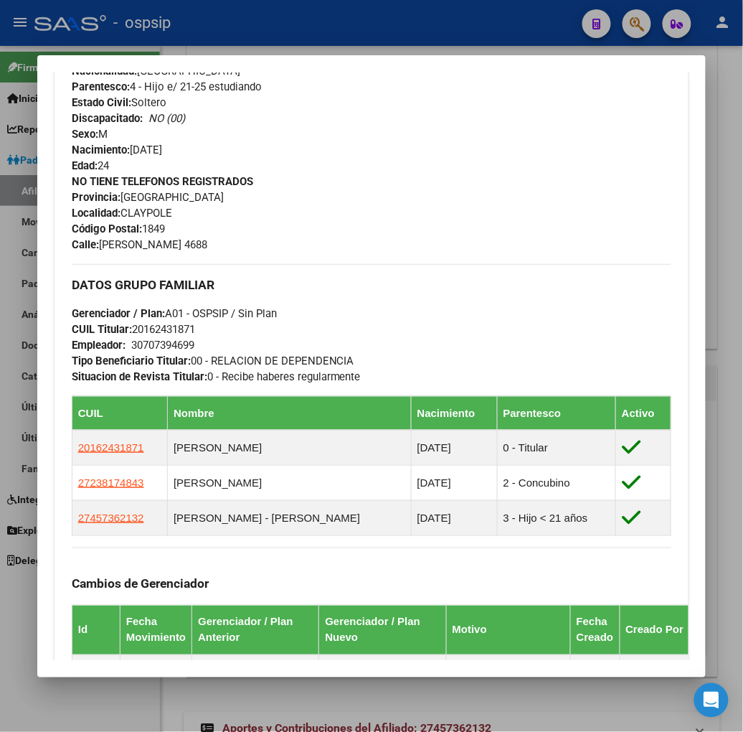
click at [642, 24] on div at bounding box center [371, 366] width 743 height 732
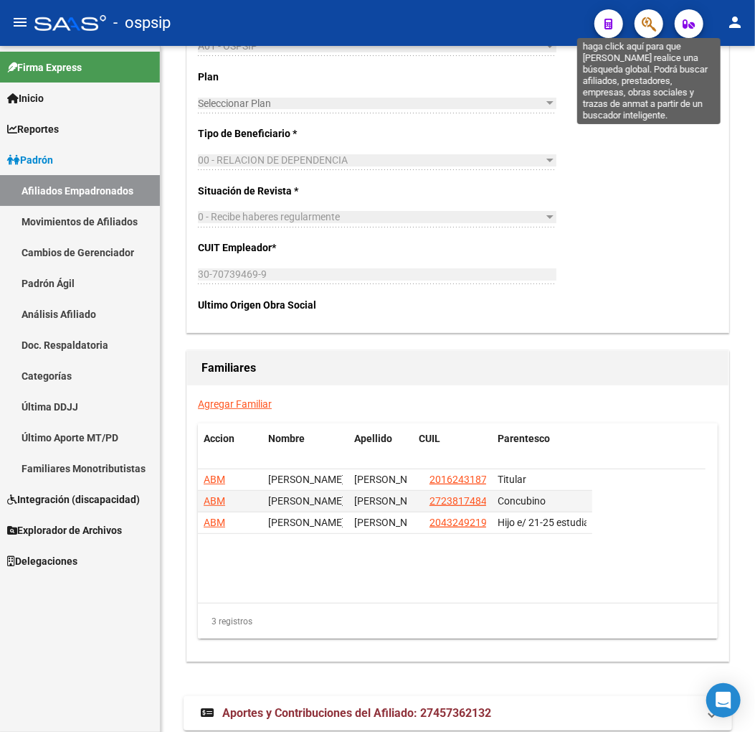
click at [647, 22] on icon "button" at bounding box center [649, 24] width 14 height 16
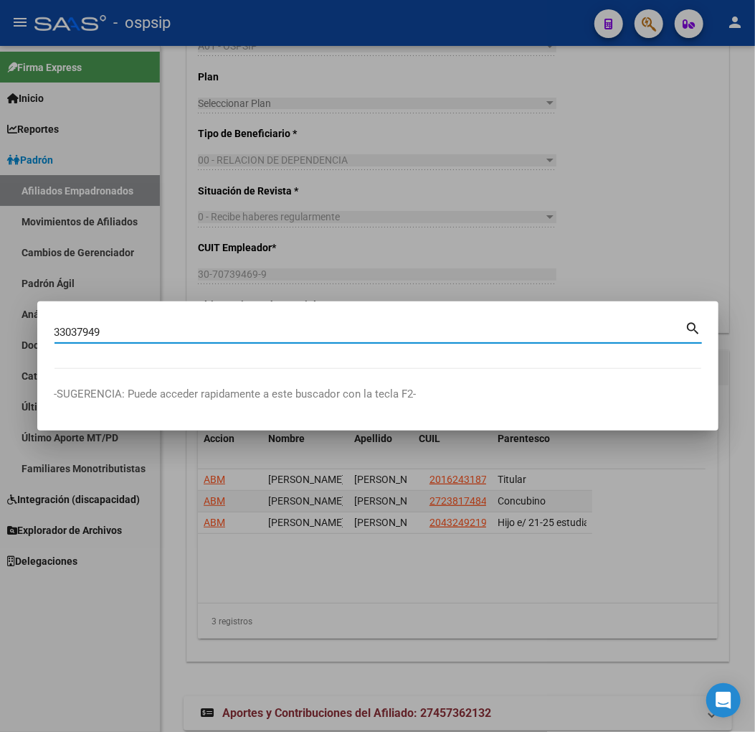
type input "33037949"
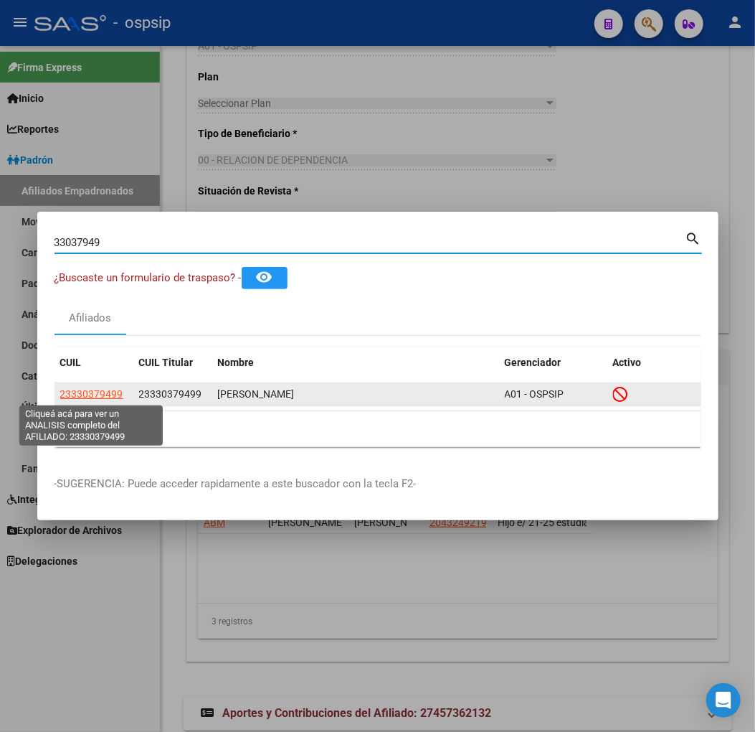
click at [92, 392] on span "23330379499" at bounding box center [91, 393] width 63 height 11
type textarea "23330379499"
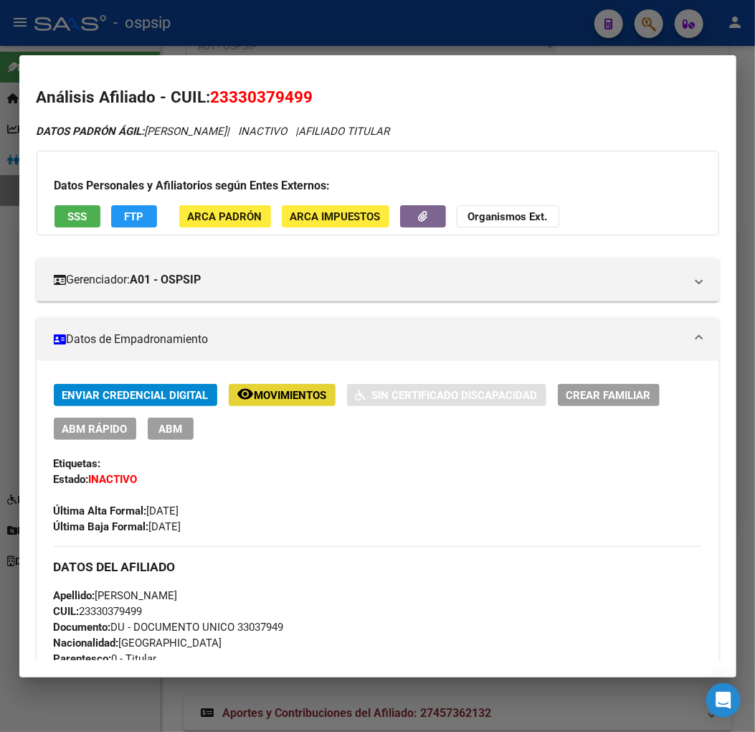
click at [276, 398] on span "Movimientos" at bounding box center [291, 395] width 72 height 13
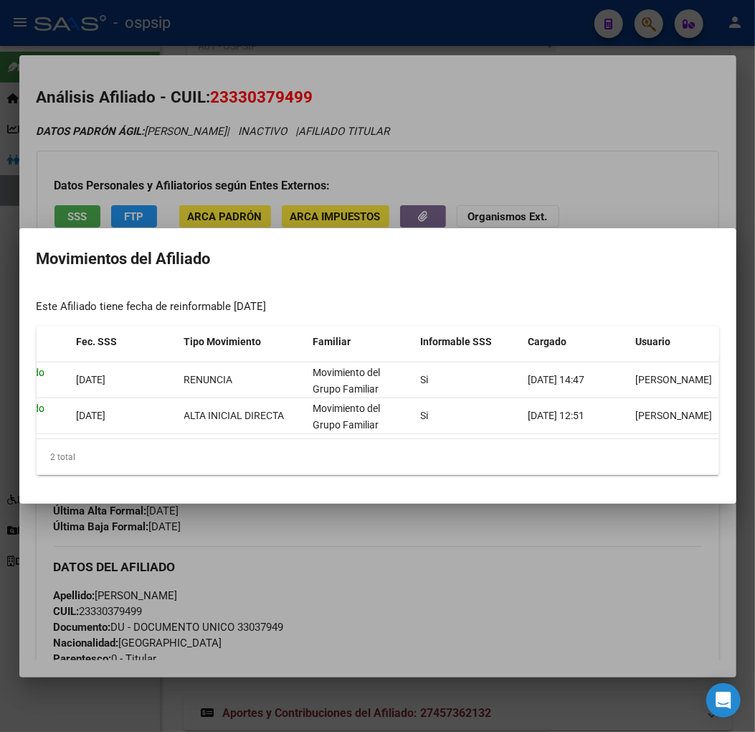
scroll to position [0, 221]
click at [446, 526] on div at bounding box center [377, 366] width 755 height 732
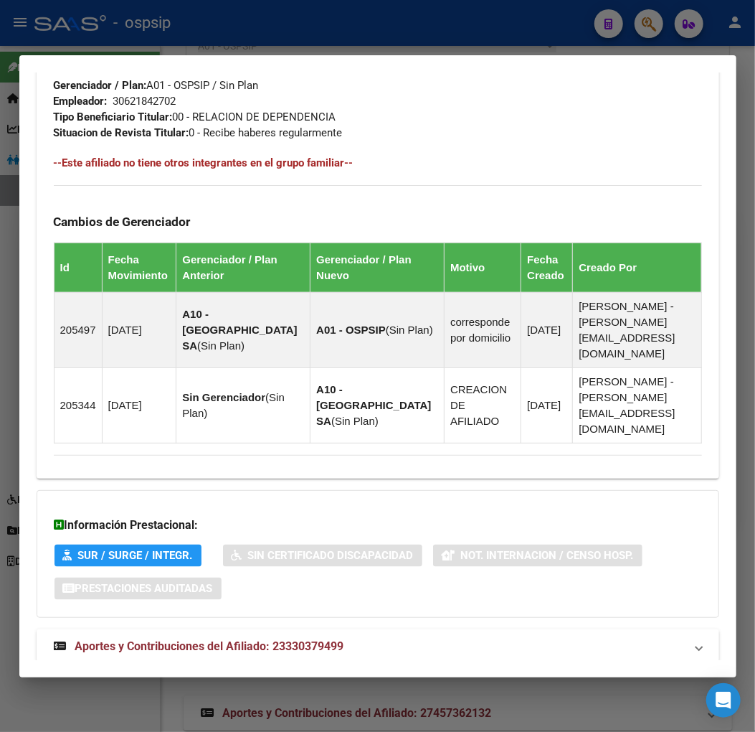
scroll to position [805, 0]
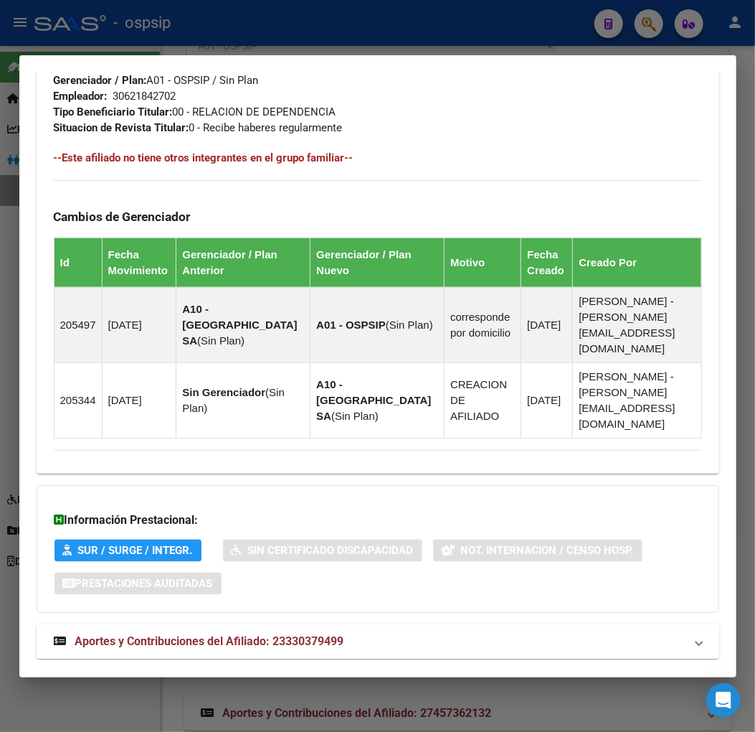
click at [222, 634] on span "Aportes y Contribuciones del Afiliado: 23330379499" at bounding box center [209, 641] width 269 height 14
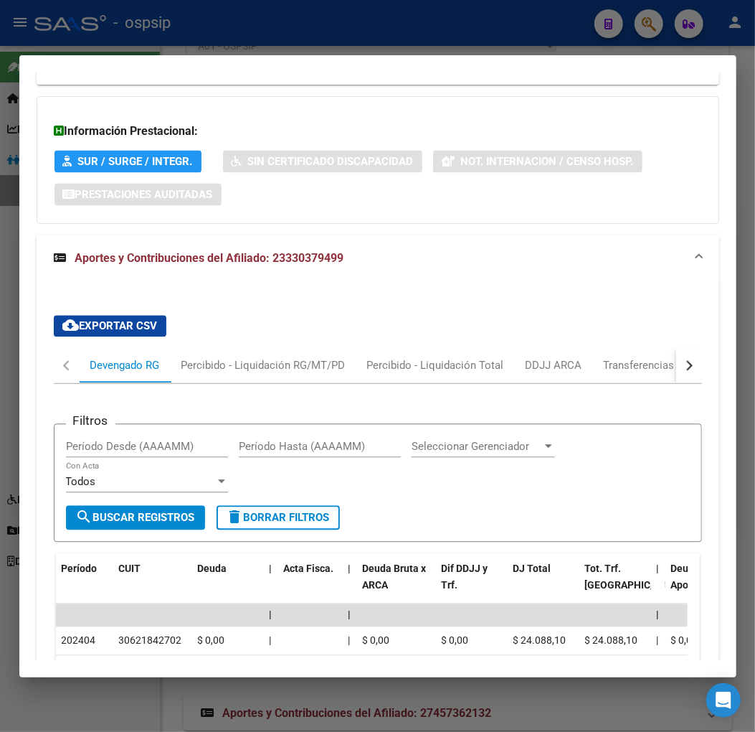
scroll to position [1273, 0]
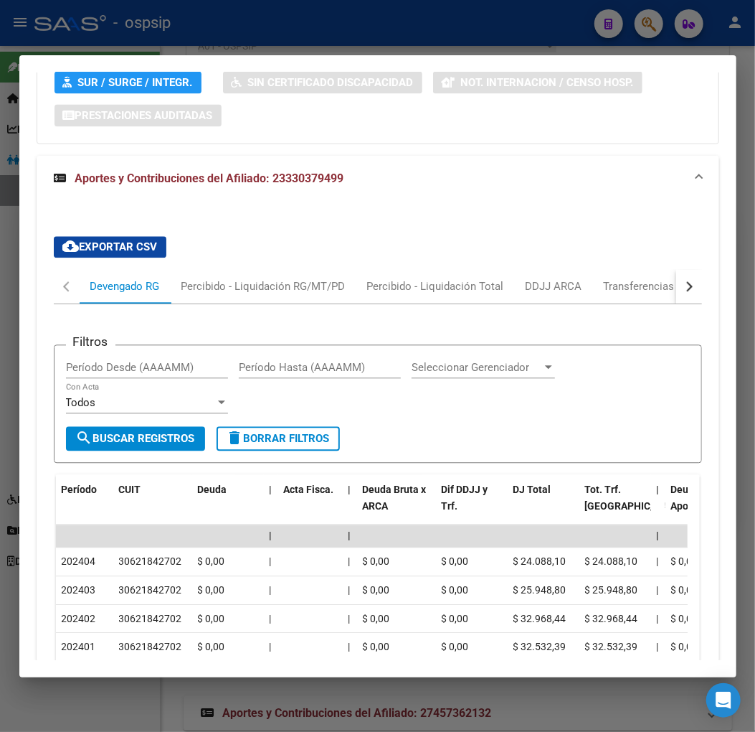
click at [684, 269] on button "button" at bounding box center [689, 286] width 26 height 34
click at [642, 278] on div "ARCA Relaciones Laborales" at bounding box center [591, 286] width 134 height 16
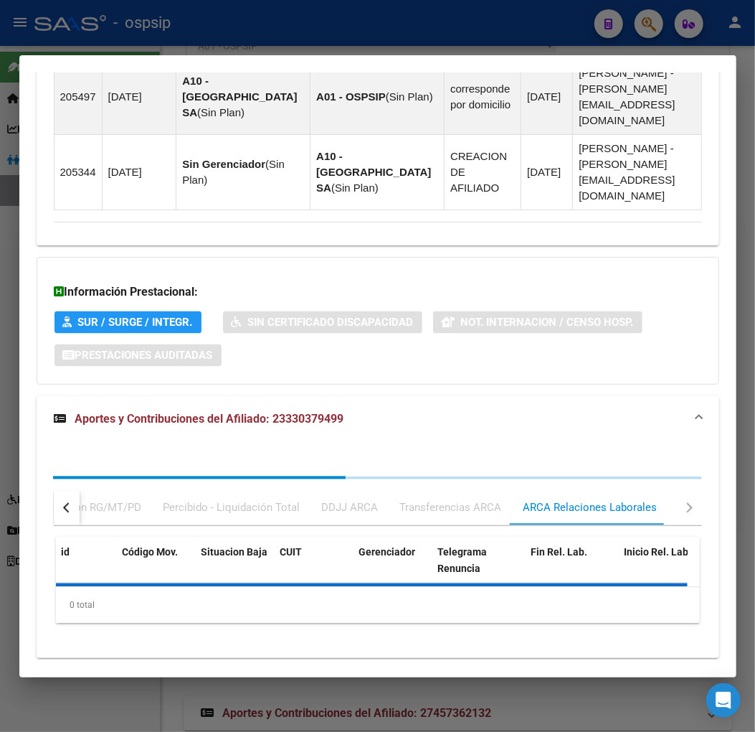
scroll to position [1136, 0]
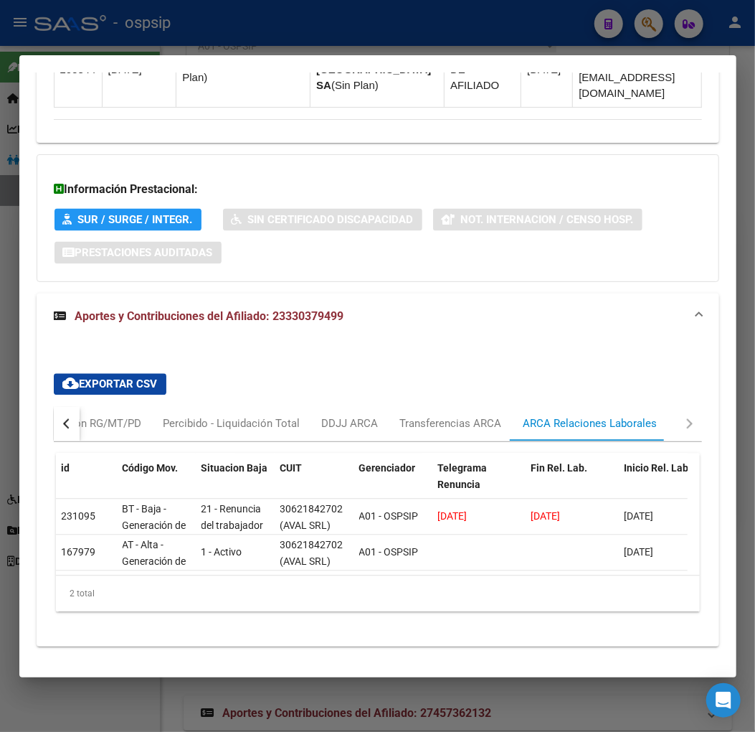
click at [70, 419] on div "button" at bounding box center [67, 424] width 10 height 10
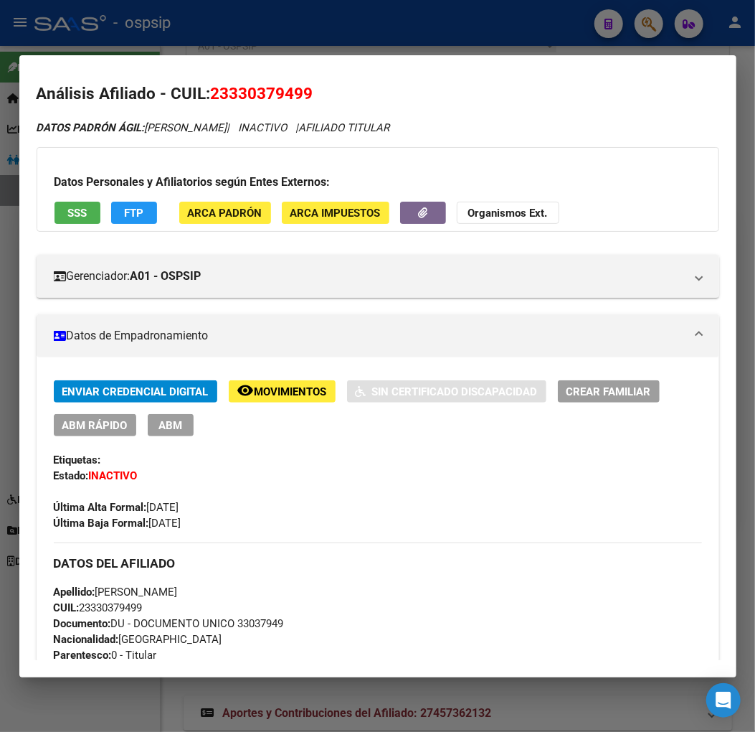
scroll to position [0, 0]
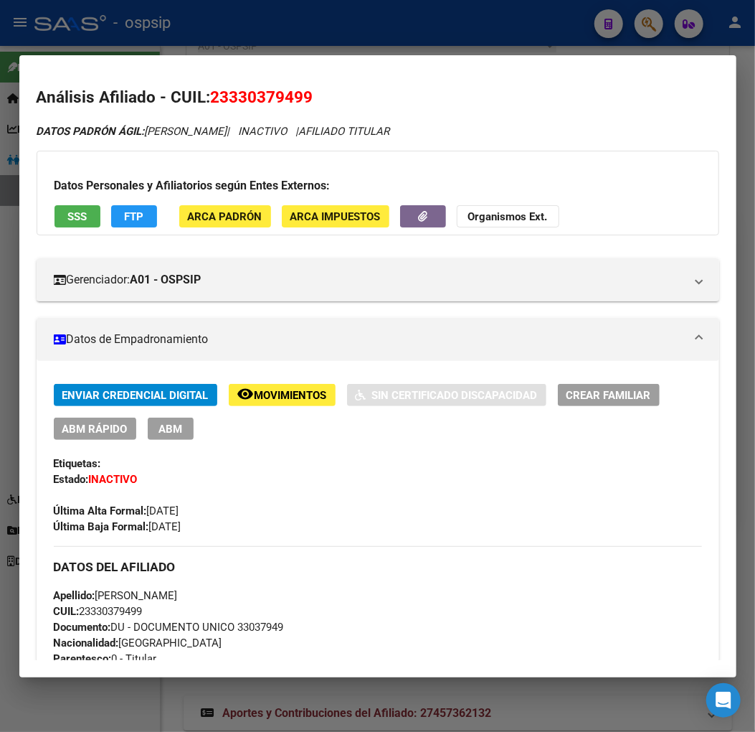
click at [649, 27] on div at bounding box center [377, 366] width 755 height 732
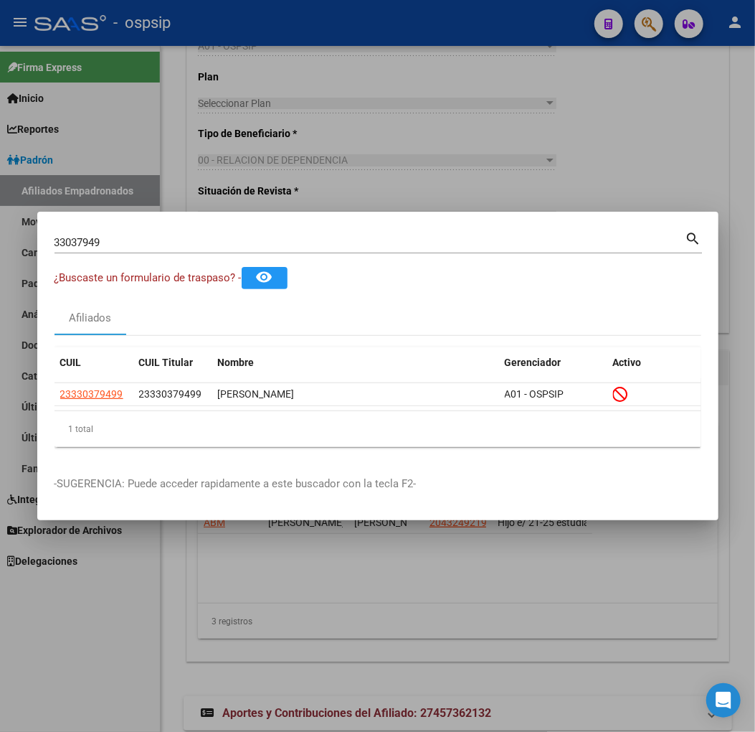
click at [141, 244] on input "33037949" at bounding box center [370, 242] width 631 height 13
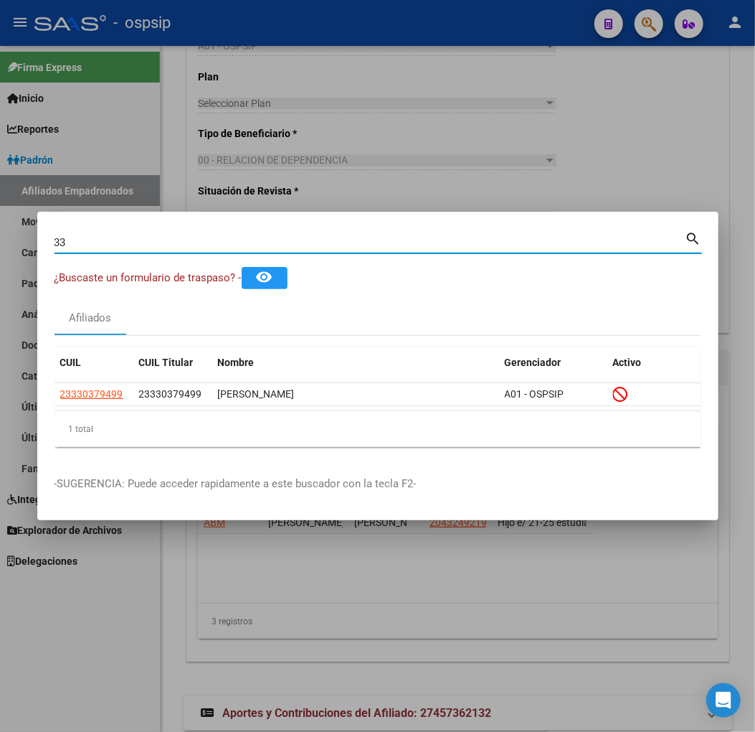
type input "3"
type input "17499886"
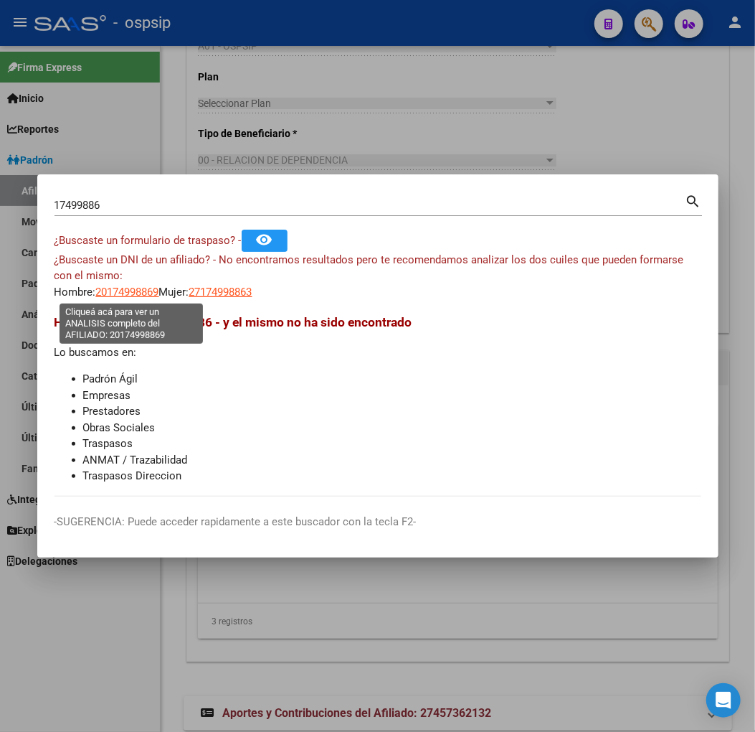
click at [110, 291] on span "20174998869" at bounding box center [127, 292] width 63 height 13
type textarea "20174998869"
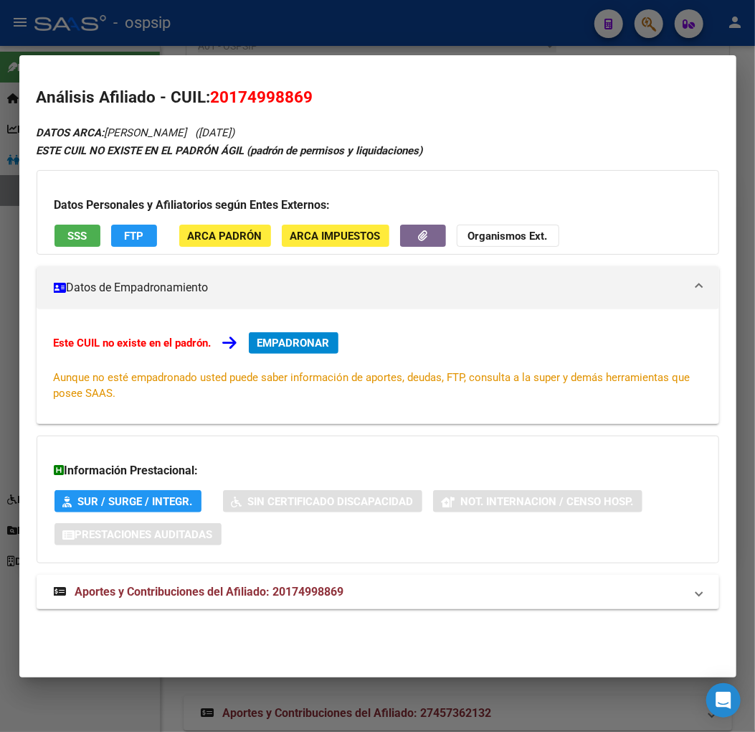
click at [636, 29] on div at bounding box center [377, 366] width 755 height 732
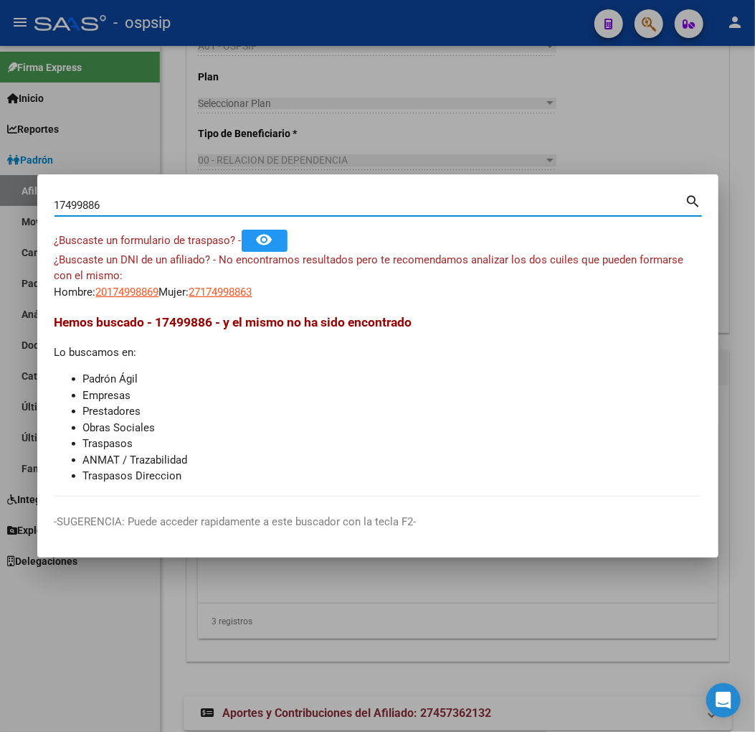
click at [144, 209] on input "17499886" at bounding box center [370, 205] width 631 height 13
type input "1"
type input "32289183"
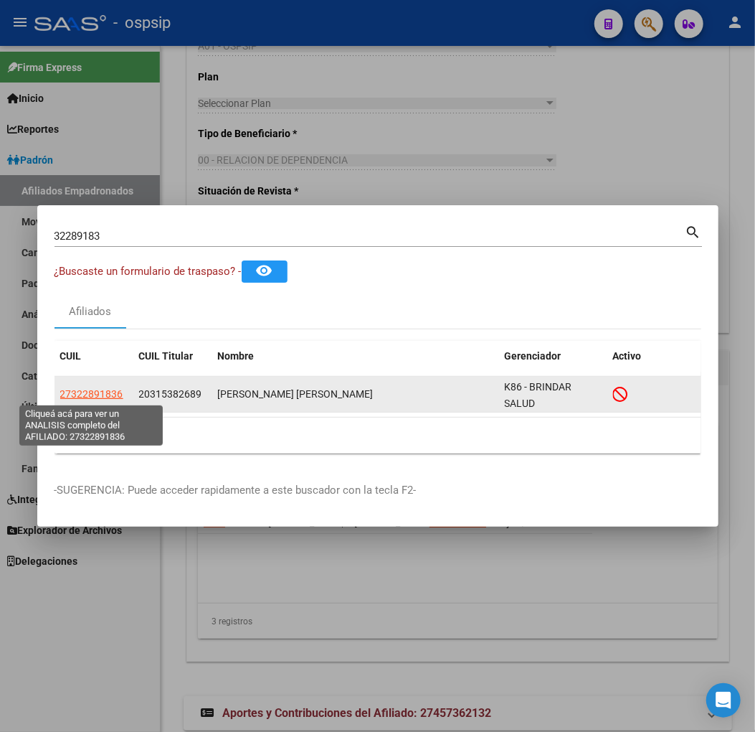
click at [91, 395] on span "27322891836" at bounding box center [91, 393] width 63 height 11
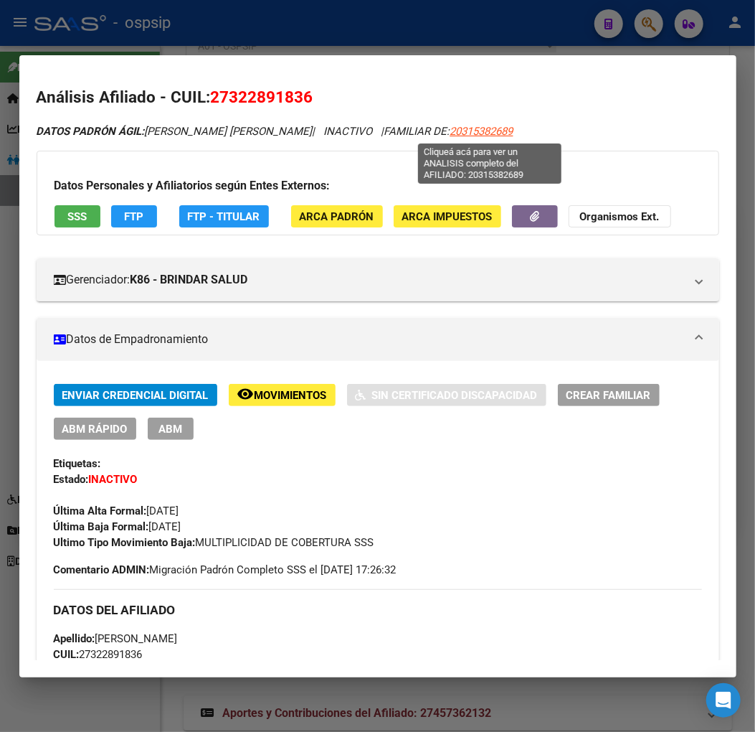
click at [488, 136] on span "20315382689" at bounding box center [482, 131] width 63 height 13
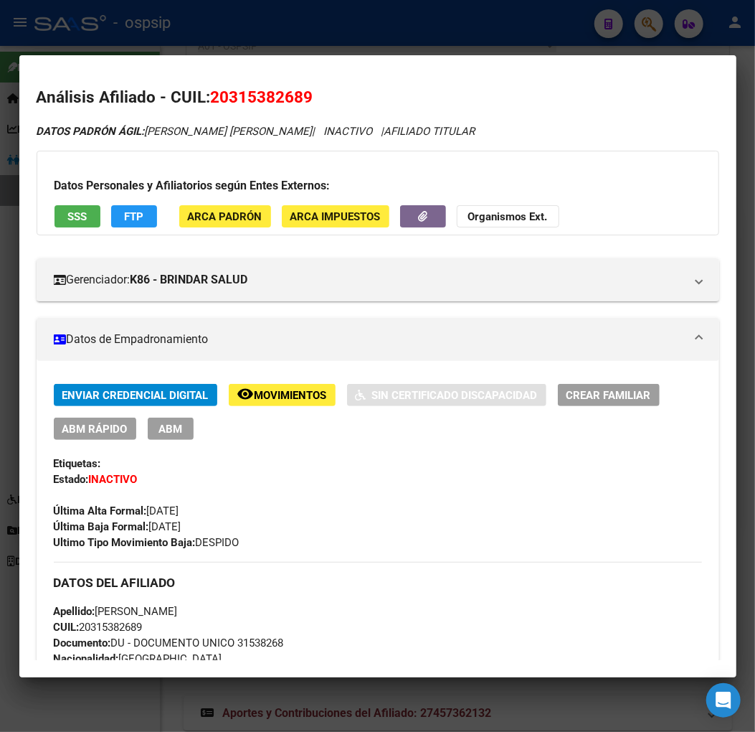
click at [285, 390] on span "Movimientos" at bounding box center [291, 395] width 72 height 13
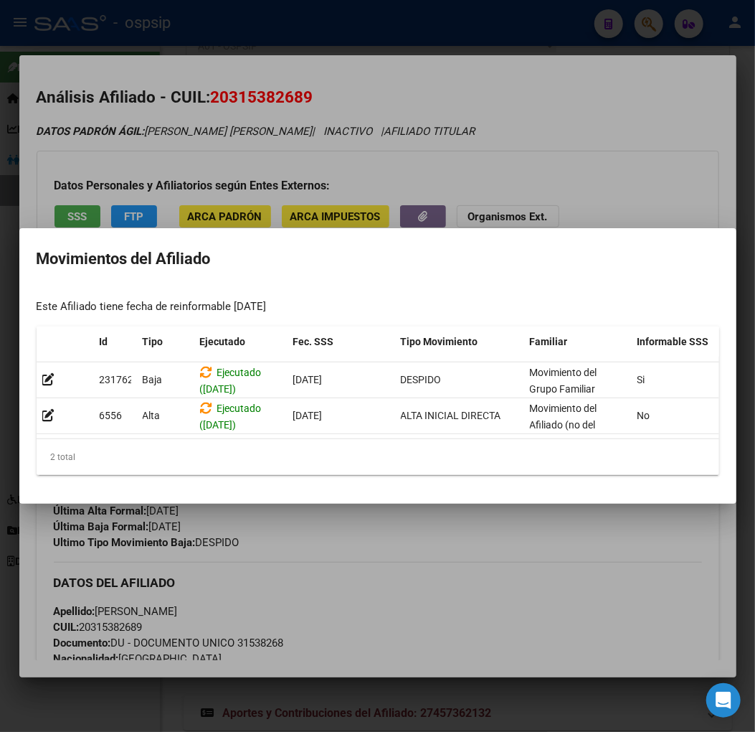
scroll to position [0, 235]
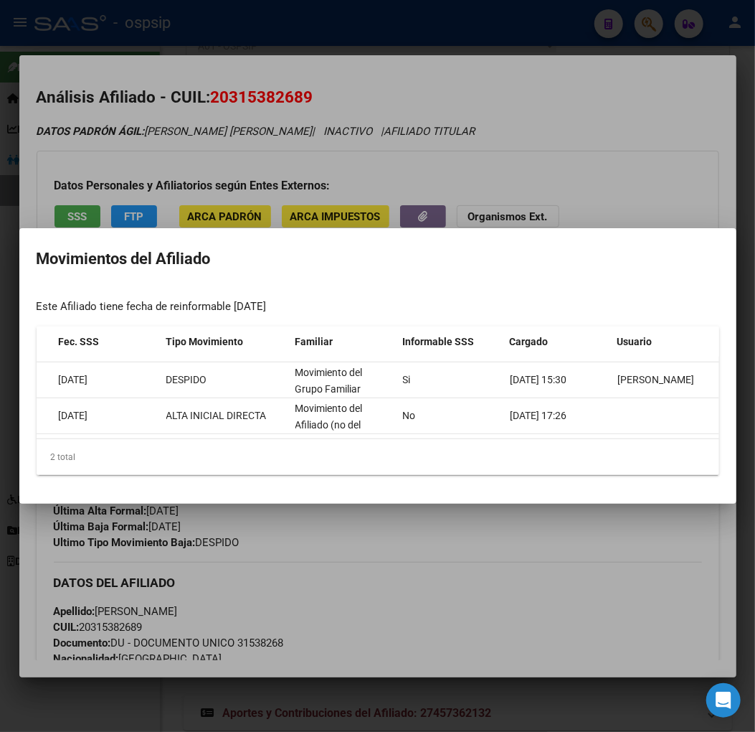
click at [488, 533] on div at bounding box center [377, 366] width 755 height 732
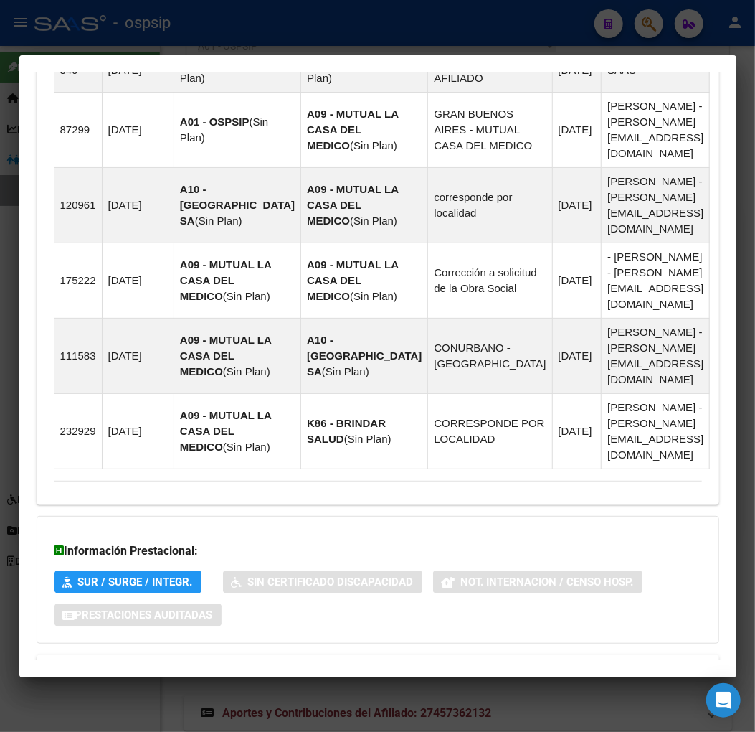
scroll to position [1310, 0]
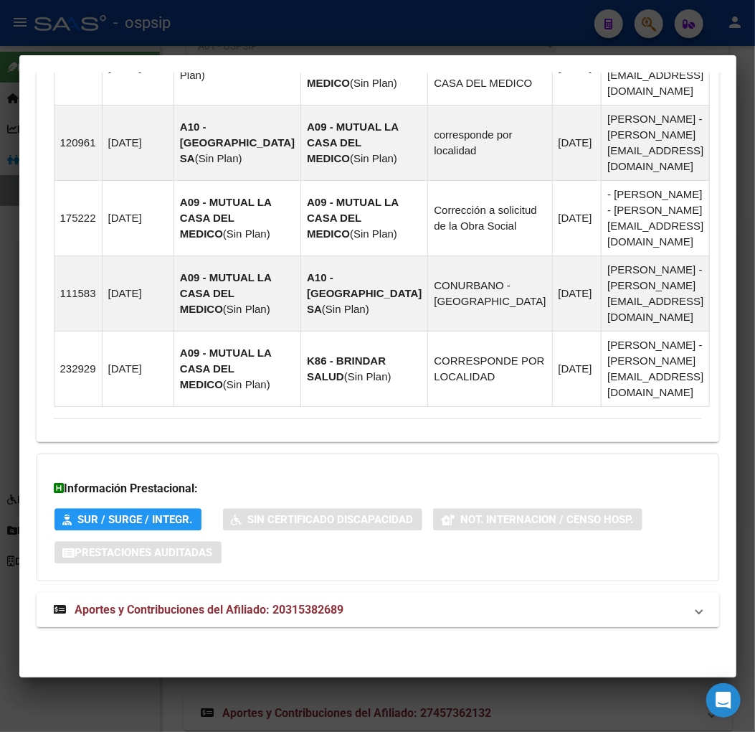
click at [216, 613] on span "Aportes y Contribuciones del Afiliado: 20315382689" at bounding box center [209, 610] width 269 height 14
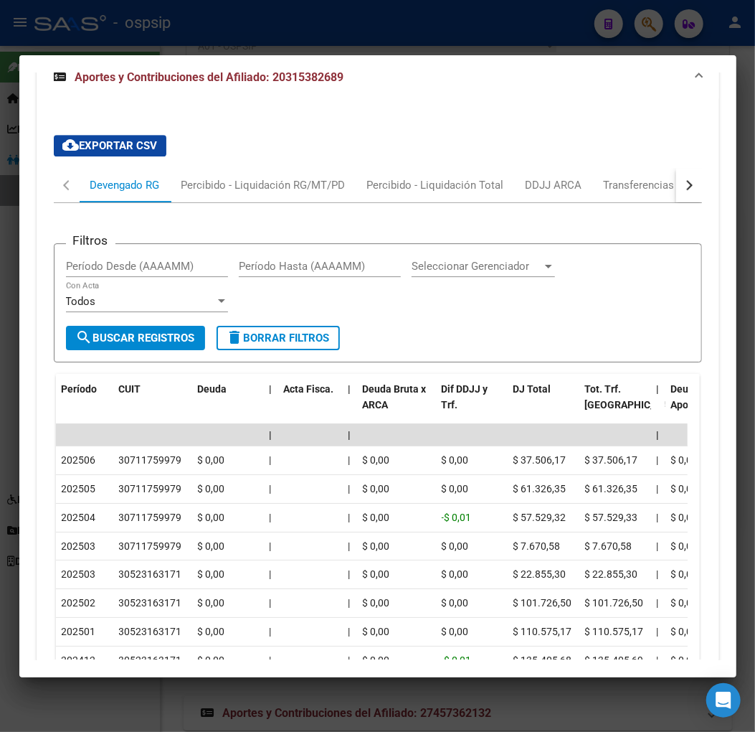
scroll to position [1859, 0]
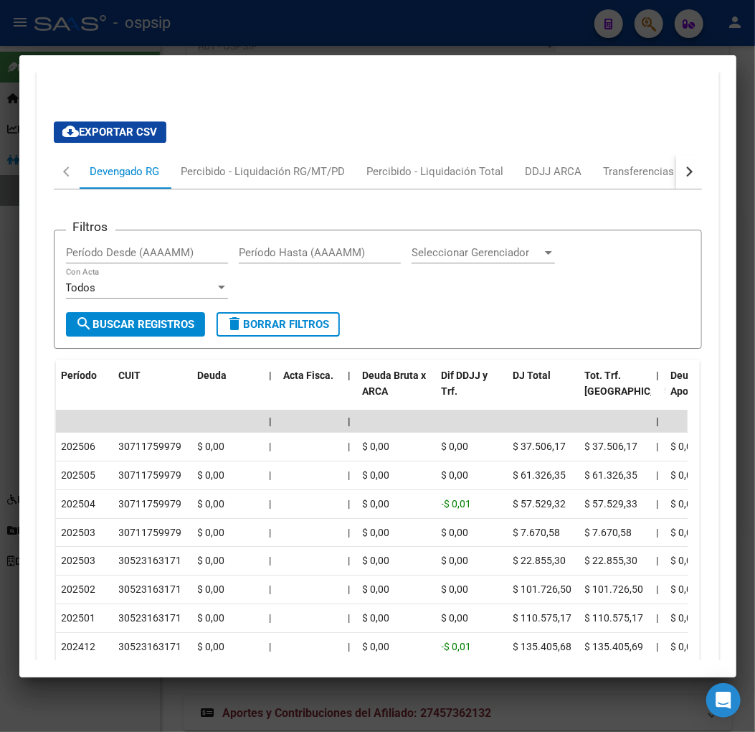
click at [683, 173] on button "button" at bounding box center [689, 171] width 26 height 34
click at [633, 173] on div "ARCA Relaciones Laborales" at bounding box center [591, 172] width 134 height 16
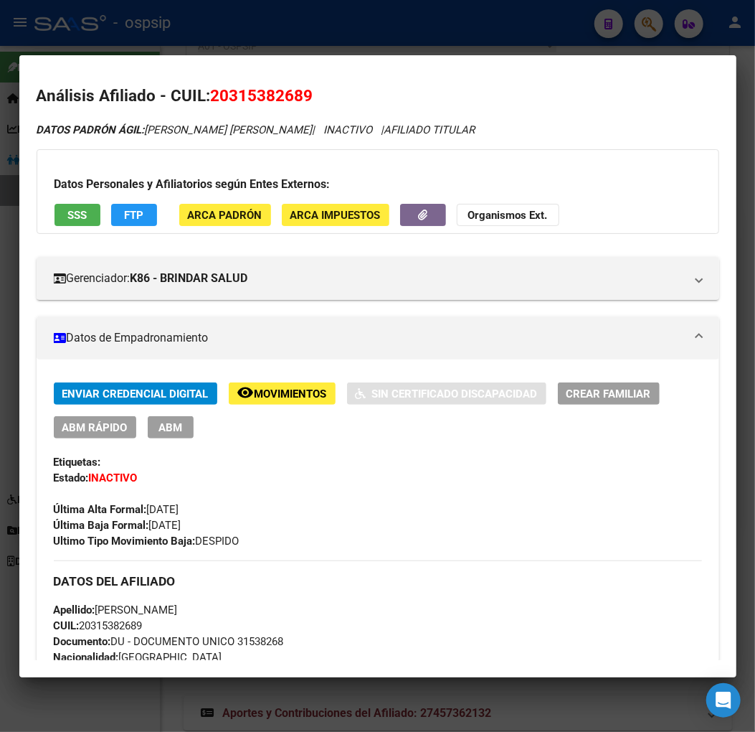
scroll to position [0, 0]
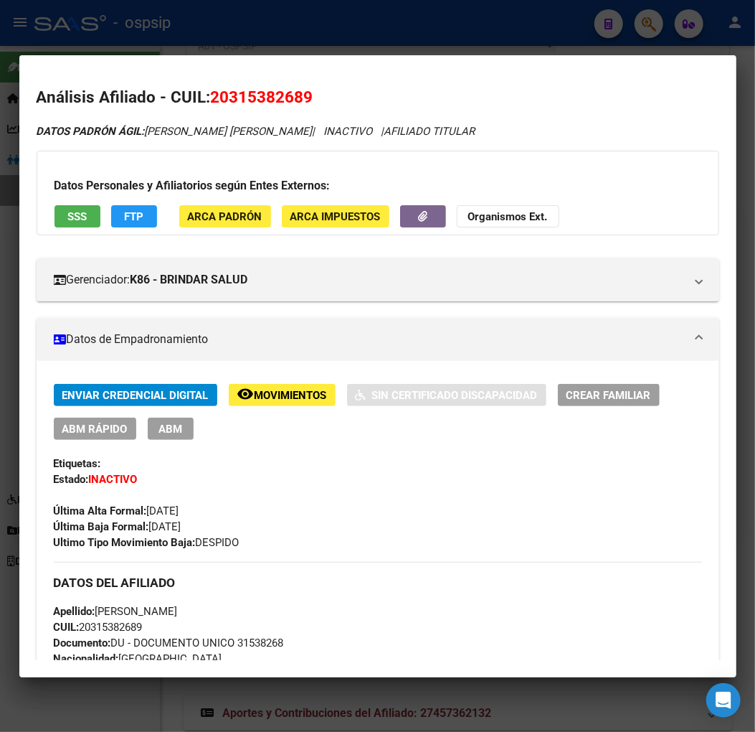
click at [292, 396] on span "Movimientos" at bounding box center [291, 395] width 72 height 13
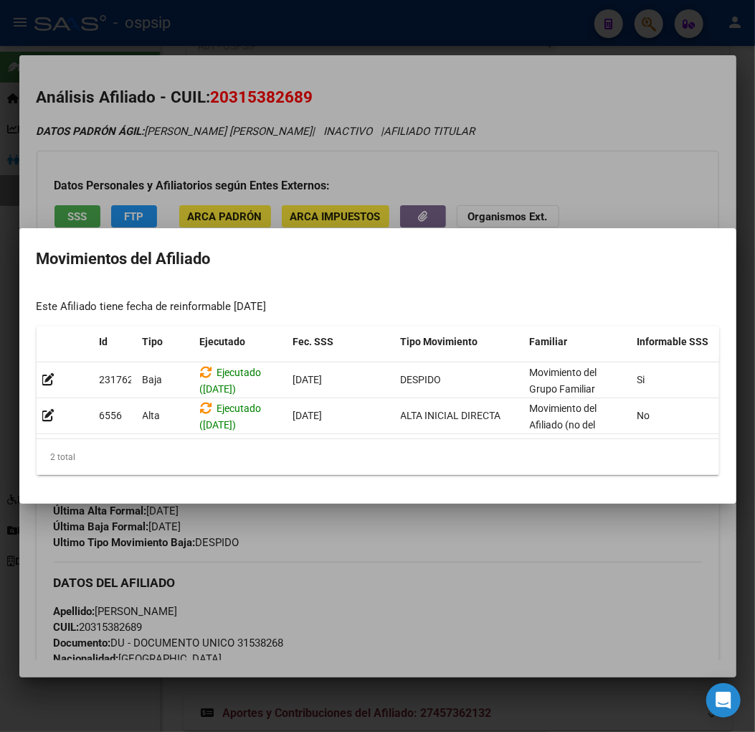
scroll to position [0, 235]
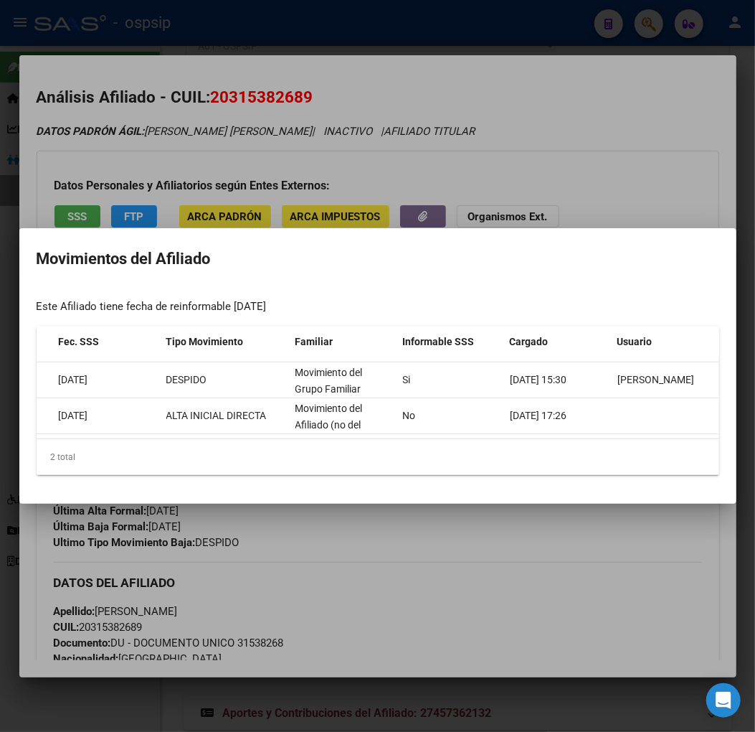
click at [555, 578] on div at bounding box center [377, 366] width 755 height 732
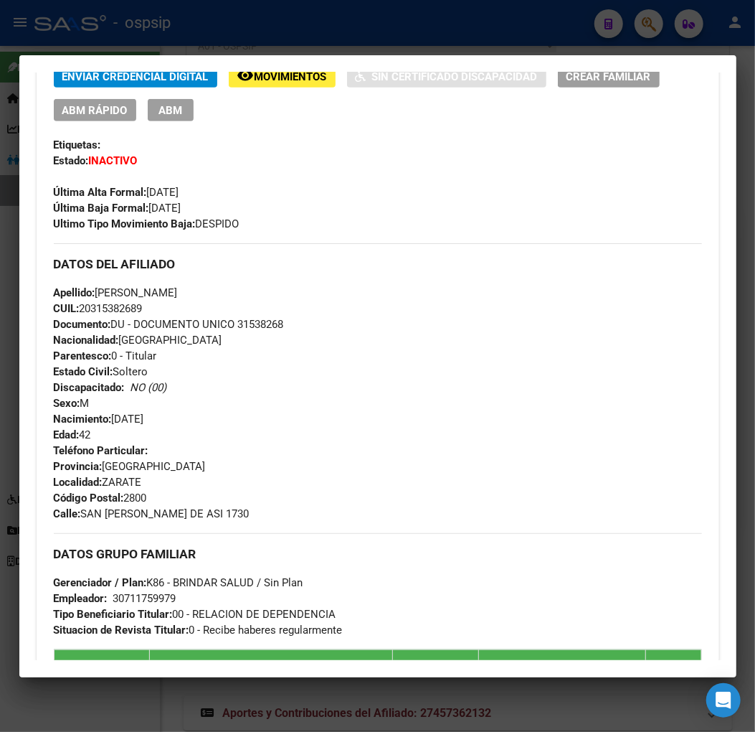
scroll to position [557, 0]
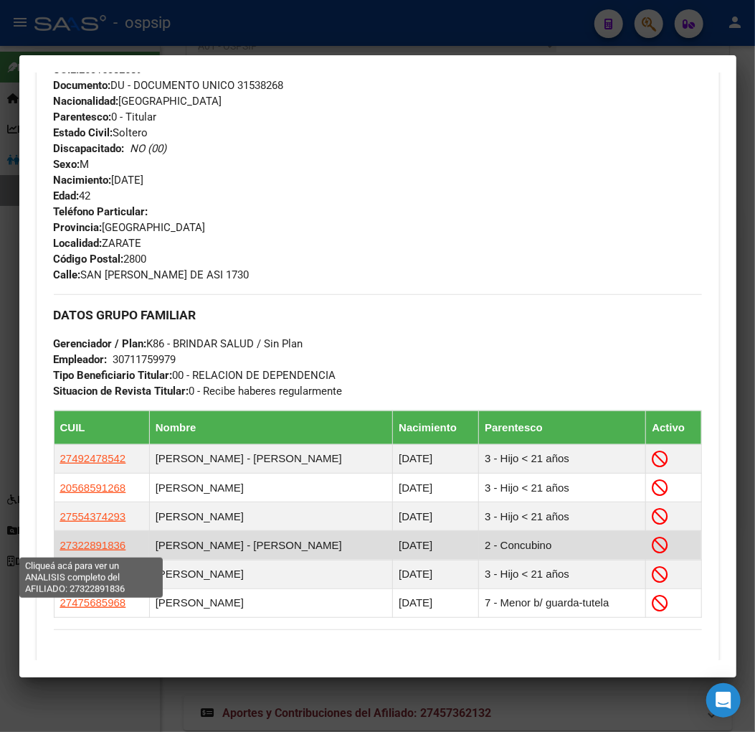
click at [100, 547] on span "27322891836" at bounding box center [93, 545] width 66 height 12
type textarea "27322891836"
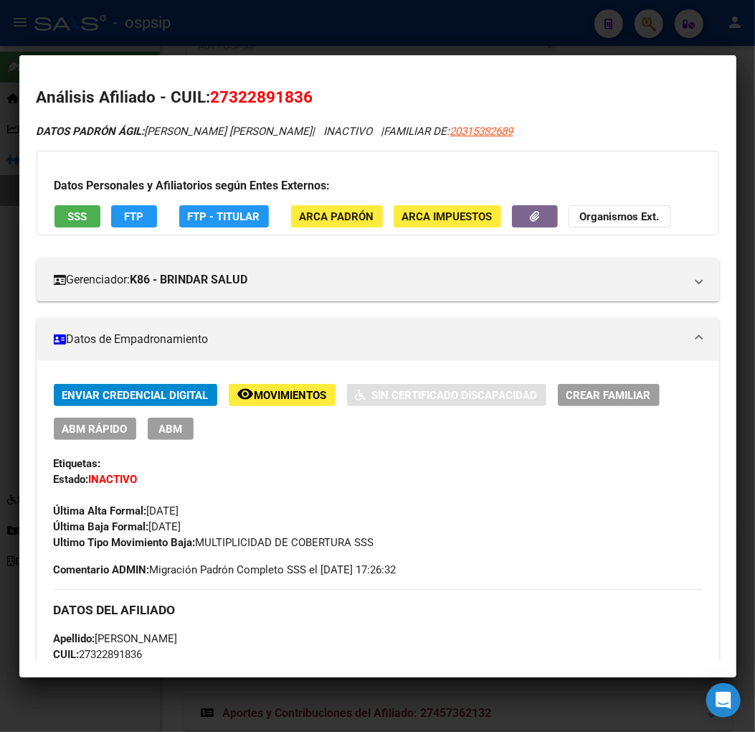
click at [283, 395] on span "Movimientos" at bounding box center [291, 395] width 72 height 13
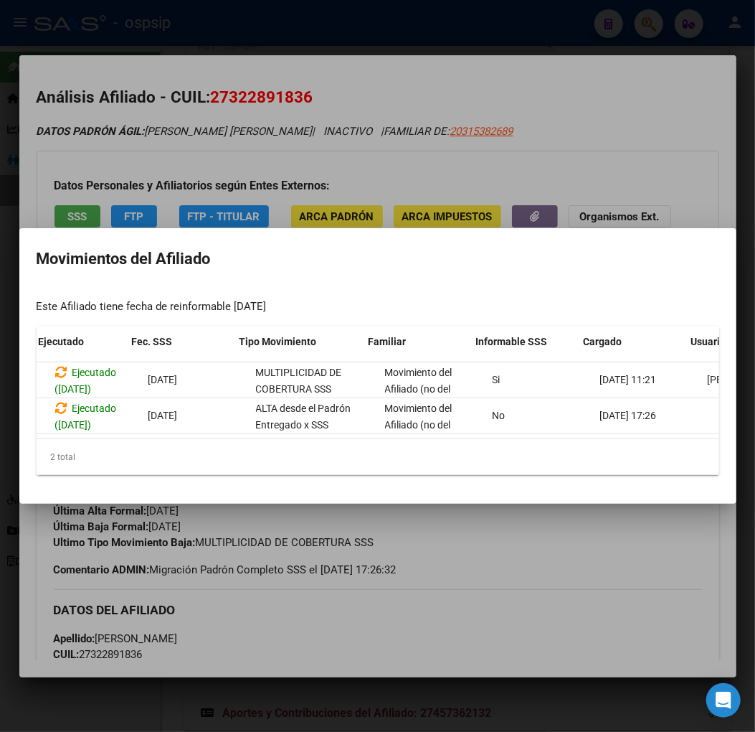
scroll to position [0, 167]
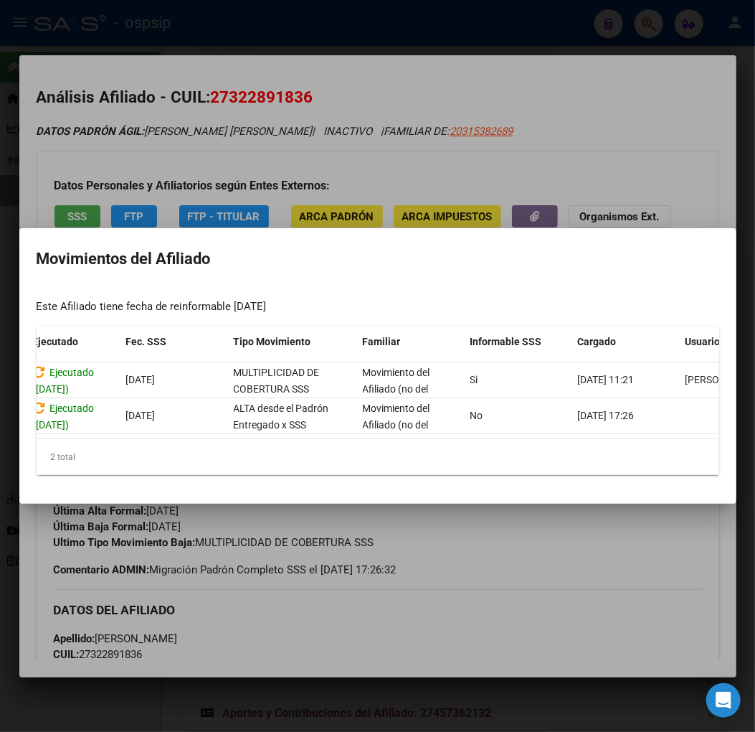
click at [563, 581] on div at bounding box center [377, 366] width 755 height 732
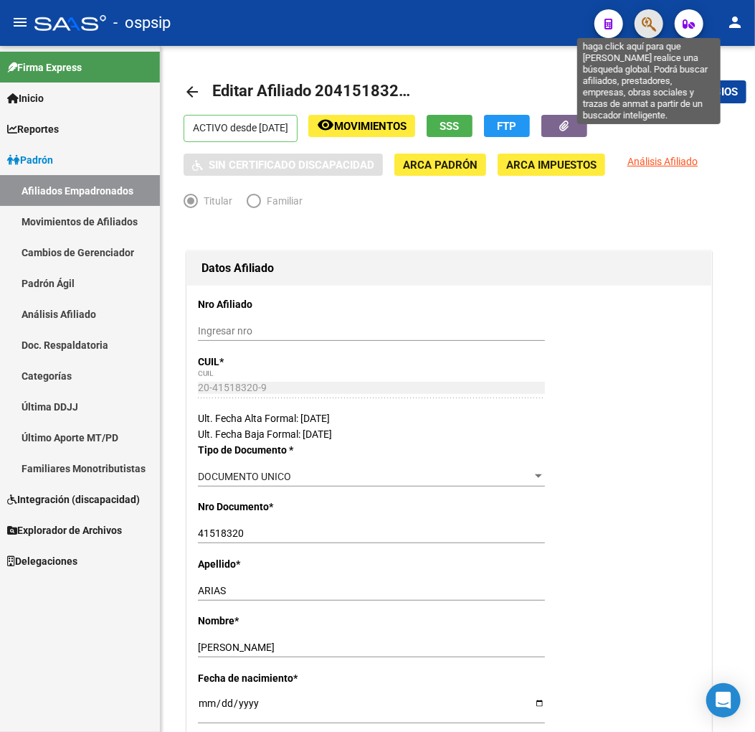
click at [644, 19] on icon "button" at bounding box center [649, 24] width 14 height 16
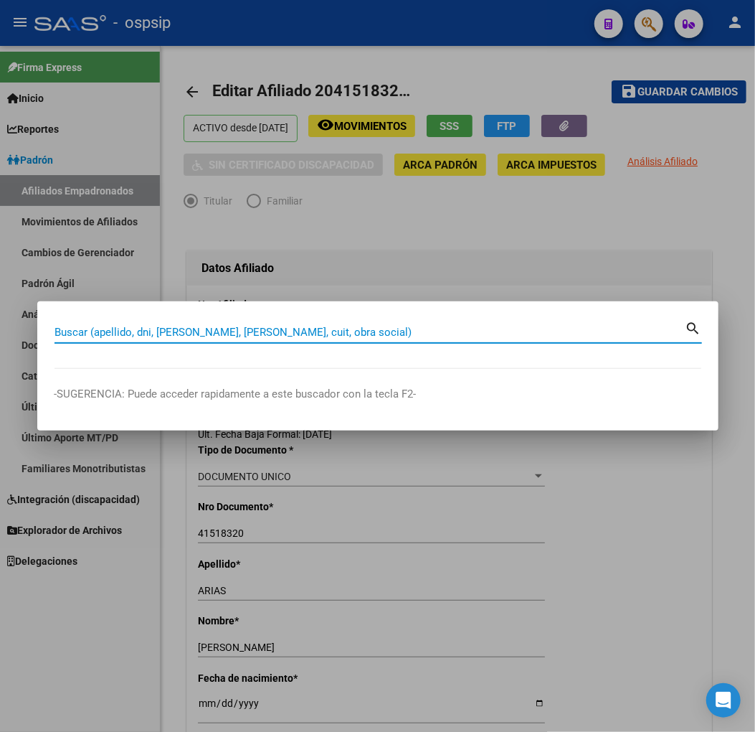
drag, startPoint x: 141, startPoint y: 334, endPoint x: 505, endPoint y: 235, distance: 377.6
click at [146, 331] on input "Buscar (apellido, dni, [PERSON_NAME], [PERSON_NAME], cuit, obra social)" at bounding box center [370, 332] width 631 height 13
type input "32289183"
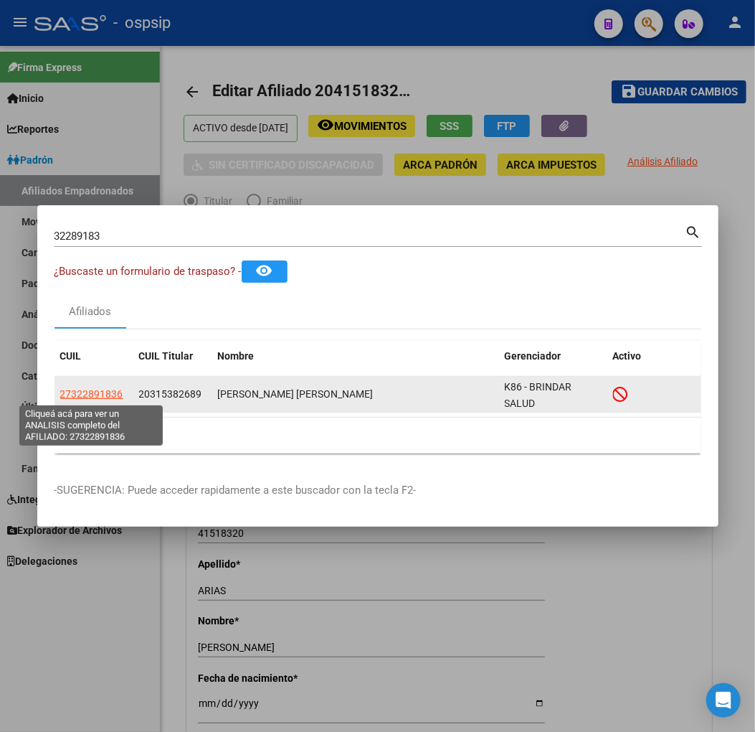
click at [77, 392] on span "27322891836" at bounding box center [91, 393] width 63 height 11
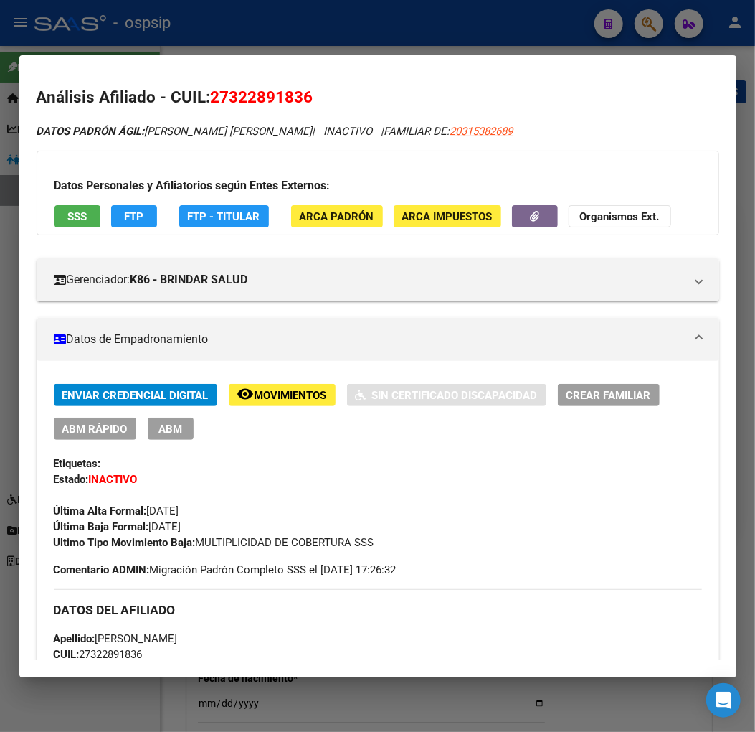
click at [181, 426] on span "ABM" at bounding box center [171, 429] width 24 height 13
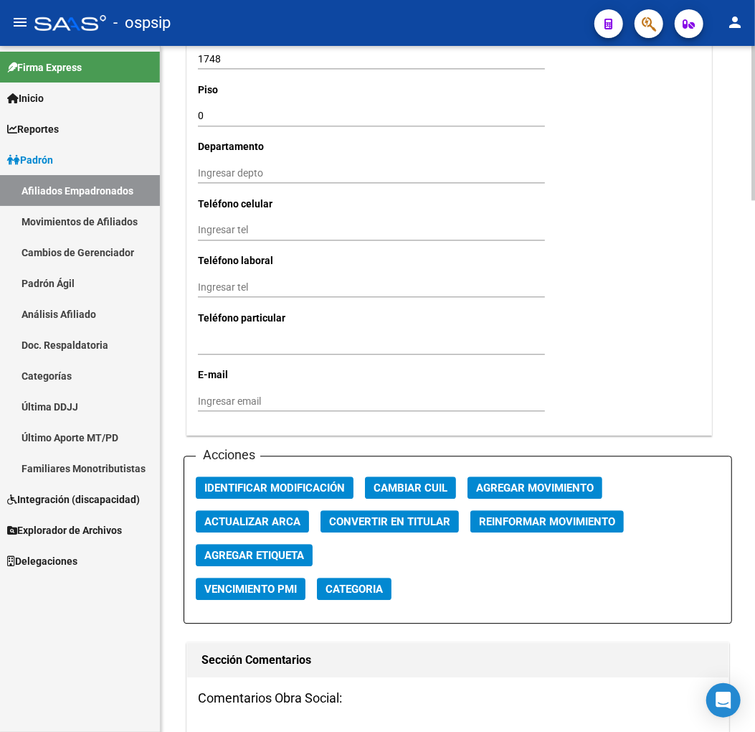
scroll to position [1354, 0]
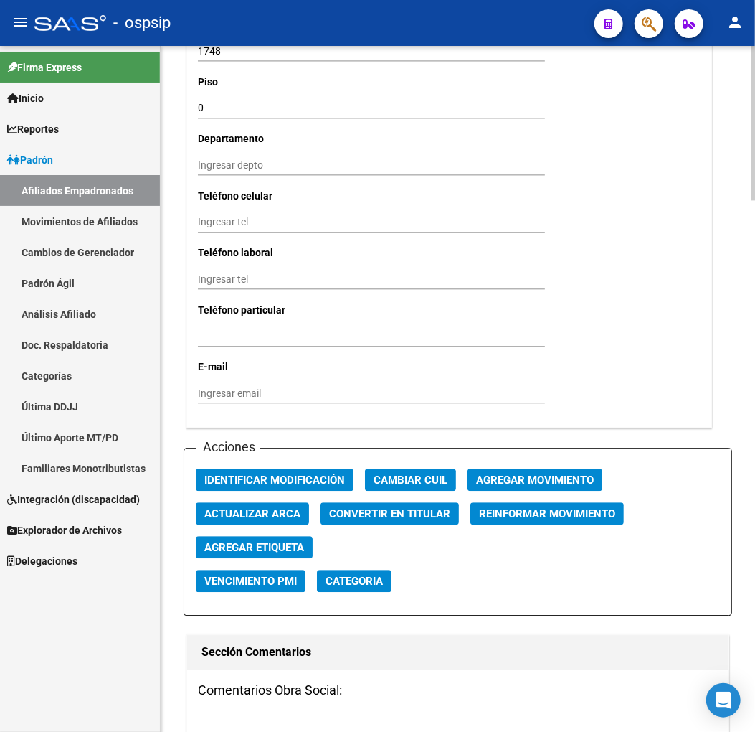
click at [385, 520] on span "Convertir en Titular" at bounding box center [389, 513] width 121 height 13
radio input "true"
type input "0"
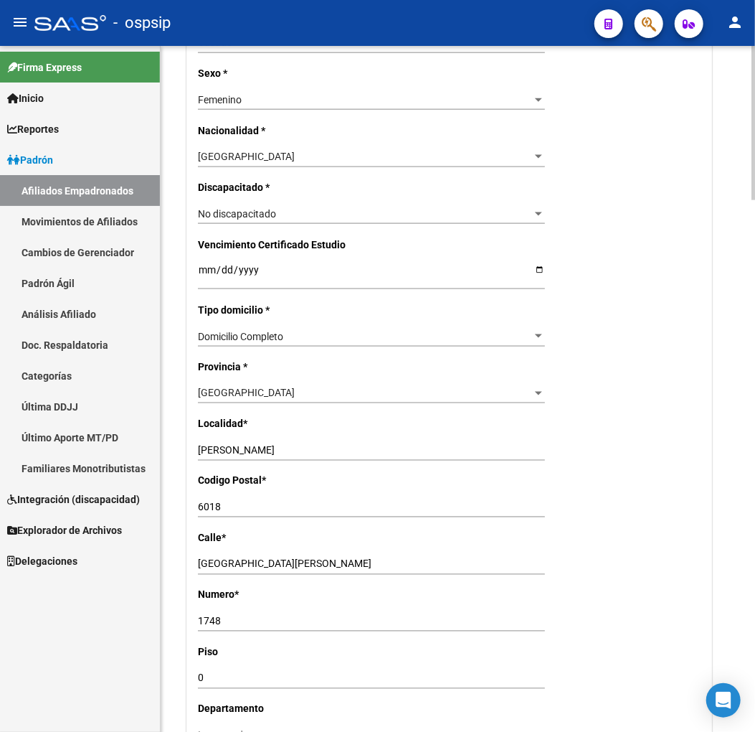
scroll to position [797, 0]
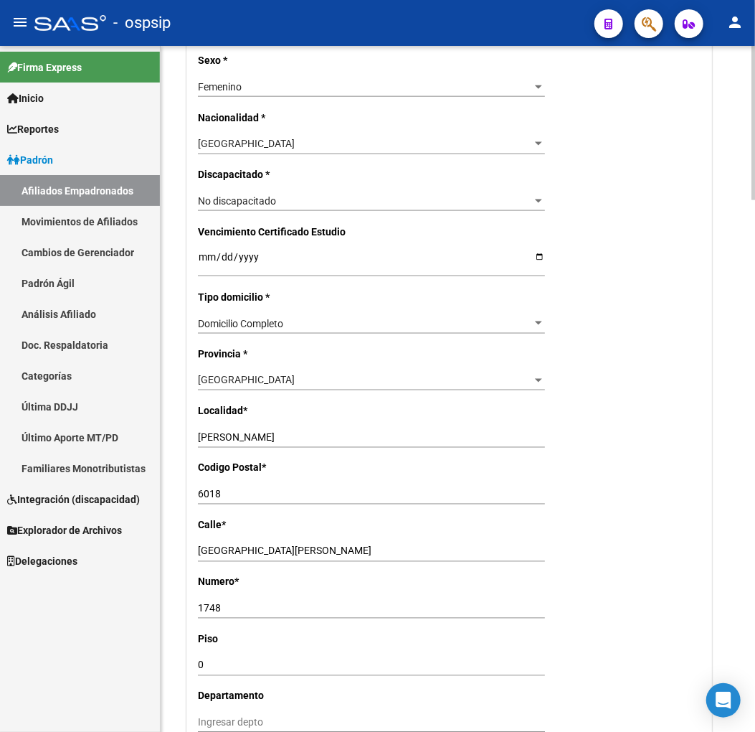
click at [252, 435] on input "[PERSON_NAME]" at bounding box center [371, 438] width 347 height 12
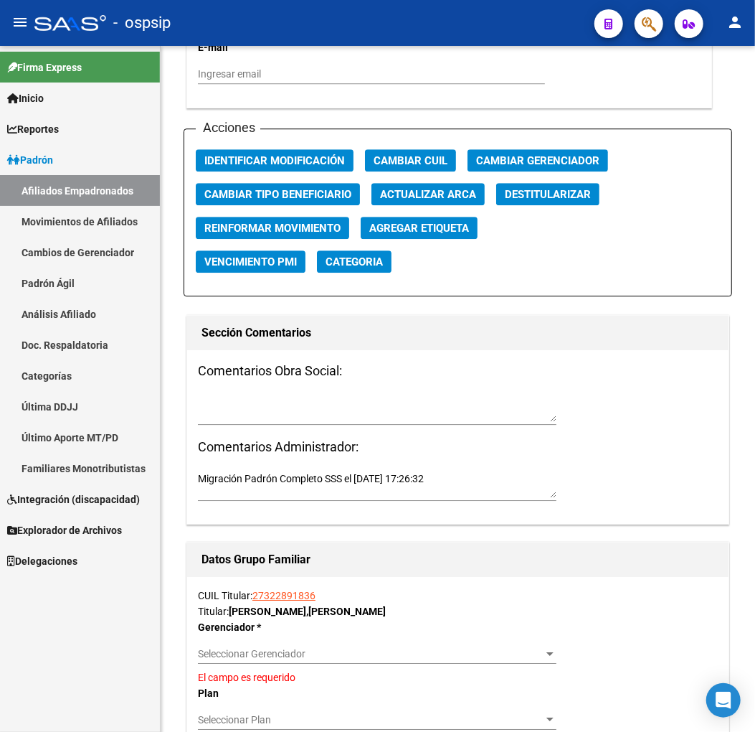
scroll to position [1753, 0]
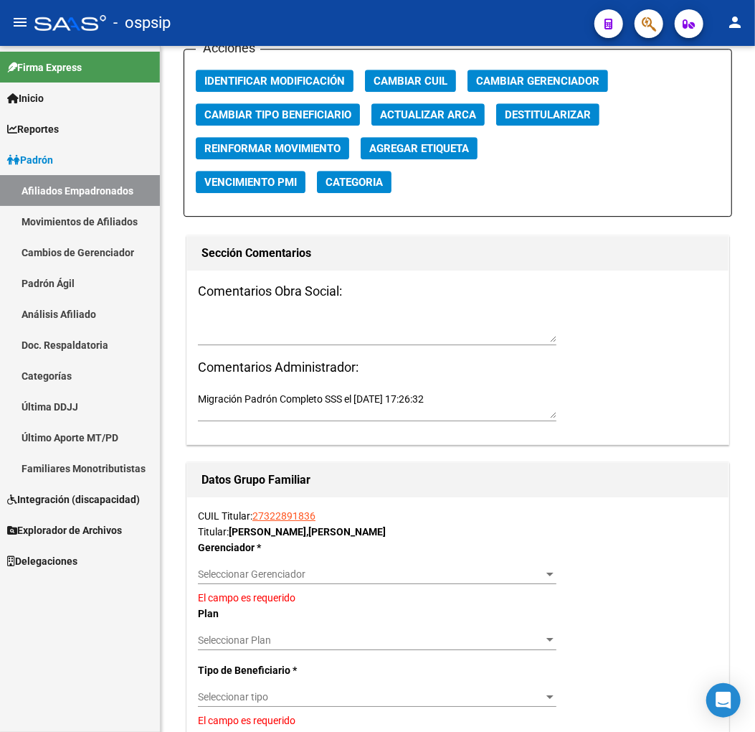
type input "ZARATE"
click at [552, 577] on div at bounding box center [550, 573] width 13 height 11
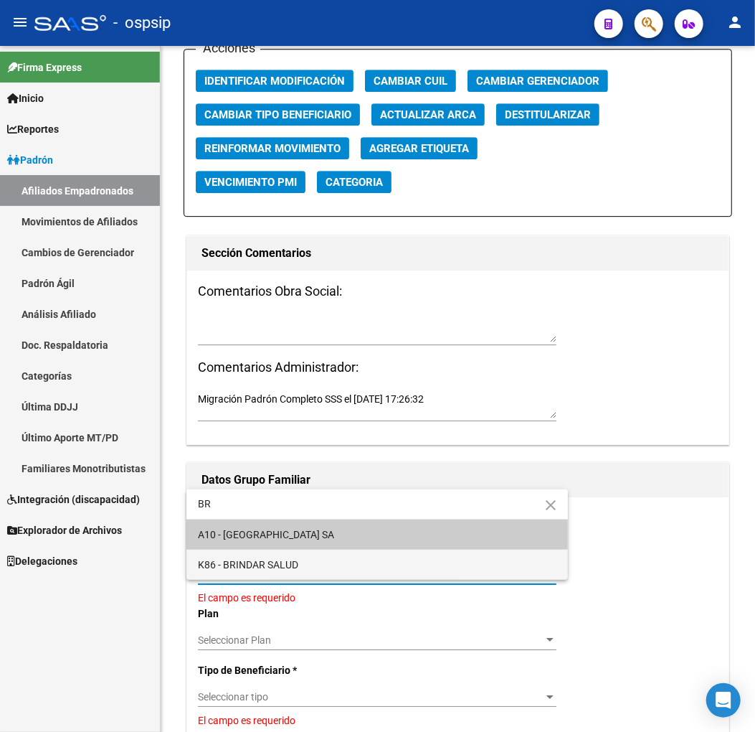
type input "BR"
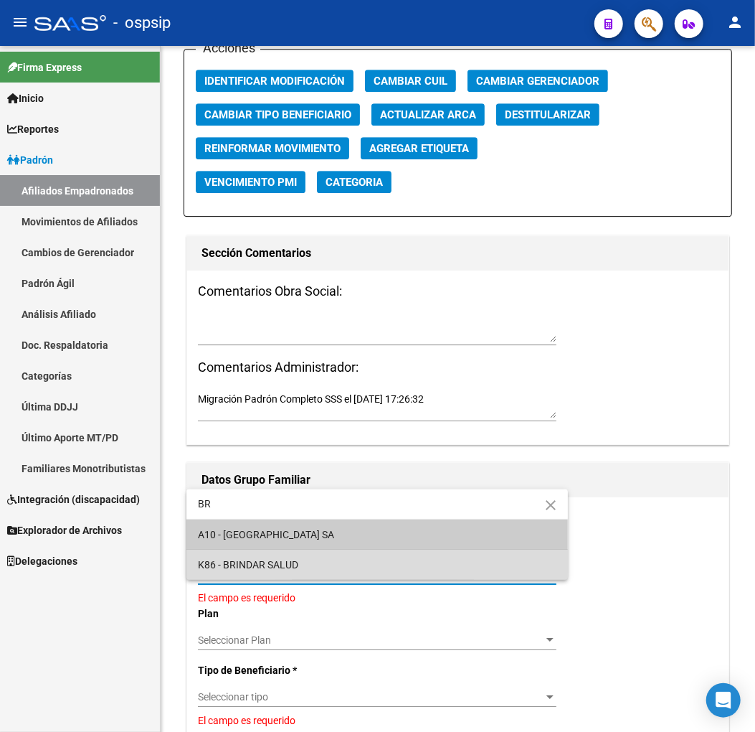
click at [339, 557] on span "K86 - BRINDAR SALUD" at bounding box center [377, 565] width 359 height 30
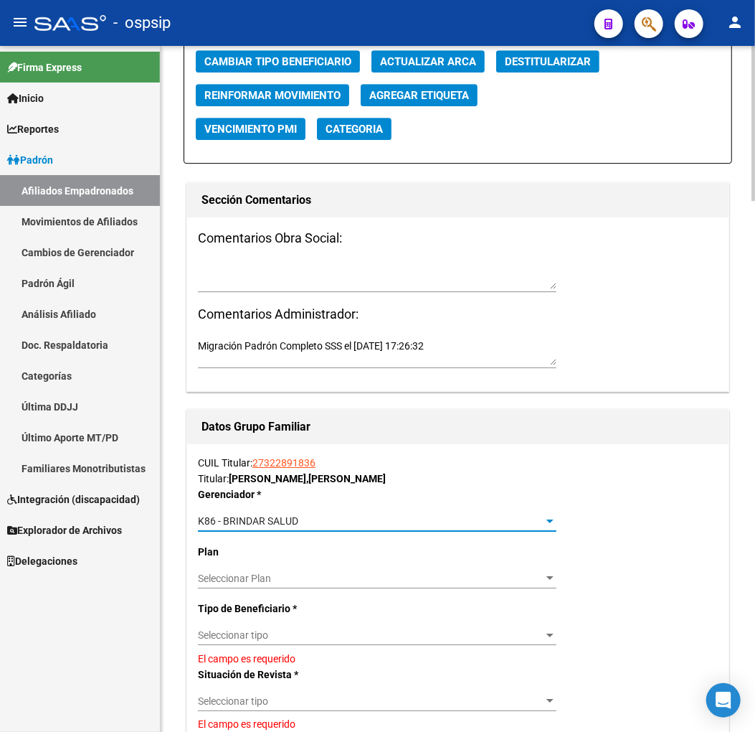
scroll to position [1833, 0]
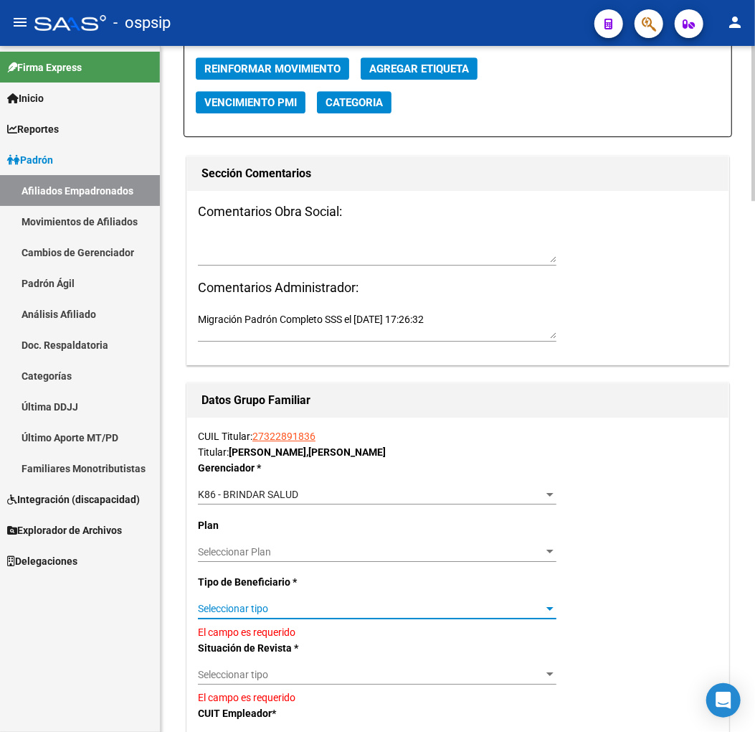
click at [321, 610] on span "Seleccionar tipo" at bounding box center [371, 609] width 346 height 12
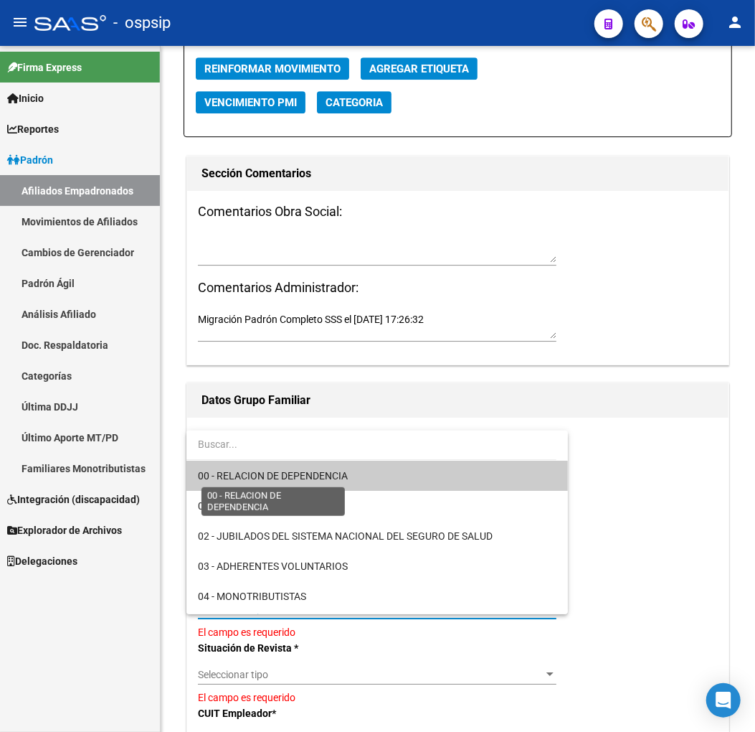
click at [338, 476] on span "00 - RELACION DE DEPENDENCIA" at bounding box center [273, 475] width 150 height 11
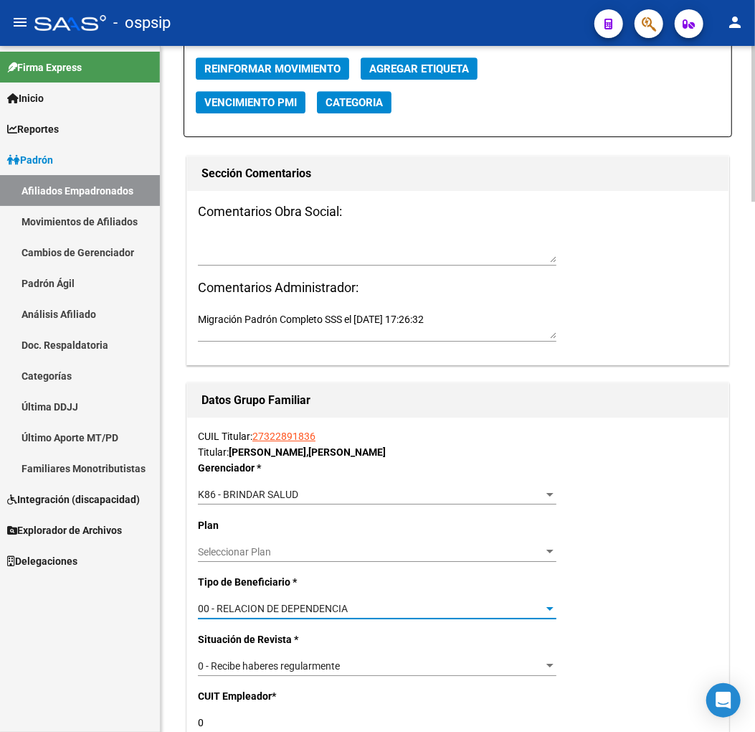
type input "30-70207686-9"
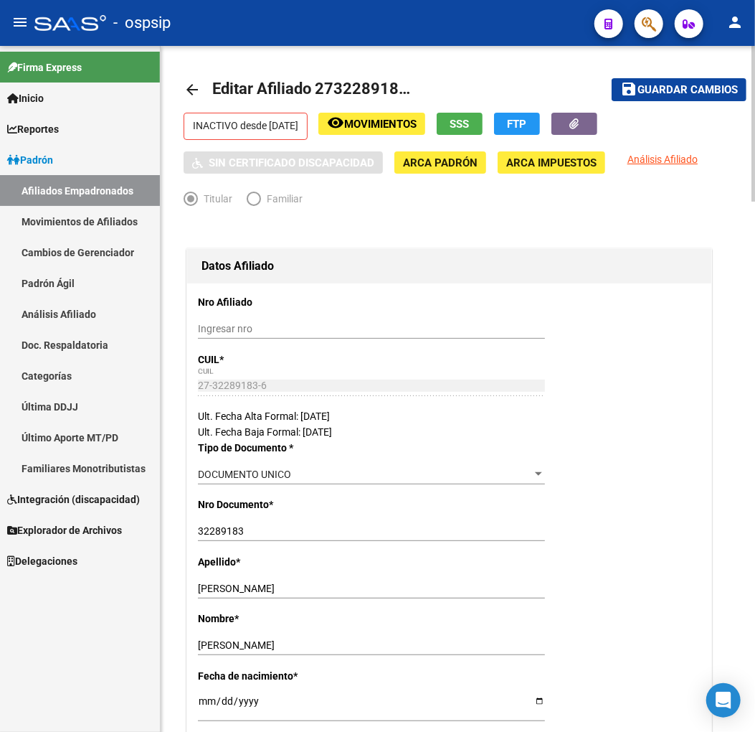
scroll to position [0, 0]
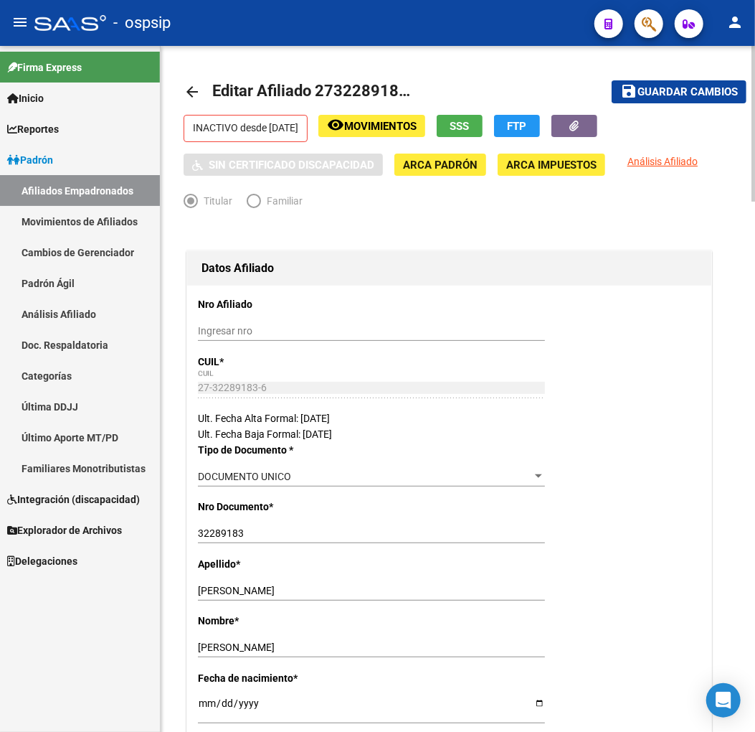
click at [675, 89] on span "Guardar cambios" at bounding box center [688, 92] width 100 height 13
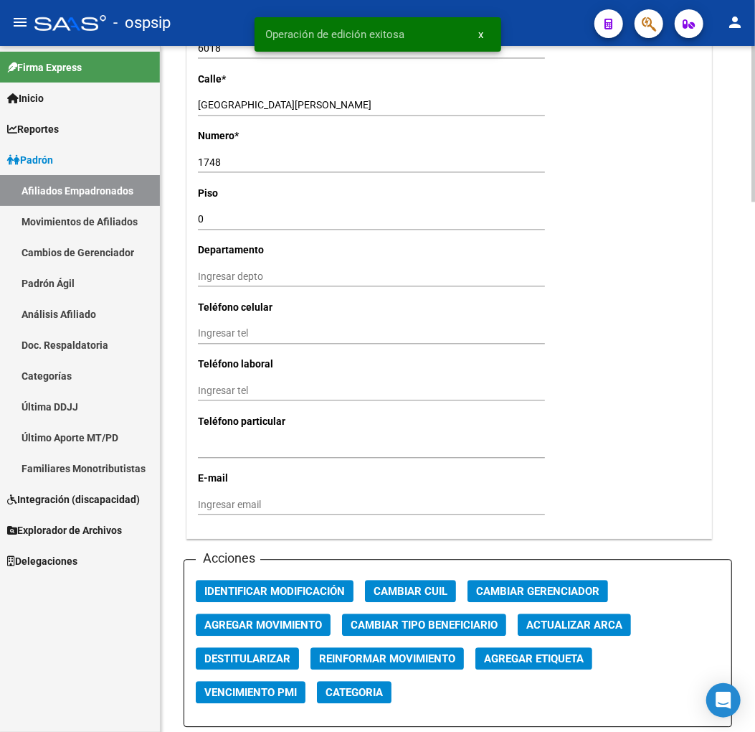
scroll to position [1514, 0]
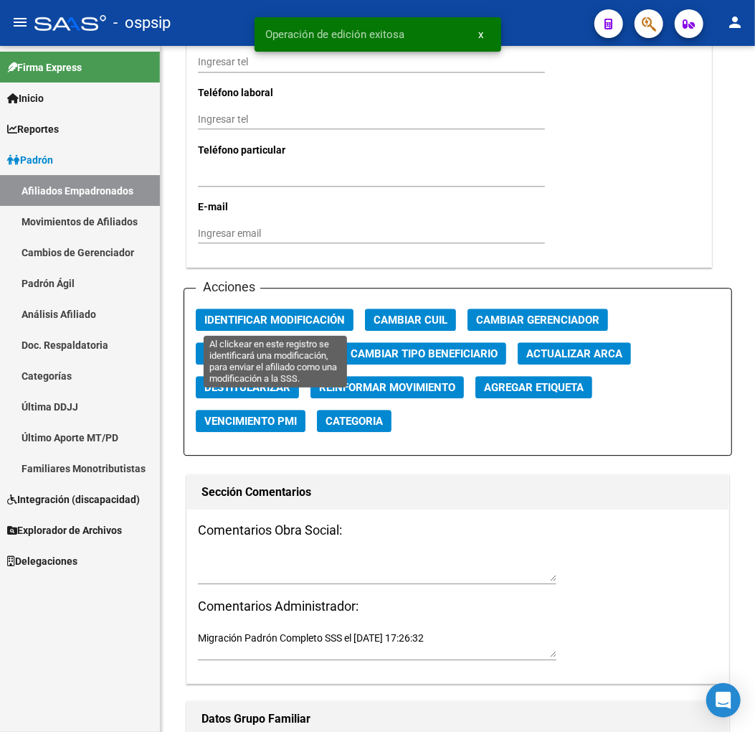
click at [313, 316] on span "Identificar Modificación" at bounding box center [274, 319] width 141 height 13
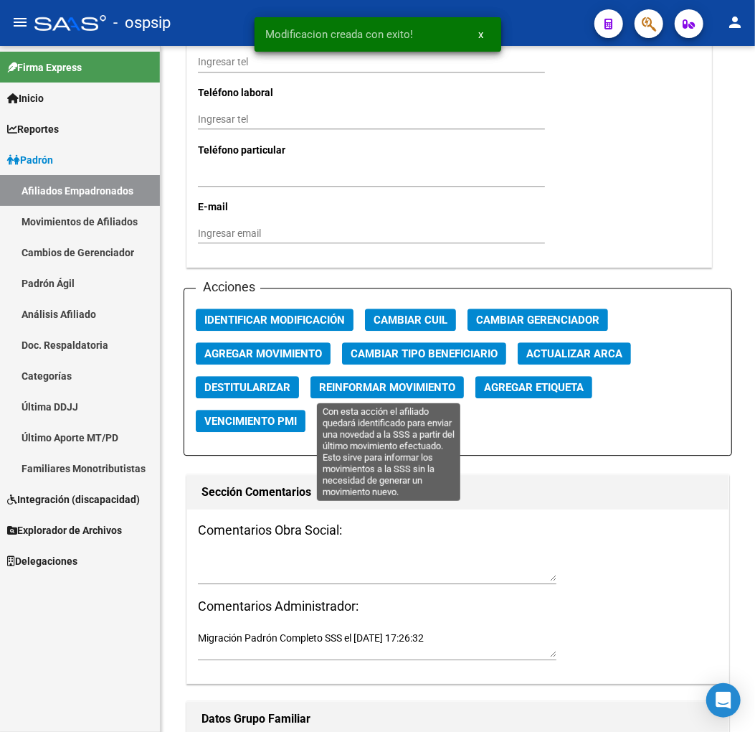
click at [357, 393] on button "Reinformar Movimiento" at bounding box center [388, 387] width 154 height 22
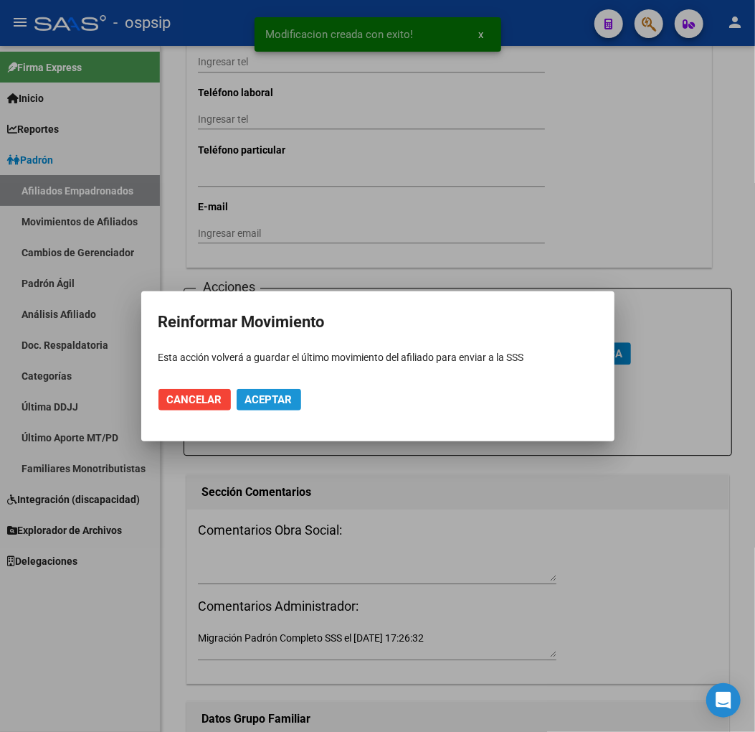
click at [258, 389] on button "Aceptar" at bounding box center [269, 400] width 65 height 22
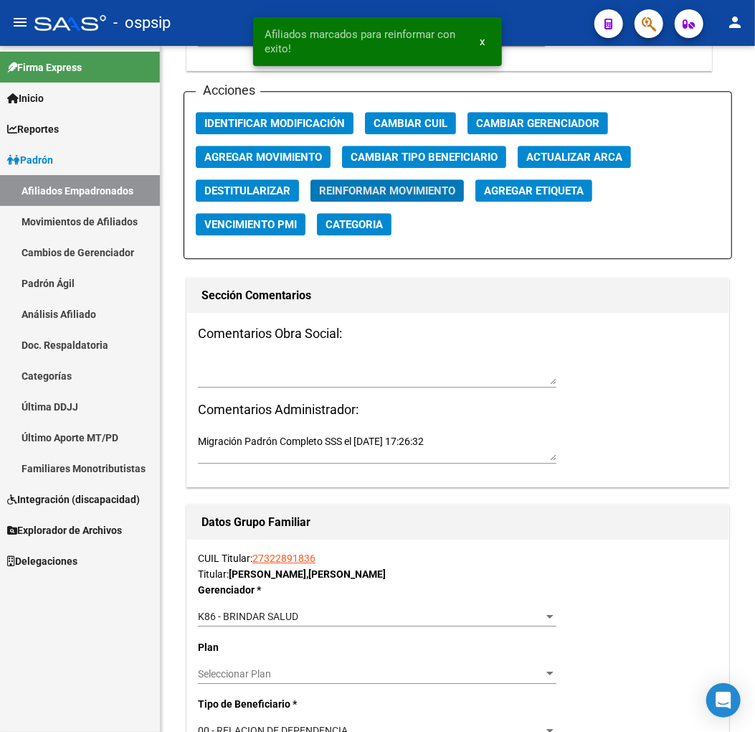
scroll to position [1753, 0]
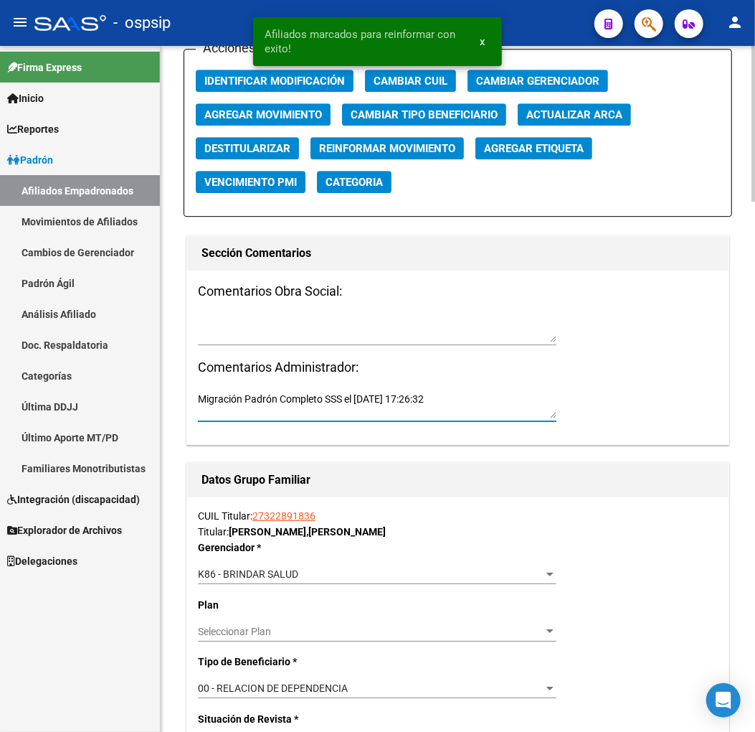
drag, startPoint x: 198, startPoint y: 395, endPoint x: 575, endPoint y: 423, distance: 378.4
click at [575, 423] on div "Comentarios Obra Social: Comentarios Administrador: Migración Padrón Completo S…" at bounding box center [458, 357] width 542 height 174
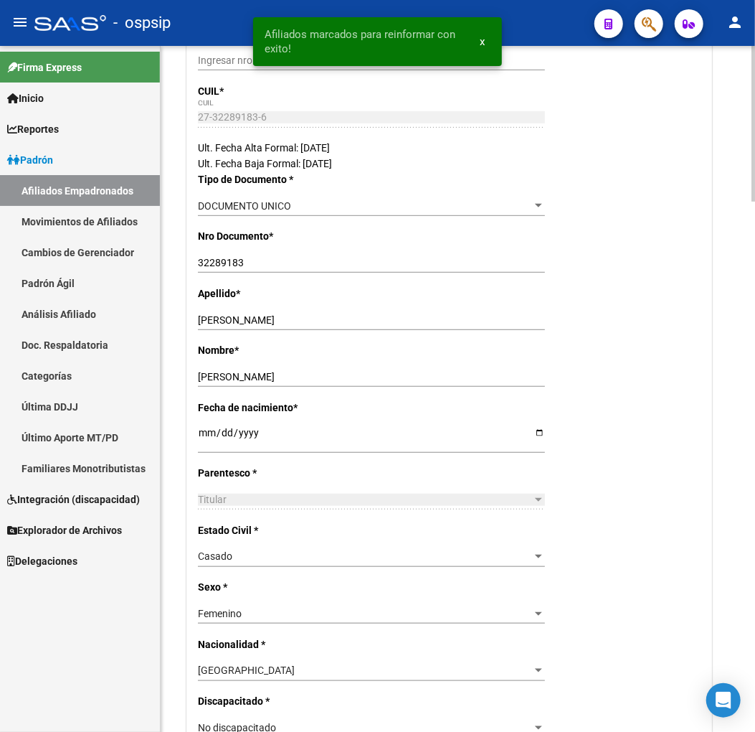
scroll to position [0, 0]
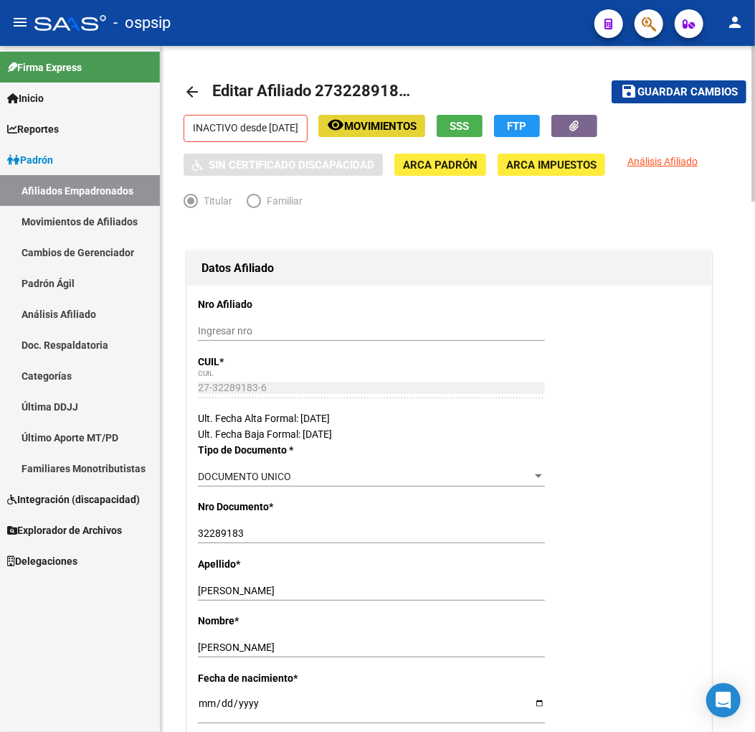
click at [403, 131] on span "Movimientos" at bounding box center [380, 126] width 72 height 13
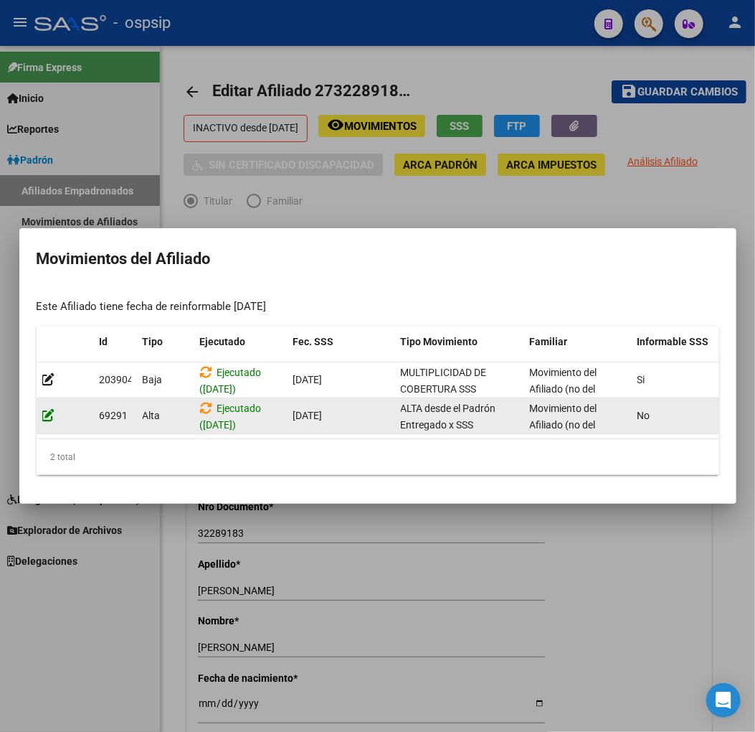
click at [50, 409] on icon at bounding box center [48, 415] width 13 height 14
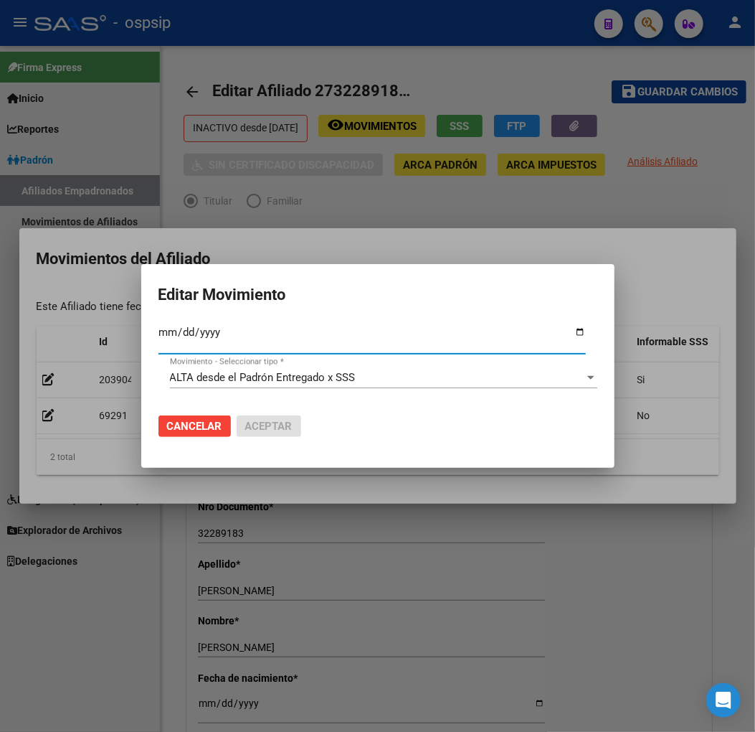
click at [586, 377] on div at bounding box center [591, 377] width 13 height 11
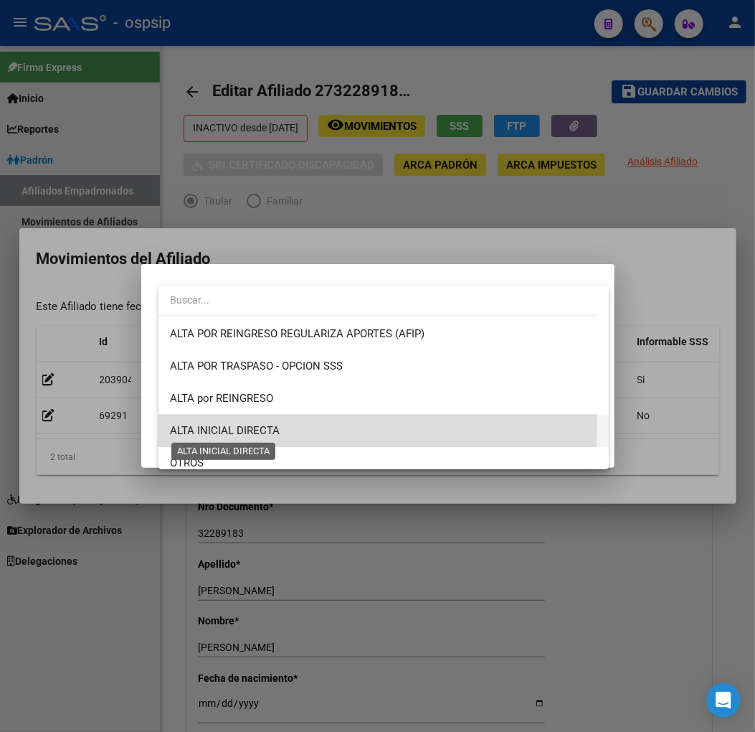
click at [275, 427] on span "ALTA INICIAL DIRECTA" at bounding box center [225, 430] width 110 height 13
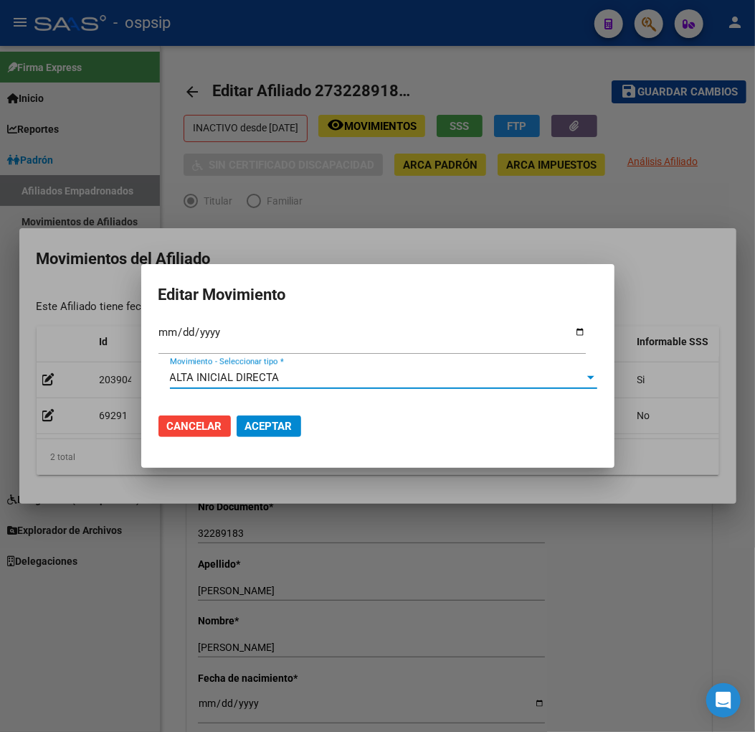
click at [269, 422] on span "Aceptar" at bounding box center [268, 426] width 47 height 13
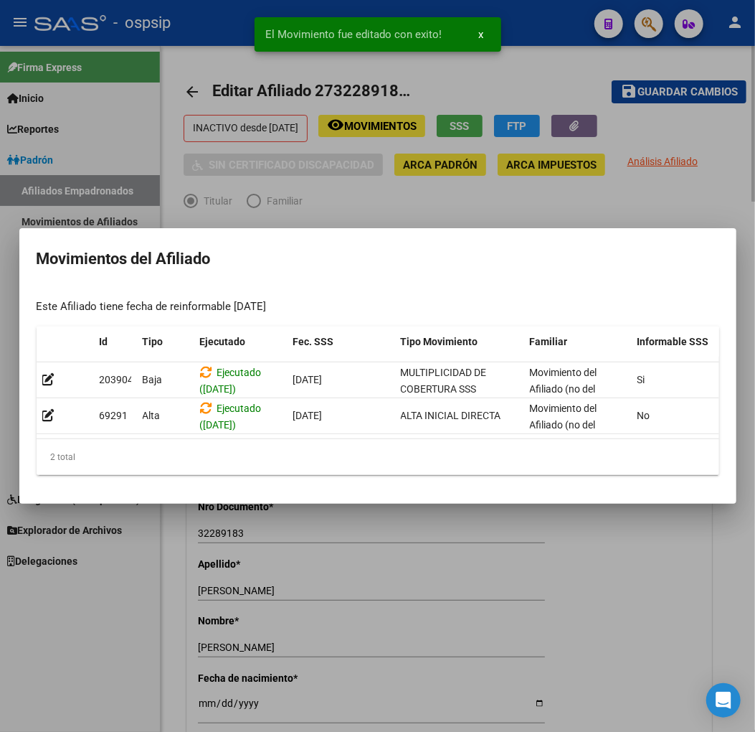
drag, startPoint x: 693, startPoint y: 118, endPoint x: 698, endPoint y: 99, distance: 19.3
click at [694, 118] on div at bounding box center [377, 366] width 755 height 732
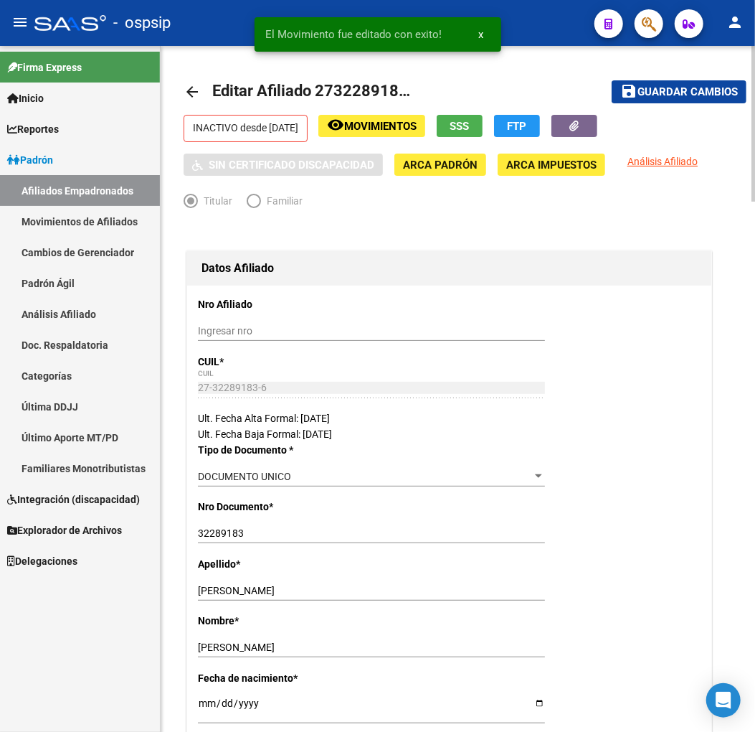
click at [694, 88] on span "Guardar cambios" at bounding box center [688, 92] width 100 height 13
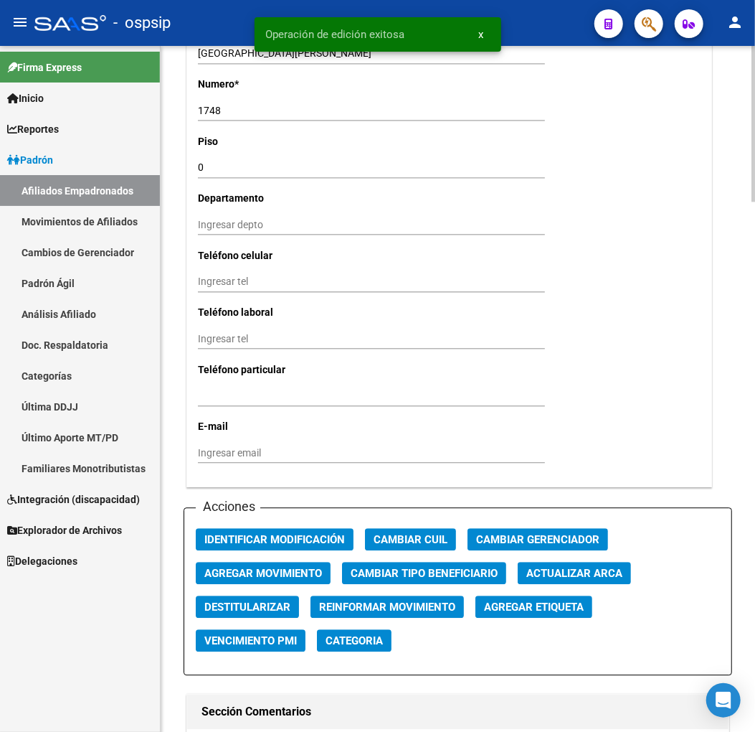
scroll to position [1514, 0]
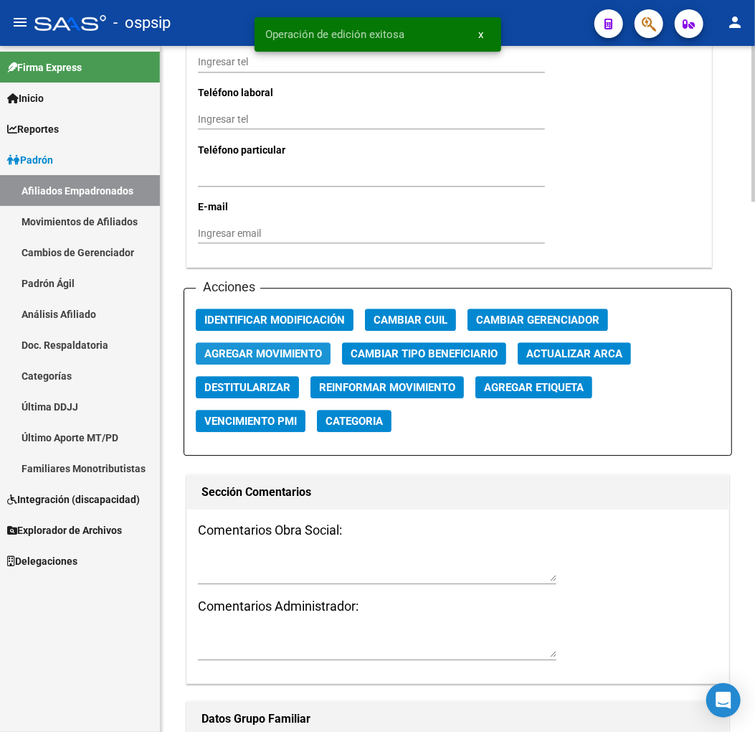
click at [242, 353] on span "Agregar Movimiento" at bounding box center [263, 353] width 118 height 13
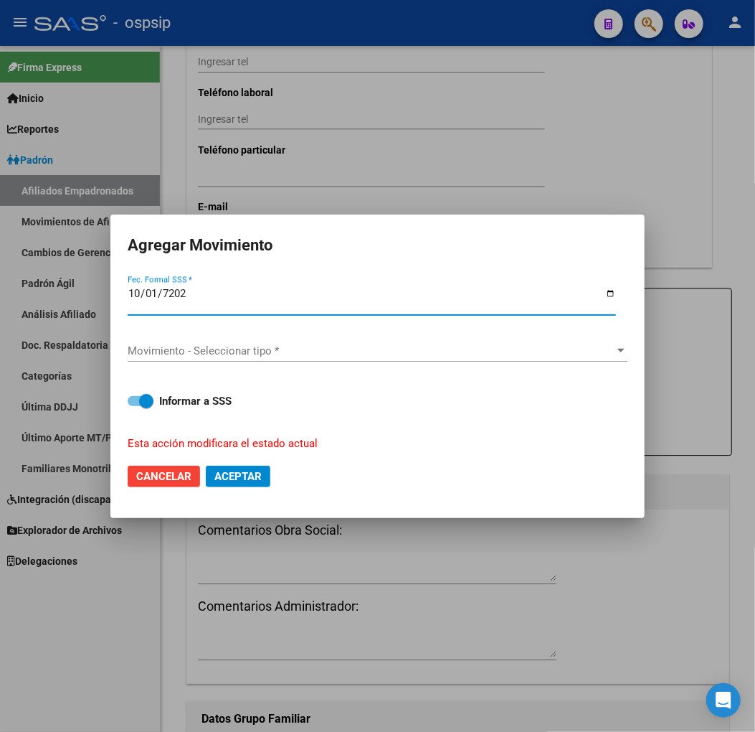
type input "[DATE]"
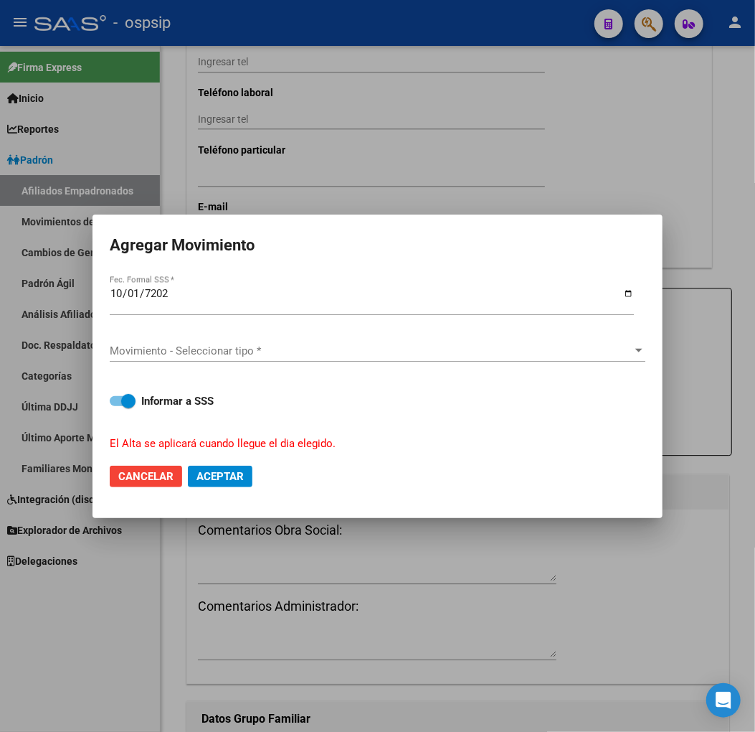
drag, startPoint x: 105, startPoint y: 293, endPoint x: 177, endPoint y: 297, distance: 72.6
click at [177, 297] on mat-dialog-content "[DATE] Fec. Formal SSS * Movimiento - Seleccionar tipo * Movimiento - Seleccion…" at bounding box center [378, 362] width 570 height 179
click at [121, 303] on input "[DATE]" at bounding box center [372, 299] width 524 height 23
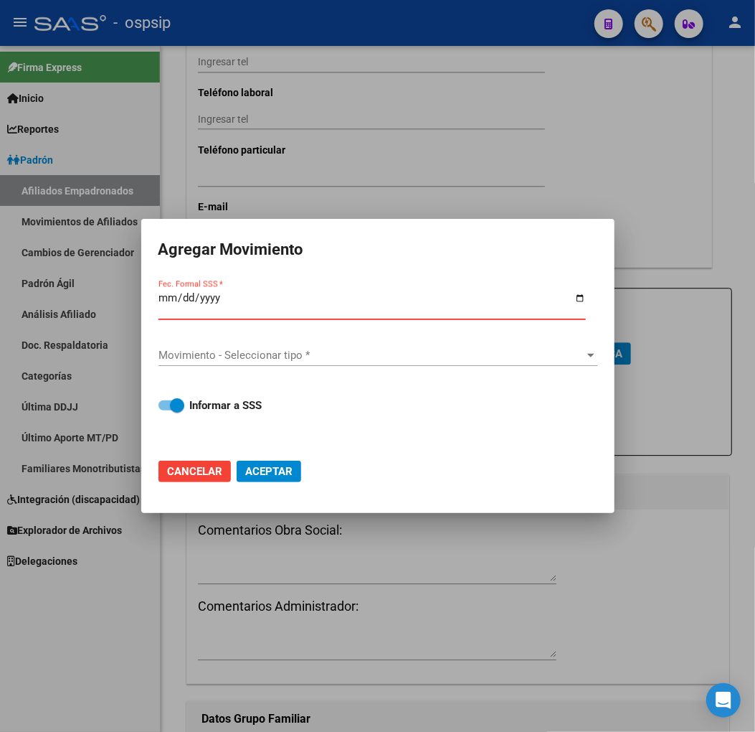
type input "[DATE]"
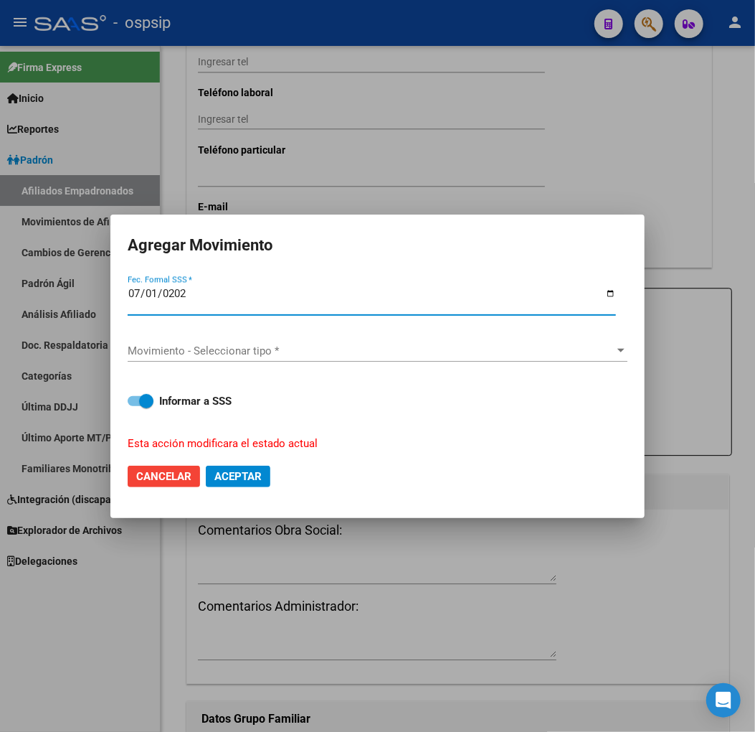
type input "[DATE]"
click at [282, 344] on span "Movimiento - Seleccionar tipo *" at bounding box center [371, 350] width 487 height 13
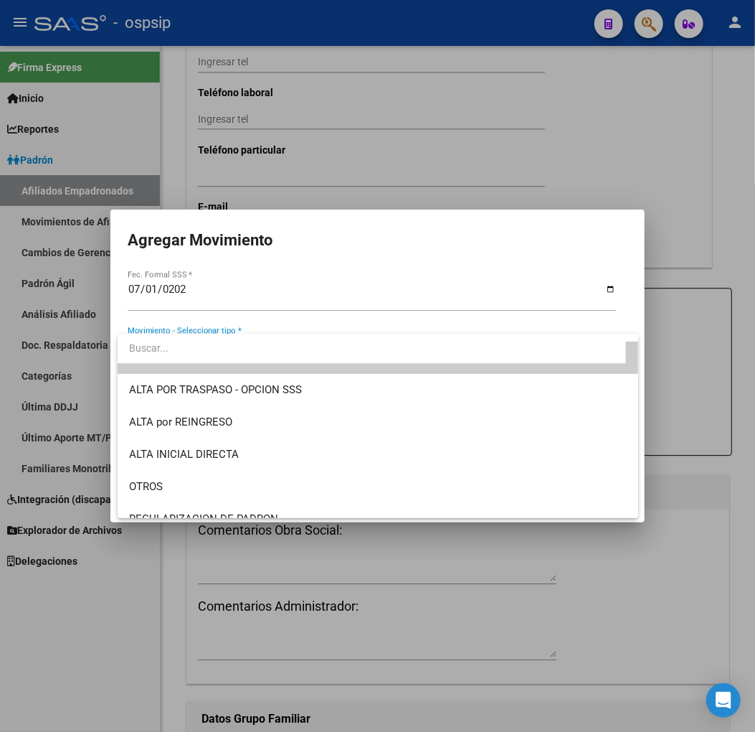
scroll to position [0, 0]
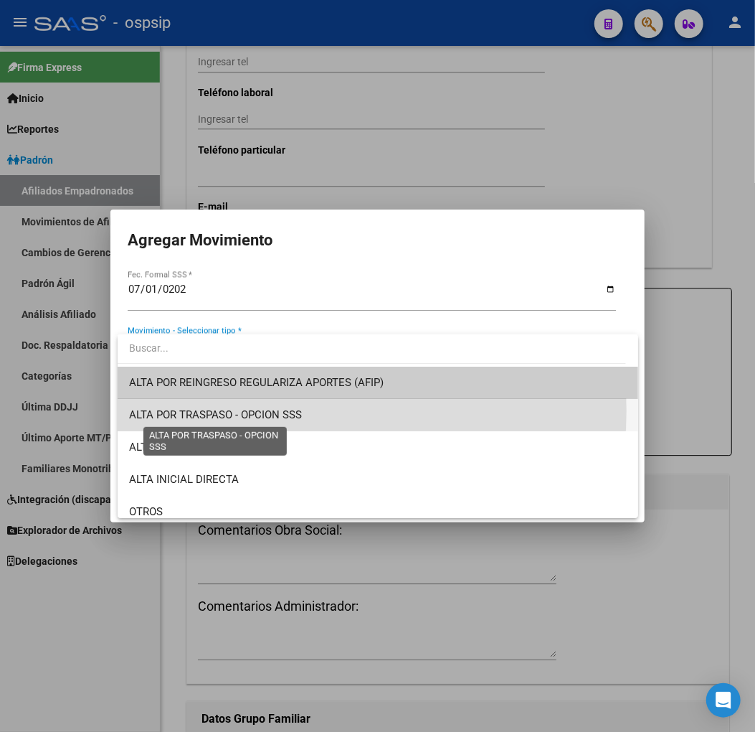
click at [262, 410] on span "ALTA POR TRASPASO - OPCION SSS" at bounding box center [215, 414] width 173 height 13
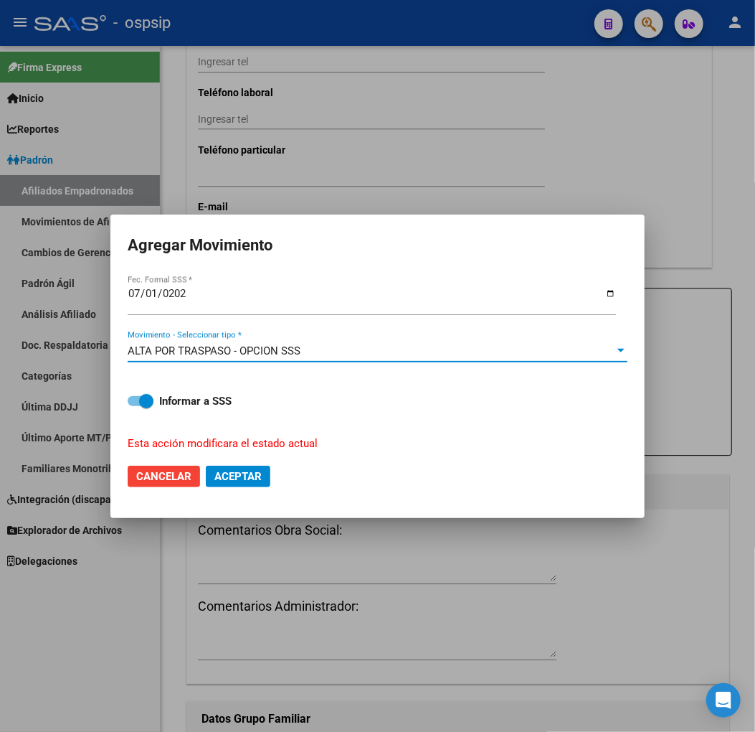
click at [240, 475] on span "Aceptar" at bounding box center [237, 476] width 47 height 13
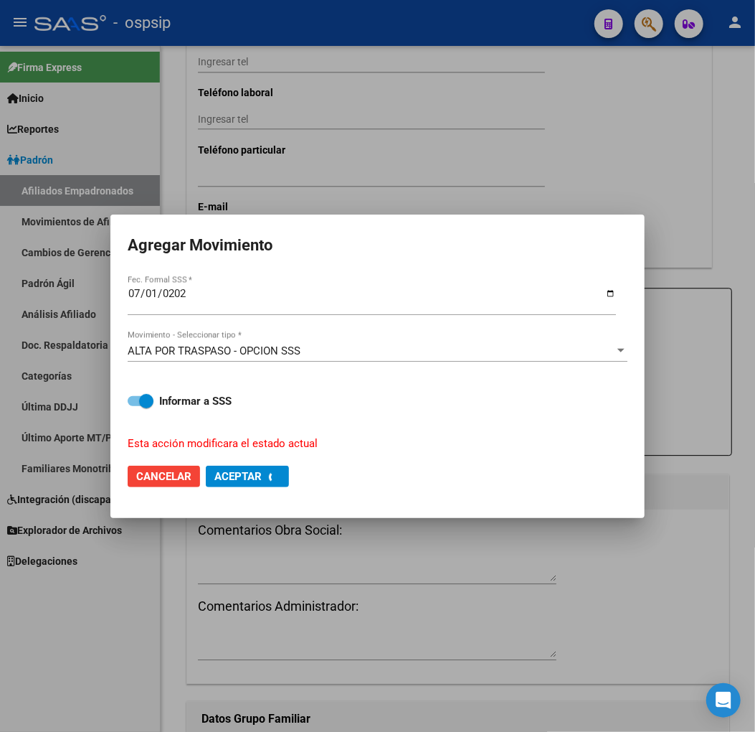
checkbox input "false"
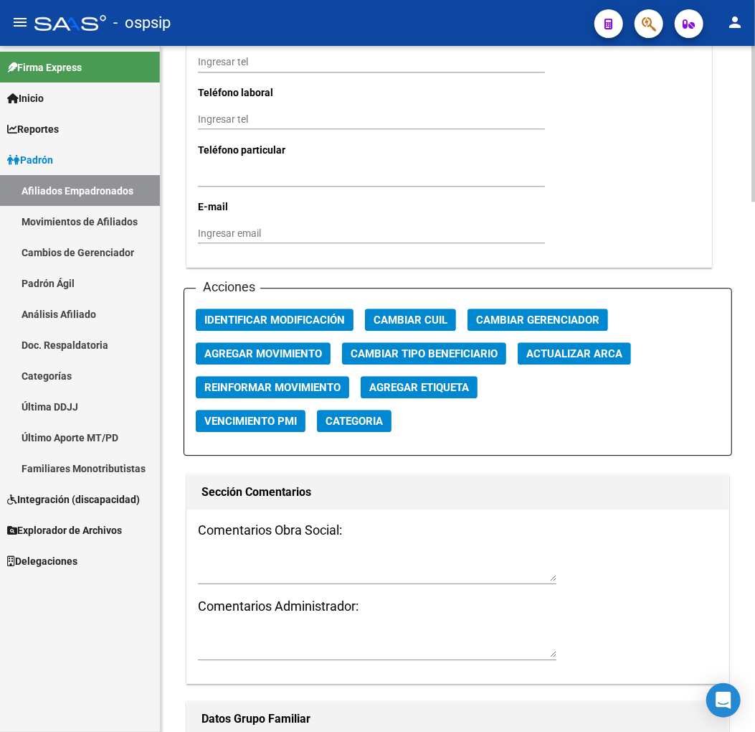
click at [548, 547] on div "Comentarios Obra Social: Comentarios Administrador:" at bounding box center [458, 596] width 542 height 174
click at [235, 564] on textarea at bounding box center [377, 567] width 359 height 27
type textarea "o"
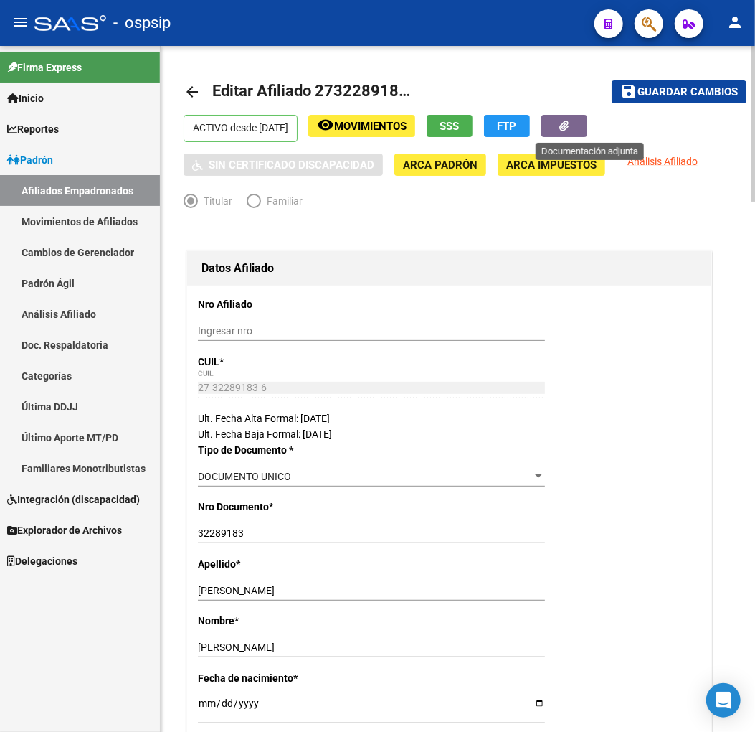
type textarea "OPCIÒN DE CAMBIO [DATE]"
click at [571, 126] on button "button" at bounding box center [565, 126] width 46 height 22
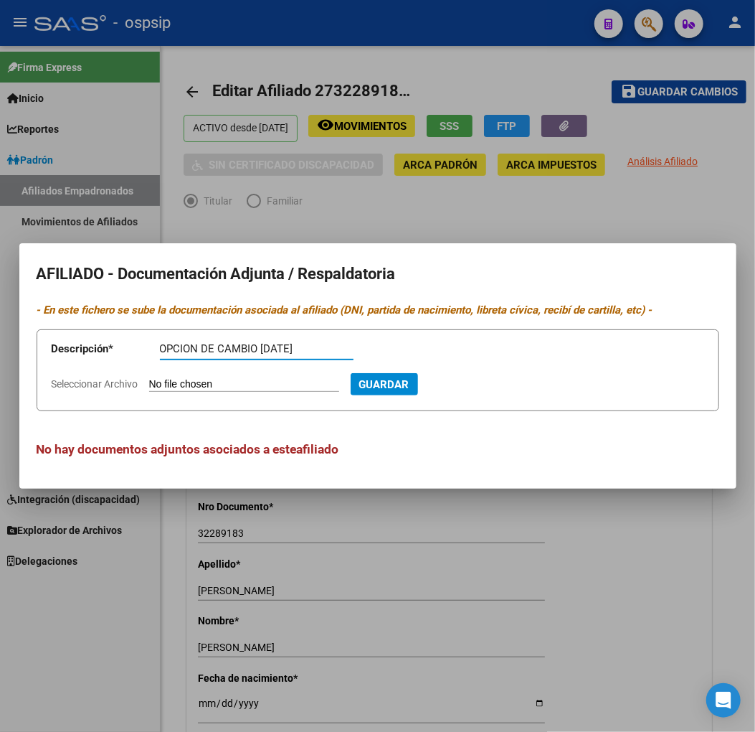
type input "OPCION DE CAMBIO [DATE]"
click at [410, 388] on span "Guardar" at bounding box center [384, 384] width 50 height 13
click at [410, 387] on span "Guardar" at bounding box center [384, 384] width 50 height 13
click at [410, 382] on span "Guardar" at bounding box center [384, 384] width 50 height 13
click at [262, 380] on input "Seleccionar Archivo" at bounding box center [244, 385] width 190 height 14
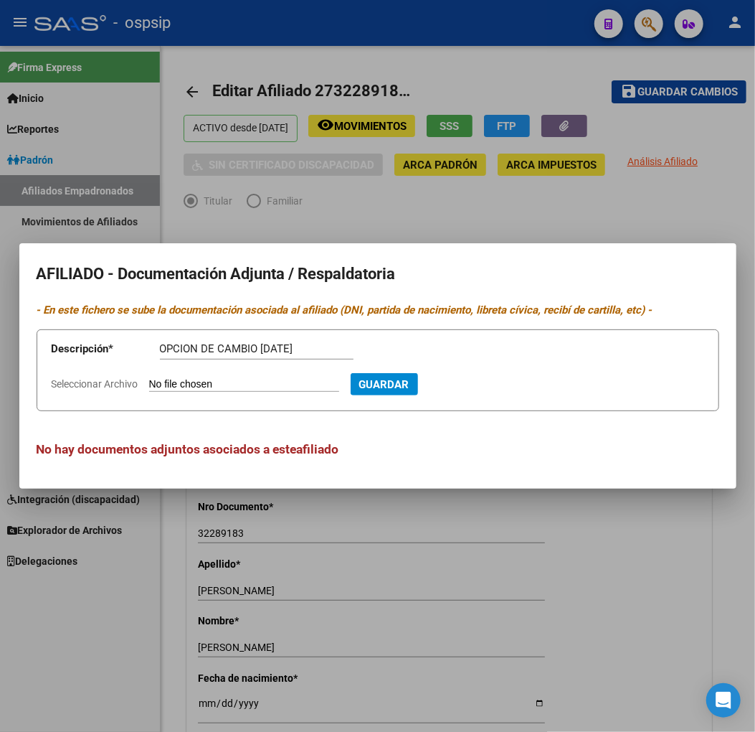
type input "C:\fakepath\Captura de pantalla [DATE] 152314.png"
click at [487, 385] on span "Guardar" at bounding box center [462, 384] width 50 height 13
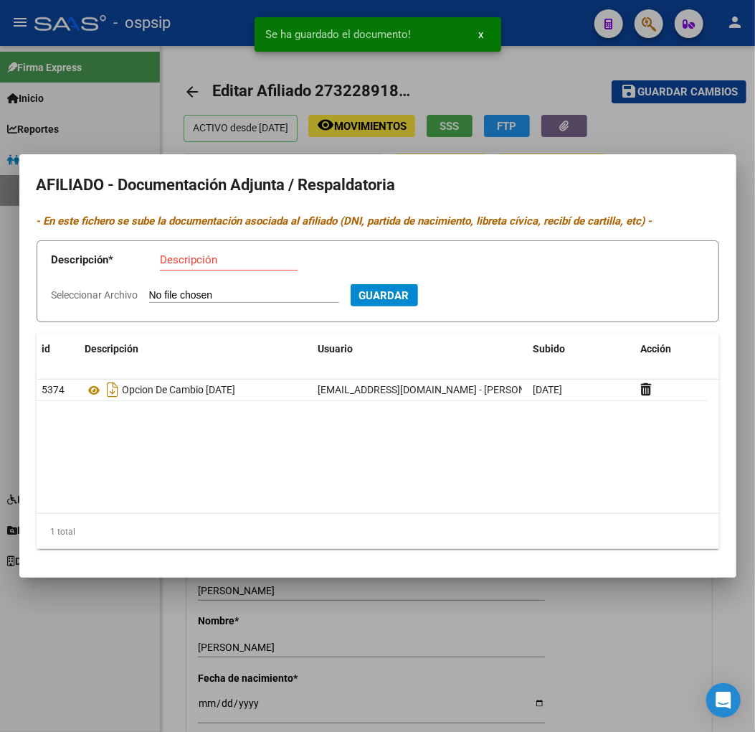
click at [659, 97] on div at bounding box center [377, 366] width 755 height 732
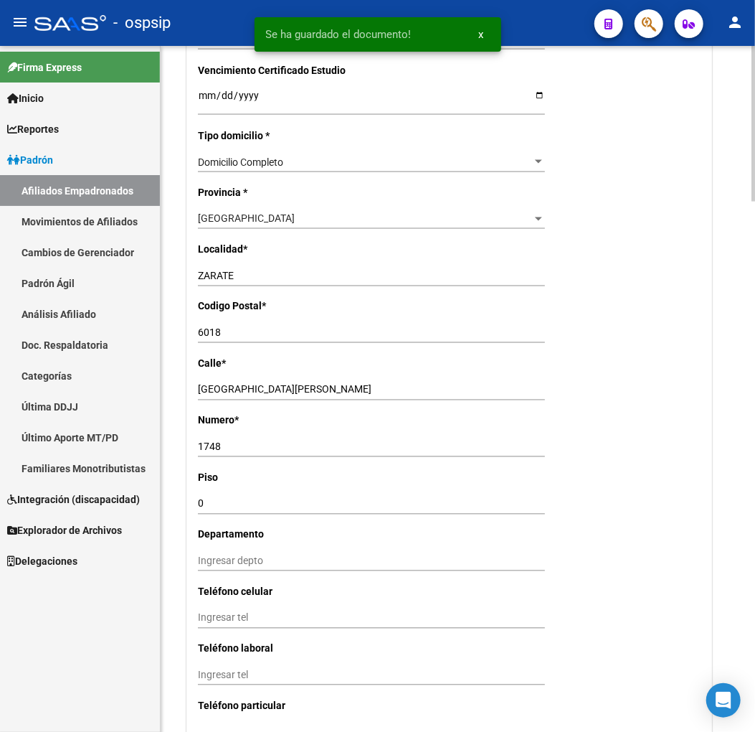
scroll to position [1195, 0]
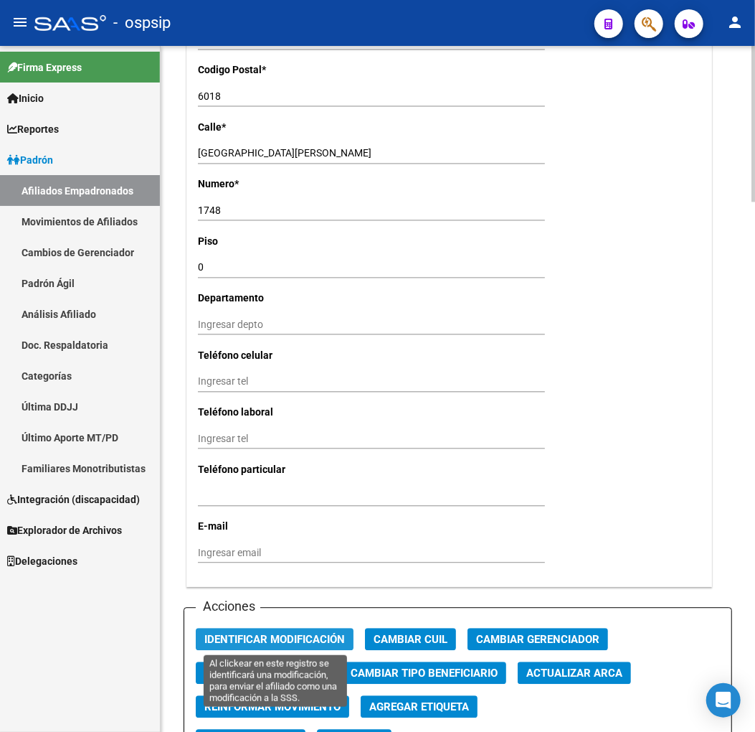
click at [277, 633] on span "Identificar Modificación" at bounding box center [274, 639] width 141 height 13
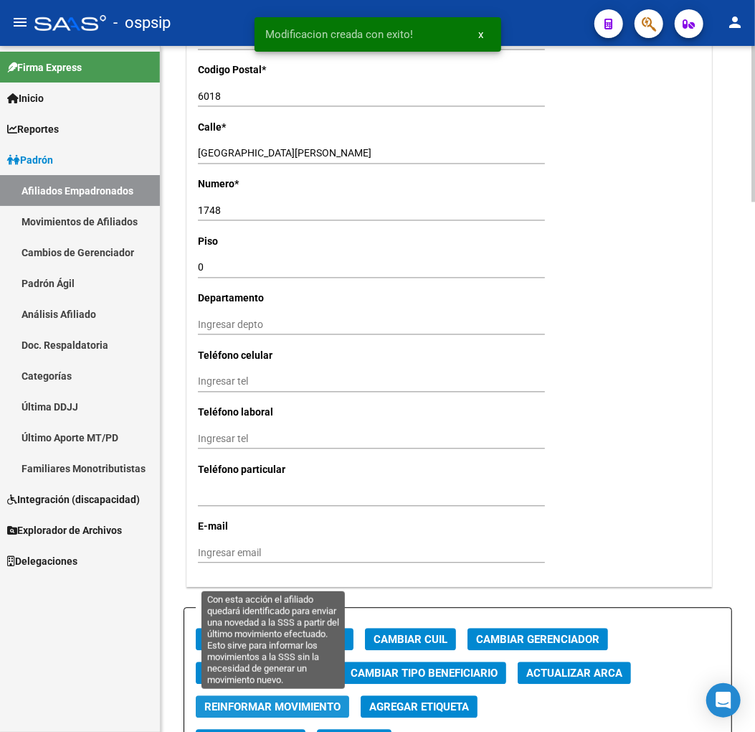
click at [292, 703] on span "Reinformar Movimiento" at bounding box center [272, 706] width 136 height 13
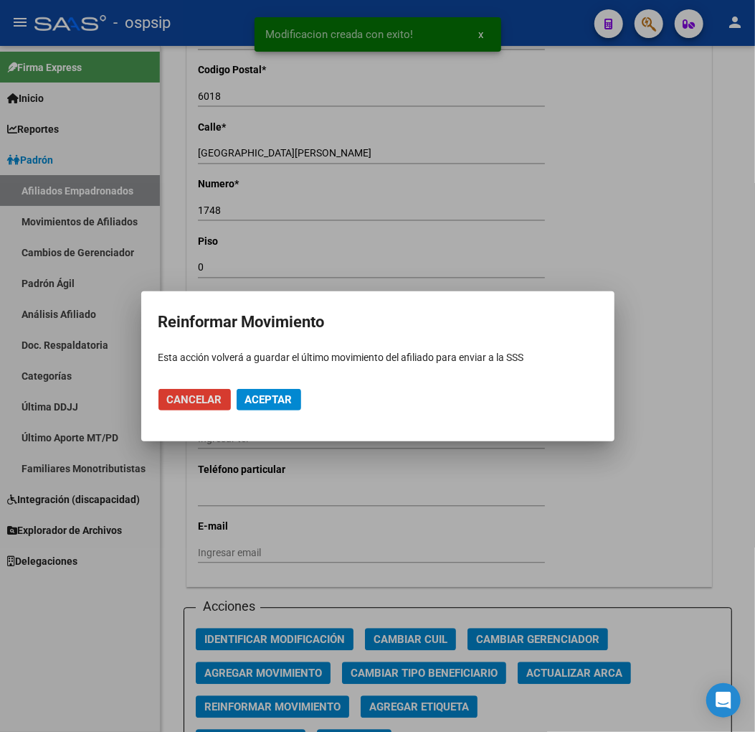
click at [263, 400] on span "Aceptar" at bounding box center [268, 399] width 47 height 13
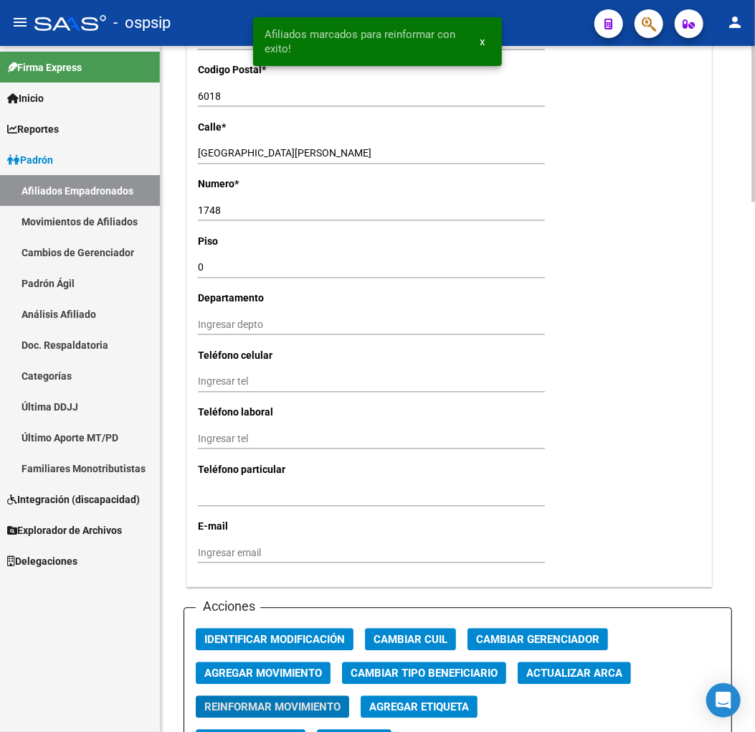
click at [511, 399] on div "Ingresar tel" at bounding box center [371, 388] width 347 height 32
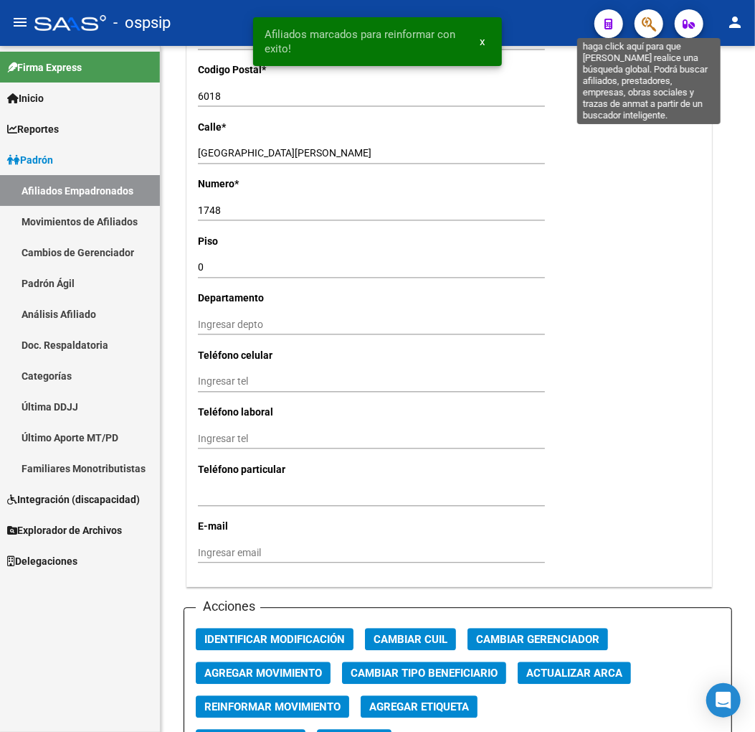
click at [647, 19] on icon "button" at bounding box center [649, 24] width 14 height 16
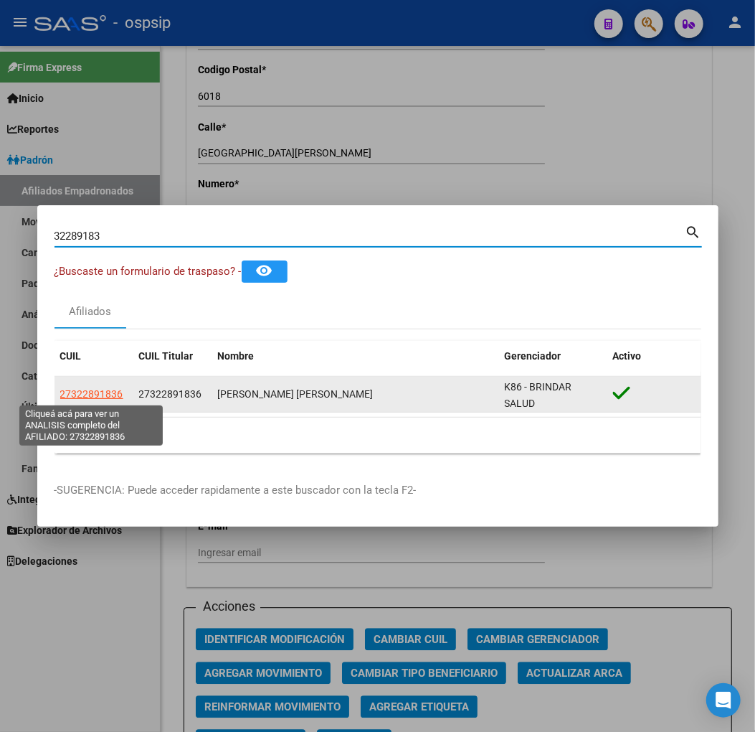
click at [102, 395] on span "27322891836" at bounding box center [91, 393] width 63 height 11
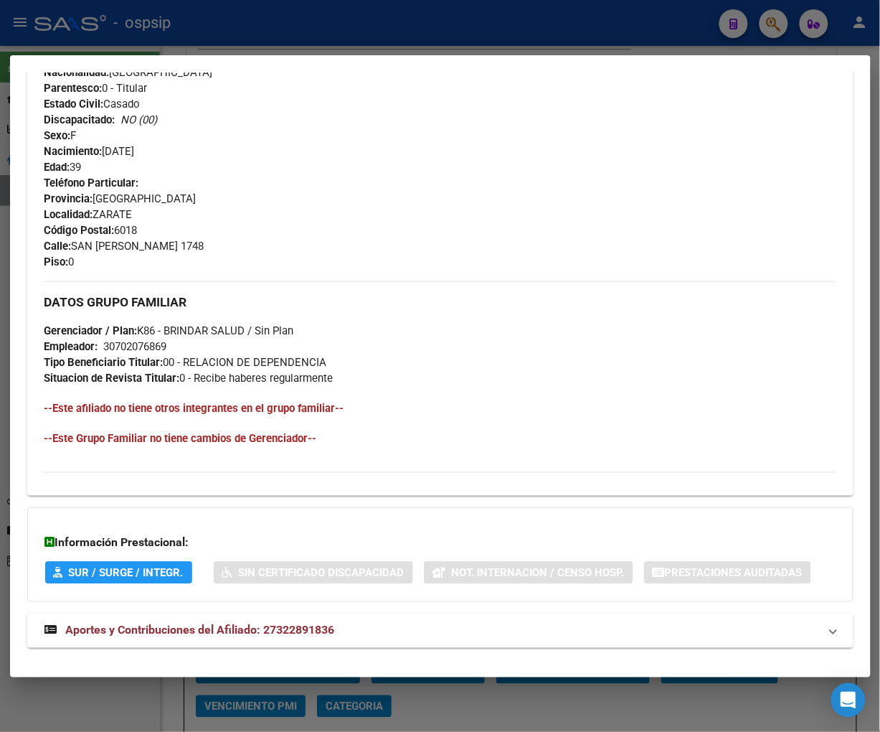
scroll to position [557, 0]
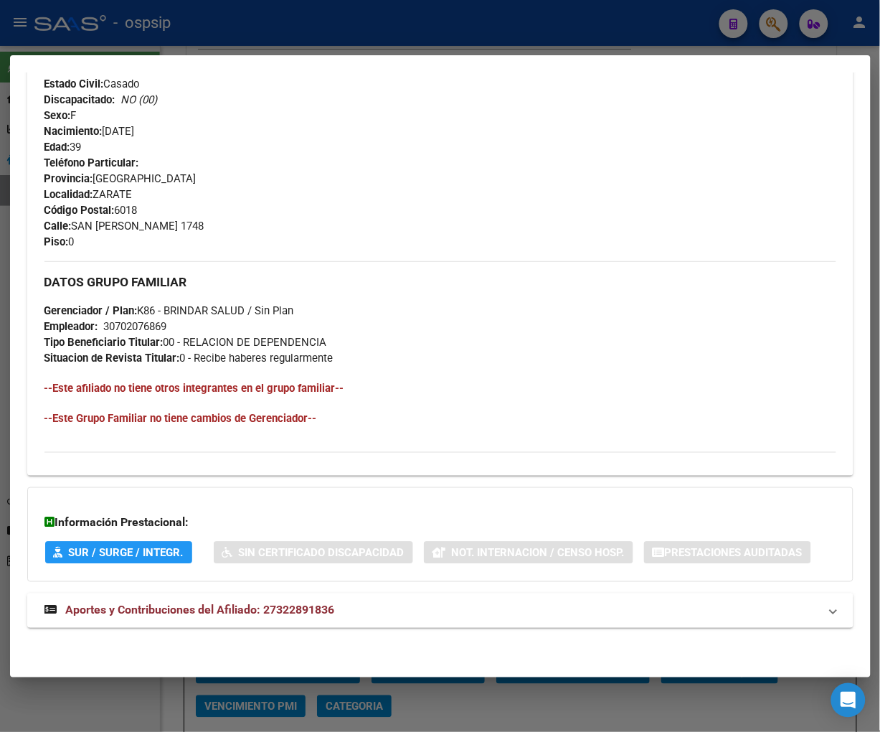
click at [215, 614] on span "Aportes y Contribuciones del Afiliado: 27322891836" at bounding box center [200, 610] width 269 height 14
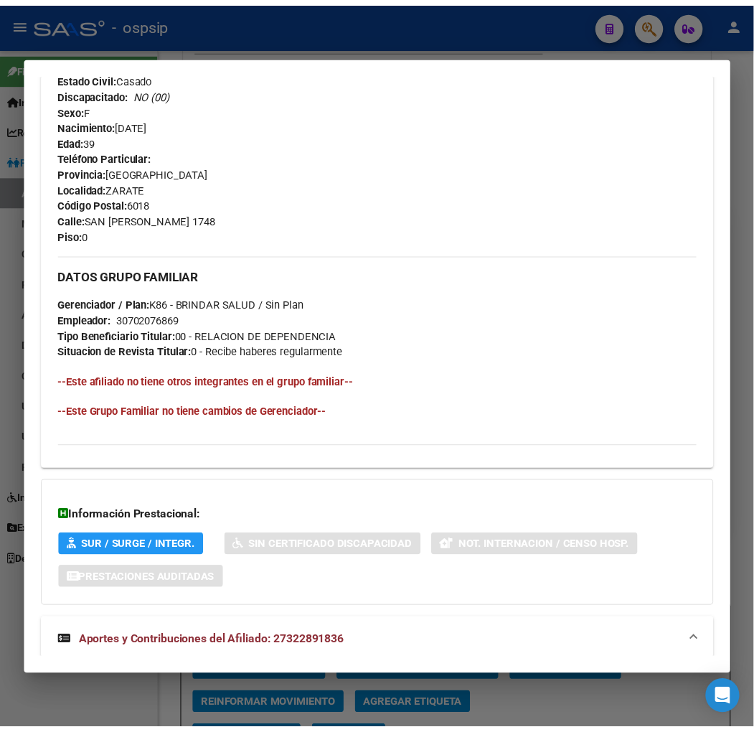
scroll to position [630, 0]
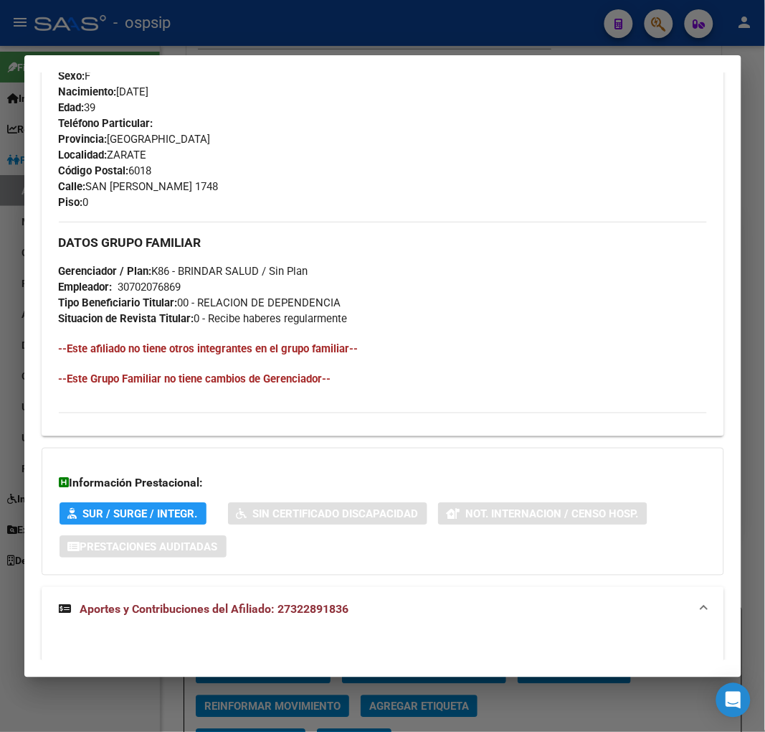
click at [664, 24] on div at bounding box center [382, 366] width 765 height 732
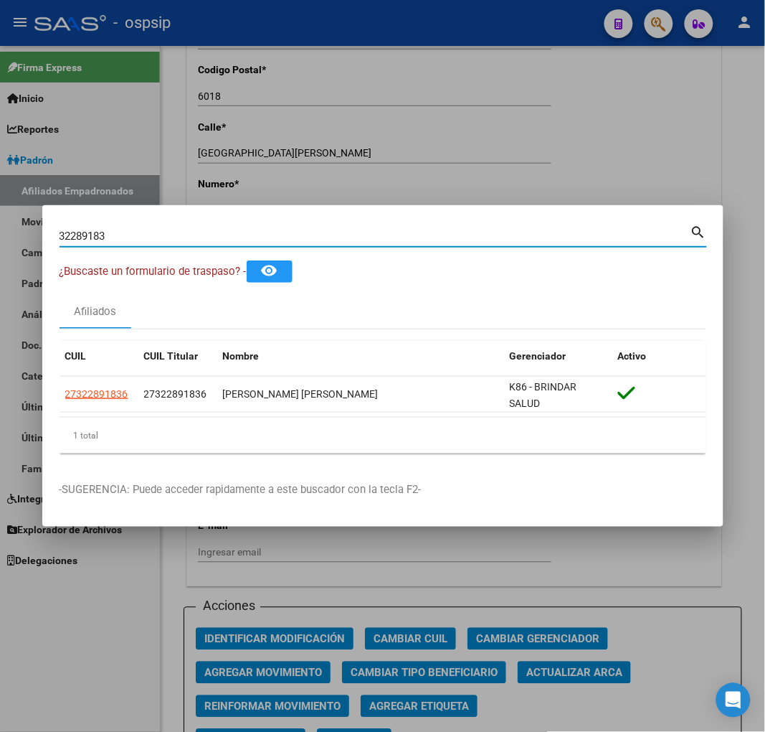
drag, startPoint x: 116, startPoint y: 237, endPoint x: 70, endPoint y: 204, distance: 57.5
click at [119, 237] on input "32289183" at bounding box center [375, 236] width 631 height 13
type input "3"
type input "41643823"
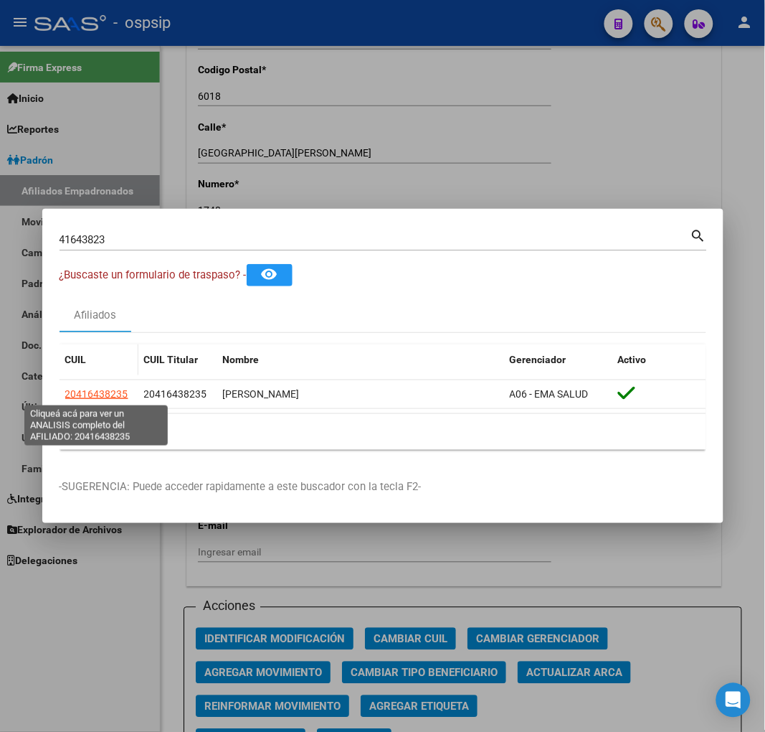
click at [123, 395] on span "20416438235" at bounding box center [96, 393] width 63 height 11
type textarea "20416438235"
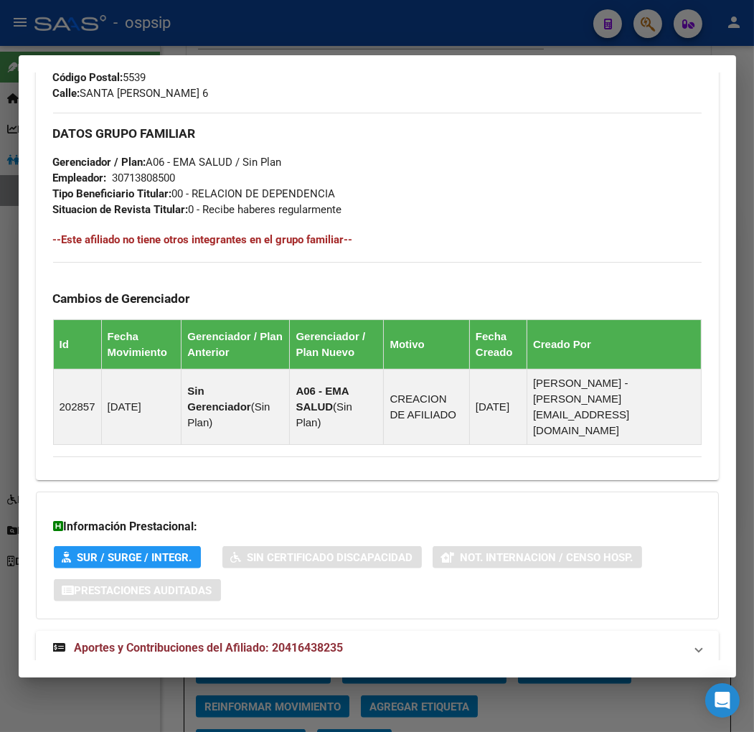
scroll to position [745, 0]
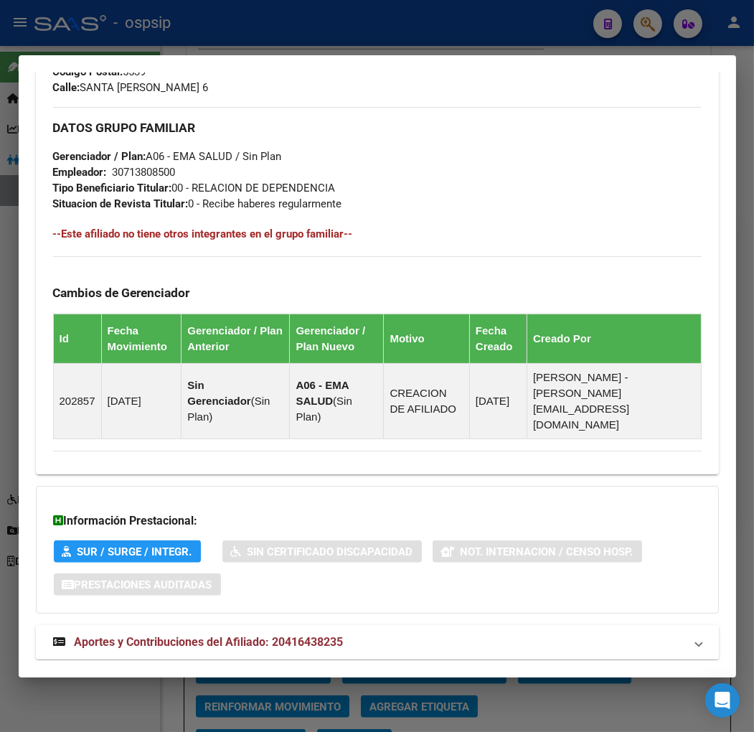
click at [234, 635] on span "Aportes y Contribuciones del Afiliado: 20416438235" at bounding box center [209, 642] width 269 height 14
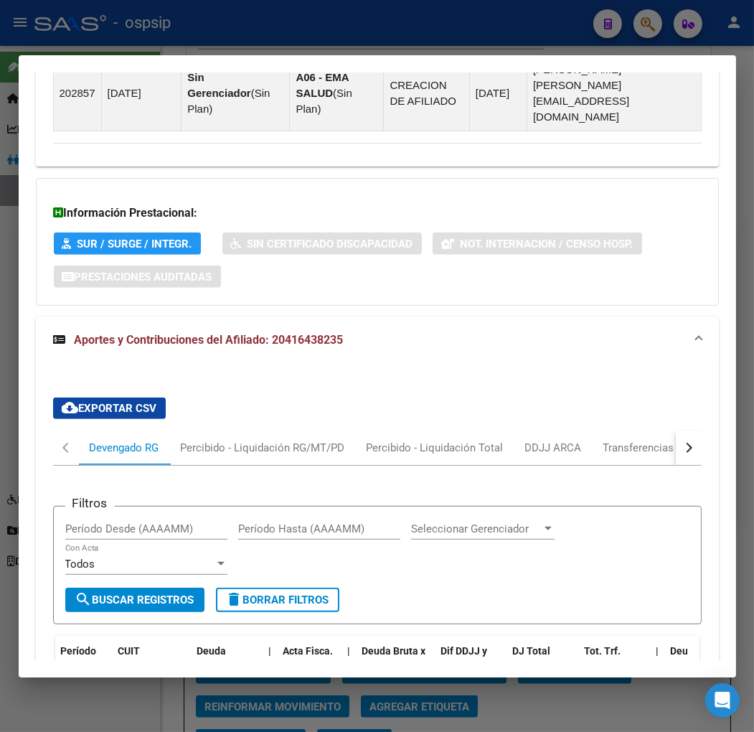
scroll to position [1227, 0]
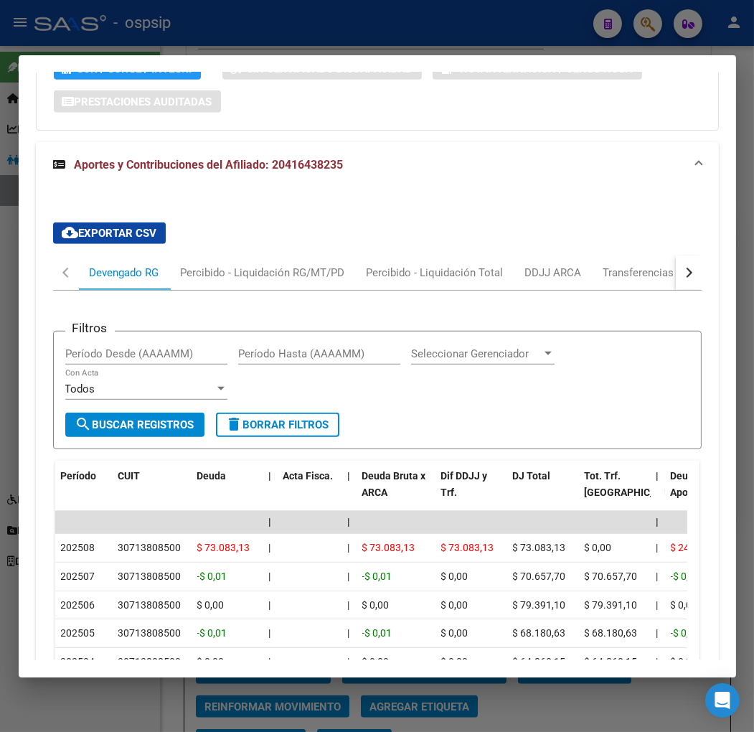
click at [676, 255] on button "button" at bounding box center [689, 272] width 26 height 34
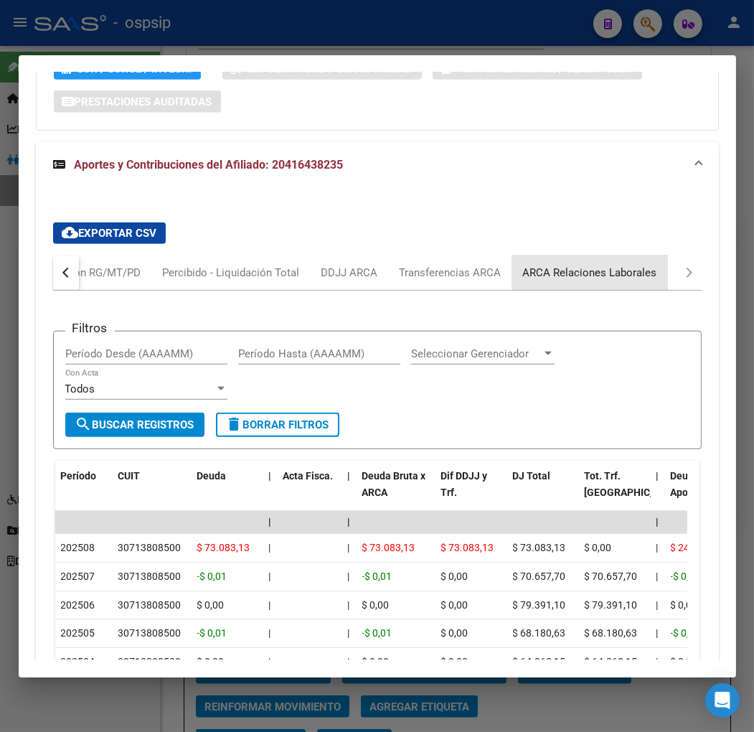
click at [657, 255] on div "ARCA Relaciones Laborales" at bounding box center [590, 272] width 156 height 34
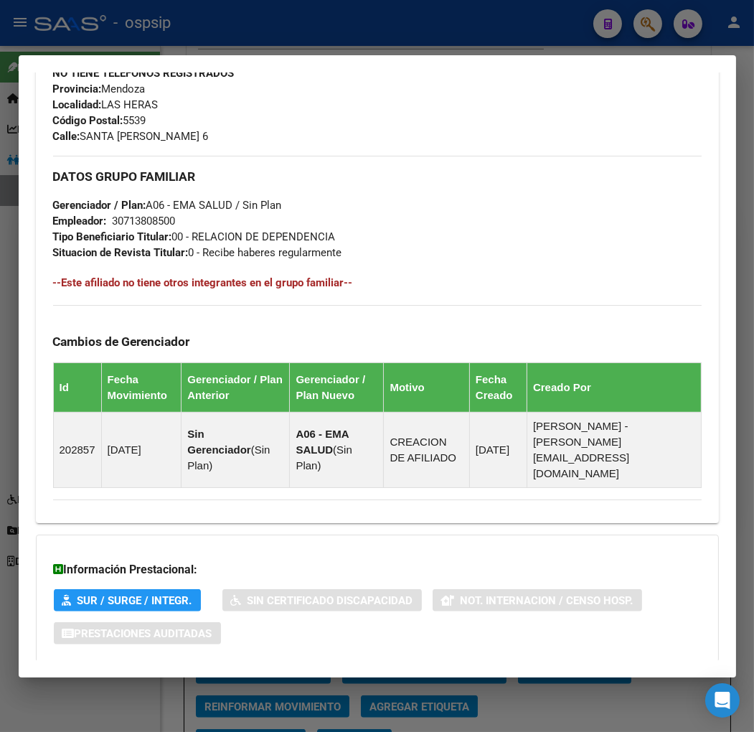
scroll to position [482, 0]
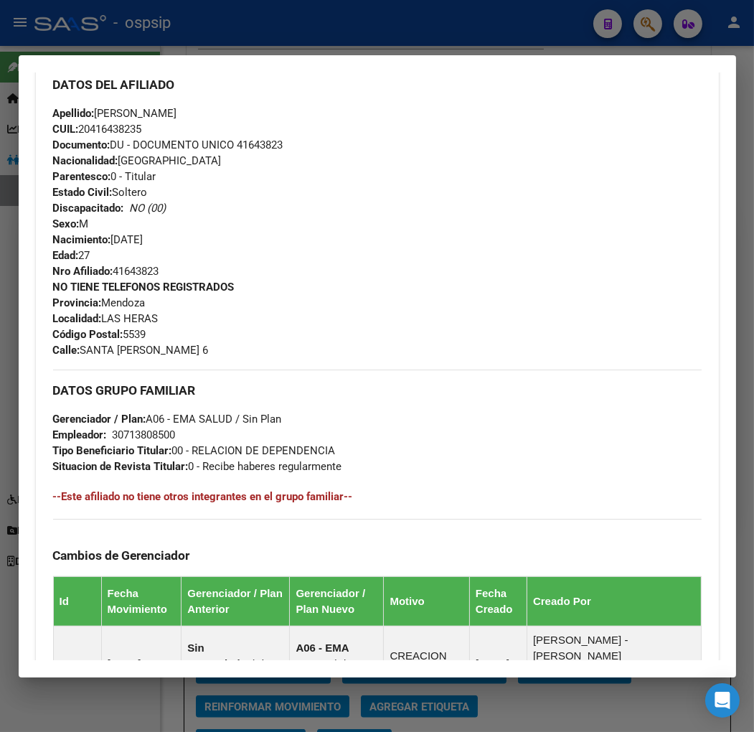
click at [658, 27] on div at bounding box center [377, 366] width 754 height 732
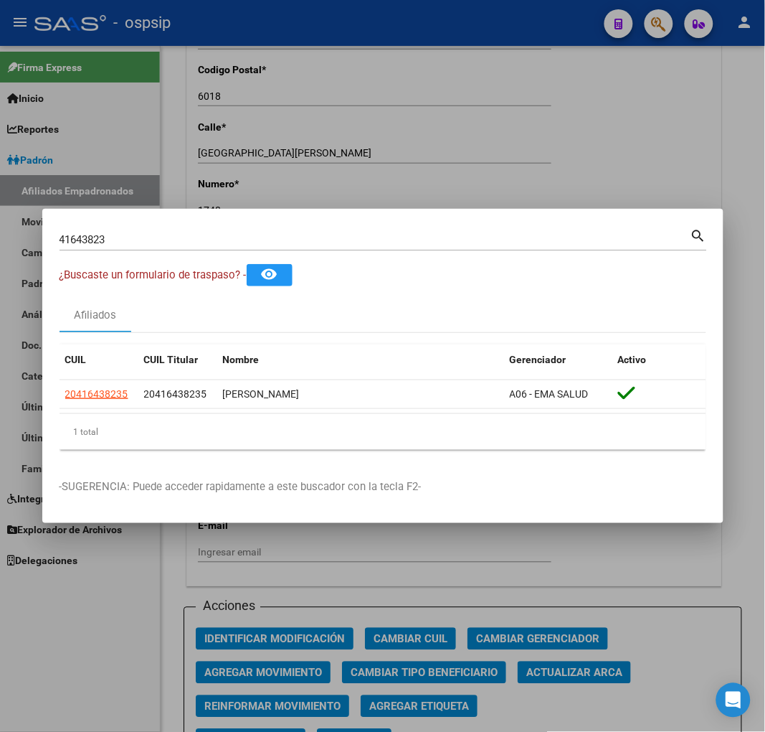
click at [115, 242] on input "41643823" at bounding box center [375, 239] width 631 height 13
type input "4"
type input "25039962"
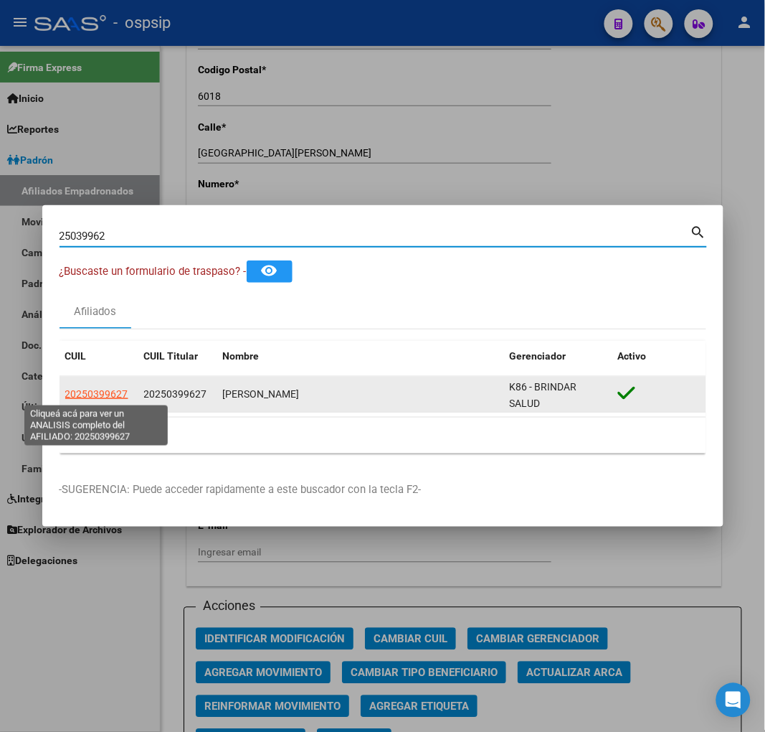
click at [81, 393] on span "20250399627" at bounding box center [96, 393] width 63 height 11
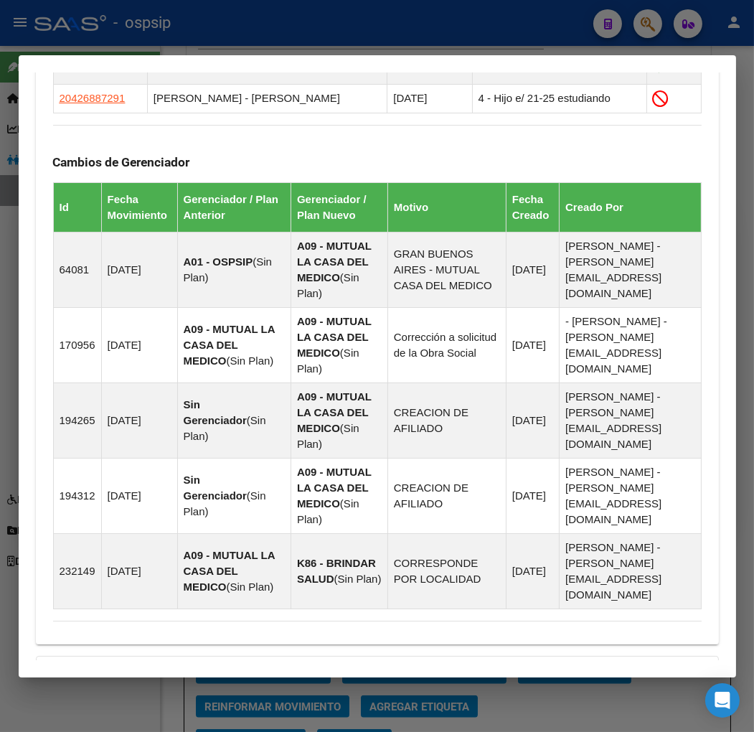
scroll to position [1237, 0]
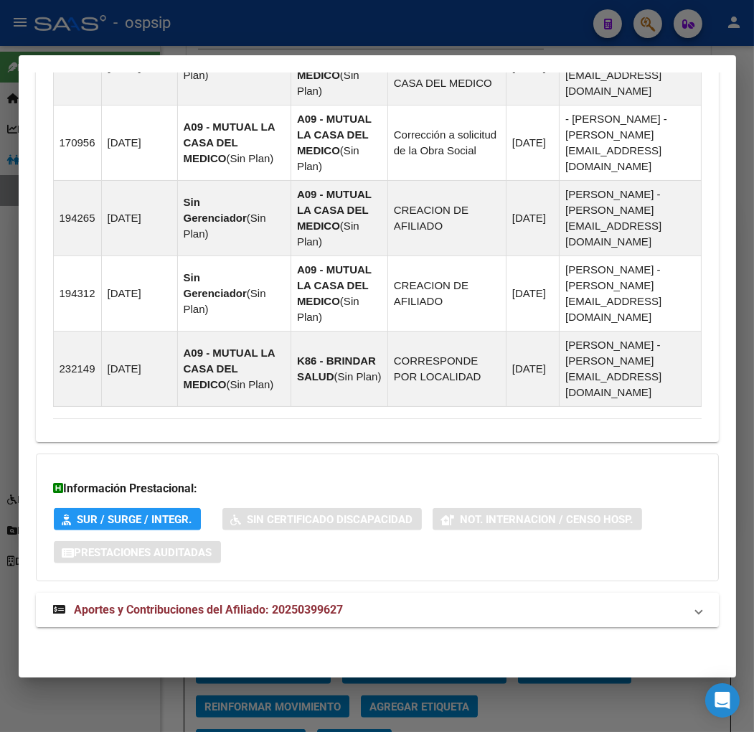
click at [176, 607] on span "Aportes y Contribuciones del Afiliado: 20250399627" at bounding box center [209, 610] width 269 height 14
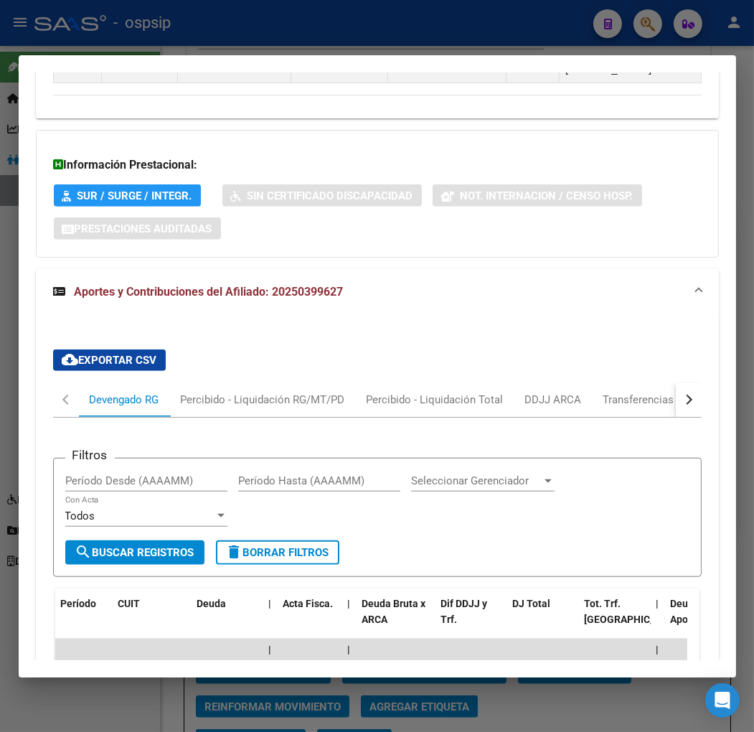
scroll to position [1787, 0]
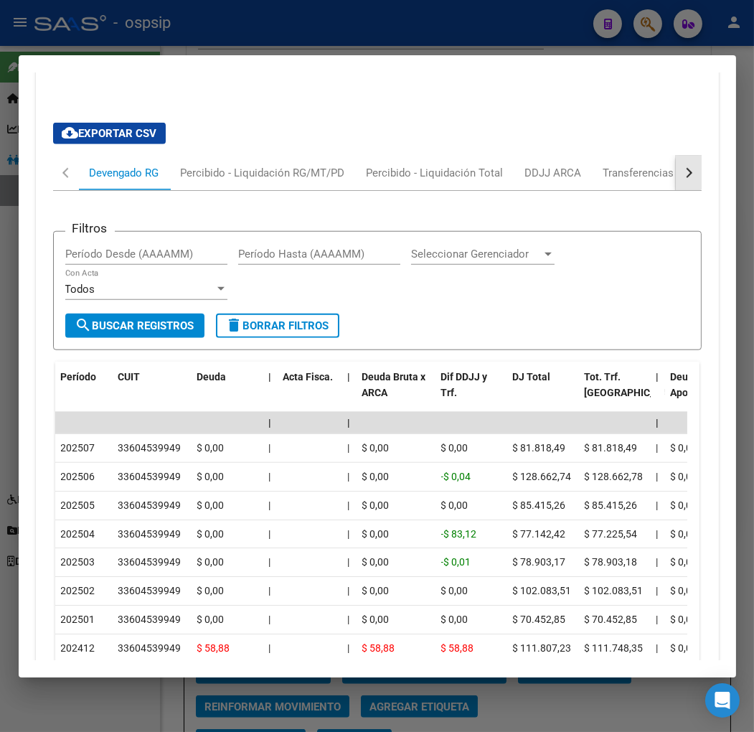
click at [682, 173] on div "button" at bounding box center [687, 173] width 10 height 10
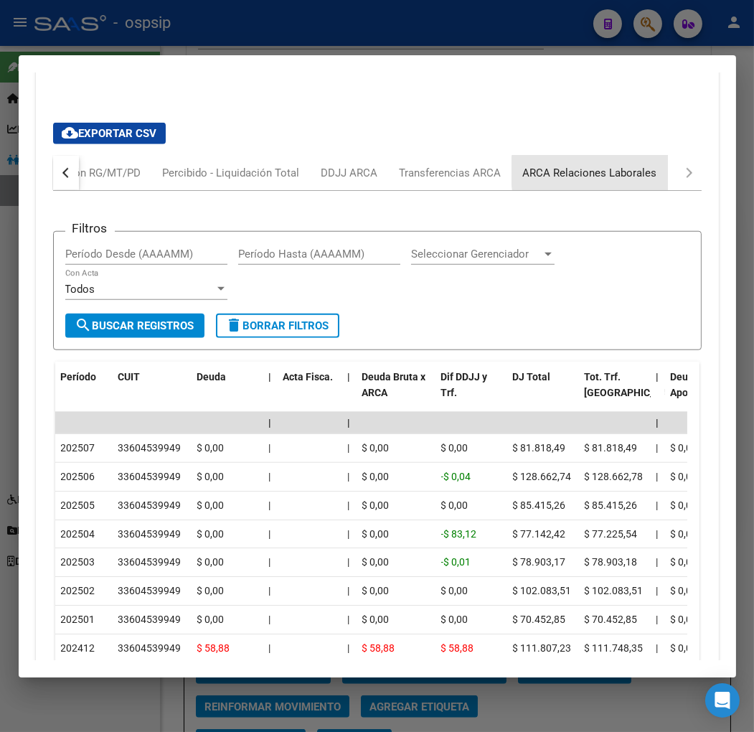
click at [659, 173] on div "ARCA Relaciones Laborales" at bounding box center [590, 173] width 156 height 34
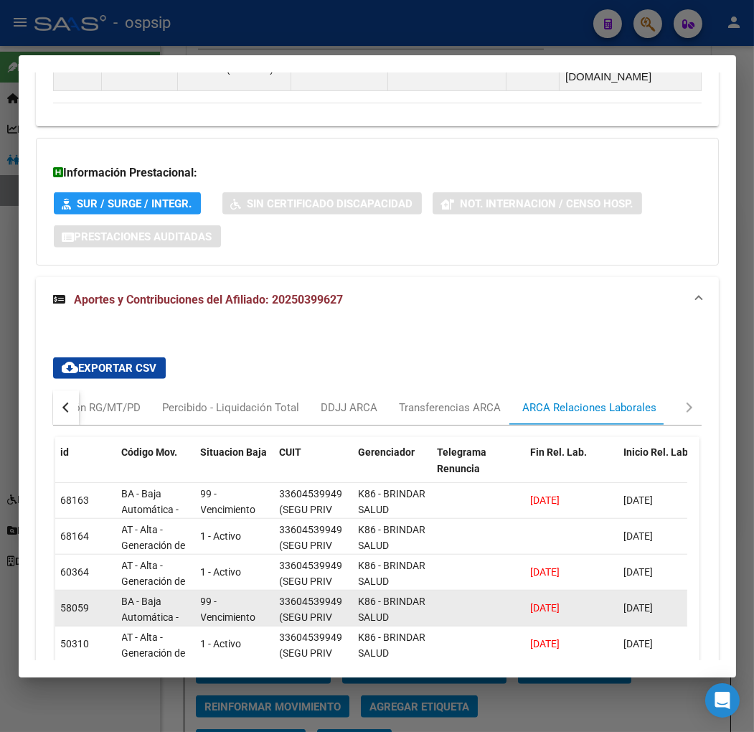
scroll to position [1547, 0]
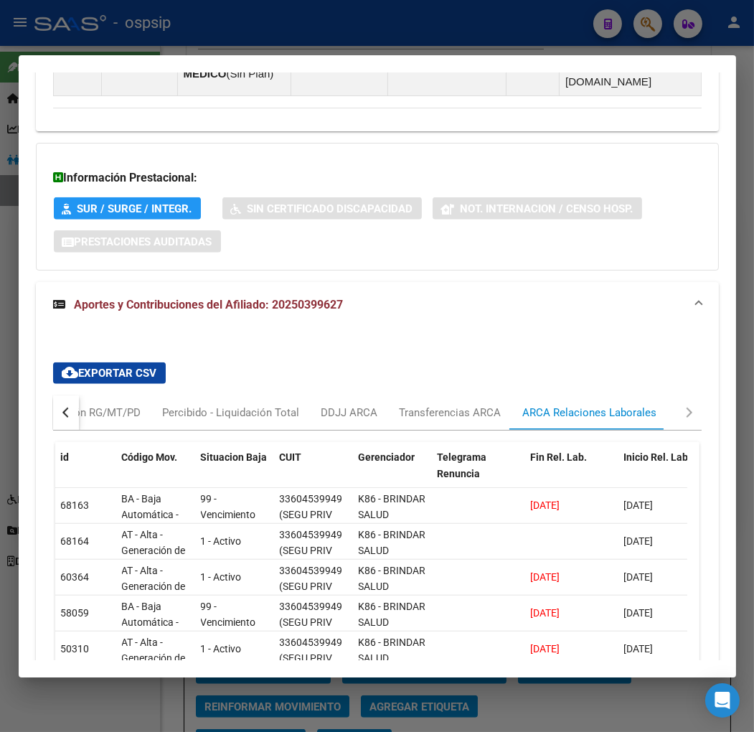
click at [57, 411] on button "button" at bounding box center [66, 412] width 26 height 34
click at [109, 417] on div "Devengado RG" at bounding box center [125, 413] width 70 height 16
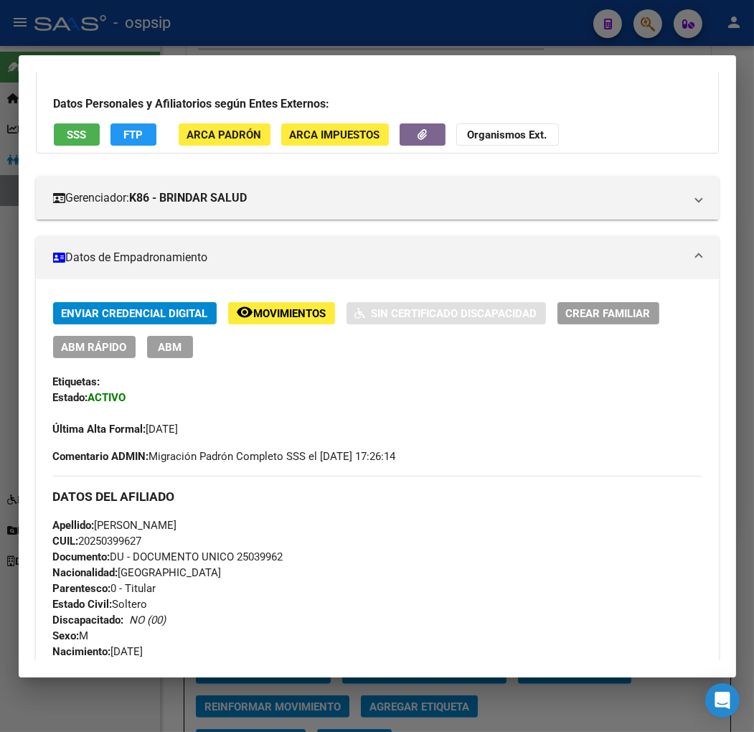
scroll to position [0, 0]
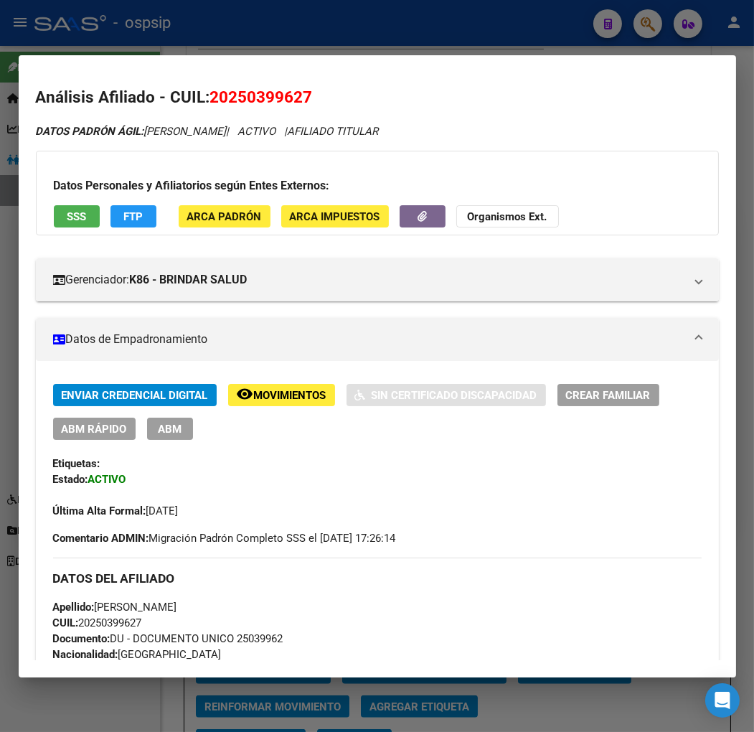
click at [268, 395] on span "Movimientos" at bounding box center [290, 395] width 72 height 13
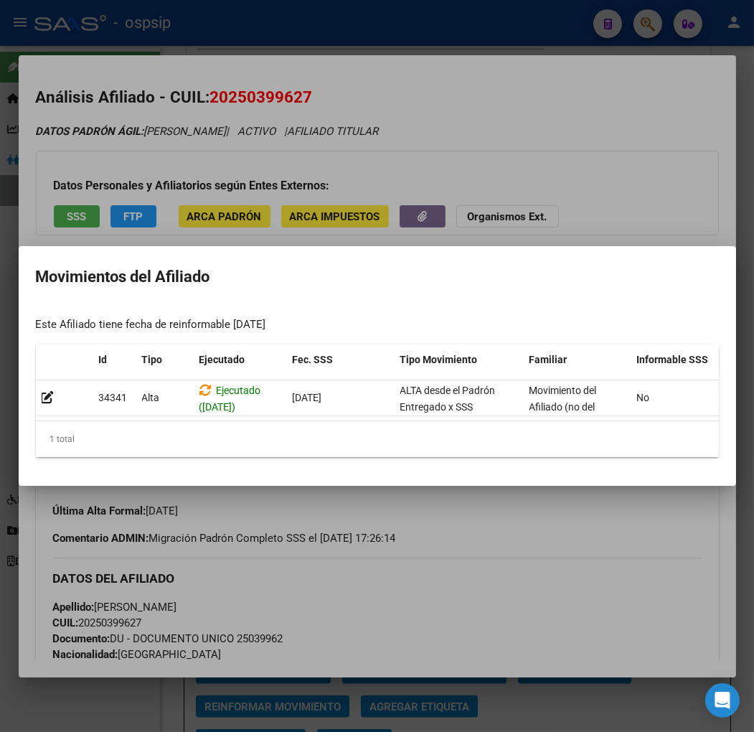
scroll to position [0, 235]
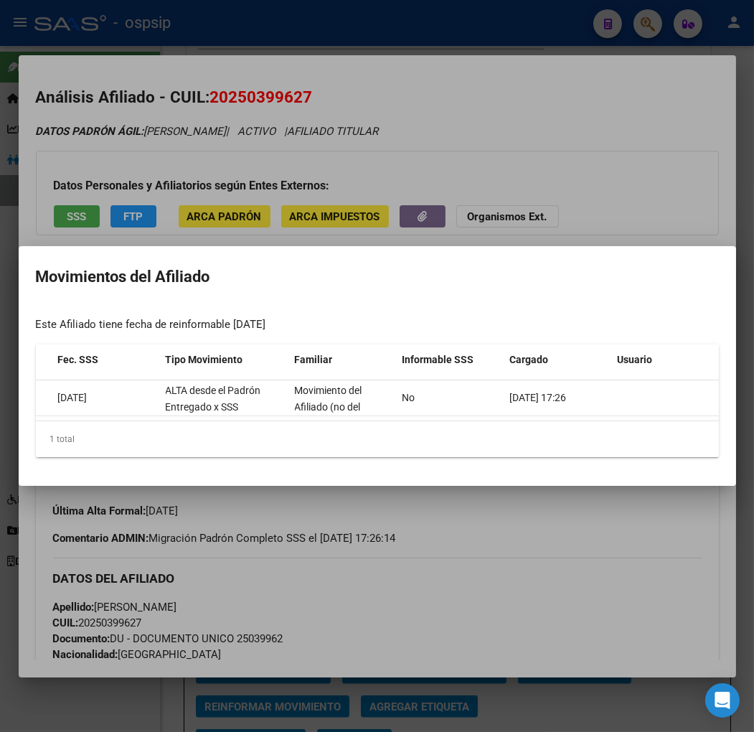
click at [601, 513] on div at bounding box center [377, 366] width 754 height 732
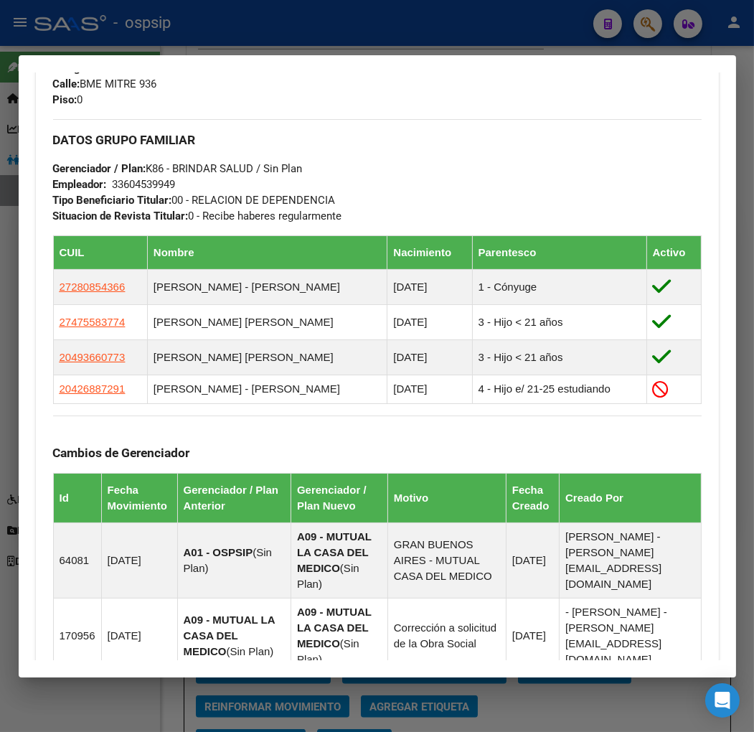
scroll to position [717, 0]
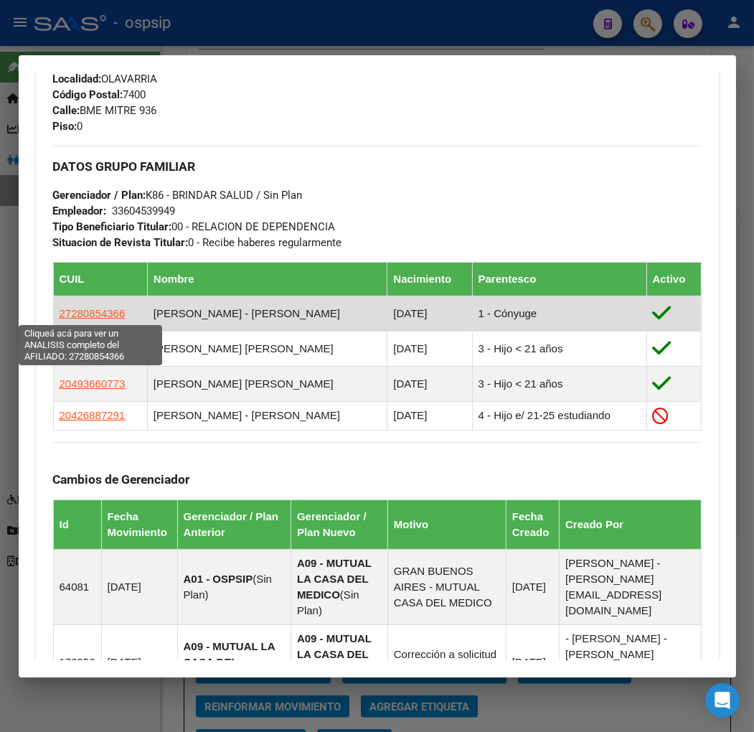
click at [94, 317] on span "27280854366" at bounding box center [93, 313] width 66 height 12
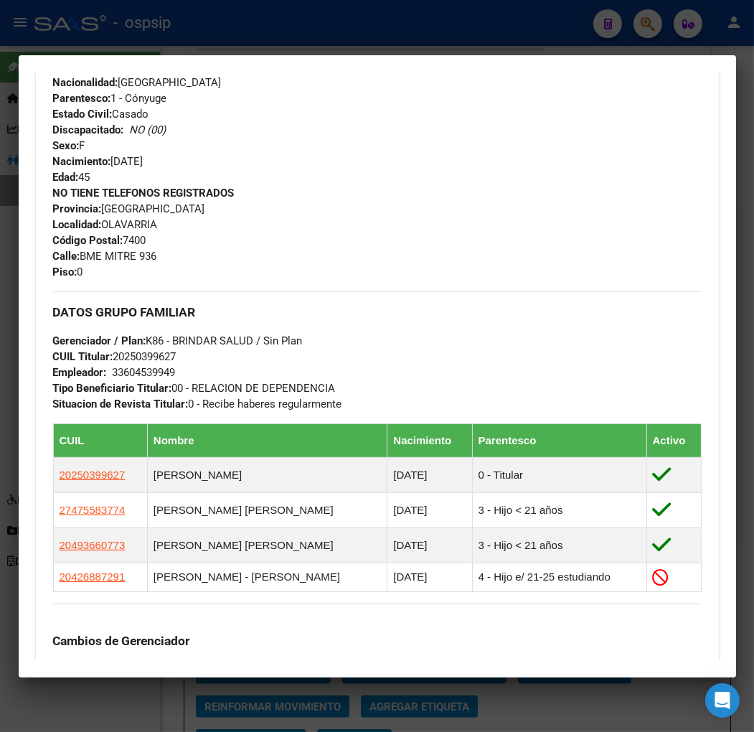
scroll to position [797, 0]
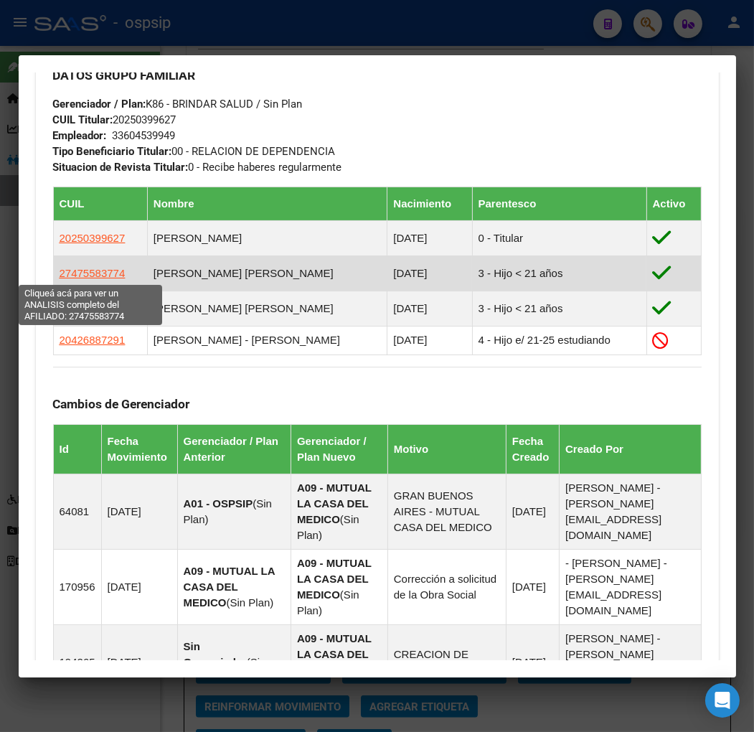
click at [79, 270] on span "27475583774" at bounding box center [93, 273] width 66 height 12
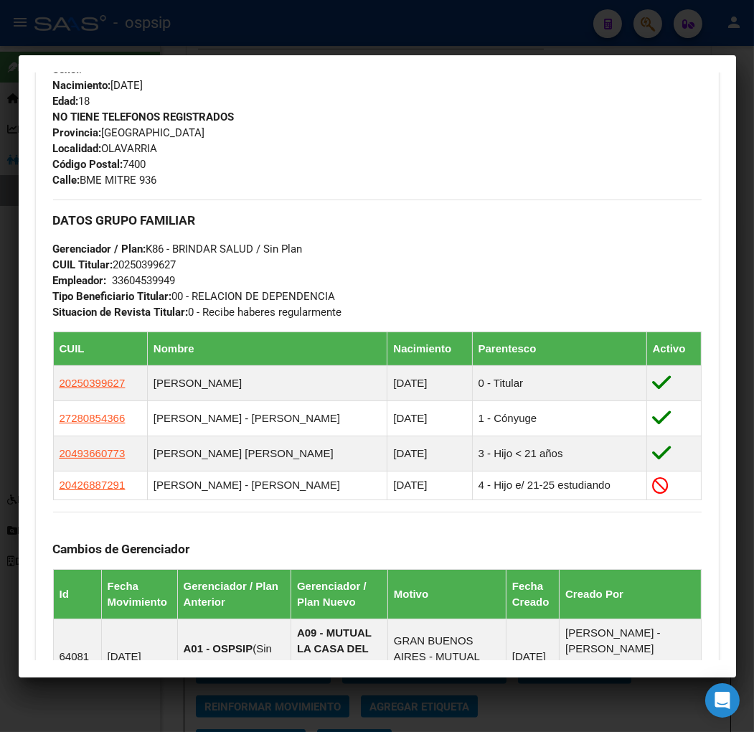
scroll to position [637, 0]
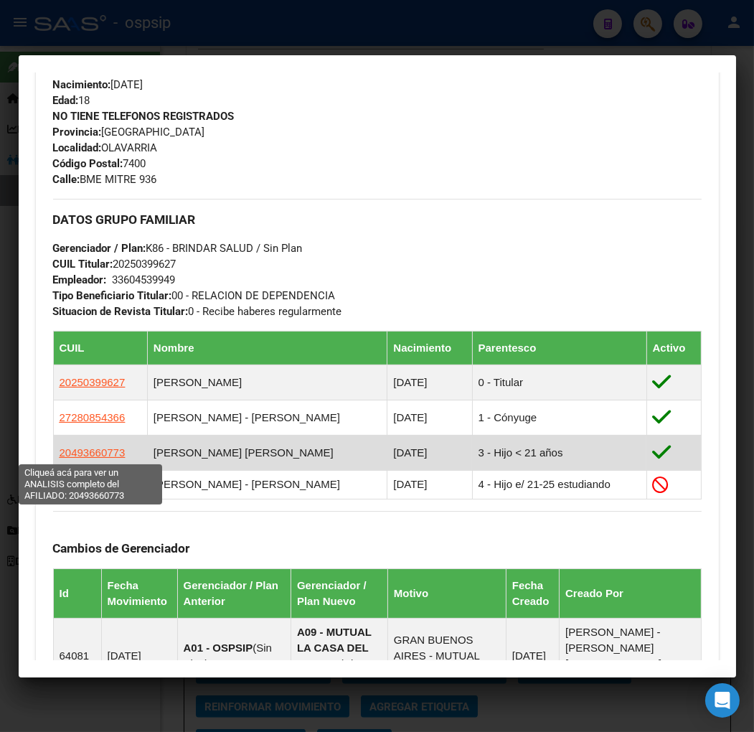
click at [100, 453] on span "20493660773" at bounding box center [93, 452] width 66 height 12
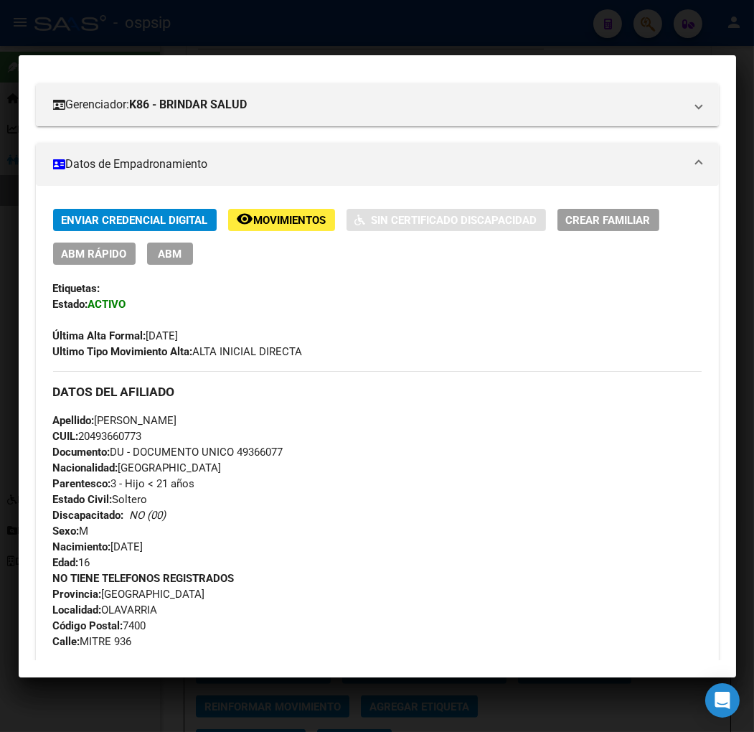
scroll to position [0, 0]
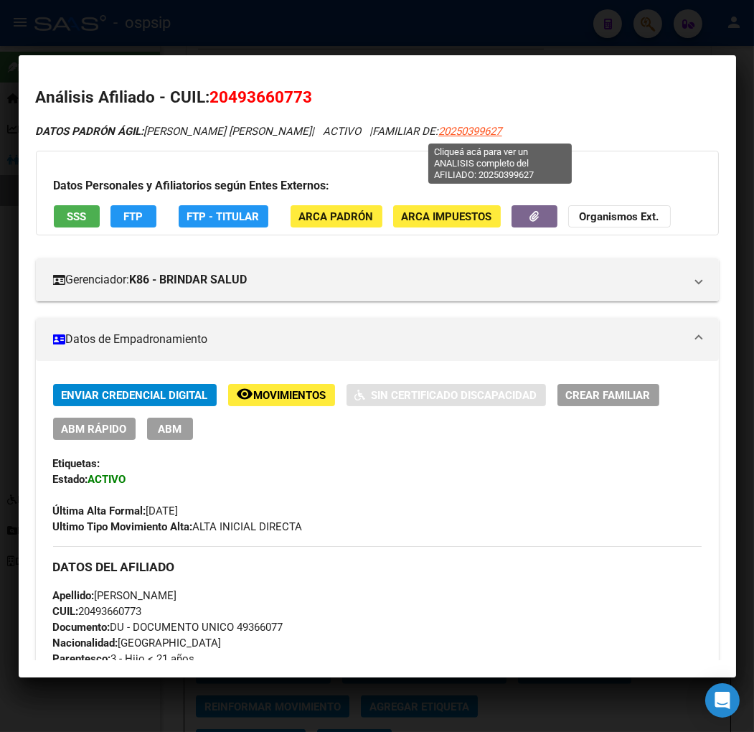
click at [485, 129] on span "20250399627" at bounding box center [470, 131] width 63 height 13
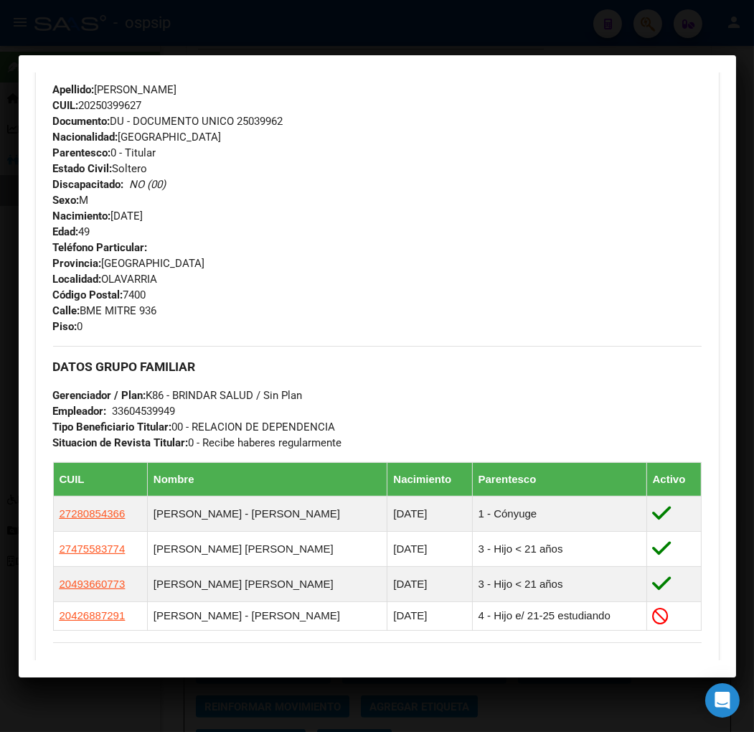
scroll to position [637, 0]
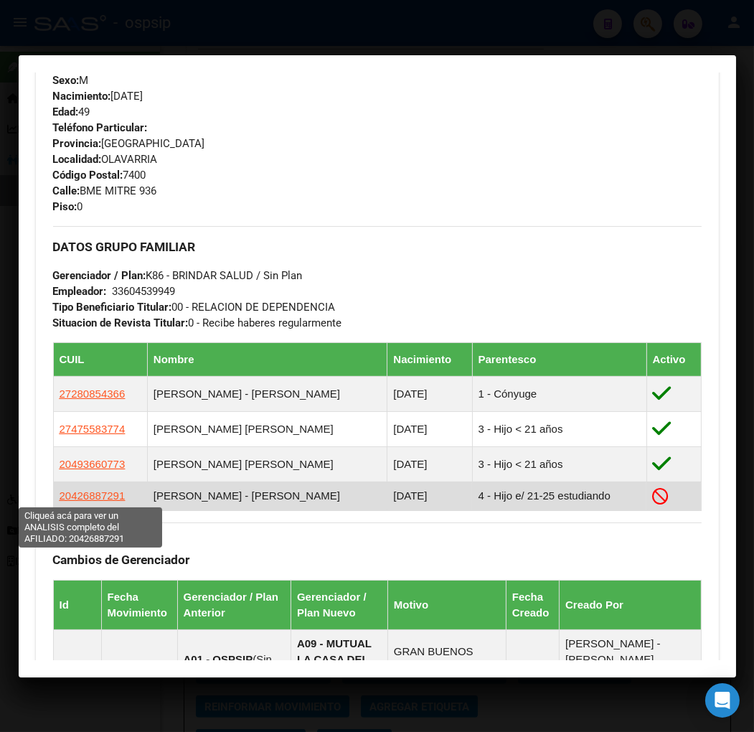
click at [113, 498] on span "20426887291" at bounding box center [93, 495] width 66 height 12
type textarea "20426887291"
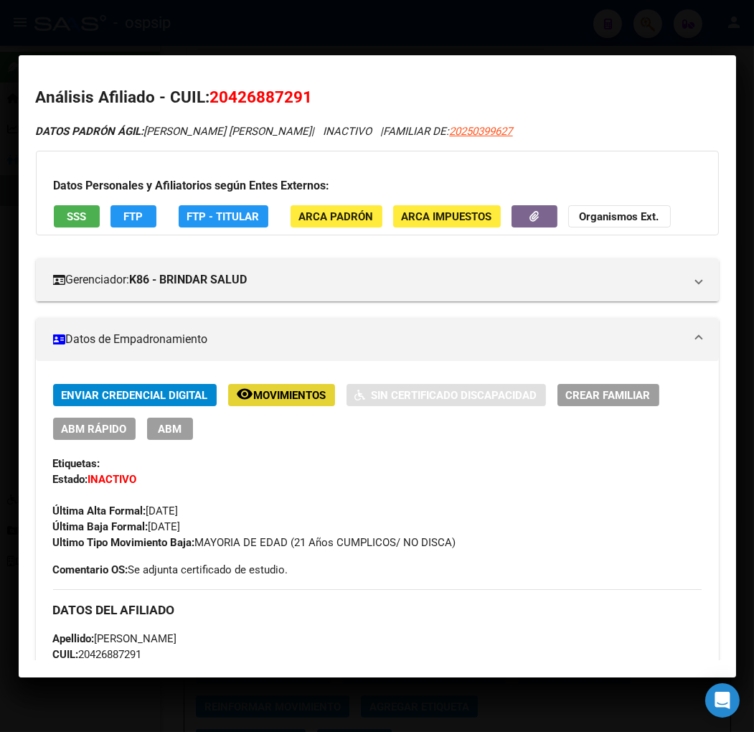
click at [268, 395] on span "Movimientos" at bounding box center [290, 395] width 72 height 13
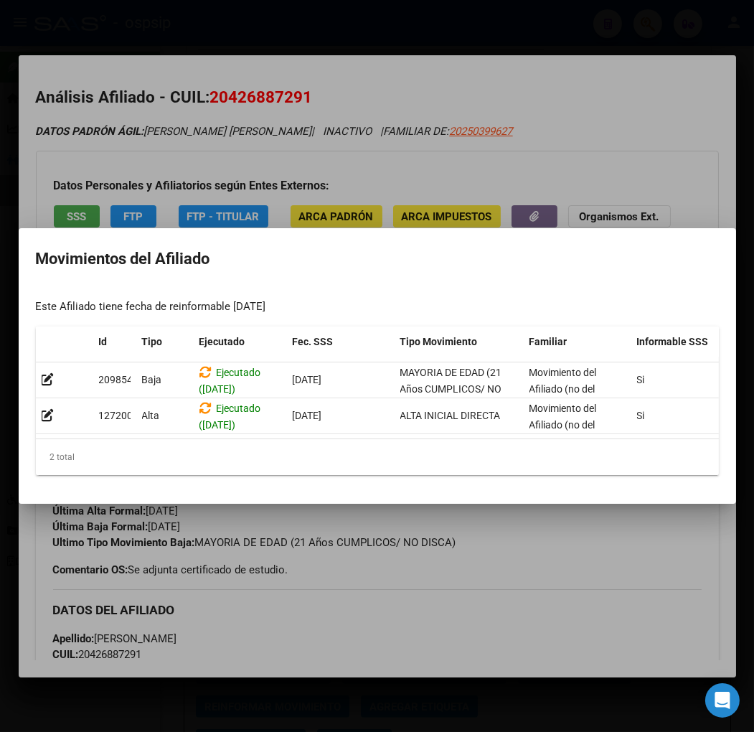
drag, startPoint x: 622, startPoint y: 617, endPoint x: 625, endPoint y: 398, distance: 218.8
click at [622, 614] on div at bounding box center [377, 366] width 754 height 732
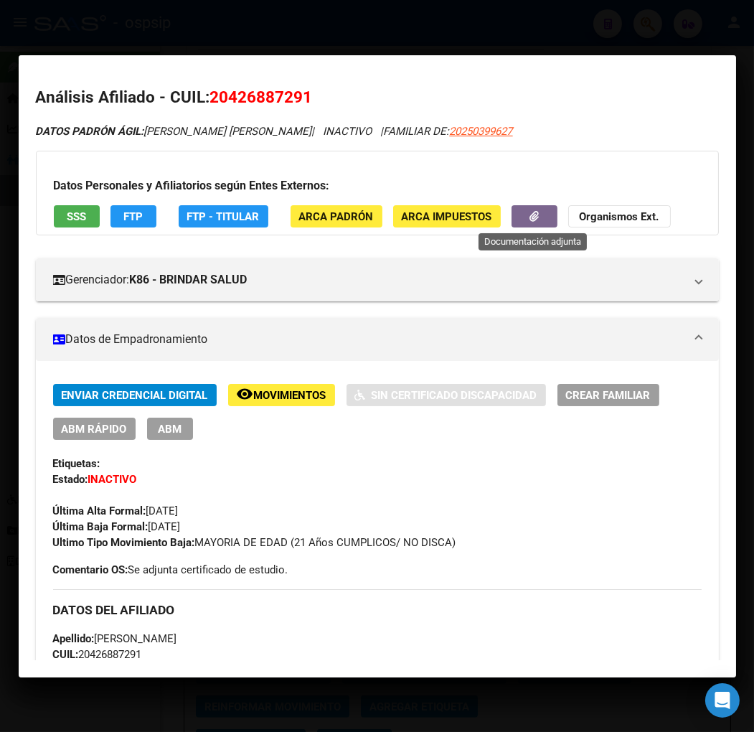
click at [511, 213] on button "button" at bounding box center [534, 216] width 46 height 22
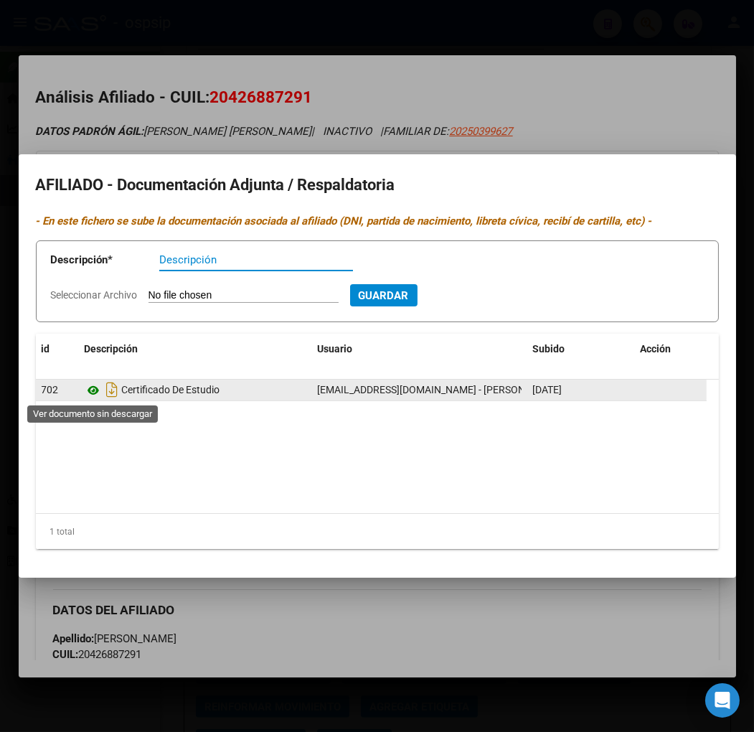
click at [100, 390] on icon at bounding box center [94, 390] width 19 height 17
click at [90, 390] on icon at bounding box center [94, 390] width 19 height 17
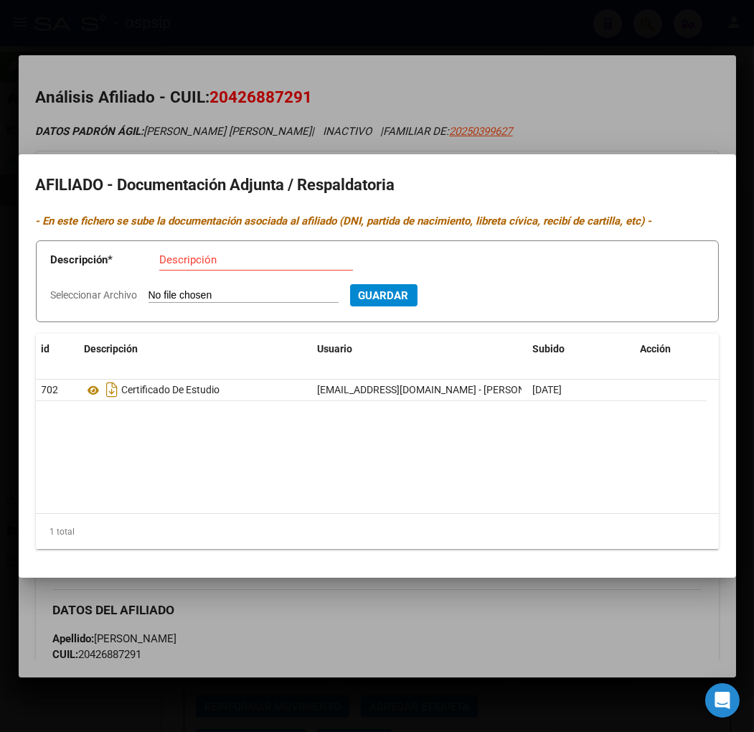
click at [585, 115] on div at bounding box center [377, 366] width 754 height 732
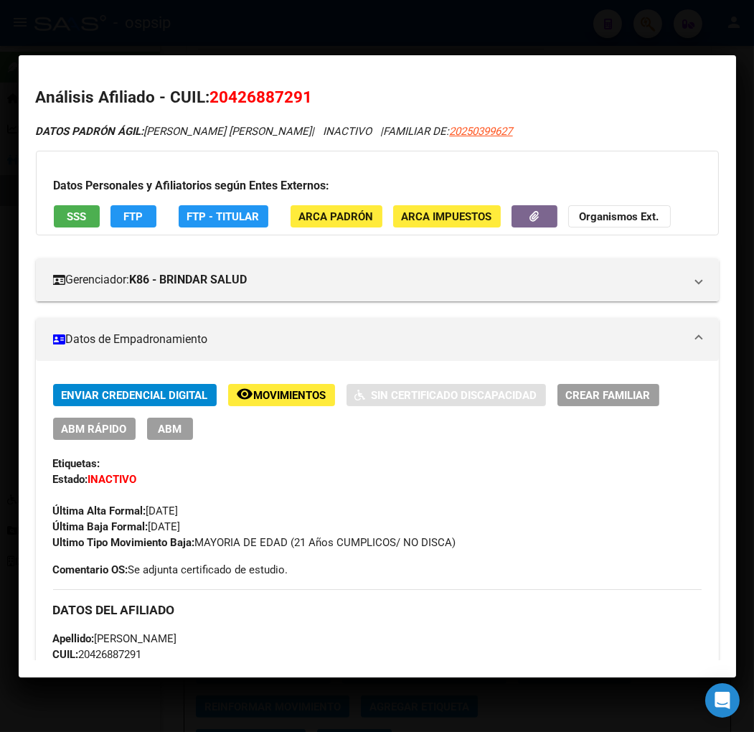
scroll to position [80, 0]
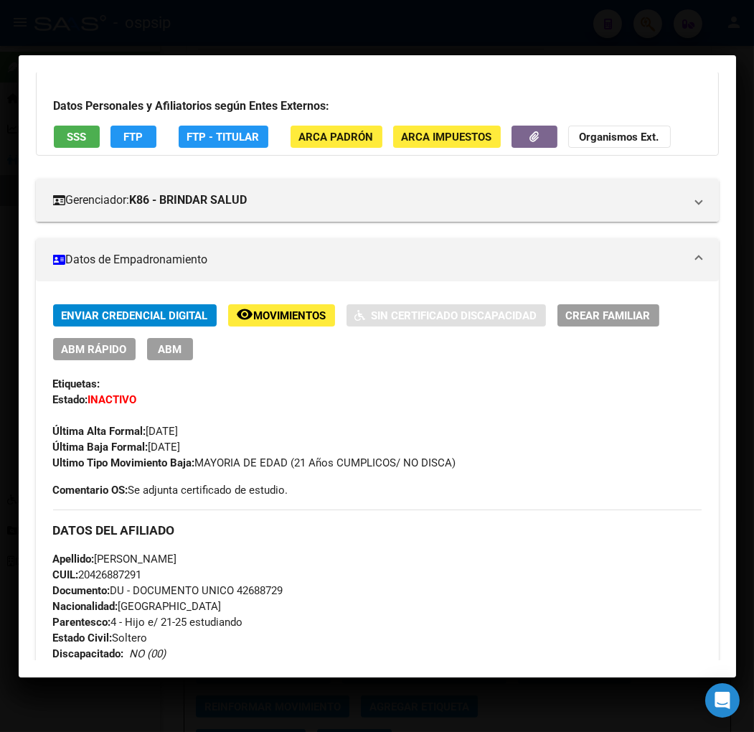
click at [171, 353] on span "ABM" at bounding box center [170, 349] width 24 height 13
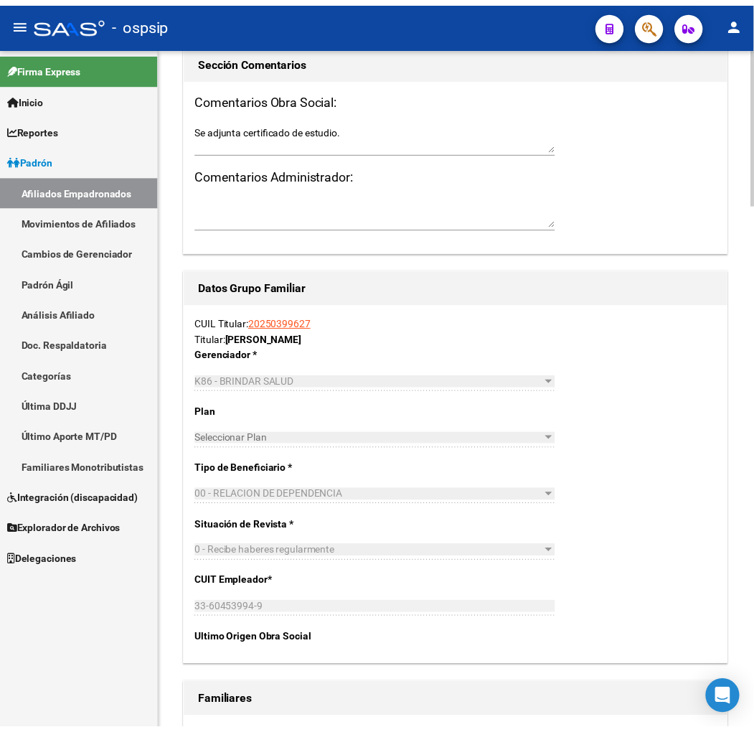
scroll to position [2297, 0]
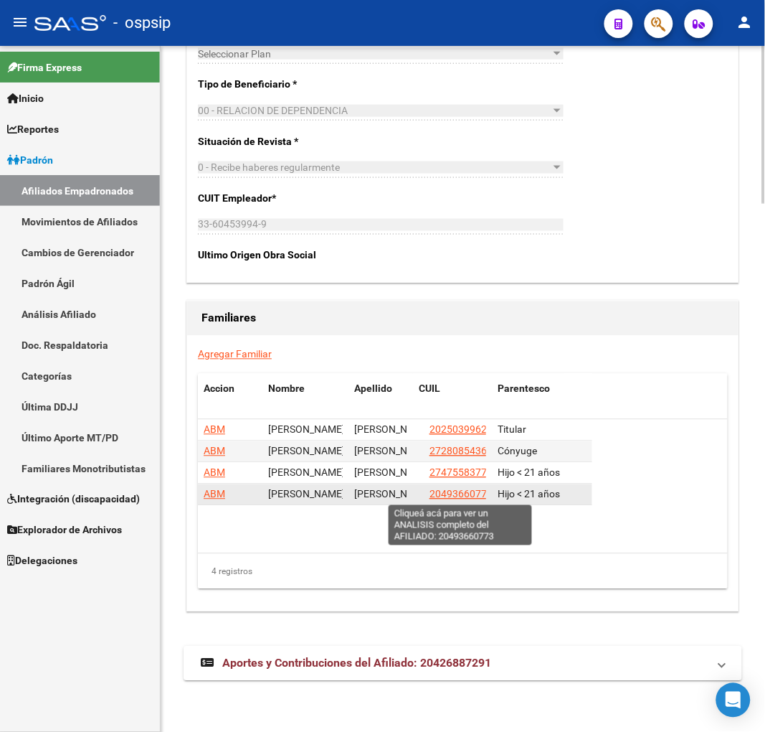
click at [459, 494] on span "20493660773" at bounding box center [461, 494] width 63 height 11
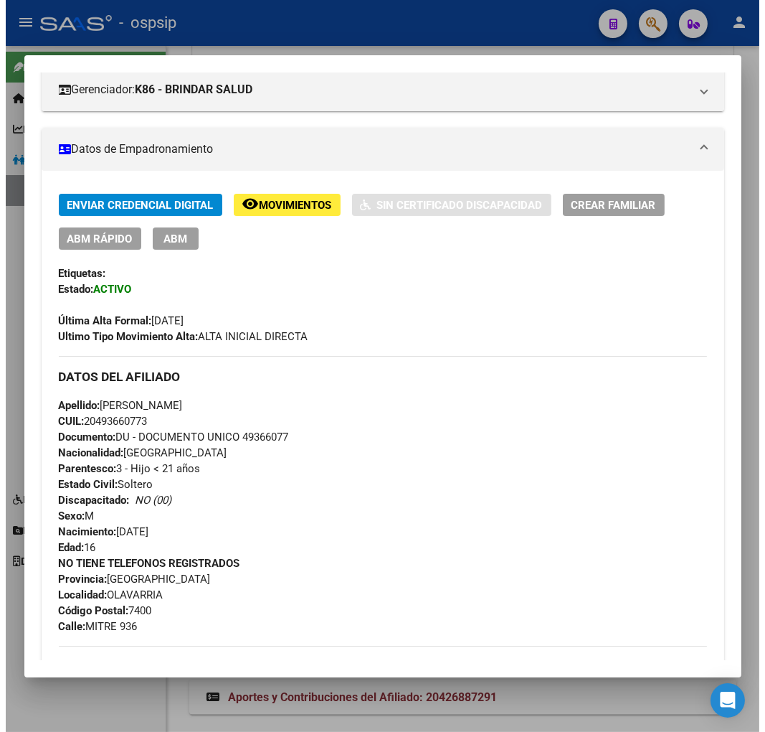
scroll to position [0, 0]
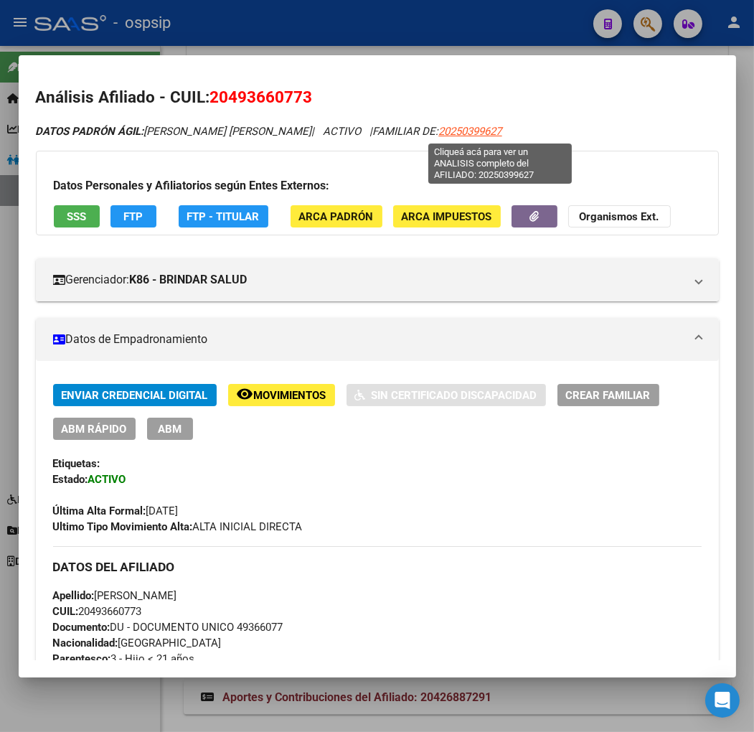
click at [488, 130] on span "20250399627" at bounding box center [470, 131] width 63 height 13
type textarea "20250399627"
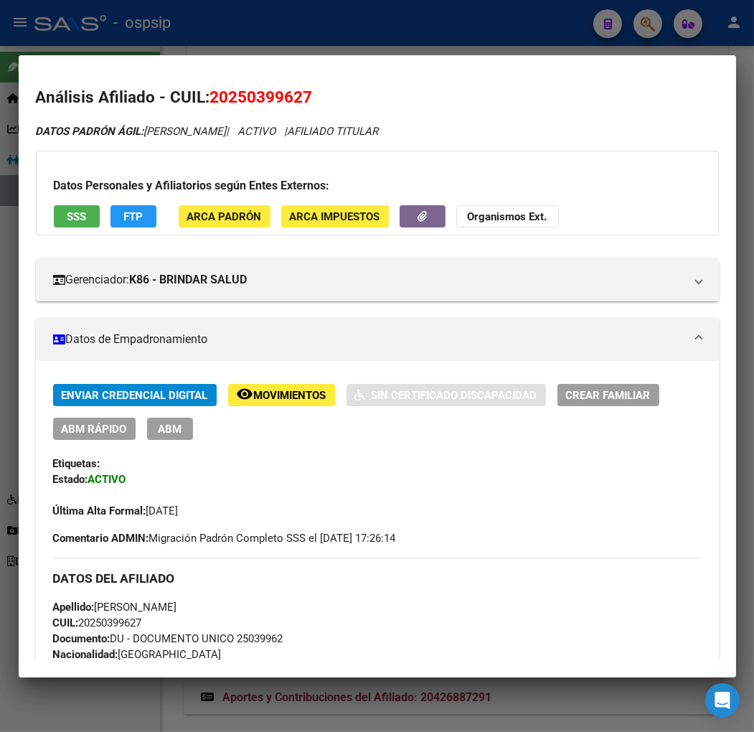
click at [628, 18] on div at bounding box center [377, 366] width 754 height 732
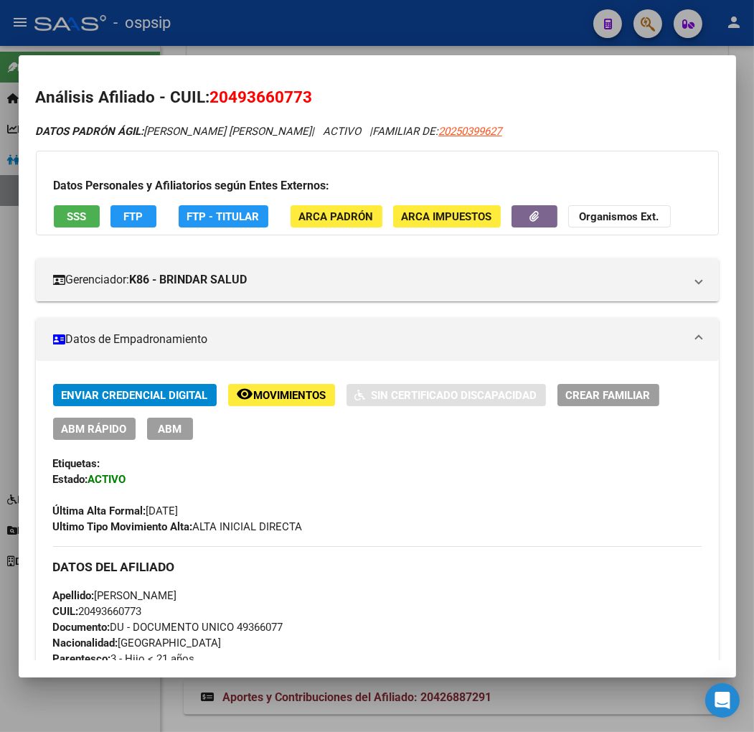
click at [651, 22] on div at bounding box center [377, 366] width 754 height 732
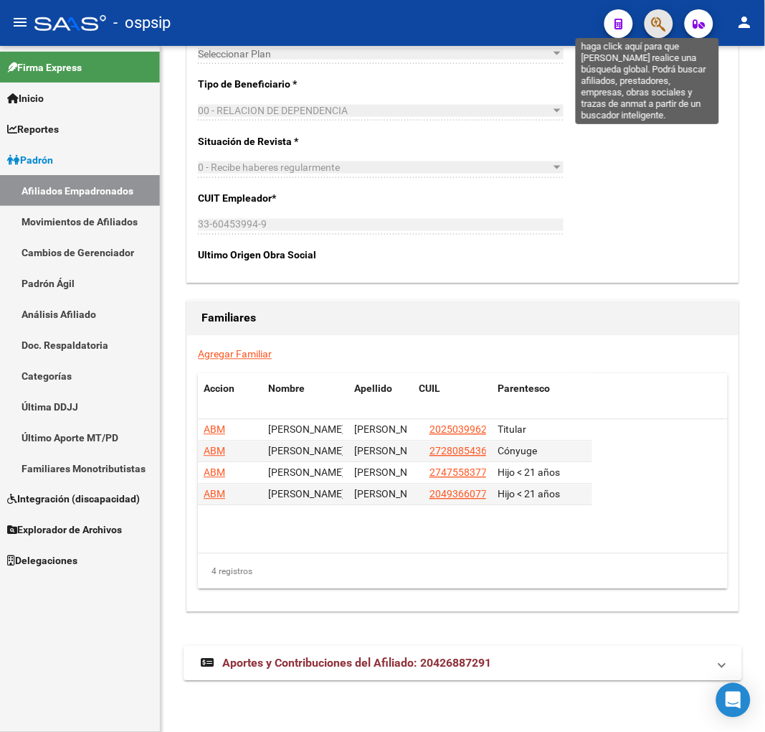
click at [652, 22] on icon "button" at bounding box center [659, 24] width 14 height 16
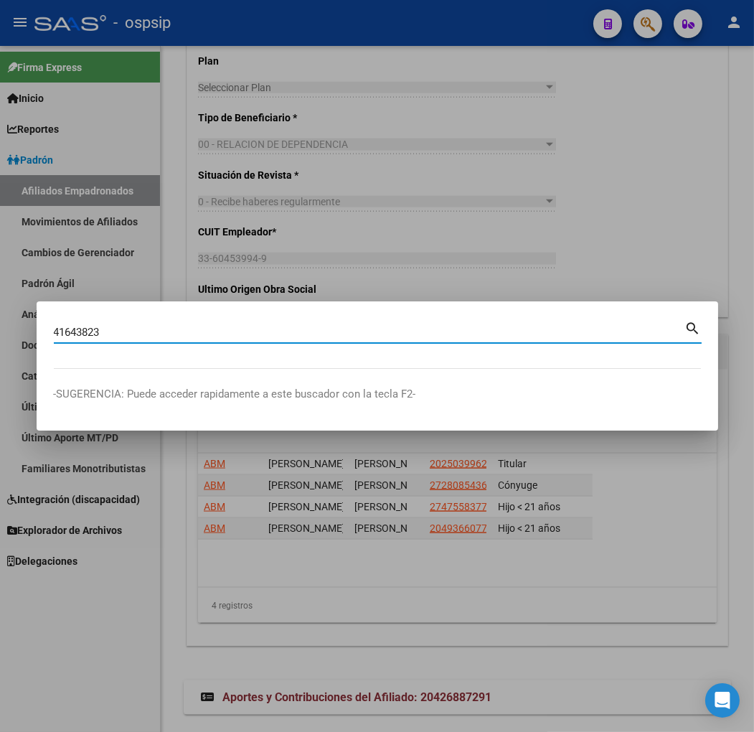
type input "41643823"
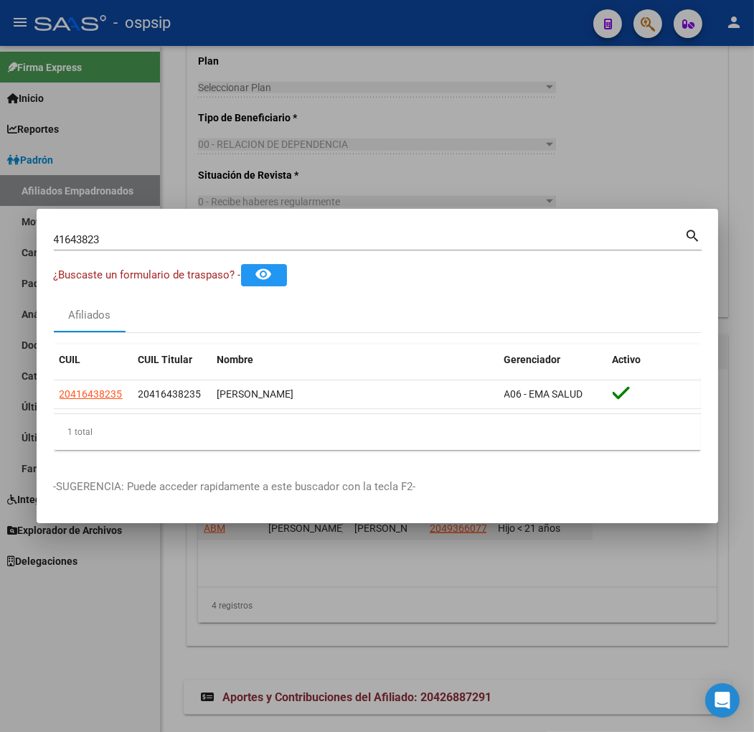
click at [536, 154] on div at bounding box center [377, 366] width 754 height 732
